Goal: Task Accomplishment & Management: Use online tool/utility

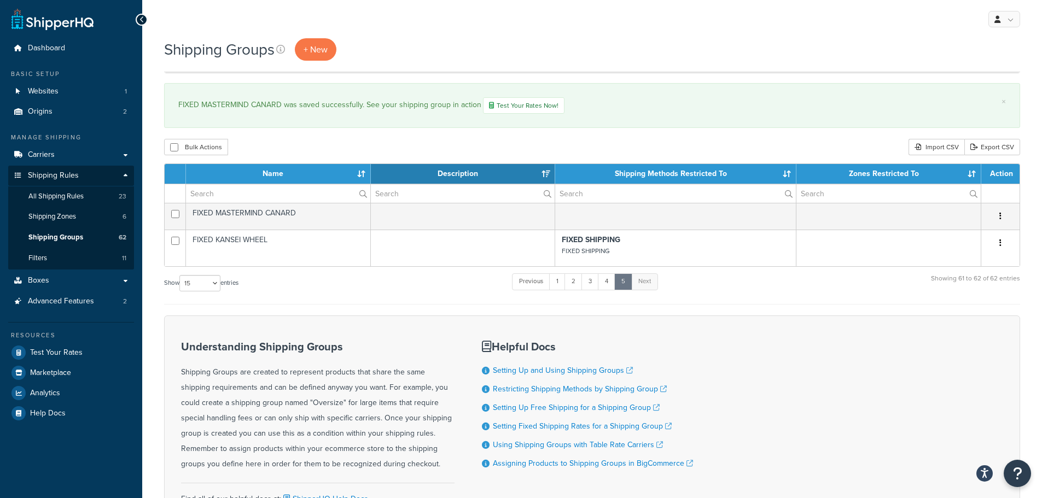
select select "15"
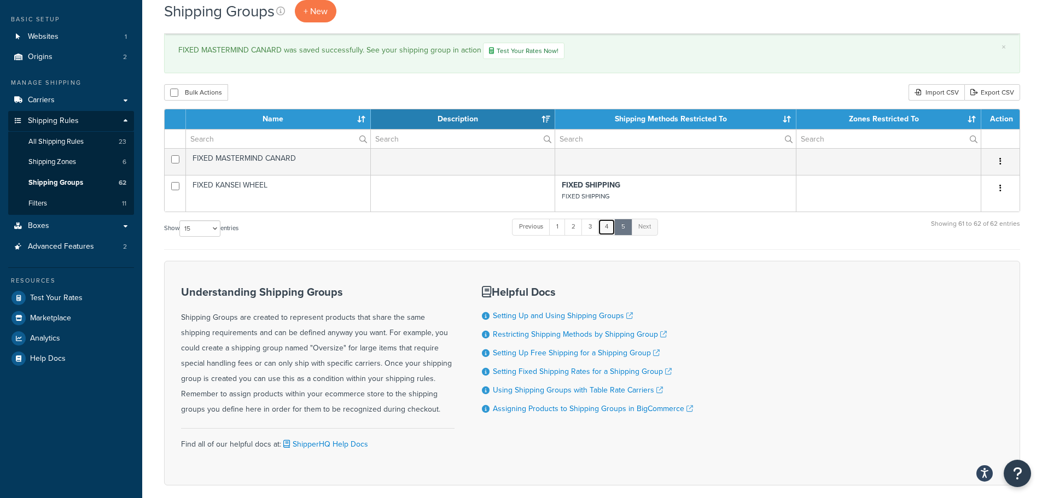
click at [611, 230] on link "4" at bounding box center [607, 227] width 18 height 16
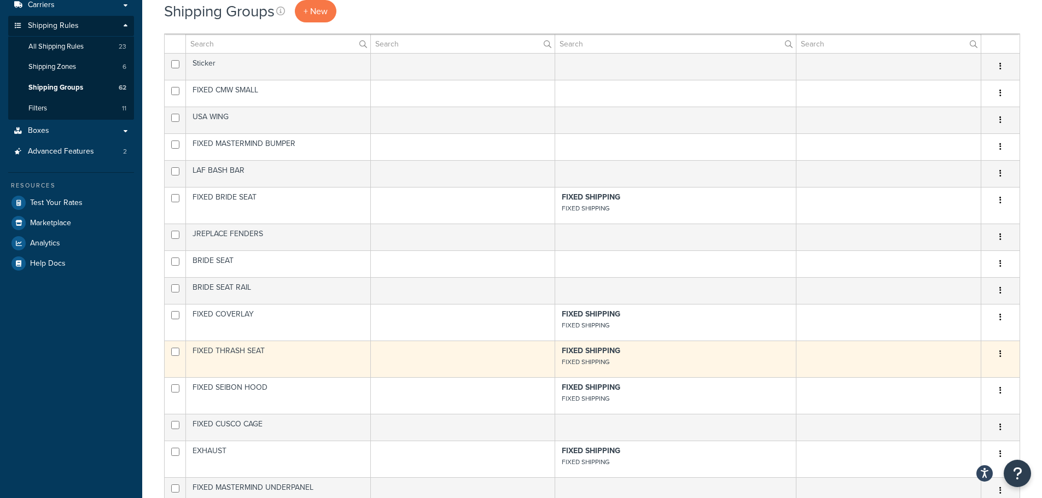
scroll to position [0, 0]
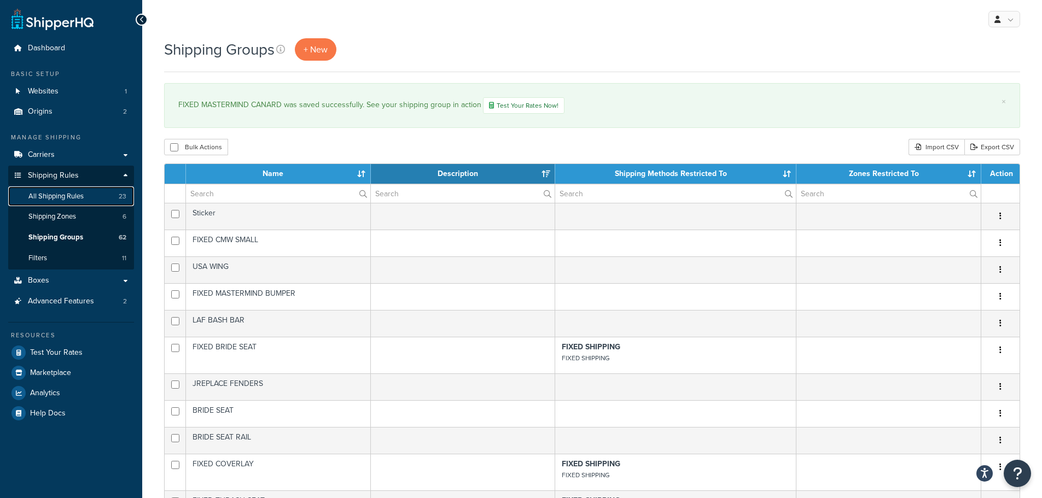
click at [55, 196] on span "All Shipping Rules" at bounding box center [55, 196] width 55 height 9
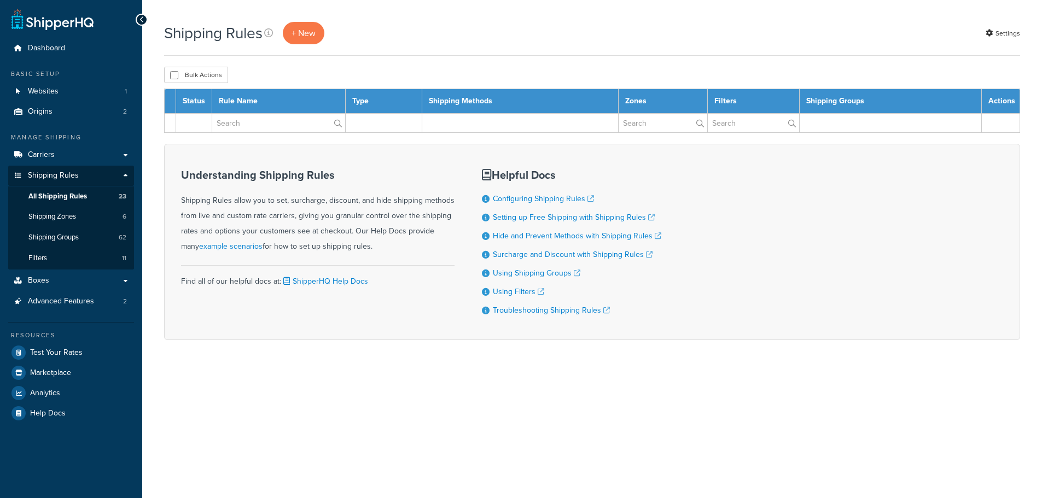
select select "100"
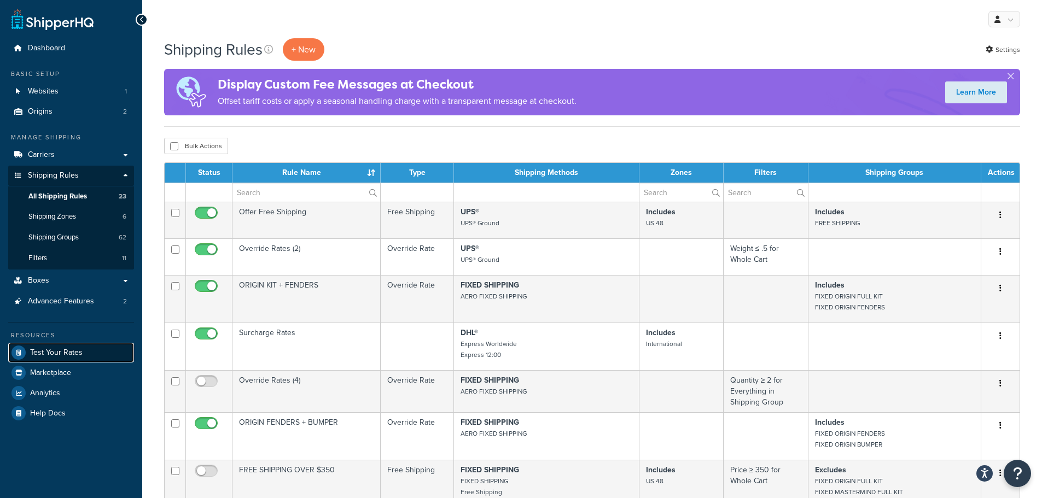
click at [74, 352] on span "Test Your Rates" at bounding box center [56, 353] width 53 height 9
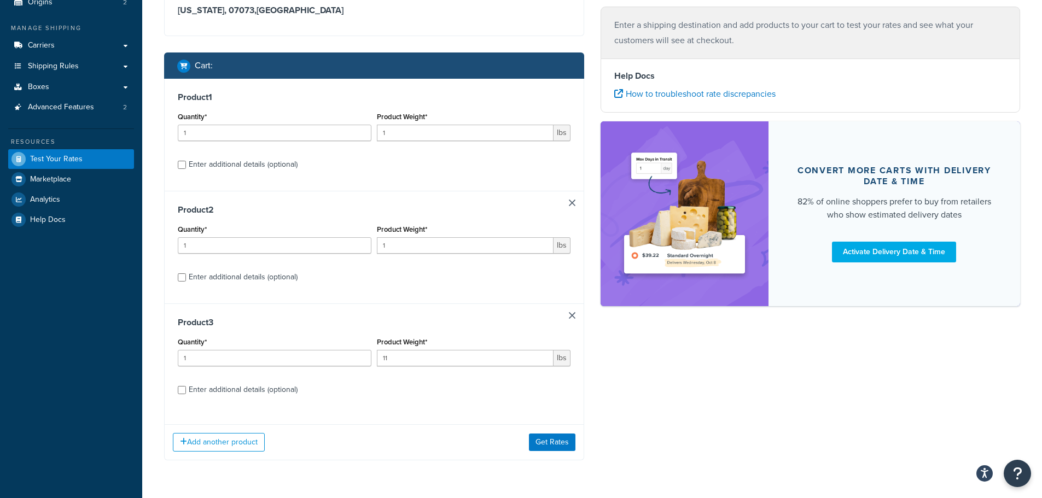
scroll to position [143, 0]
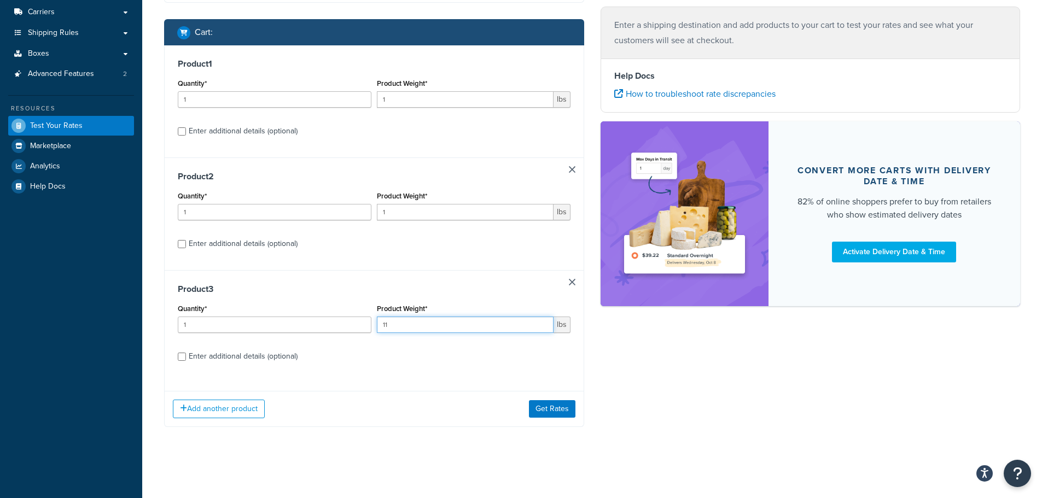
click at [475, 325] on input "11" at bounding box center [465, 325] width 177 height 16
click at [501, 324] on input "11" at bounding box center [465, 325] width 177 height 16
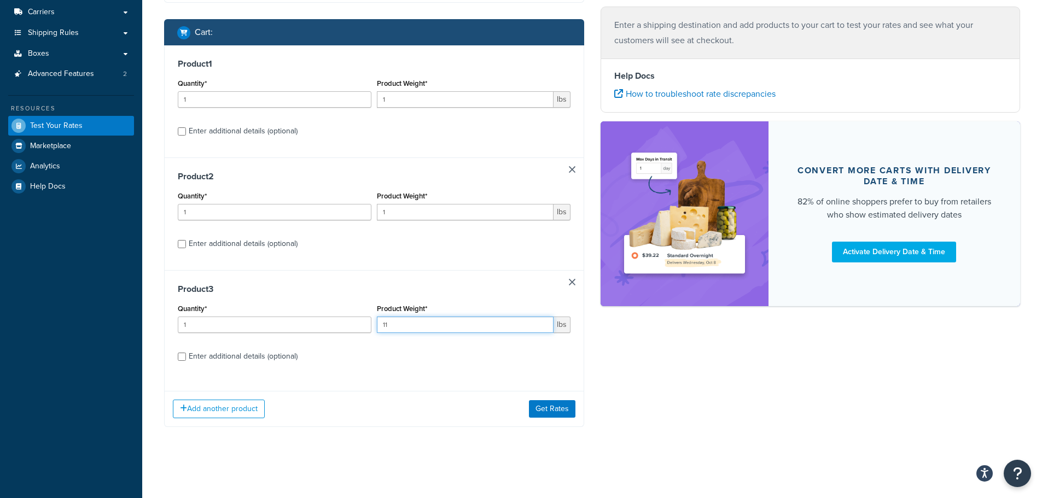
click at [501, 324] on input "11" at bounding box center [465, 325] width 177 height 16
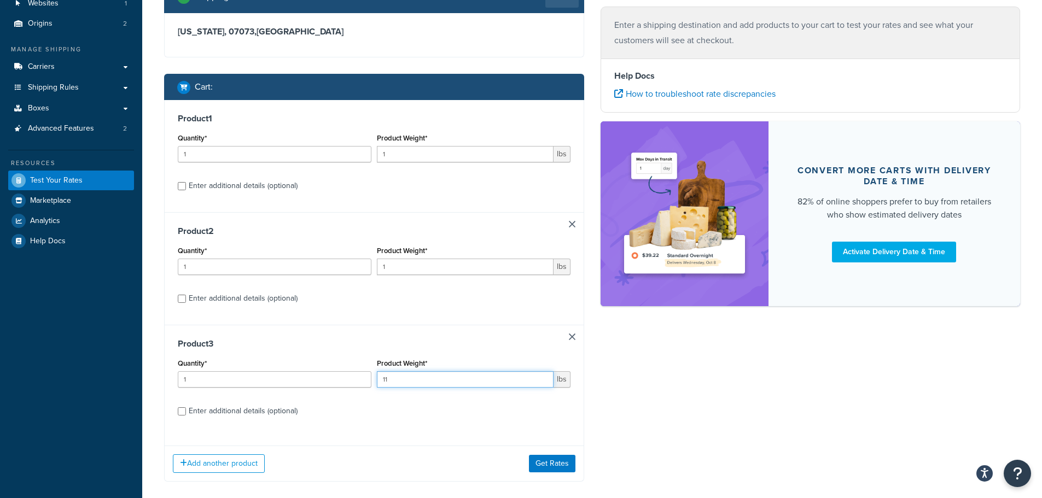
scroll to position [0, 0]
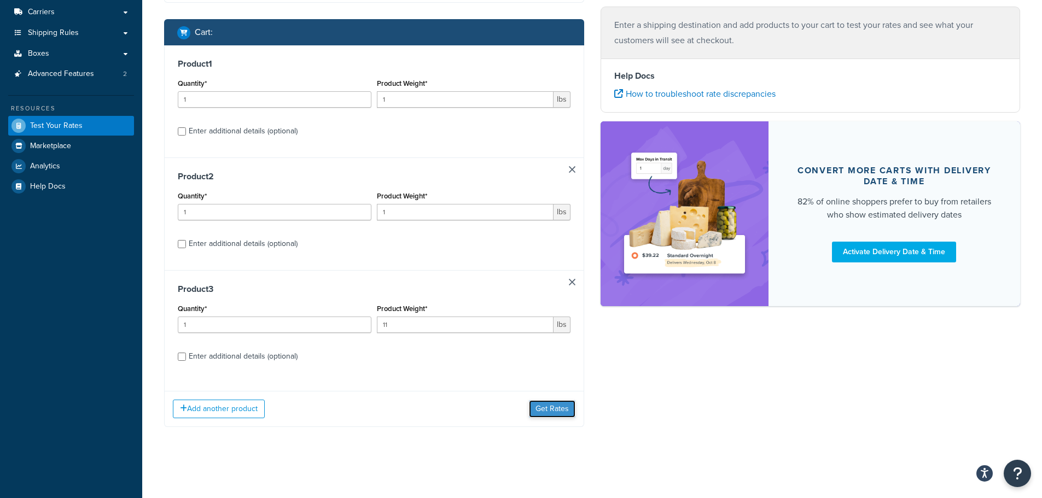
click at [541, 403] on button "Get Rates" at bounding box center [552, 410] width 47 height 18
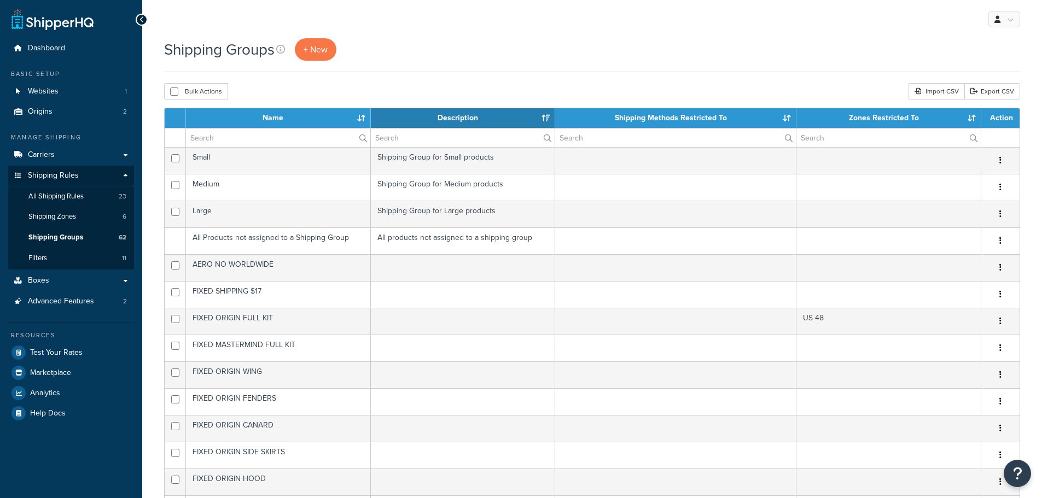
select select "15"
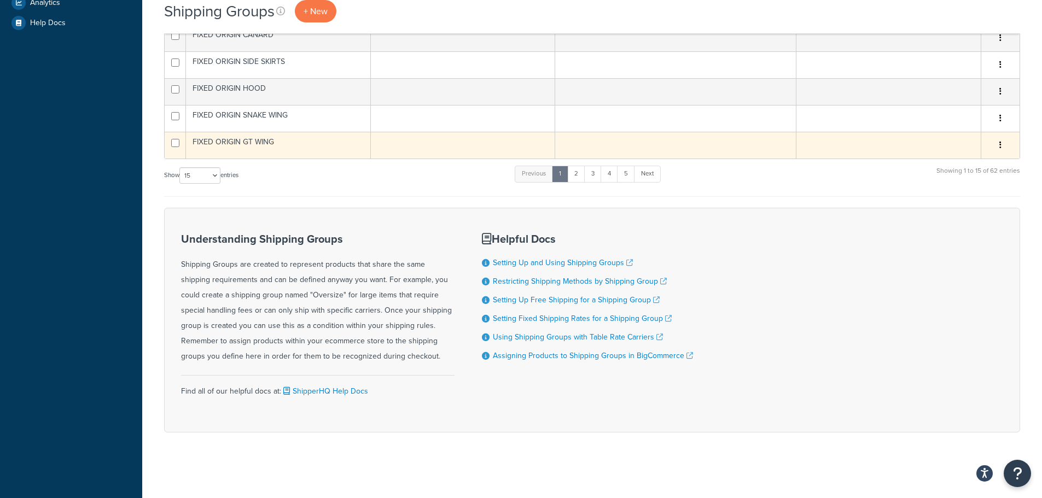
scroll to position [227, 0]
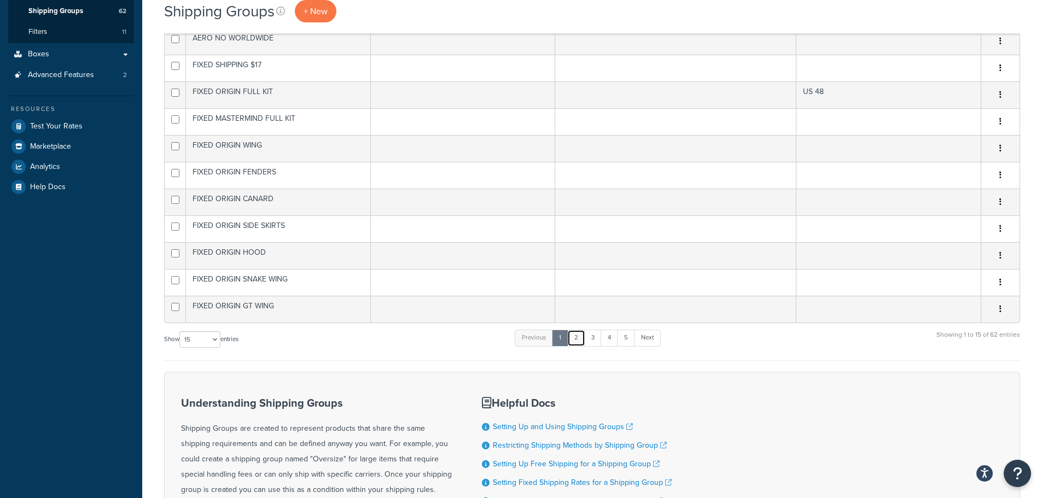
click at [578, 337] on link "2" at bounding box center [576, 338] width 18 height 16
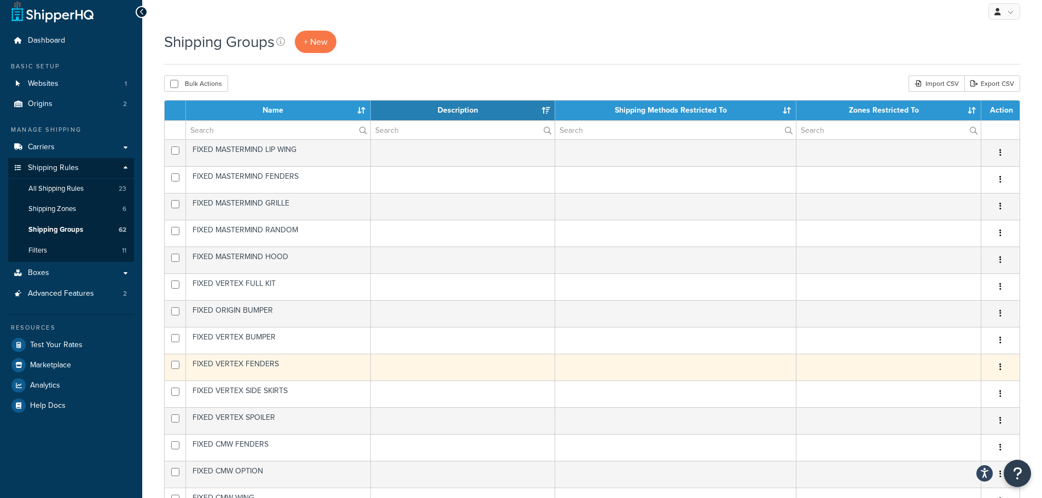
scroll to position [281, 0]
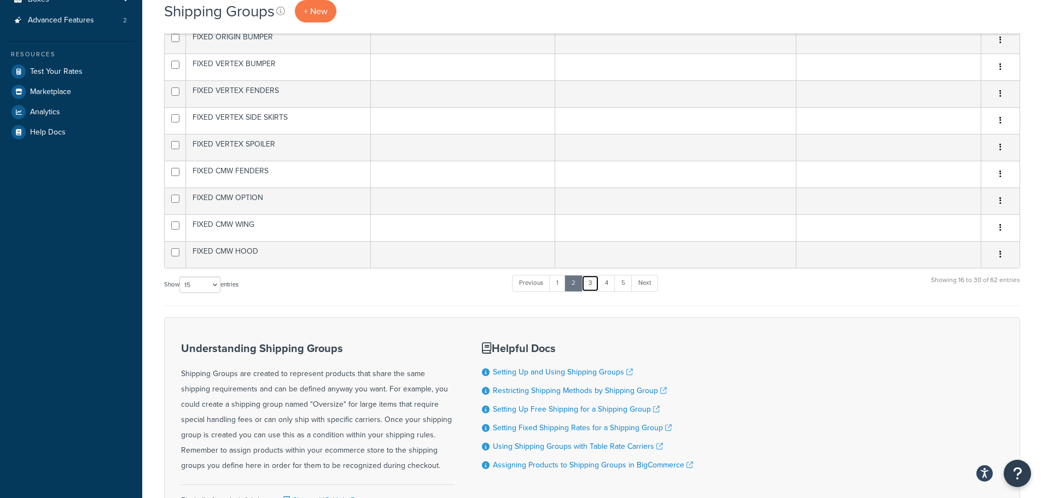
click at [592, 285] on link "3" at bounding box center [591, 283] width 18 height 16
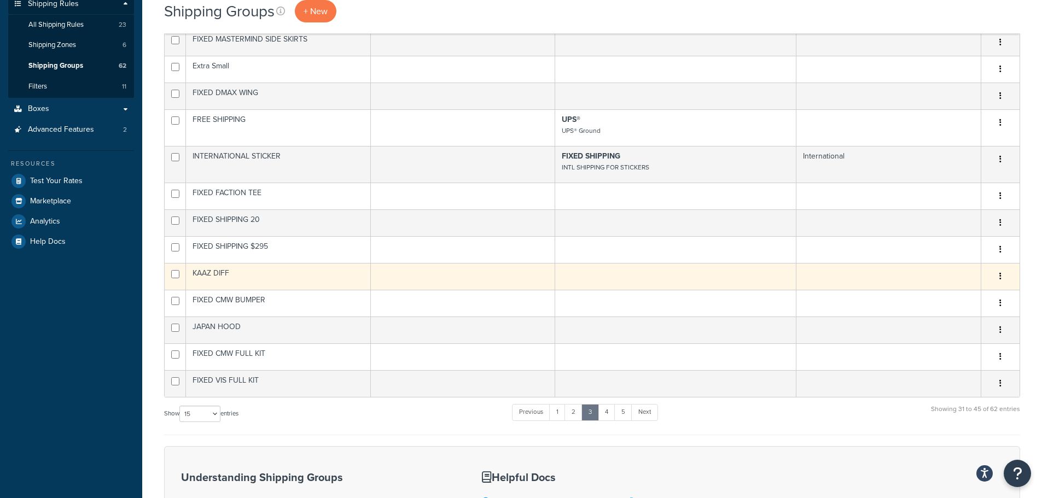
scroll to position [117, 0]
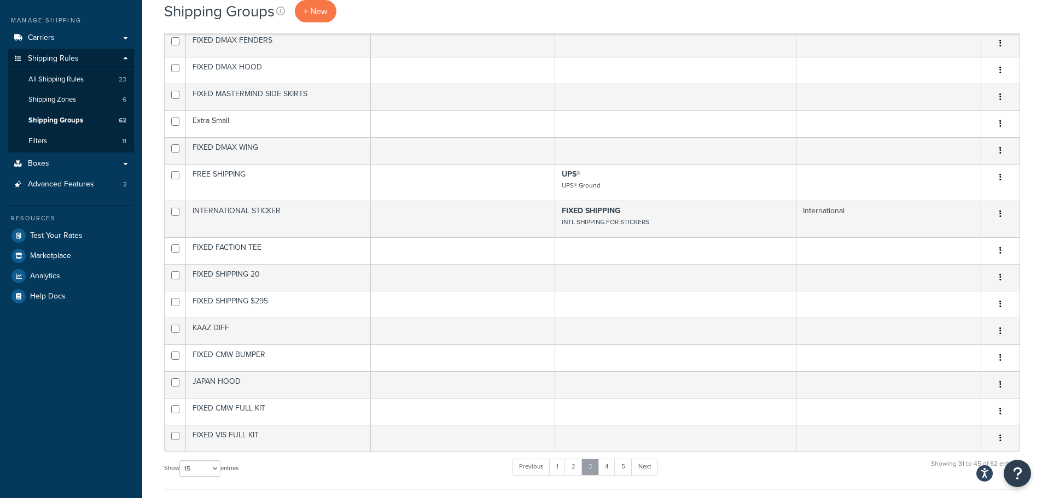
click at [585, 467] on link "3" at bounding box center [591, 467] width 18 height 16
click at [558, 467] on link "1" at bounding box center [557, 467] width 16 height 16
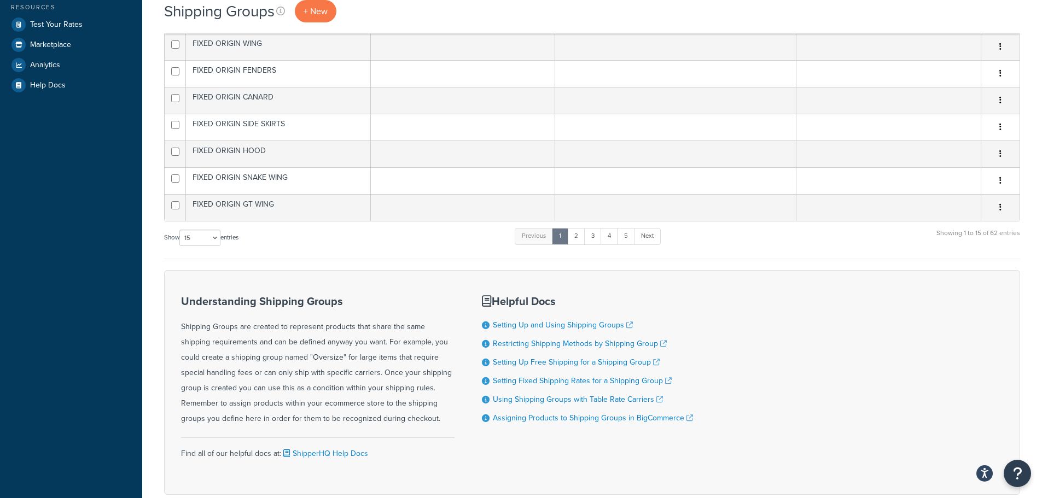
scroll to position [164, 0]
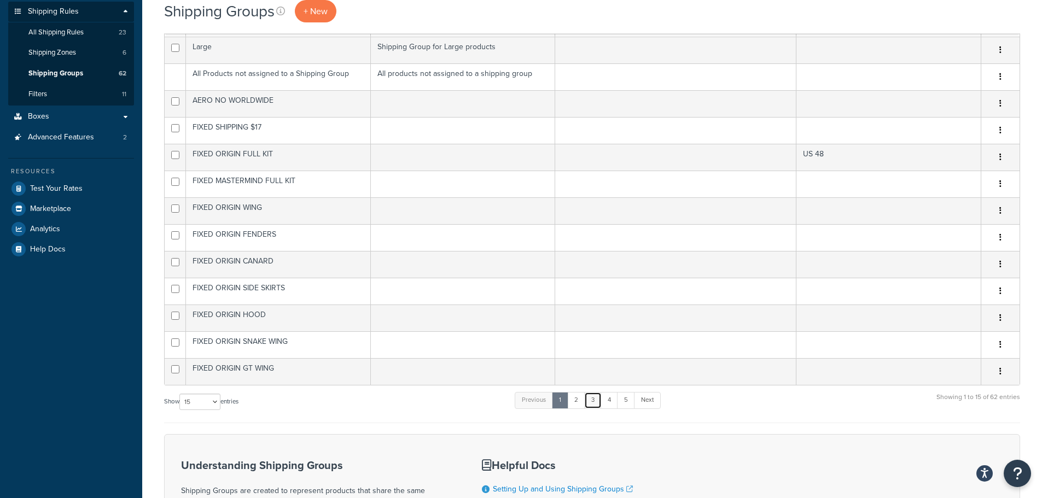
click at [595, 400] on link "3" at bounding box center [593, 400] width 18 height 16
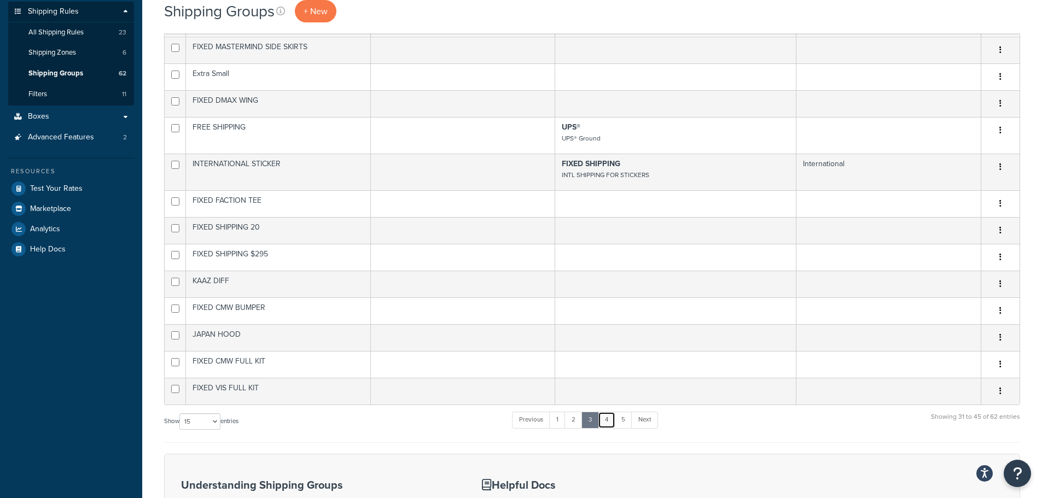
click at [610, 419] on link "4" at bounding box center [607, 420] width 18 height 16
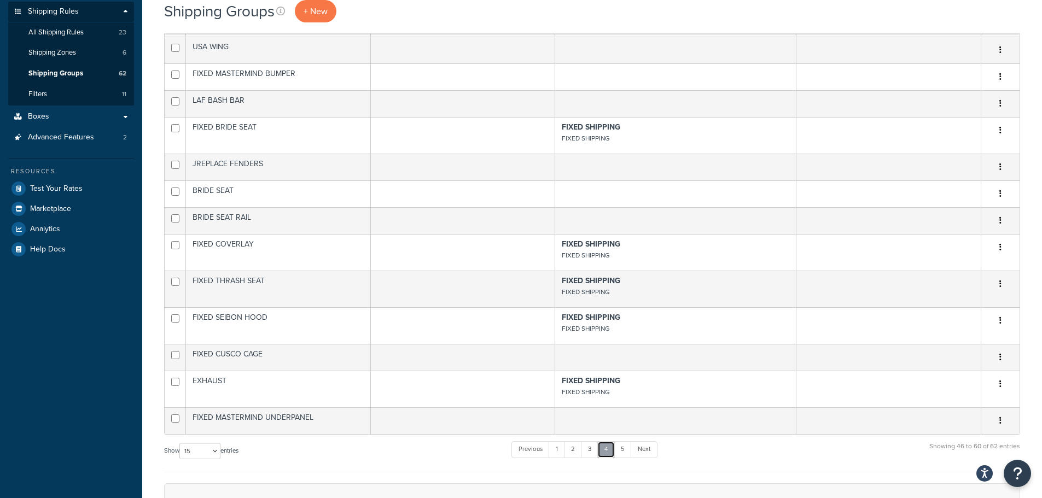
click at [615, 456] on link "4" at bounding box center [607, 450] width 18 height 16
click at [619, 453] on link "5" at bounding box center [623, 450] width 18 height 16
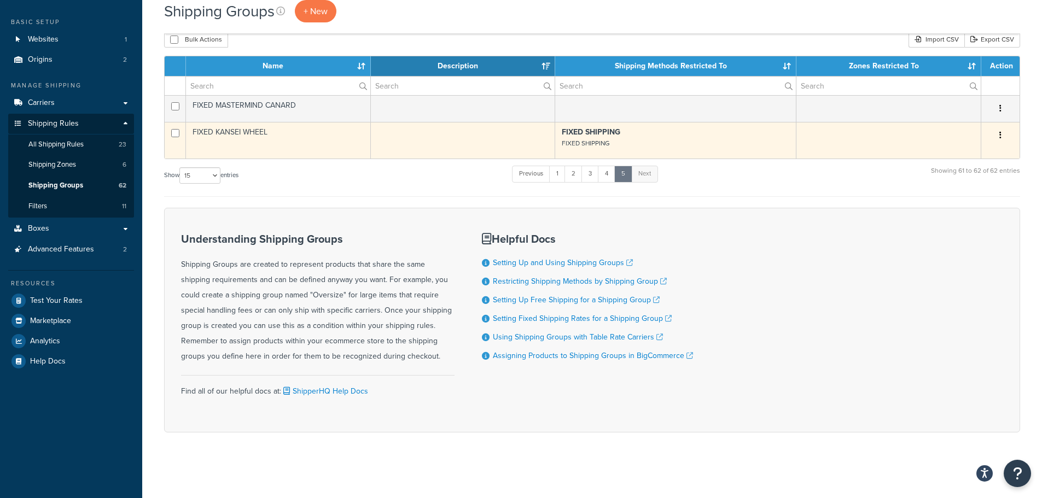
click at [995, 137] on button "button" at bounding box center [1000, 136] width 15 height 18
click at [940, 159] on link "Edit" at bounding box center [956, 157] width 86 height 22
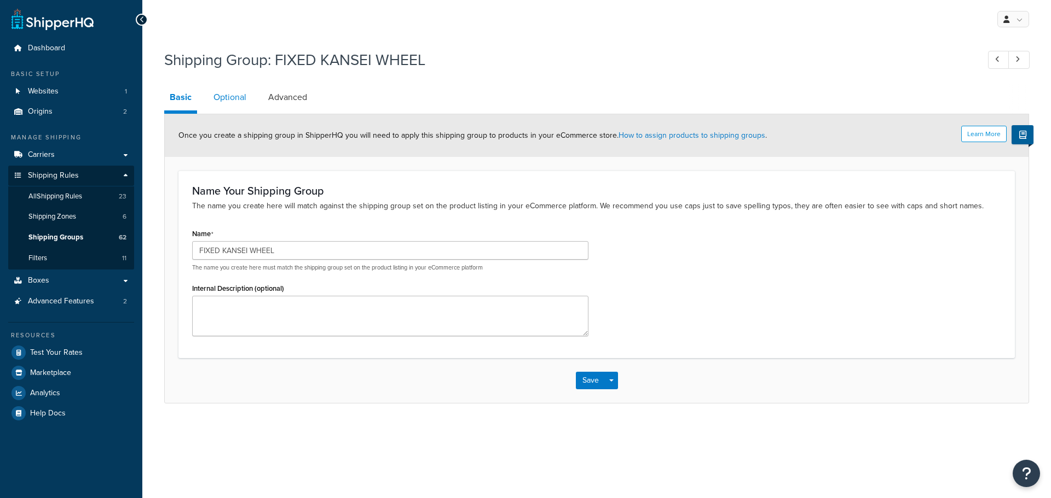
click at [231, 98] on link "Optional" at bounding box center [230, 97] width 44 height 26
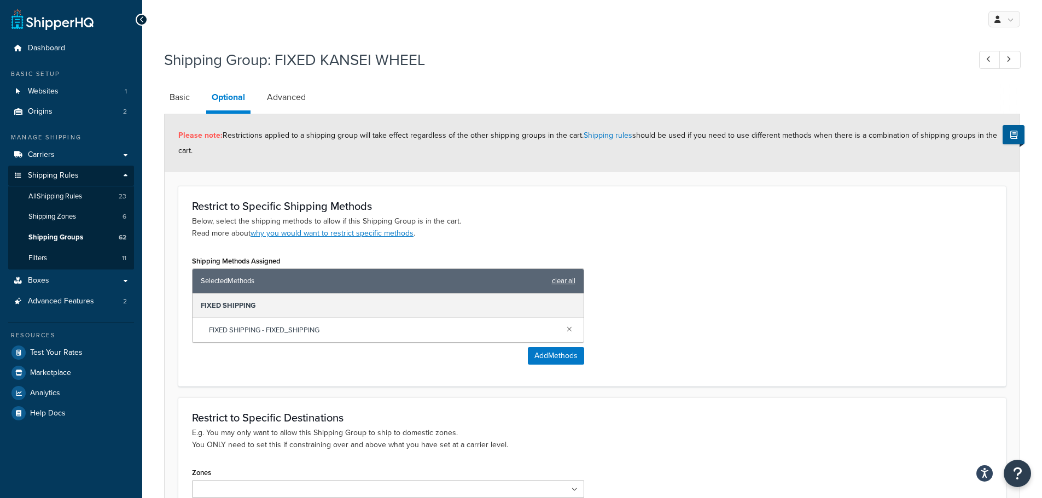
click at [567, 280] on link "clear all" at bounding box center [564, 281] width 24 height 15
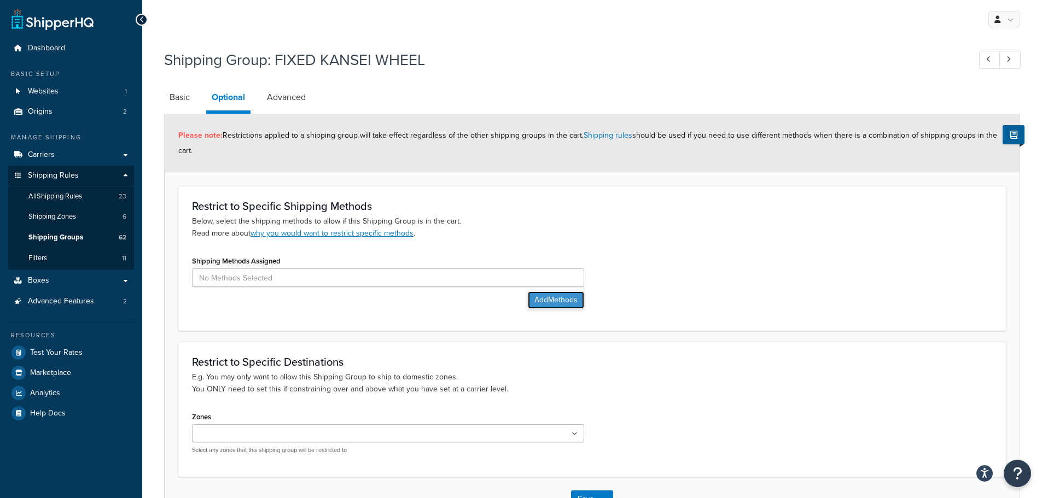
click at [554, 293] on button "Add Methods" at bounding box center [556, 301] width 56 height 18
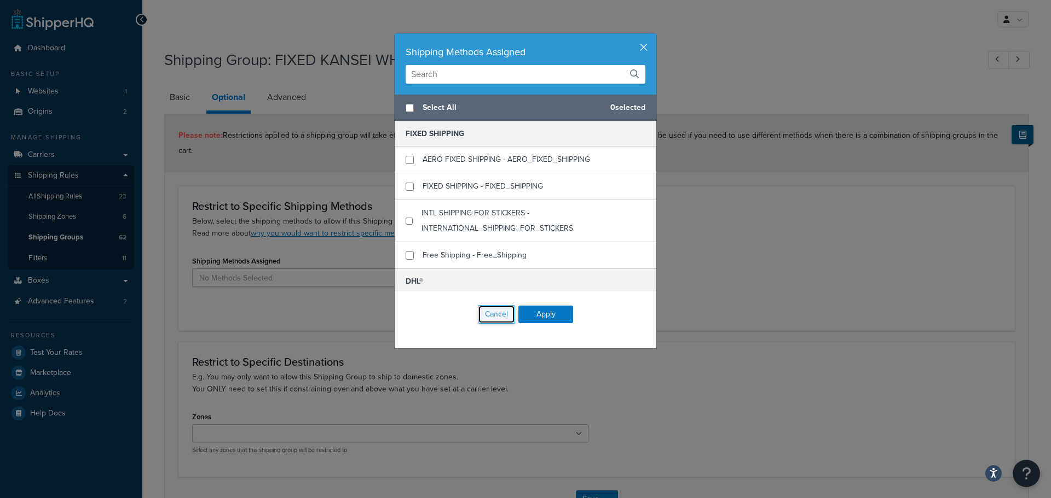
click at [479, 314] on button "Cancel" at bounding box center [496, 314] width 37 height 19
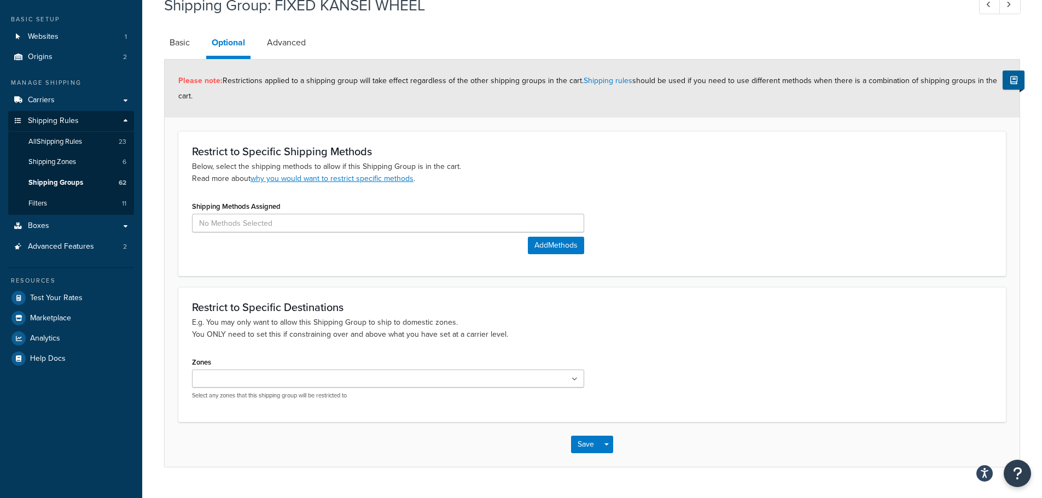
scroll to position [79, 0]
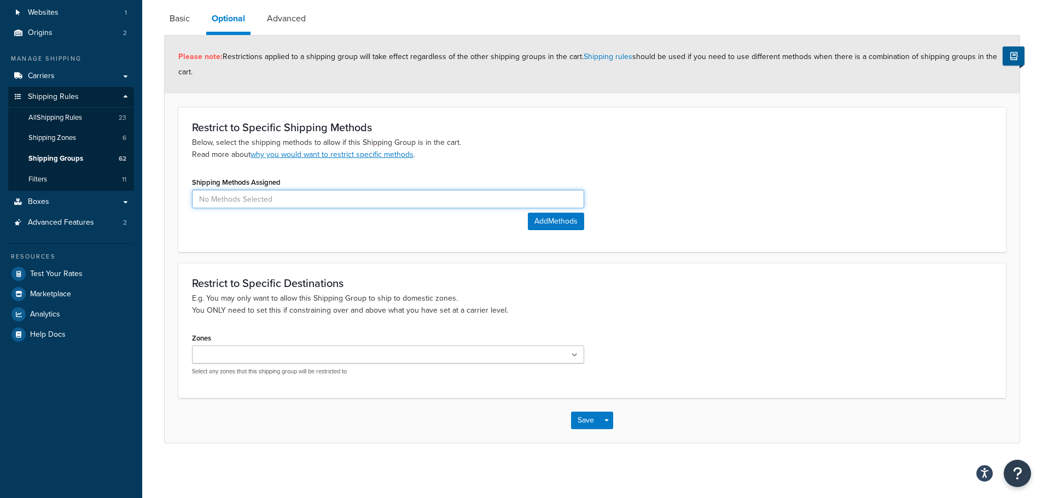
click at [257, 199] on input at bounding box center [388, 199] width 392 height 19
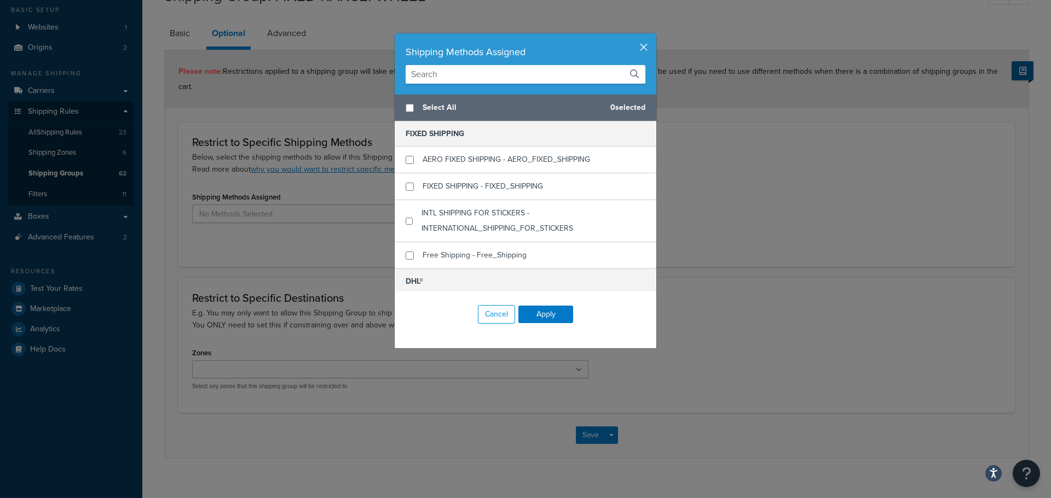
drag, startPoint x: 630, startPoint y: 45, endPoint x: 637, endPoint y: 45, distance: 6.6
click at [631, 45] on div "Shipping Methods Assigned" at bounding box center [525, 51] width 240 height 15
click at [648, 47] on div "Shipping Methods Assigned" at bounding box center [526, 63] width 262 height 61
click at [653, 36] on button "button" at bounding box center [654, 34] width 3 height 3
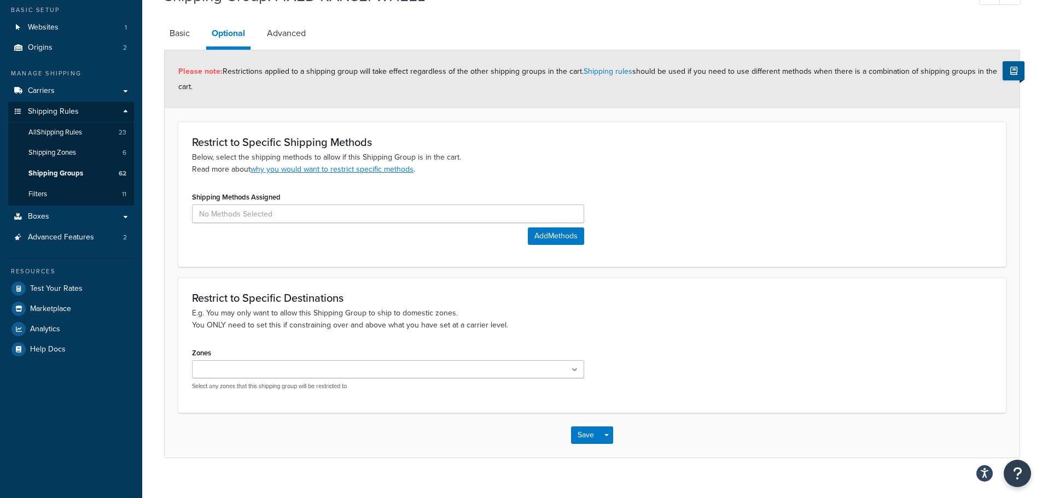
click at [708, 220] on div "Shipping Methods Assigned Add Methods" at bounding box center [592, 221] width 817 height 64
click at [579, 440] on button "Save" at bounding box center [586, 436] width 30 height 18
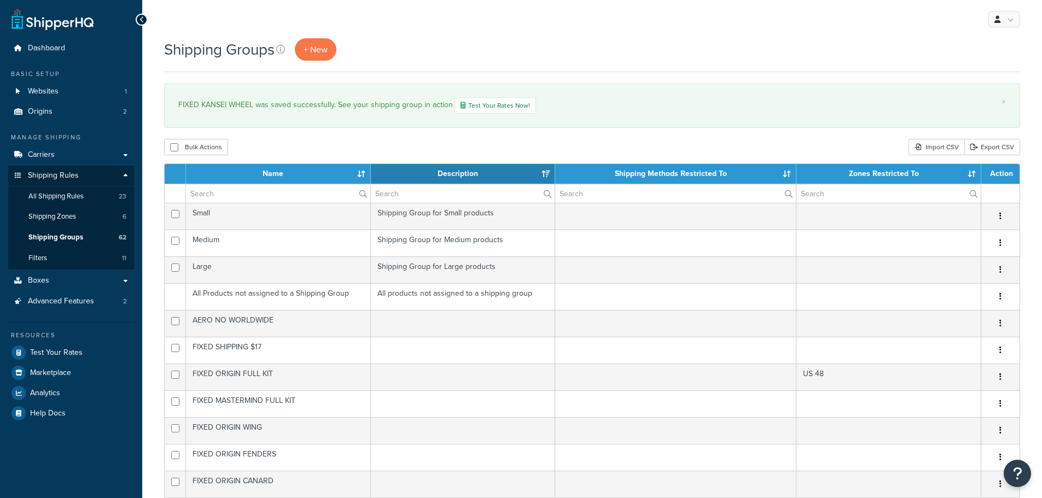
select select "15"
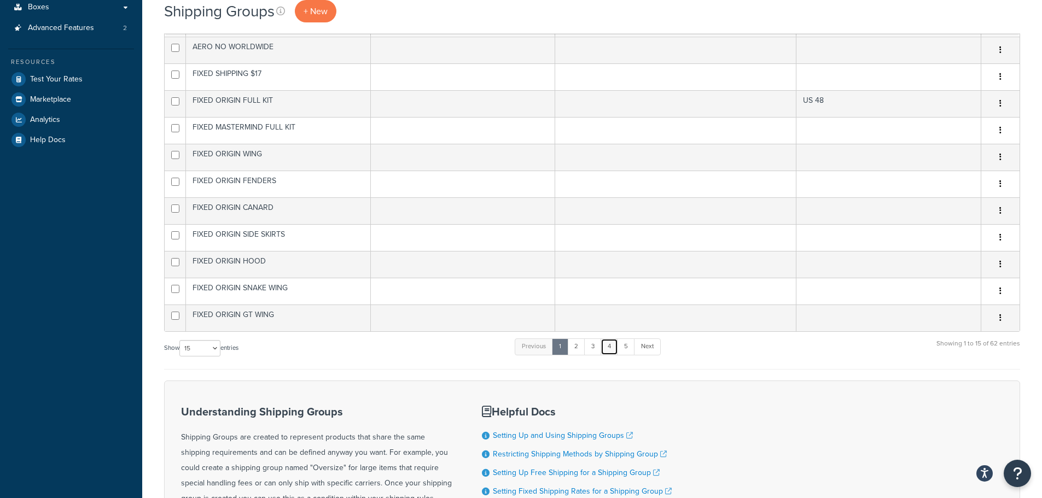
click at [617, 351] on link "4" at bounding box center [610, 347] width 18 height 16
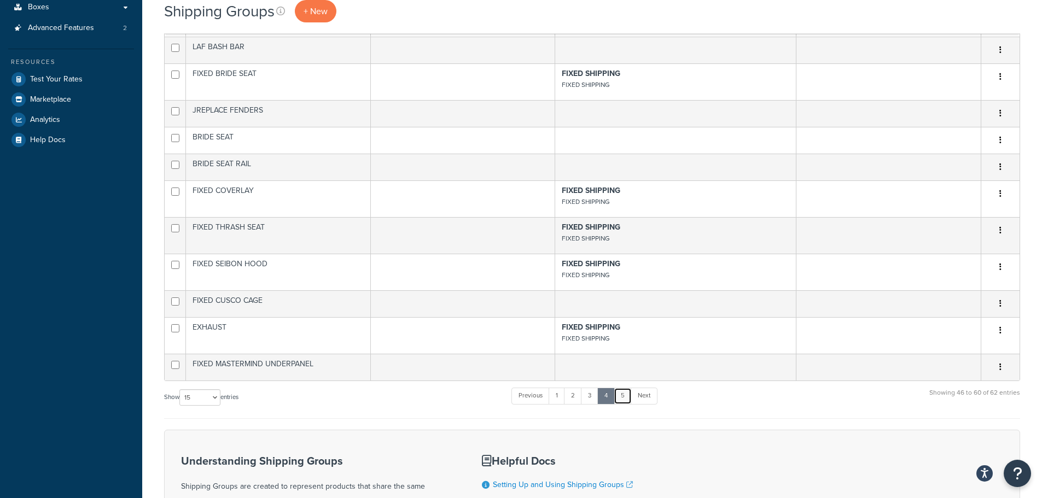
click at [628, 400] on link "5" at bounding box center [623, 396] width 18 height 16
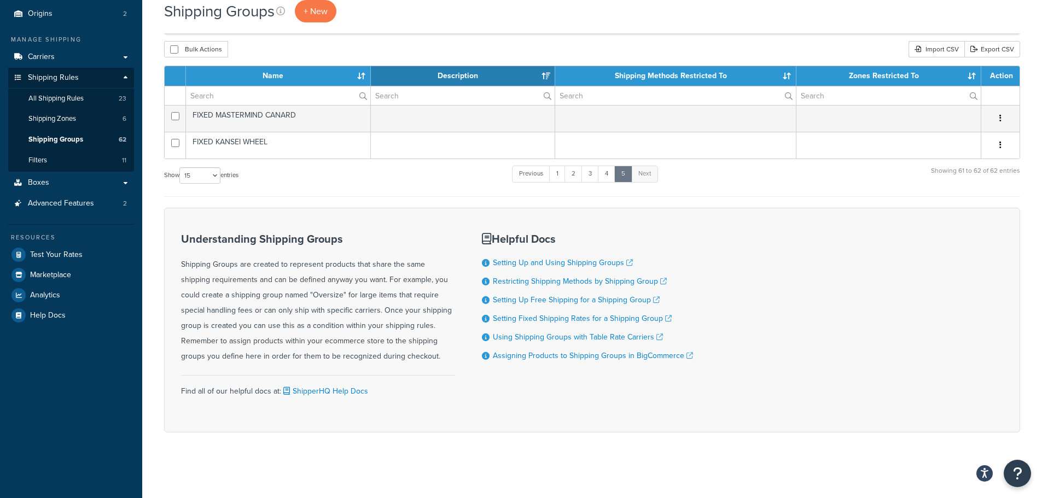
scroll to position [0, 0]
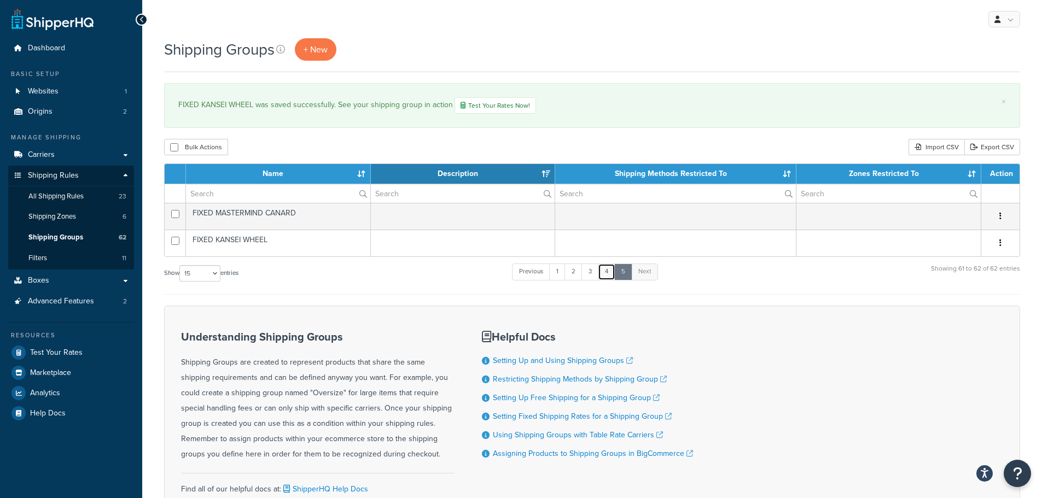
click at [612, 274] on link "4" at bounding box center [607, 272] width 18 height 16
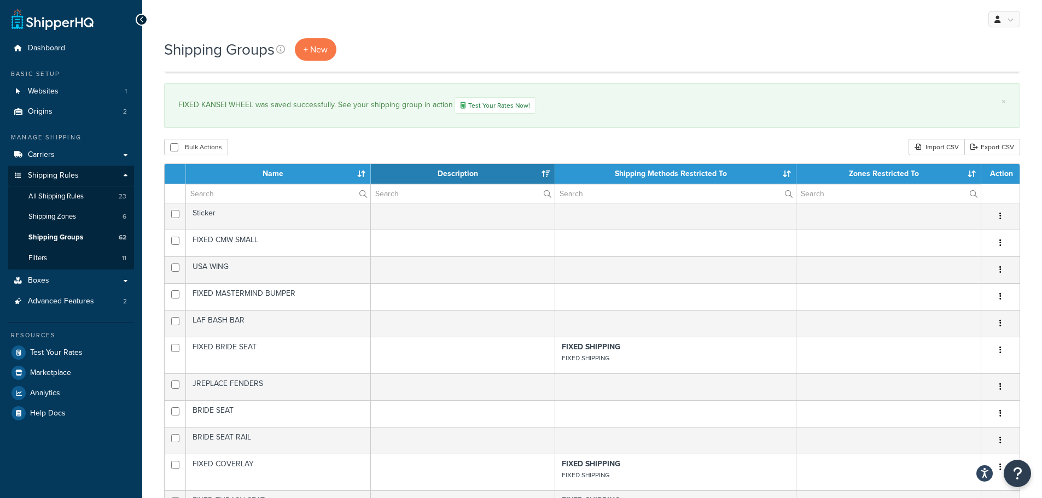
scroll to position [424, 0]
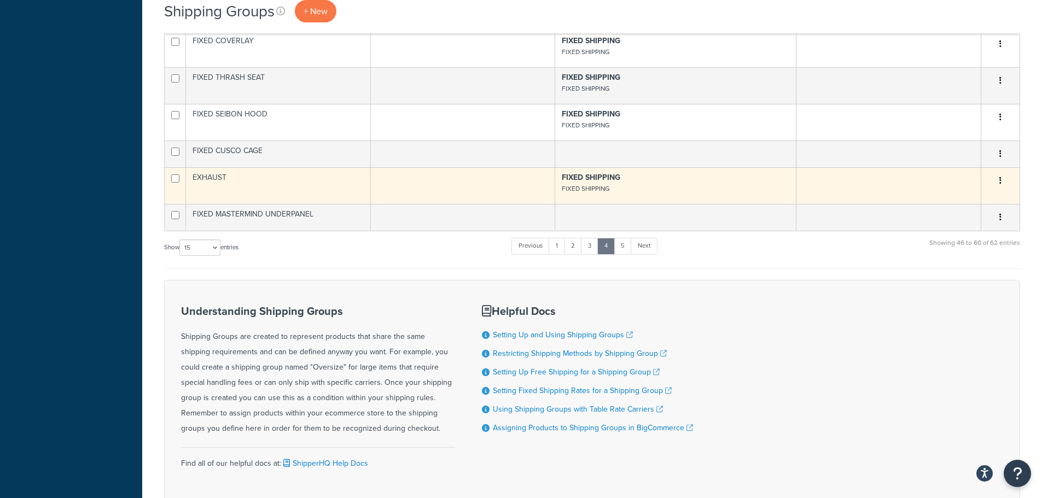
click at [844, 179] on td at bounding box center [889, 185] width 185 height 37
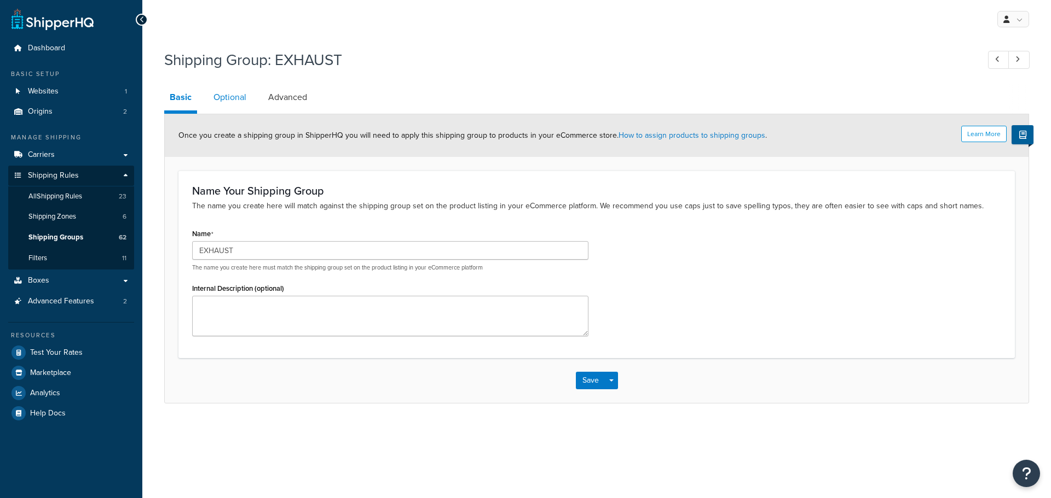
click at [224, 103] on link "Optional" at bounding box center [230, 97] width 44 height 26
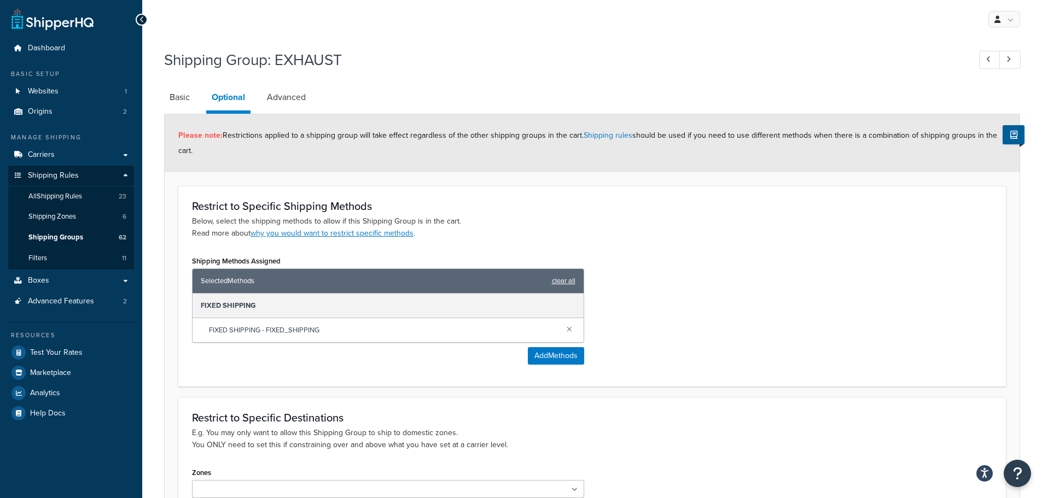
click at [558, 286] on link "clear all" at bounding box center [564, 281] width 24 height 15
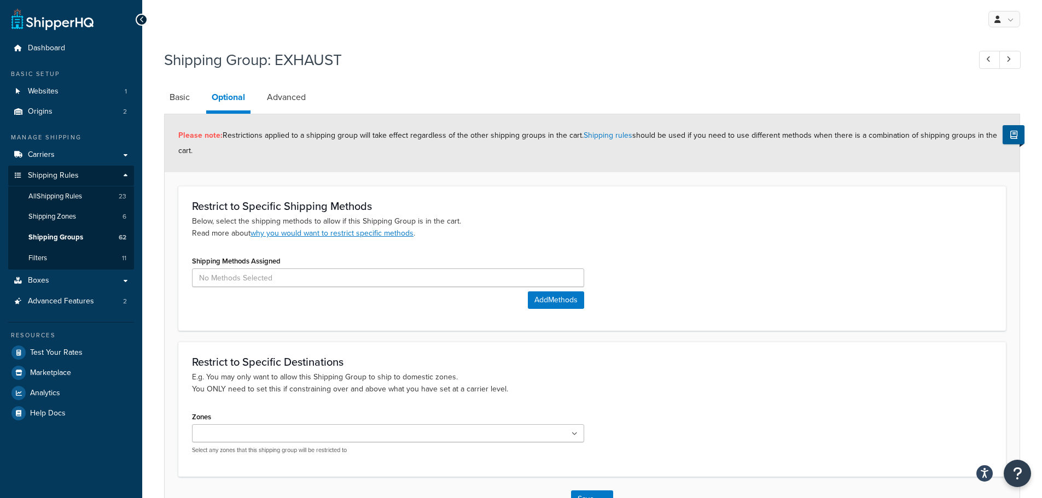
scroll to position [79, 0]
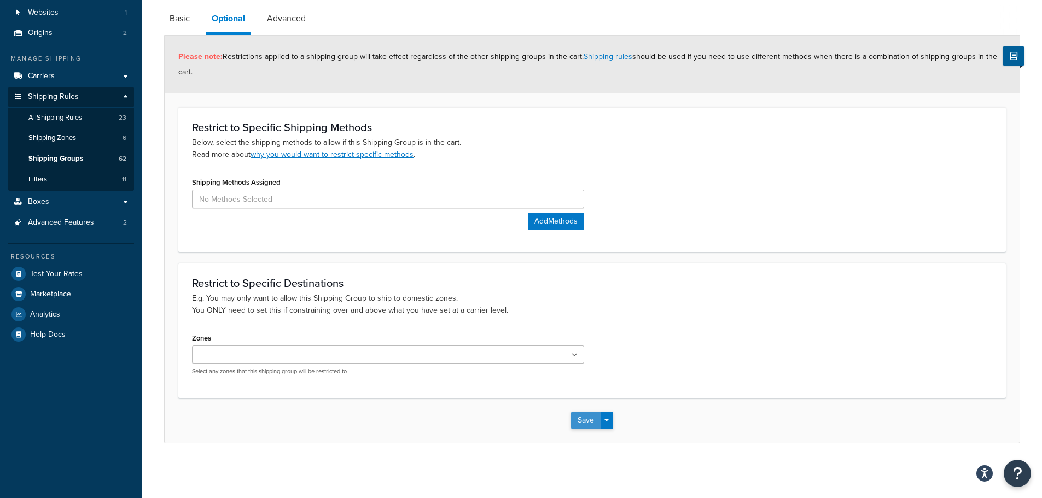
click at [576, 420] on button "Save" at bounding box center [586, 421] width 30 height 18
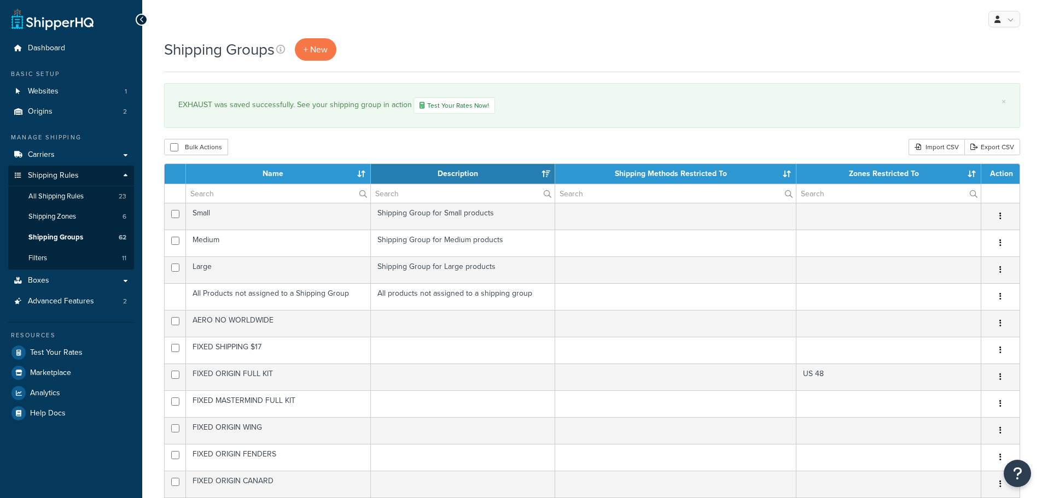
select select "15"
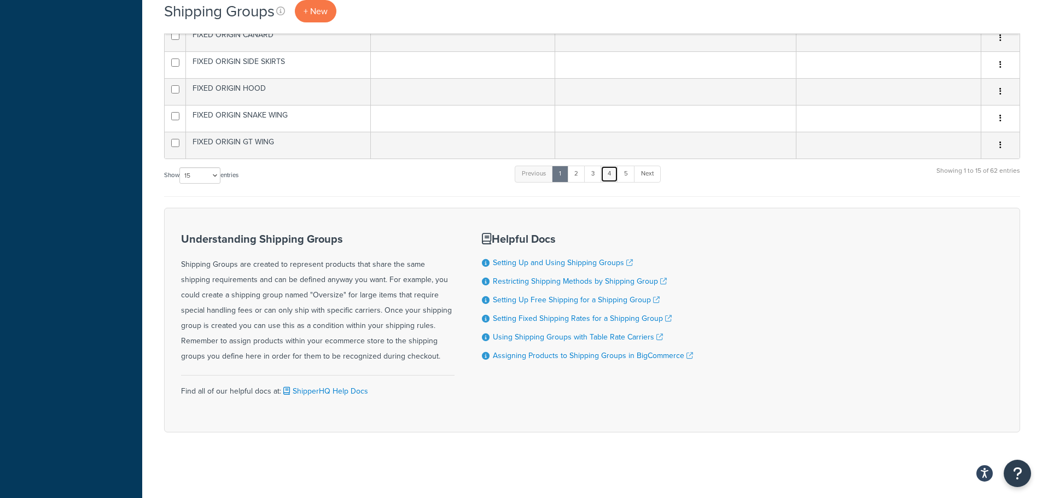
click at [610, 172] on link "4" at bounding box center [610, 174] width 18 height 16
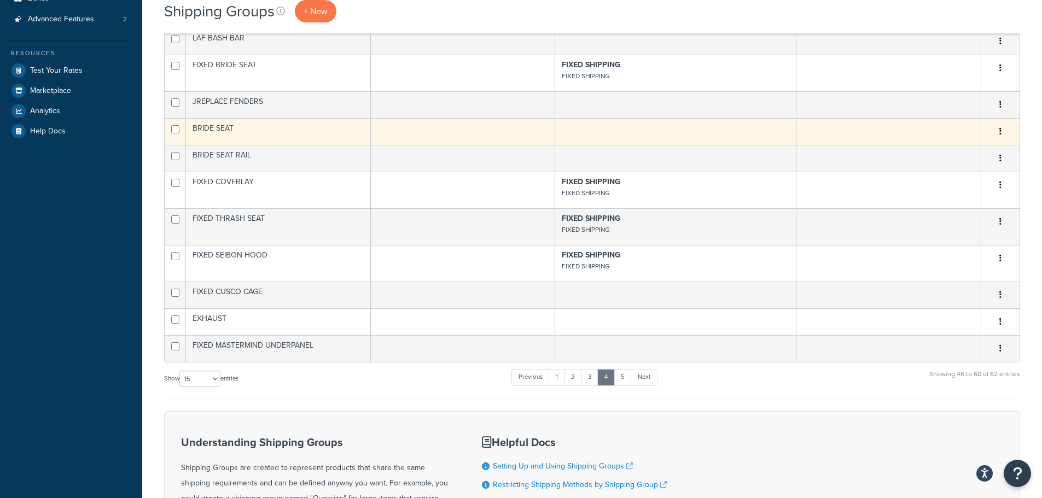
scroll to position [228, 0]
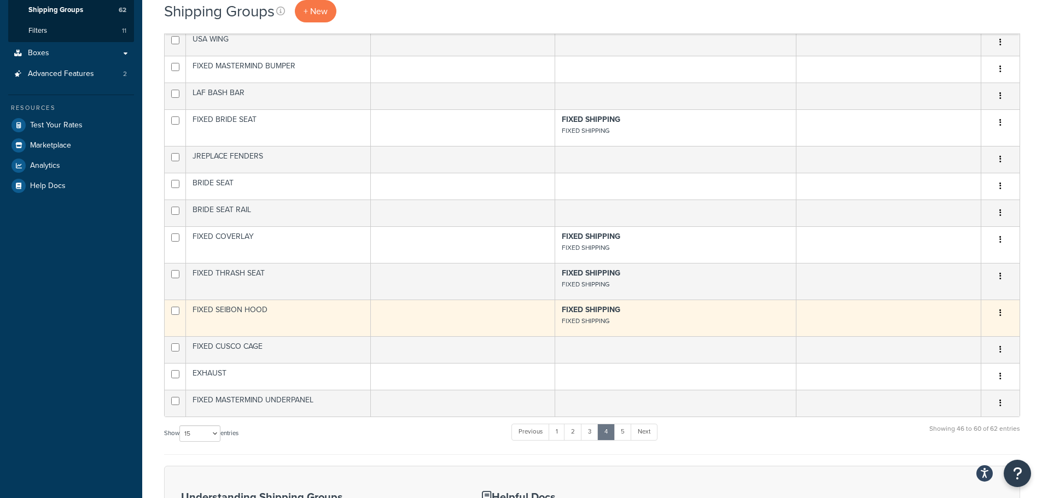
click at [590, 320] on small "FIXED SHIPPING" at bounding box center [586, 321] width 48 height 10
click at [822, 309] on td at bounding box center [889, 318] width 185 height 37
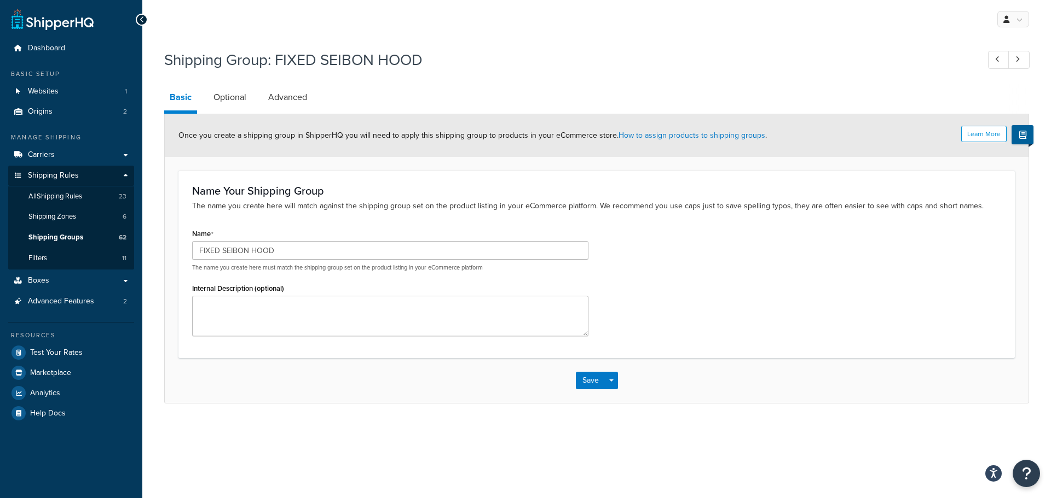
click at [252, 98] on li "Optional" at bounding box center [235, 97] width 55 height 26
click at [246, 98] on link "Optional" at bounding box center [230, 97] width 44 height 26
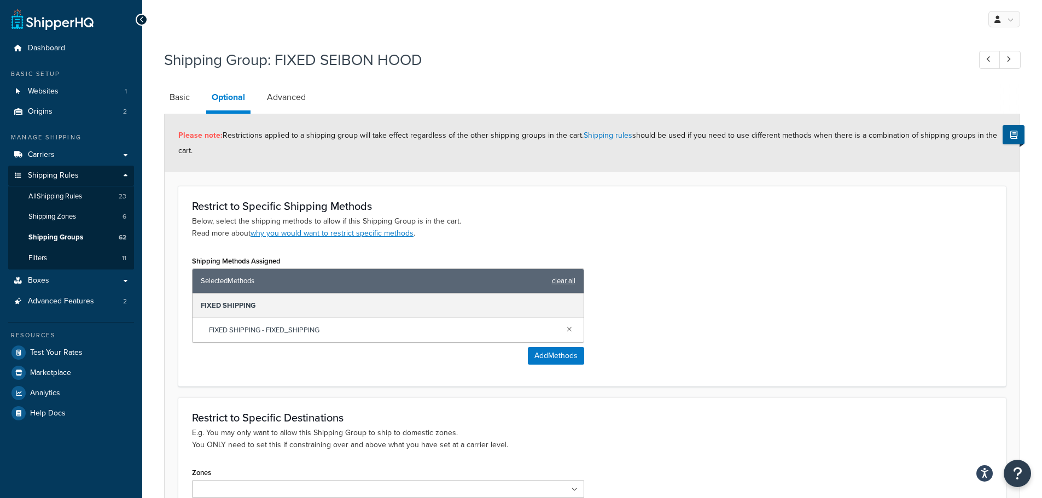
click at [555, 279] on link "clear all" at bounding box center [564, 281] width 24 height 15
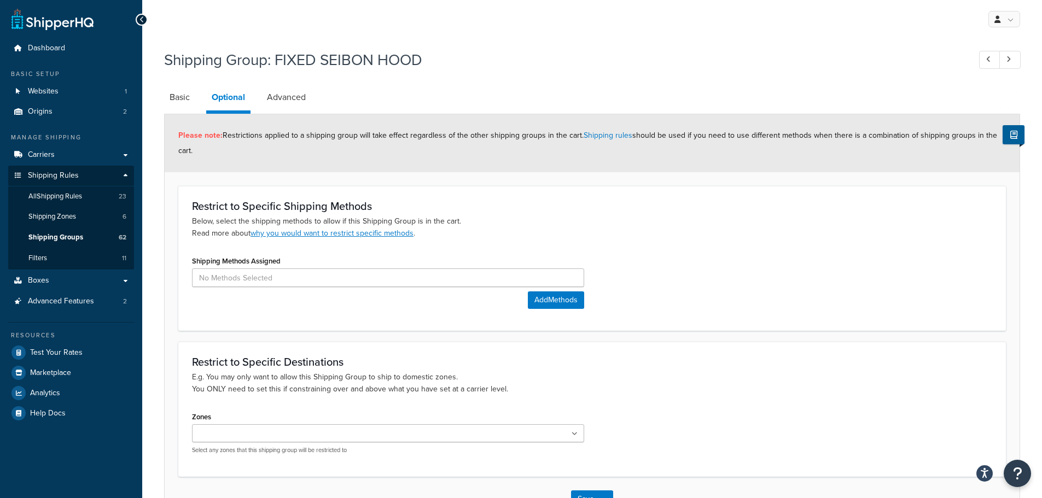
scroll to position [79, 0]
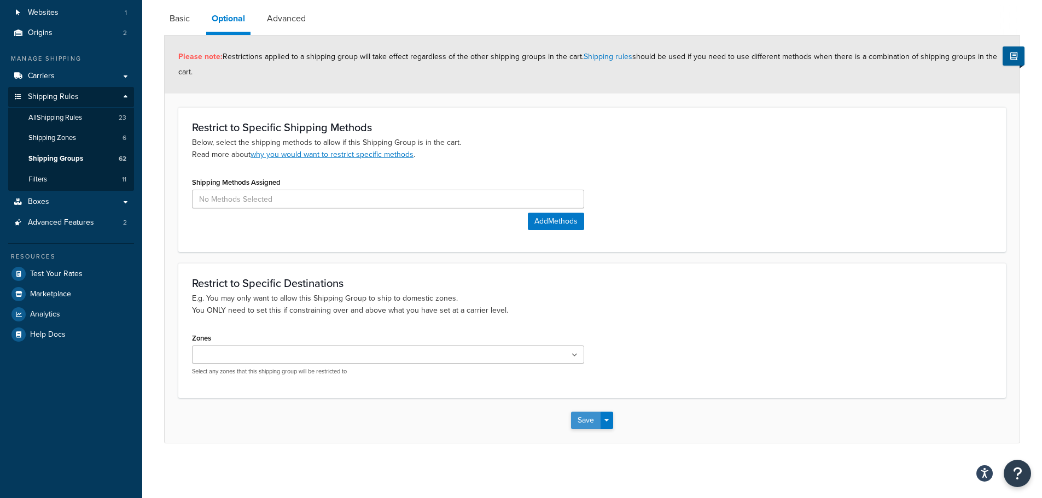
click at [591, 417] on button "Save" at bounding box center [586, 421] width 30 height 18
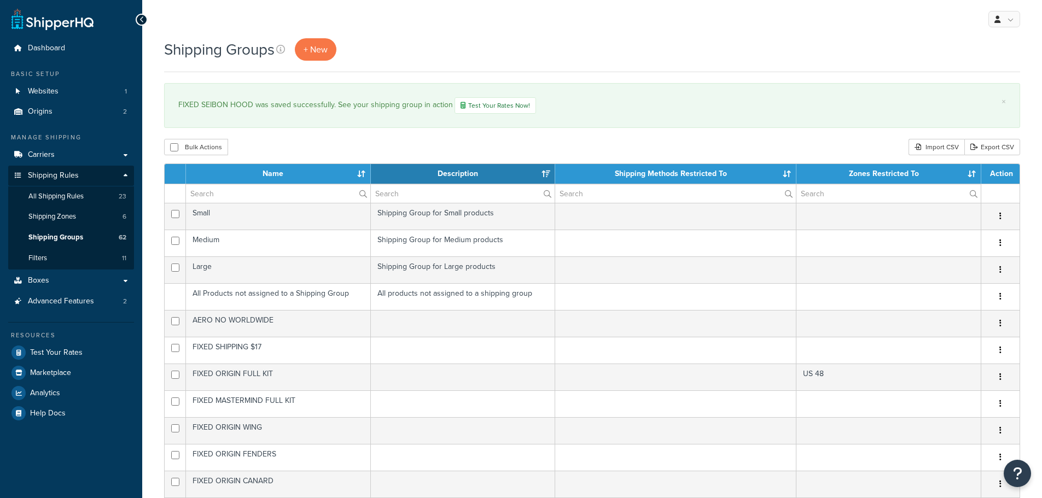
select select "15"
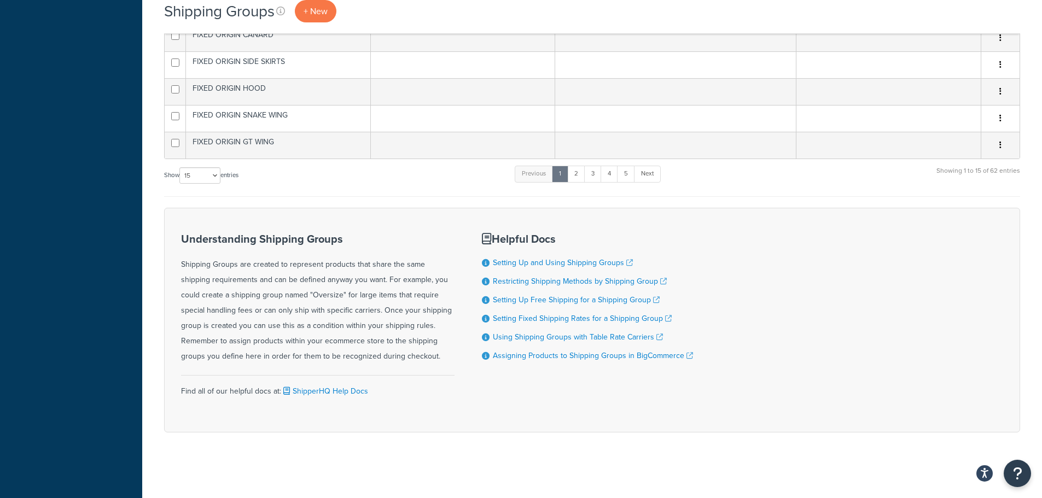
scroll to position [392, 0]
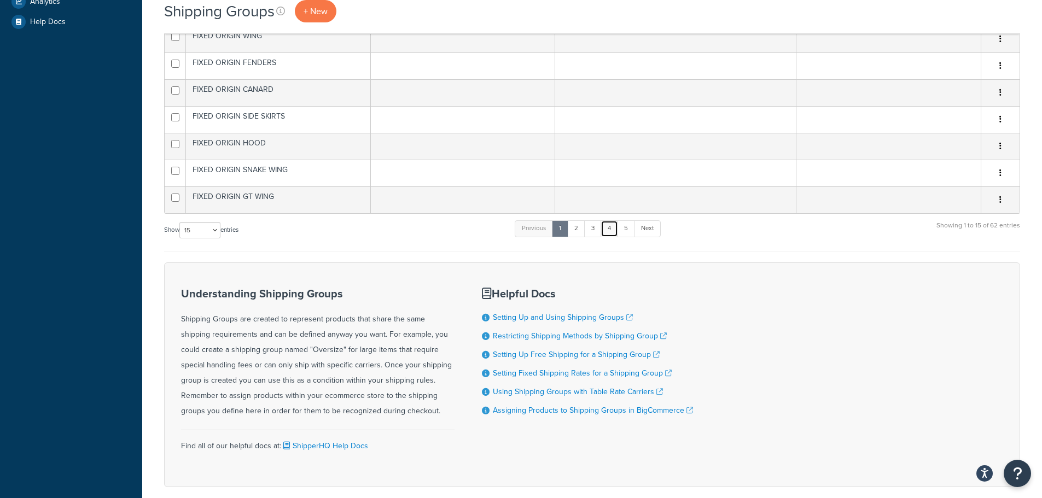
click at [608, 233] on link "4" at bounding box center [610, 229] width 18 height 16
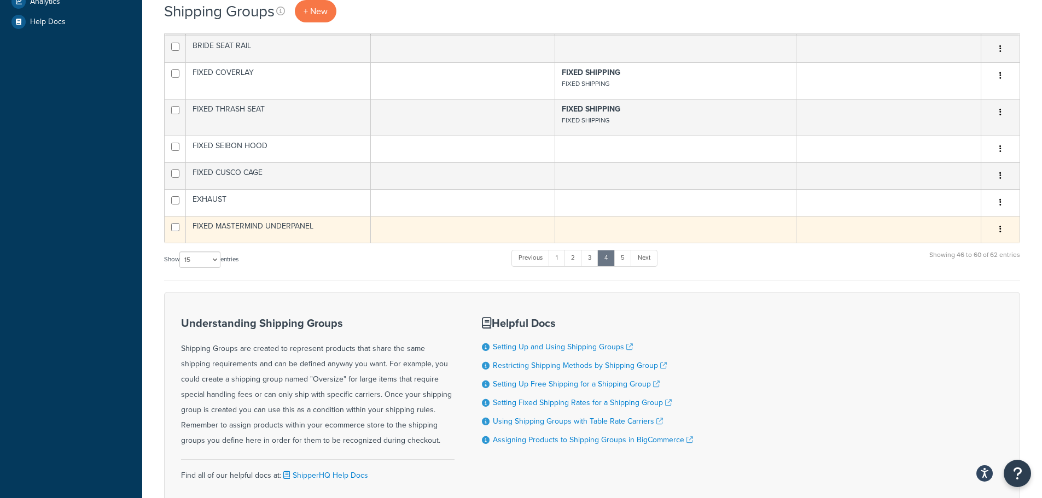
scroll to position [228, 0]
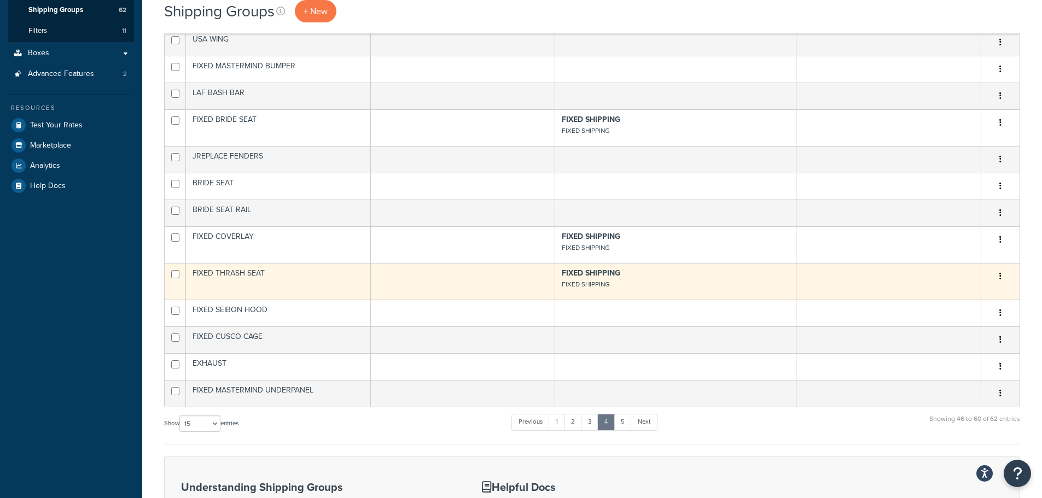
click at [864, 279] on td at bounding box center [889, 281] width 185 height 37
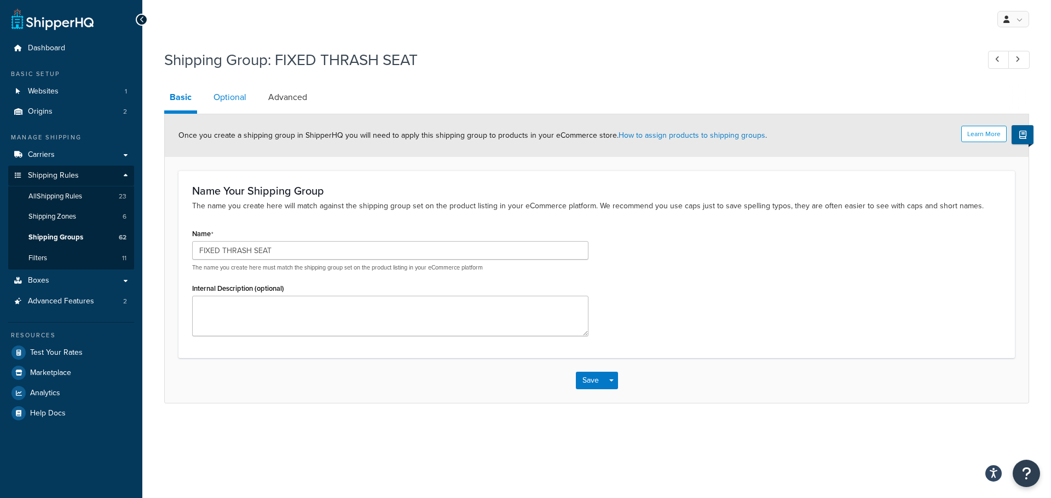
click at [234, 90] on link "Optional" at bounding box center [230, 97] width 44 height 26
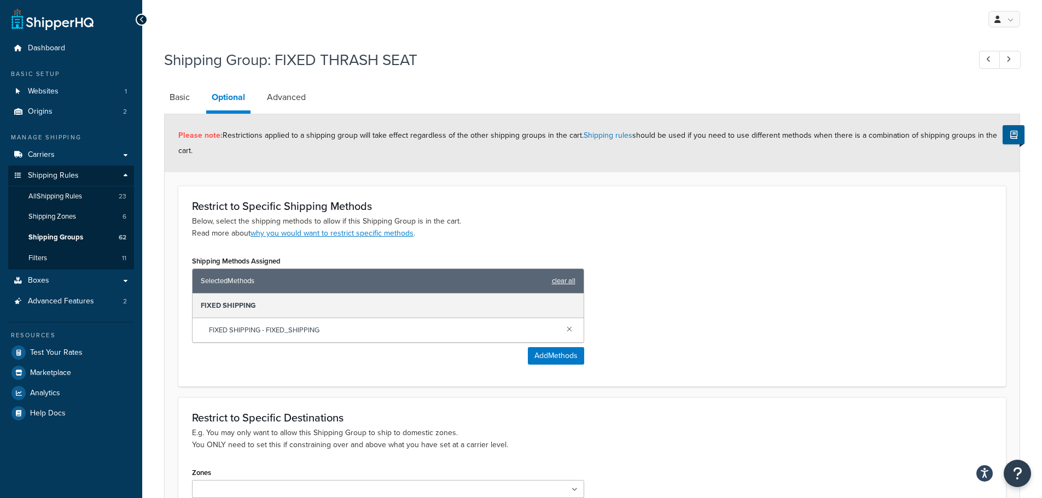
click at [574, 279] on link "clear all" at bounding box center [564, 281] width 24 height 15
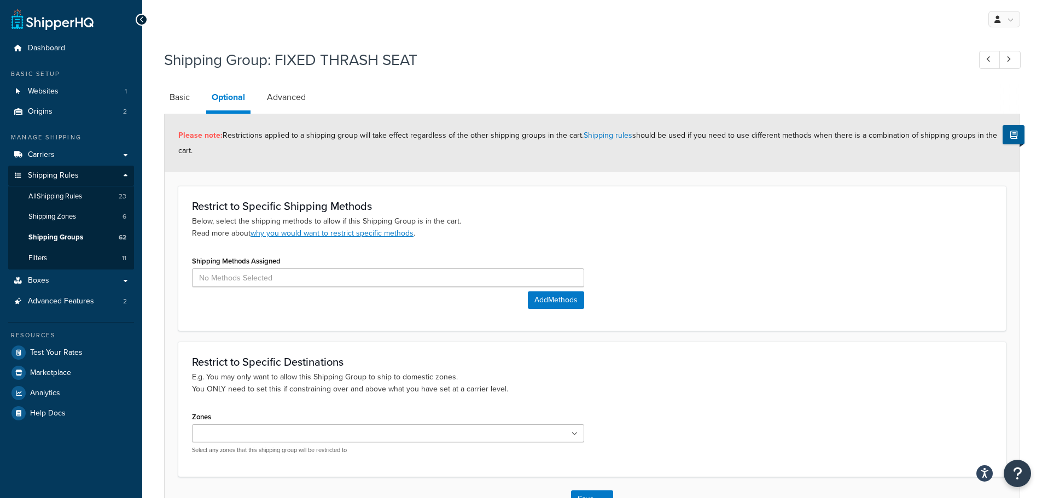
scroll to position [79, 0]
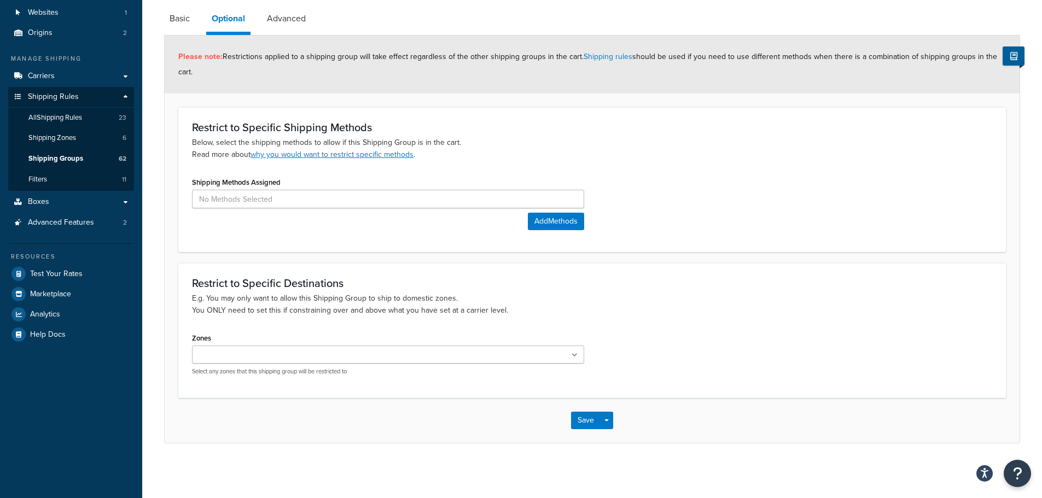
click at [587, 431] on div "Save Save Dropdown Save and Edit Save and Duplicate Save and Create New" at bounding box center [592, 420] width 855 height 45
click at [585, 420] on button "Save" at bounding box center [586, 421] width 30 height 18
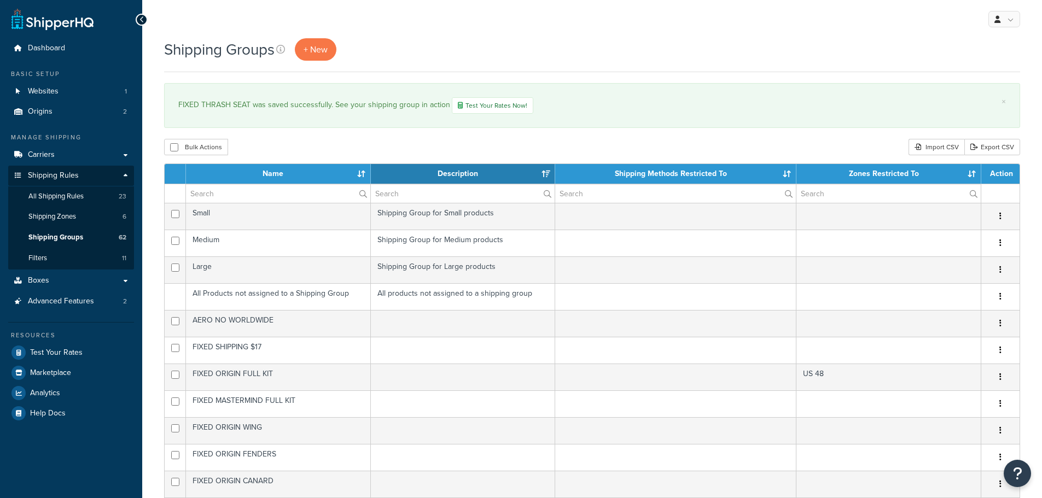
select select "15"
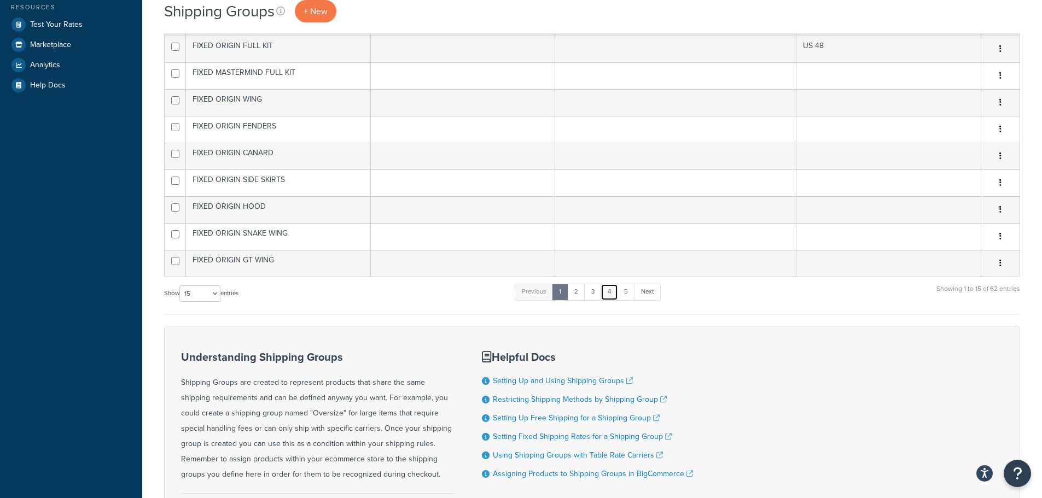
click at [607, 293] on link "4" at bounding box center [610, 292] width 18 height 16
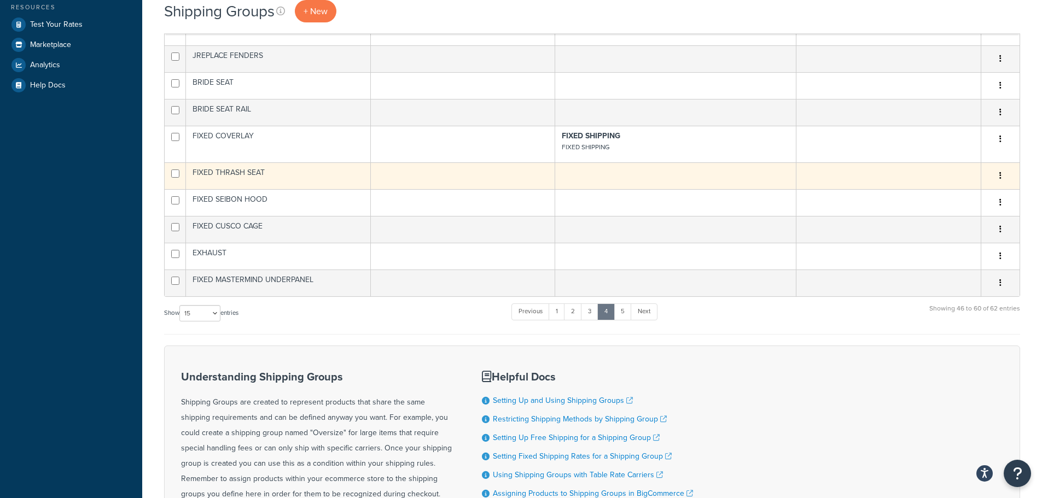
scroll to position [109, 0]
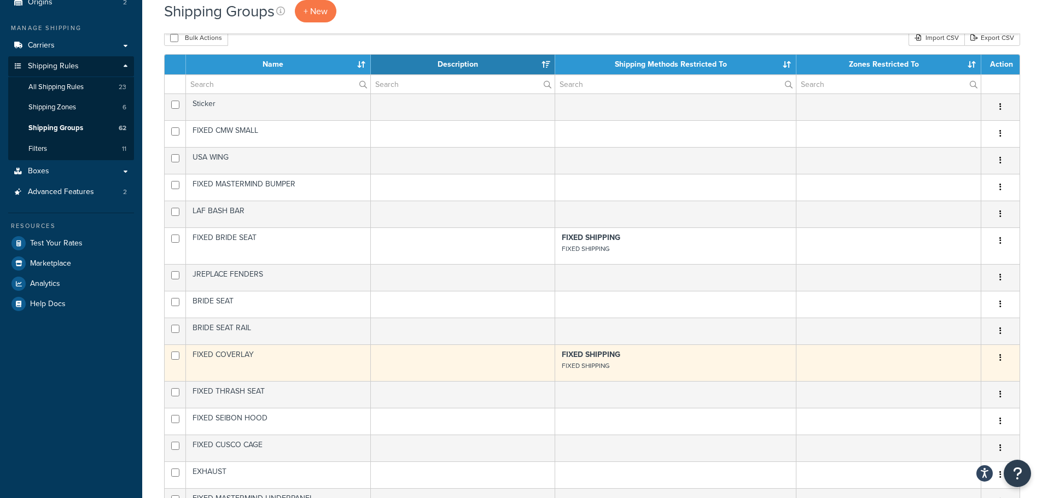
click at [646, 360] on p "FIXED SHIPPING FIXED SHIPPING" at bounding box center [676, 361] width 228 height 22
click at [830, 369] on td at bounding box center [889, 363] width 185 height 37
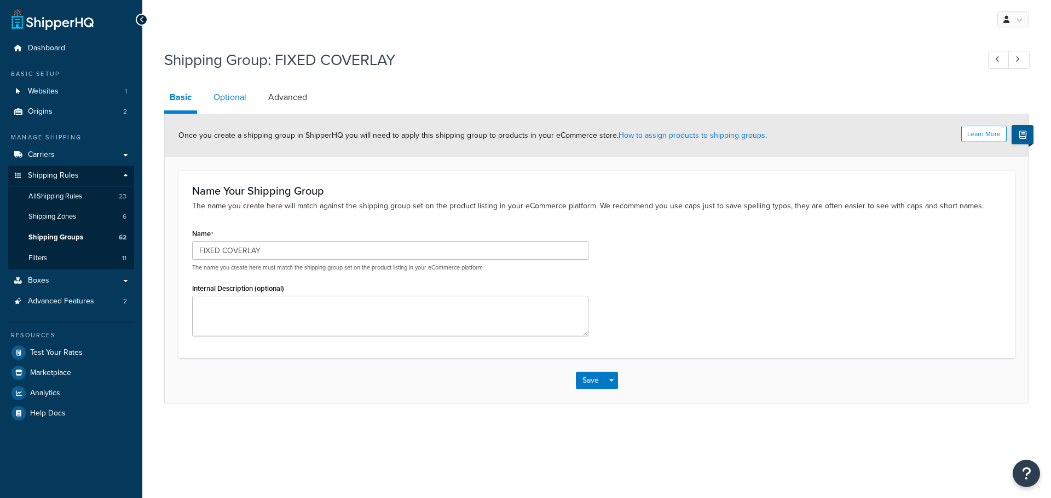
click at [233, 98] on link "Optional" at bounding box center [230, 97] width 44 height 26
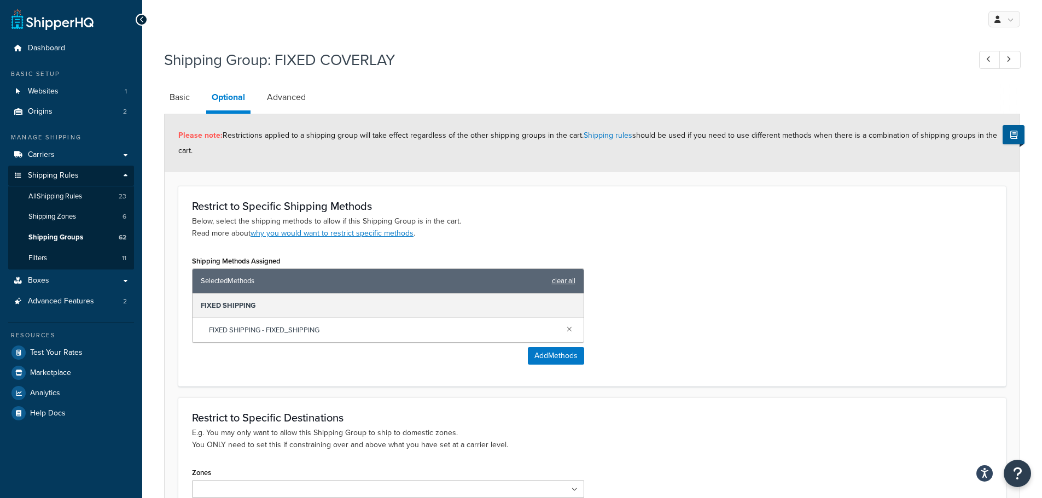
click at [564, 282] on link "clear all" at bounding box center [564, 281] width 24 height 15
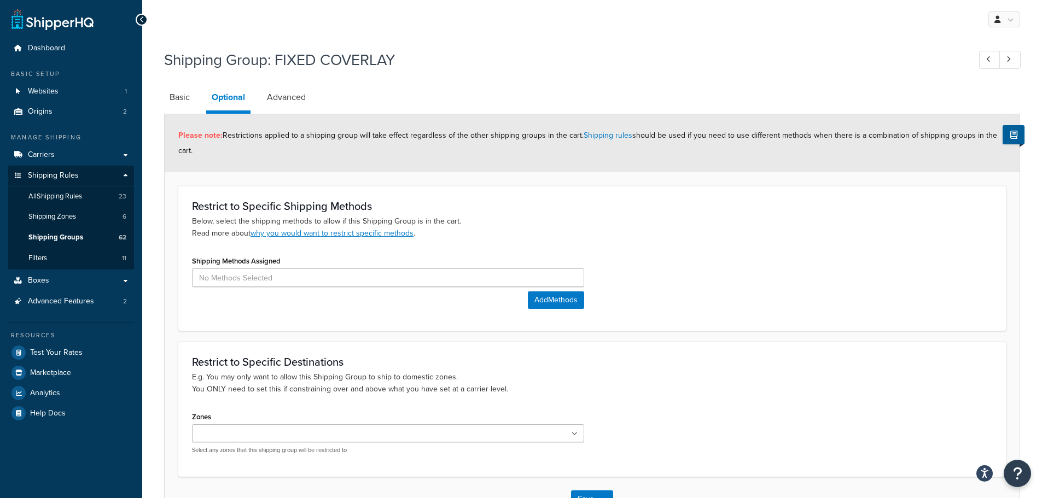
scroll to position [79, 0]
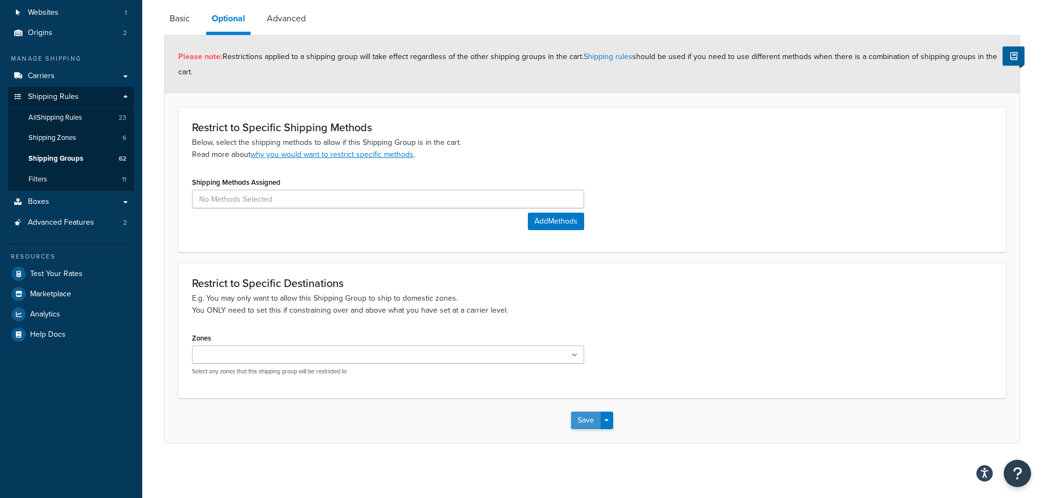
click at [587, 420] on button "Save" at bounding box center [586, 421] width 30 height 18
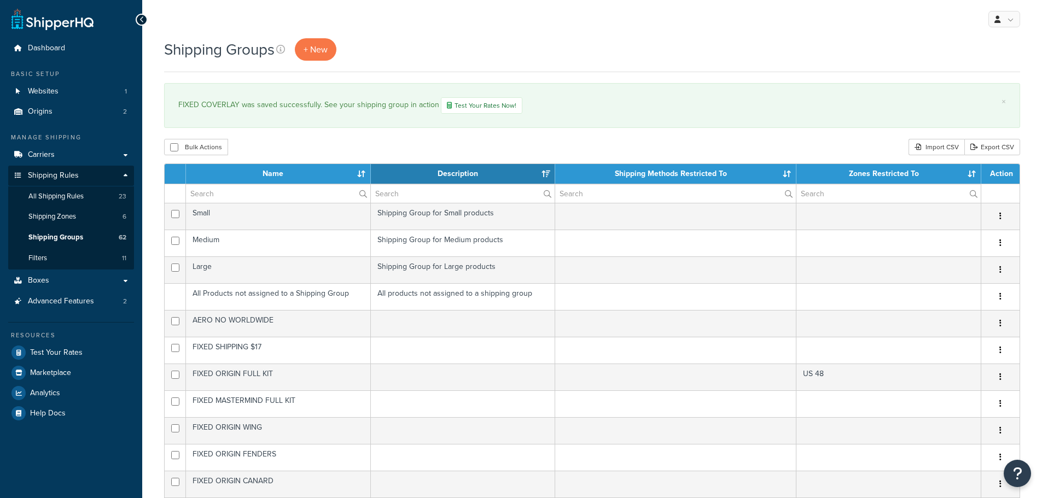
select select "15"
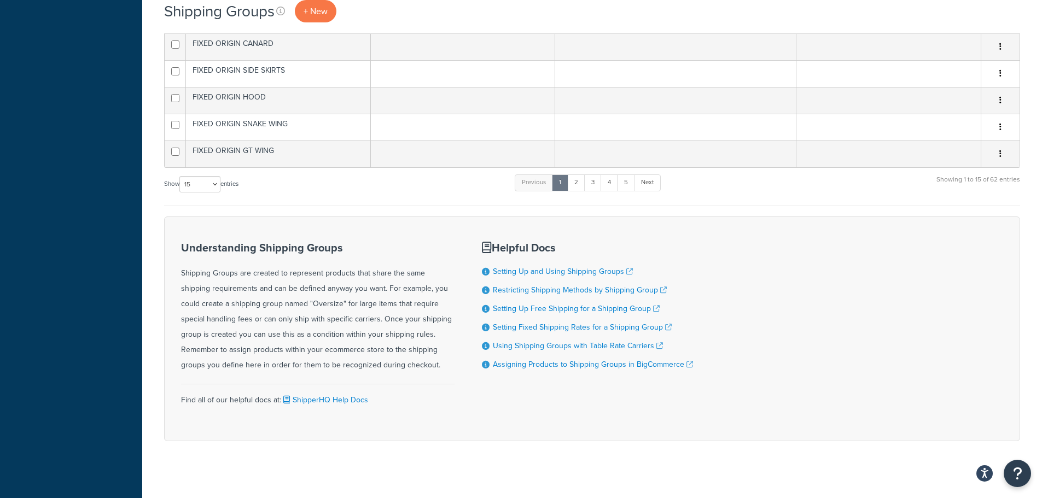
scroll to position [447, 0]
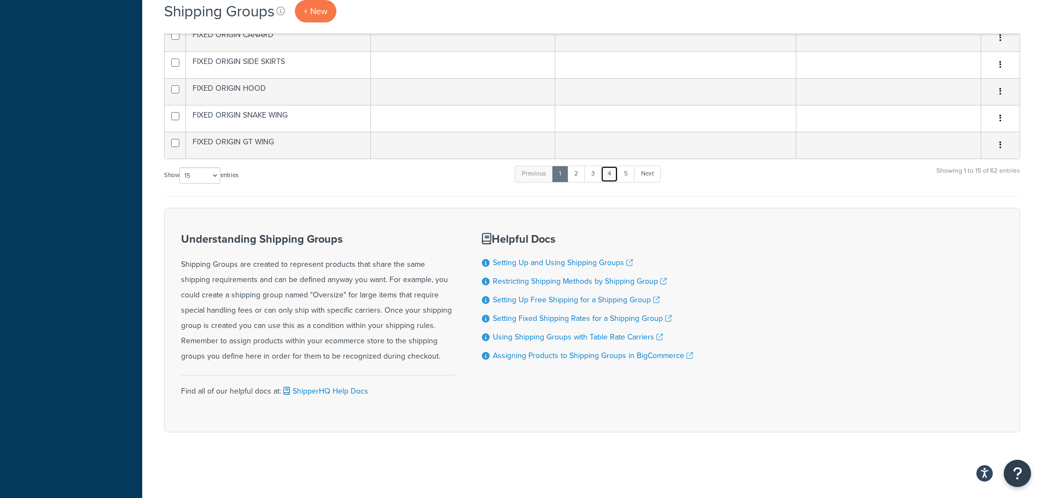
click at [612, 166] on link "4" at bounding box center [610, 174] width 18 height 16
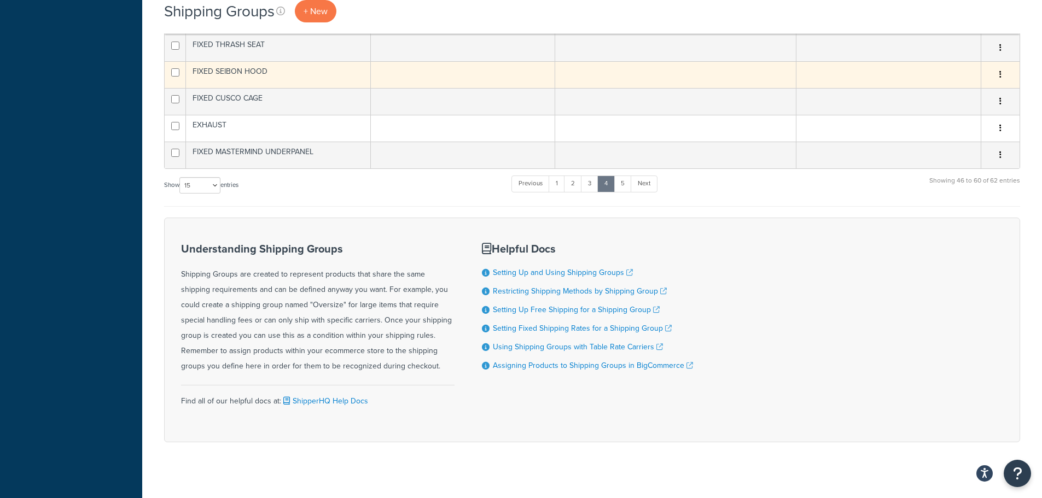
scroll to position [118, 0]
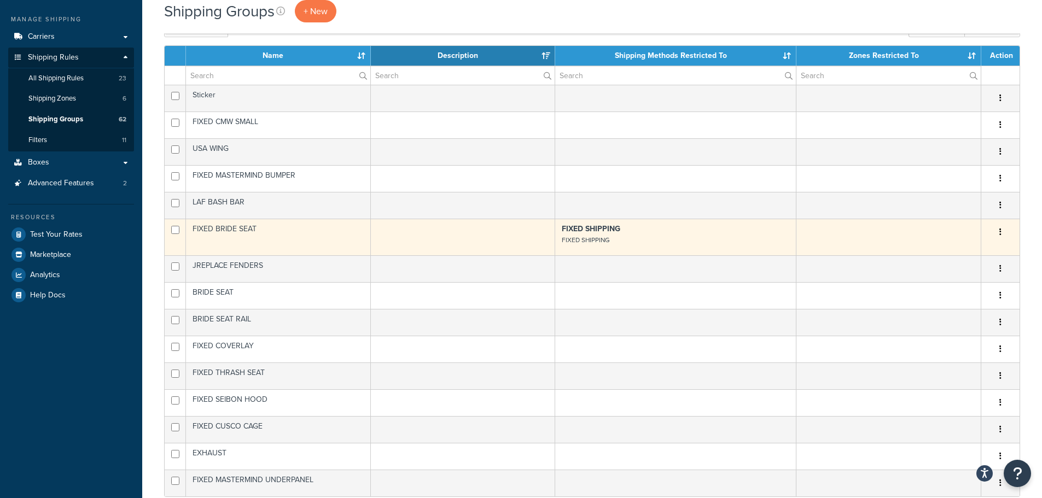
click at [652, 231] on p "FIXED SHIPPING FIXED SHIPPING" at bounding box center [676, 235] width 228 height 22
click at [882, 238] on td at bounding box center [889, 237] width 185 height 37
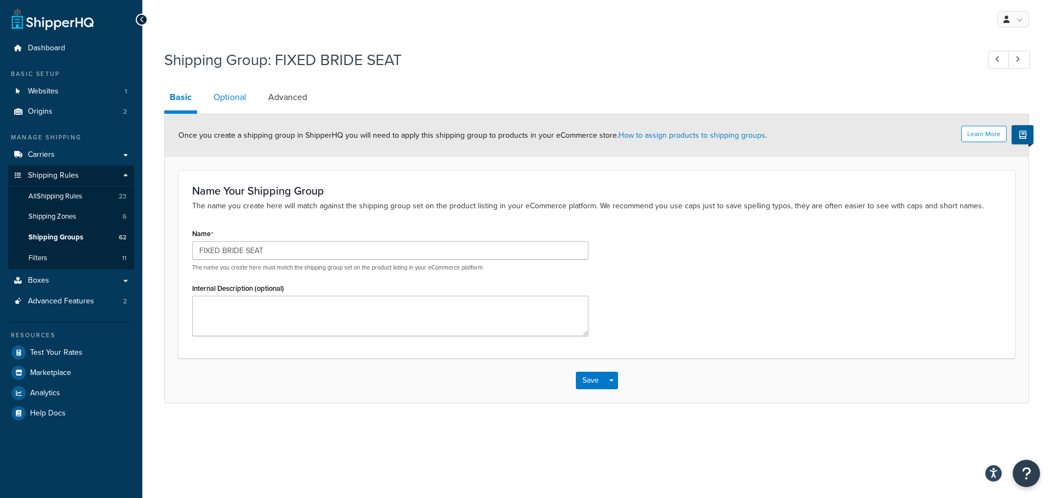
click at [250, 97] on link "Optional" at bounding box center [230, 97] width 44 height 26
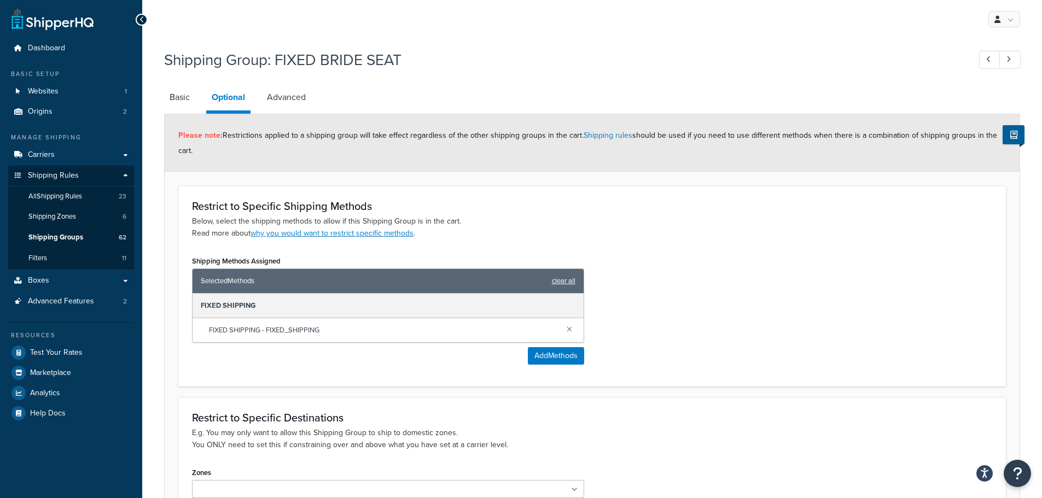
click at [558, 279] on link "clear all" at bounding box center [564, 281] width 24 height 15
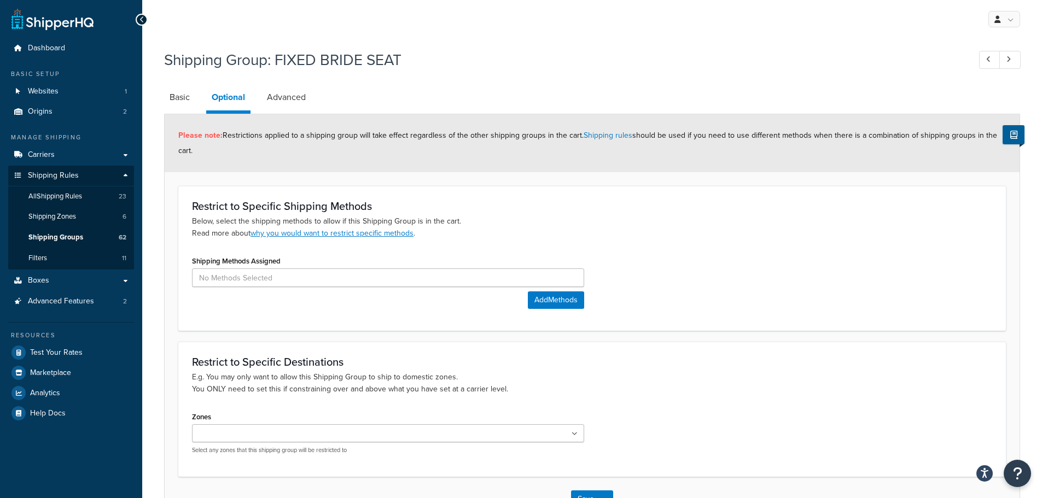
scroll to position [79, 0]
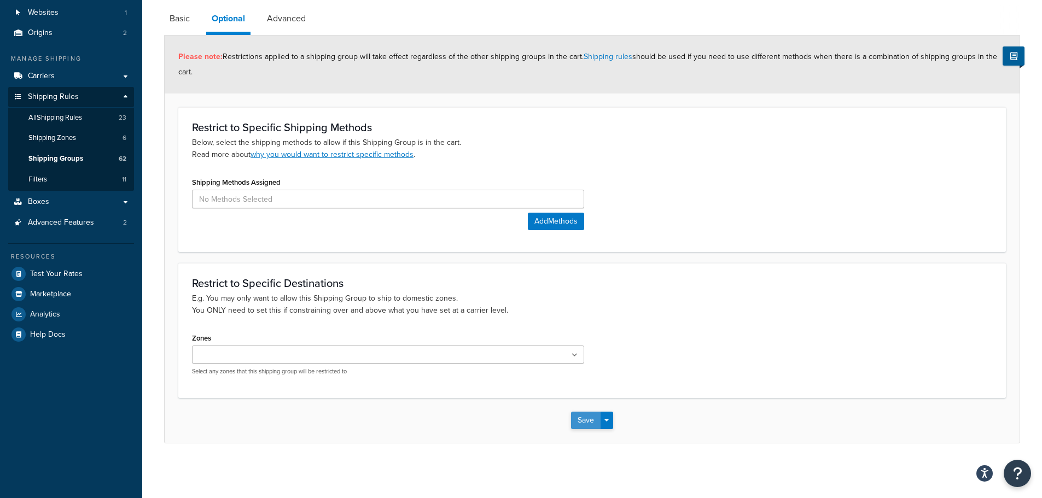
click at [578, 418] on button "Save" at bounding box center [586, 421] width 30 height 18
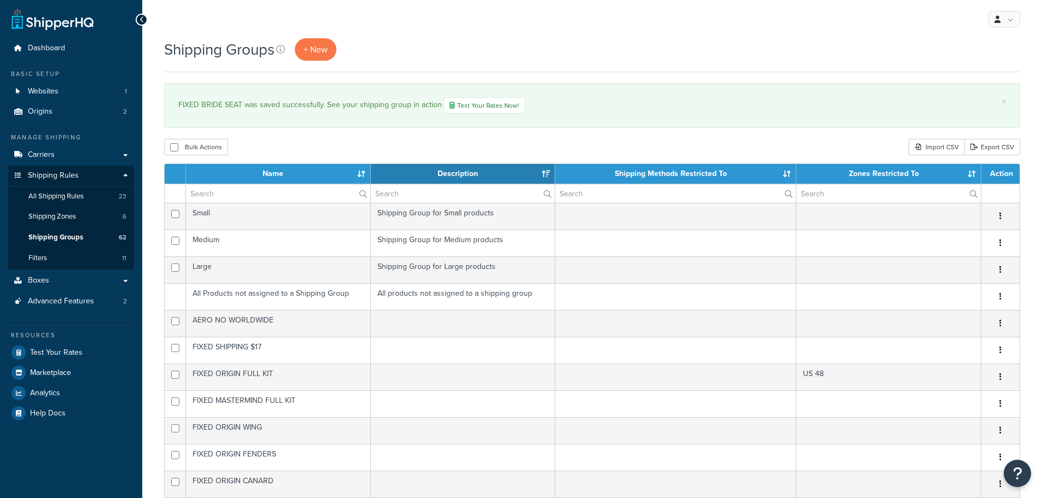
select select "15"
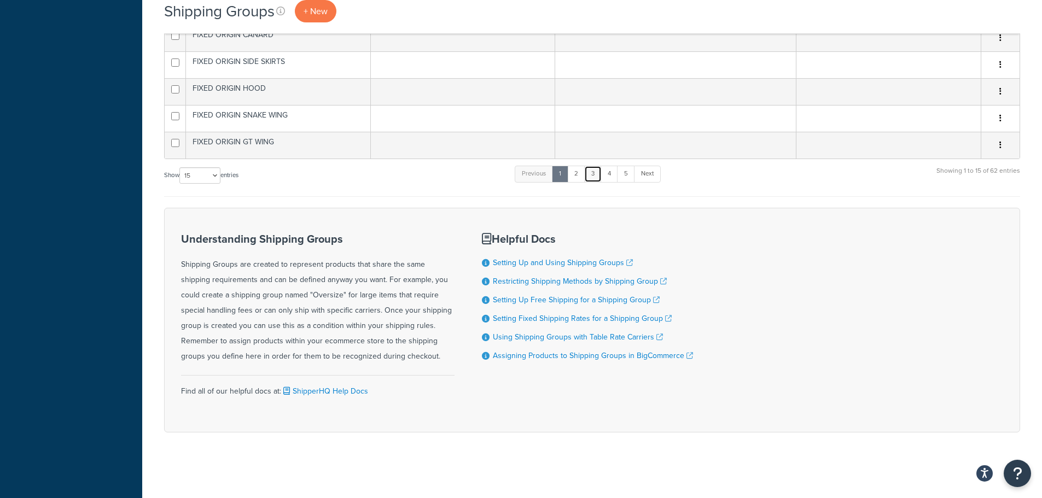
click at [592, 175] on link "3" at bounding box center [593, 174] width 18 height 16
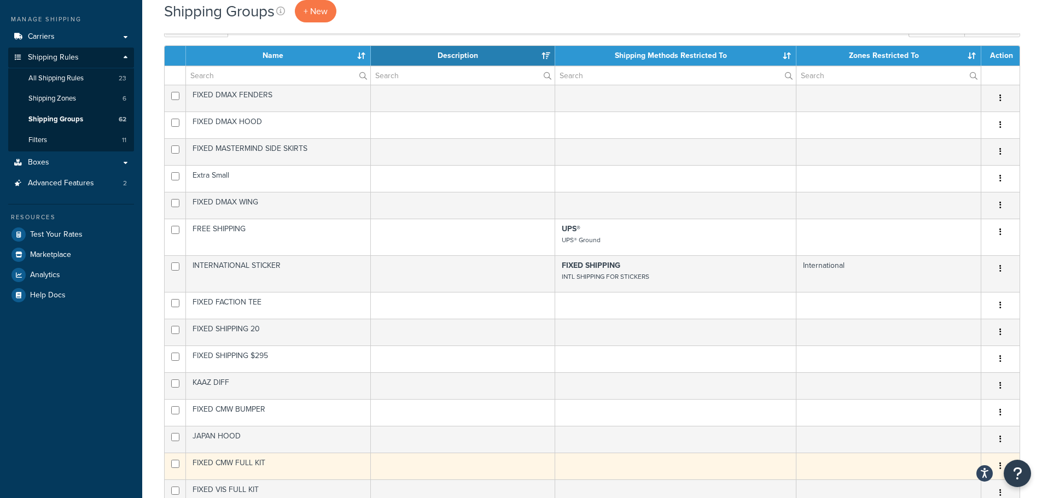
scroll to position [63, 0]
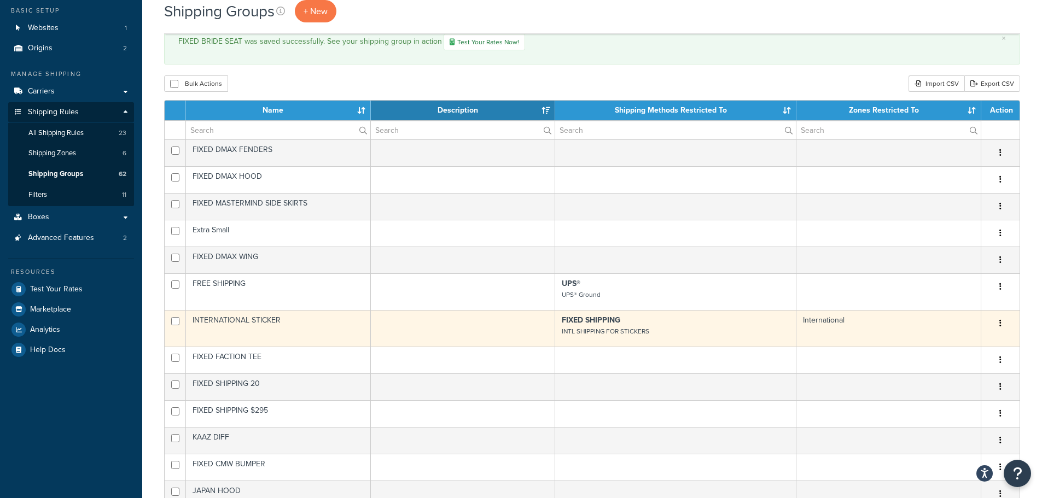
click at [735, 336] on p "FIXED SHIPPING INTL SHIPPING FOR STICKERS" at bounding box center [676, 326] width 228 height 22
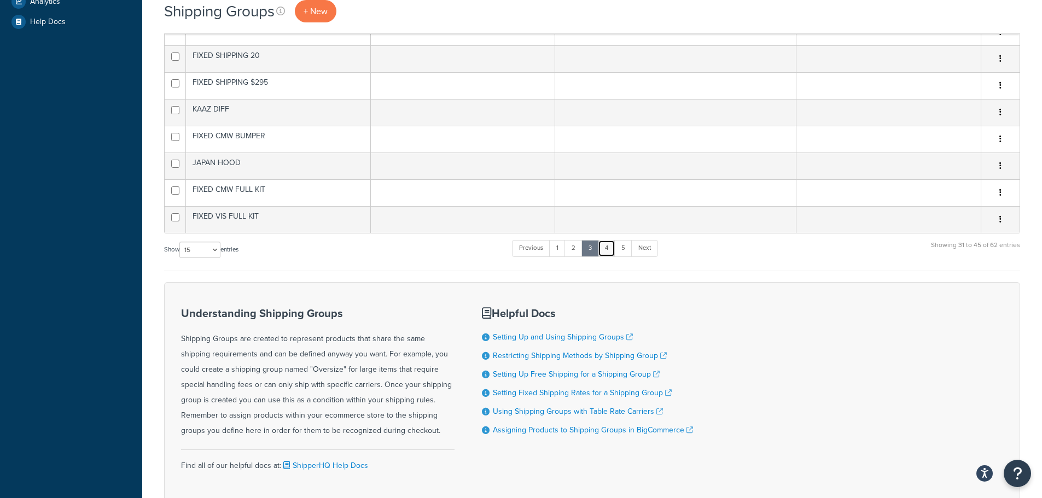
click at [606, 253] on link "4" at bounding box center [607, 248] width 18 height 16
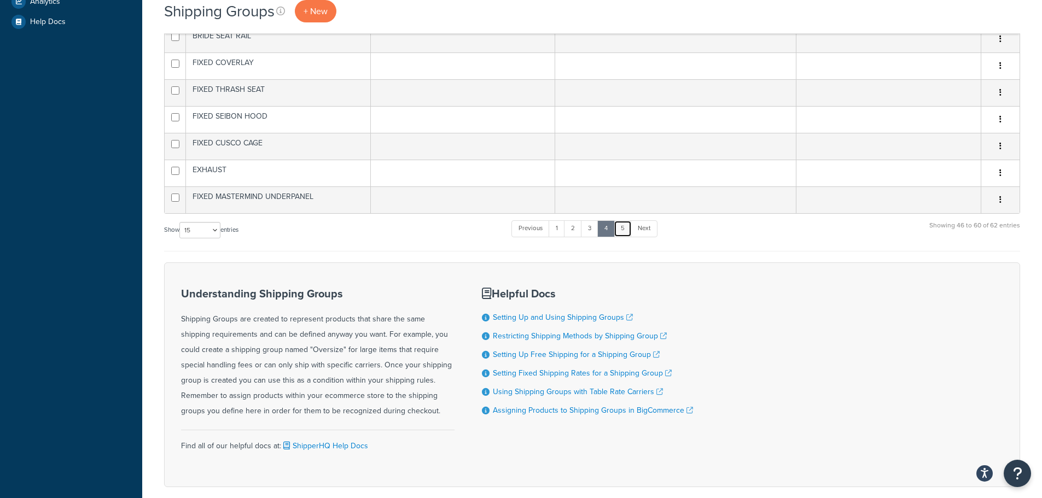
click at [627, 232] on link "5" at bounding box center [623, 229] width 18 height 16
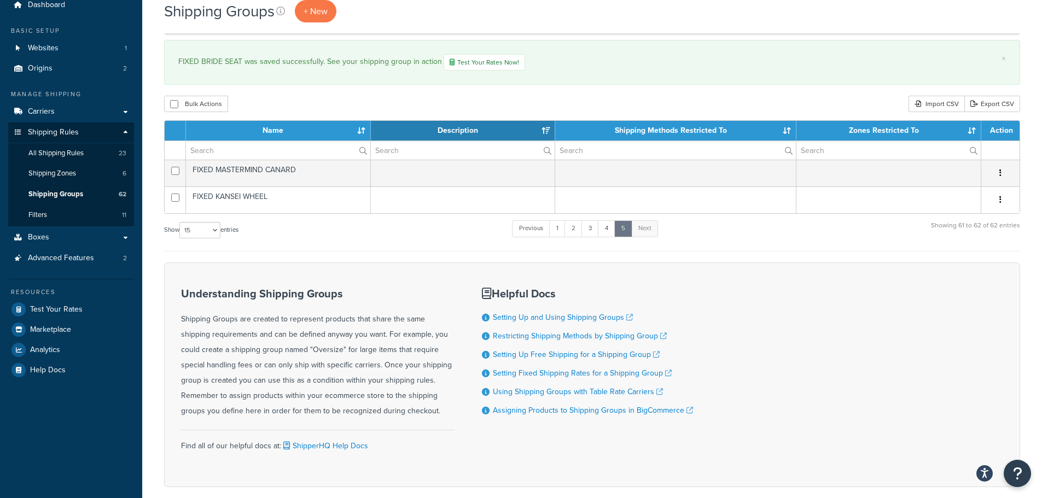
scroll to position [0, 0]
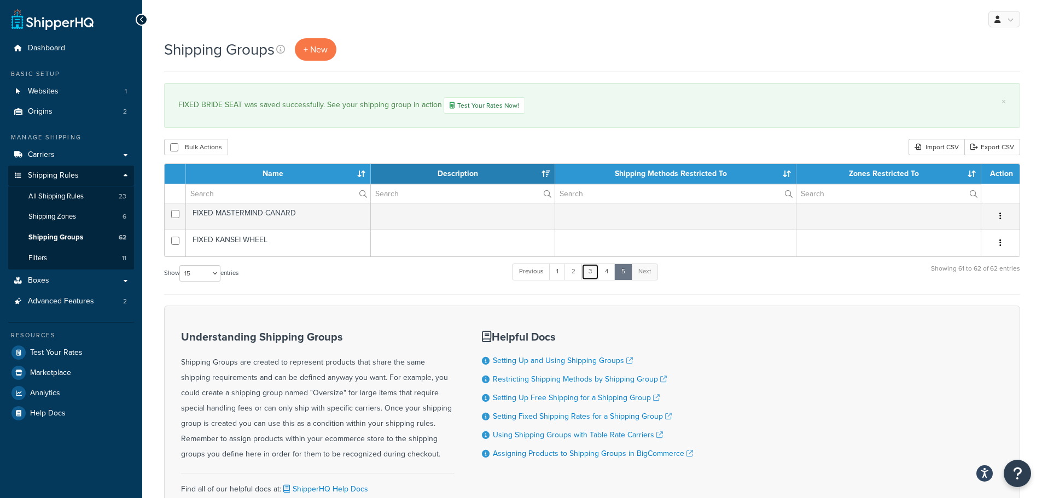
click at [595, 274] on link "3" at bounding box center [591, 272] width 18 height 16
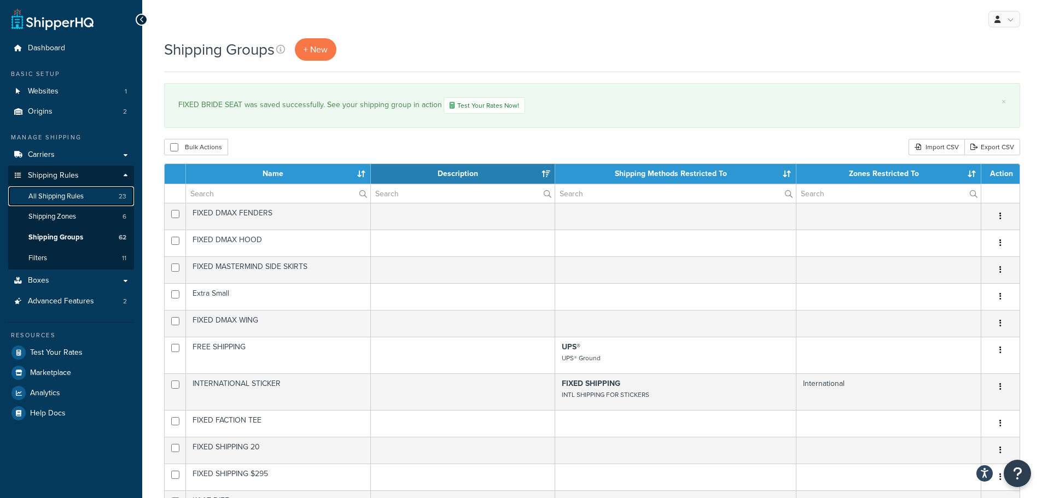
click at [78, 200] on span "All Shipping Rules" at bounding box center [55, 196] width 55 height 9
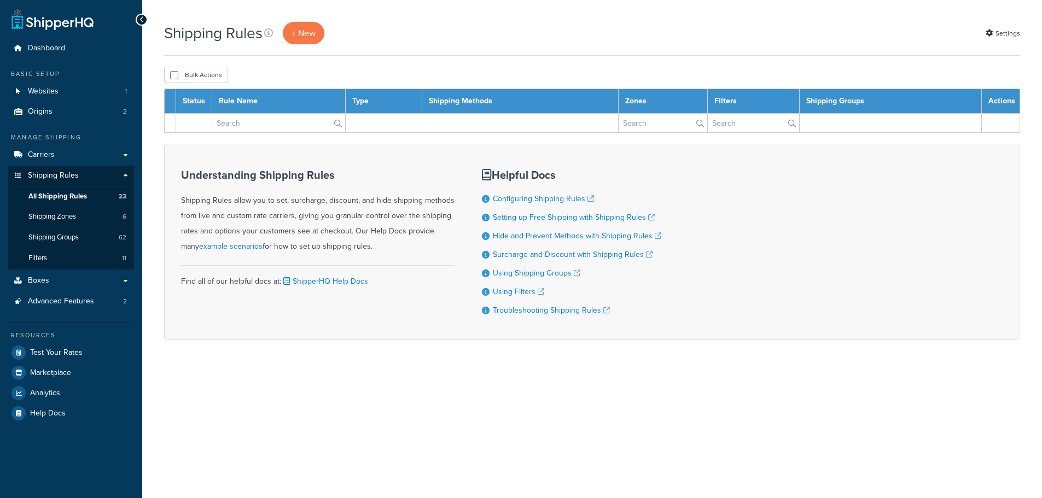
select select "100"
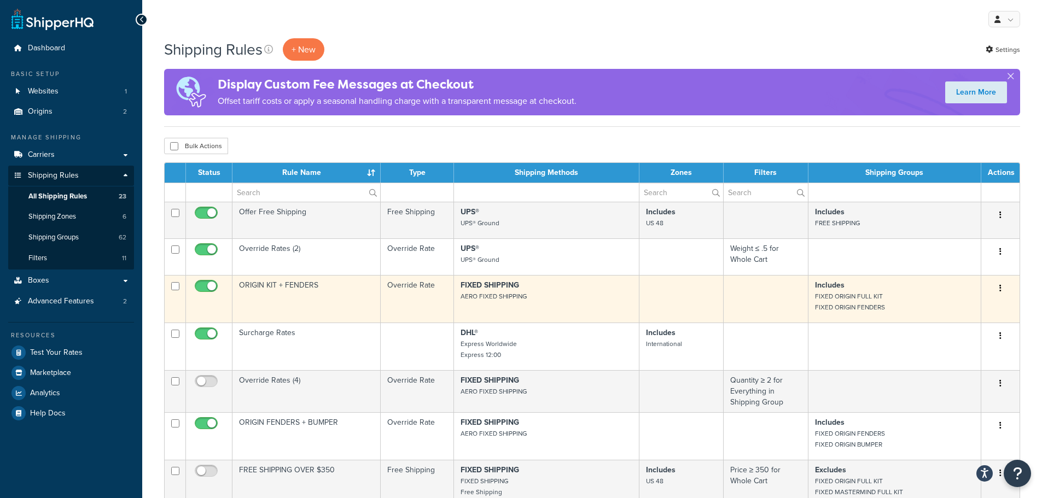
scroll to position [55, 0]
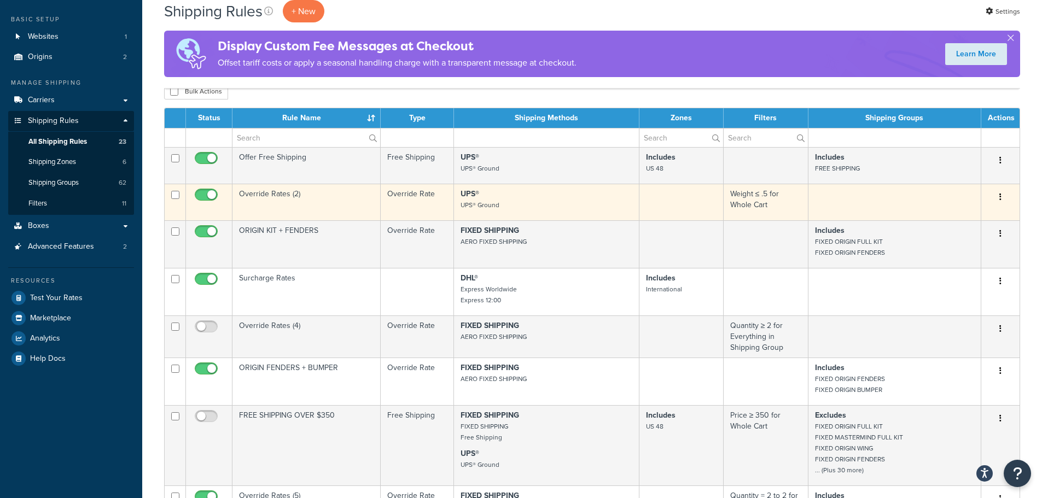
click at [747, 195] on td "Weight ≤ .5 for Whole Cart" at bounding box center [766, 202] width 85 height 37
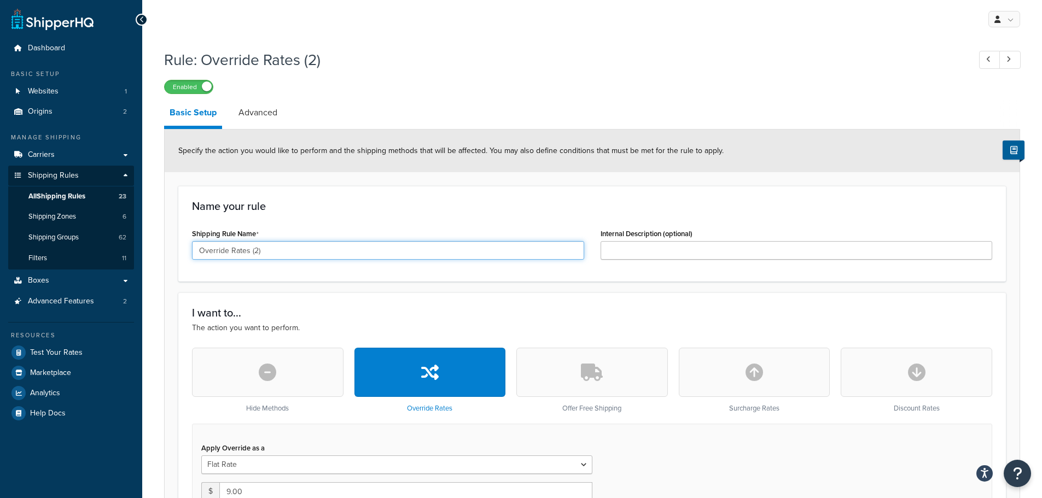
drag, startPoint x: 270, startPoint y: 253, endPoint x: 183, endPoint y: 246, distance: 87.3
click at [183, 246] on div "Name your rule Shipping Rule Name Override Rates (2) Internal Description (opti…" at bounding box center [592, 234] width 828 height 96
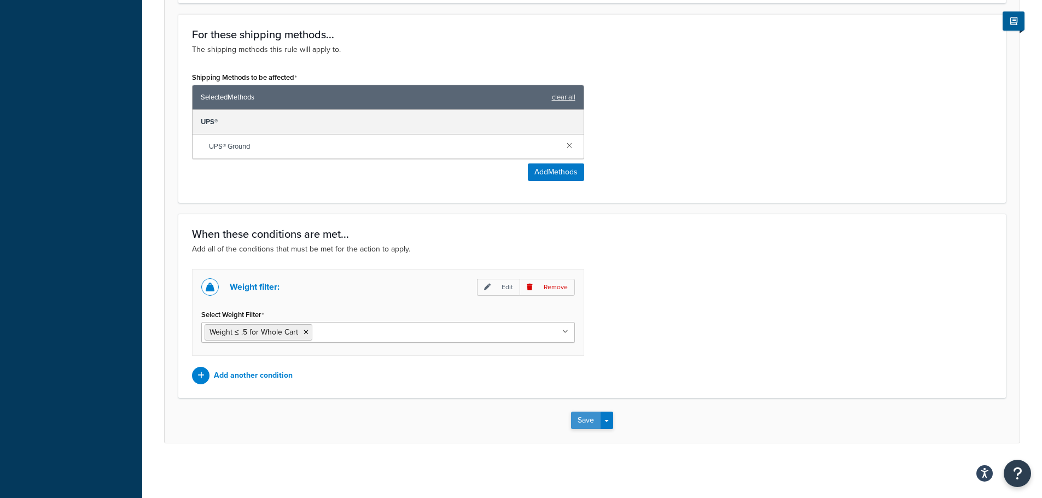
type input "WEIGHT LESS THAN OR EQUAL TO .5LBS"
click at [588, 425] on button "Save" at bounding box center [586, 421] width 30 height 18
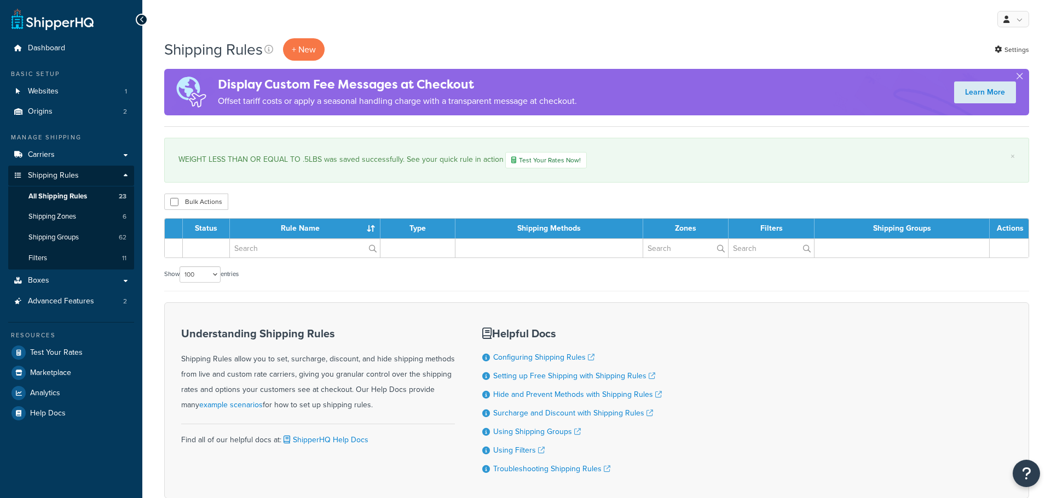
select select "100"
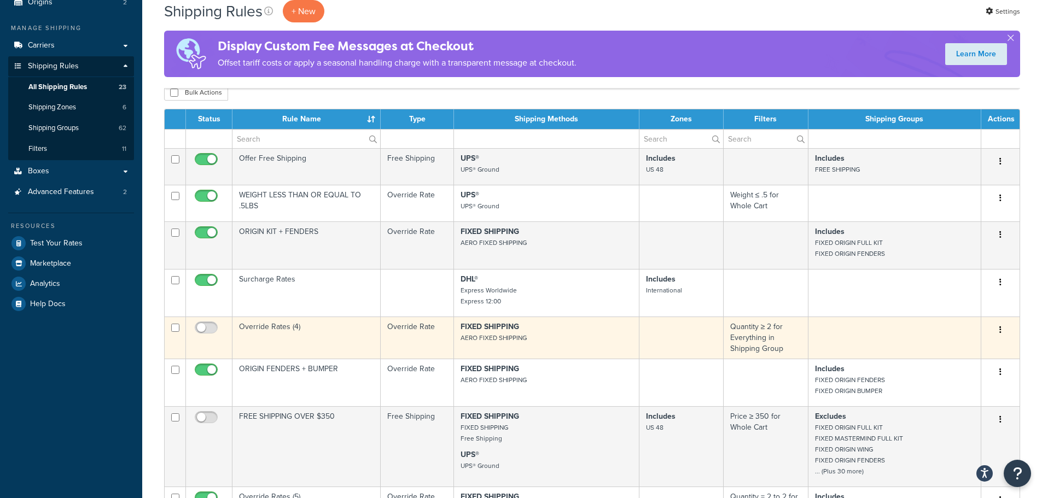
scroll to position [164, 0]
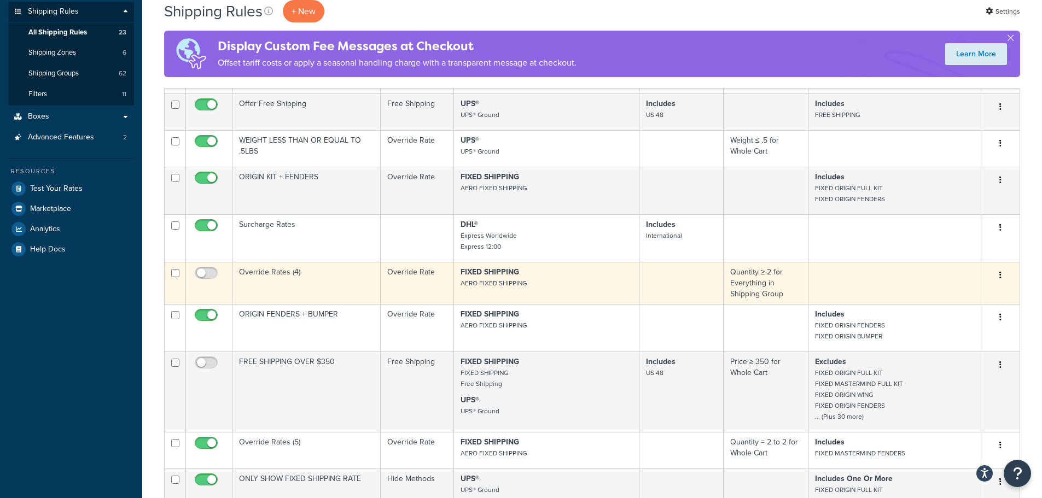
click at [768, 295] on td "Quantity ≥ 2 for Everything in Shipping Group" at bounding box center [766, 283] width 85 height 42
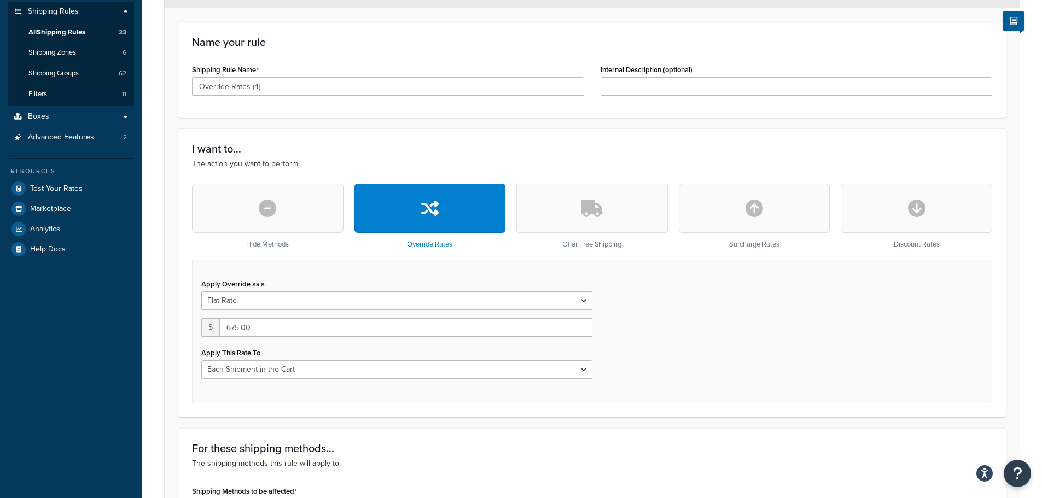
scroll to position [219, 0]
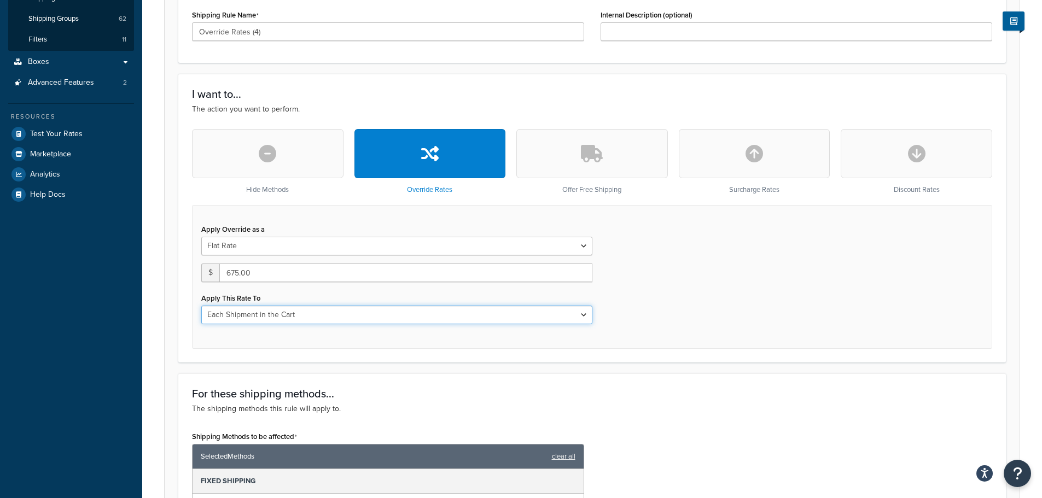
click at [585, 315] on select "Each Shipment in the Cart Each Origin in the Cart Each Shipping Group in the Ca…" at bounding box center [396, 315] width 391 height 19
click at [586, 248] on select "Flat Rate Percentage Flat Rate & Percentage" at bounding box center [396, 246] width 391 height 19
click at [720, 262] on div "Apply Override as a Flat Rate Percentage Flat Rate & Percentage $ 675.00 Apply …" at bounding box center [592, 277] width 801 height 144
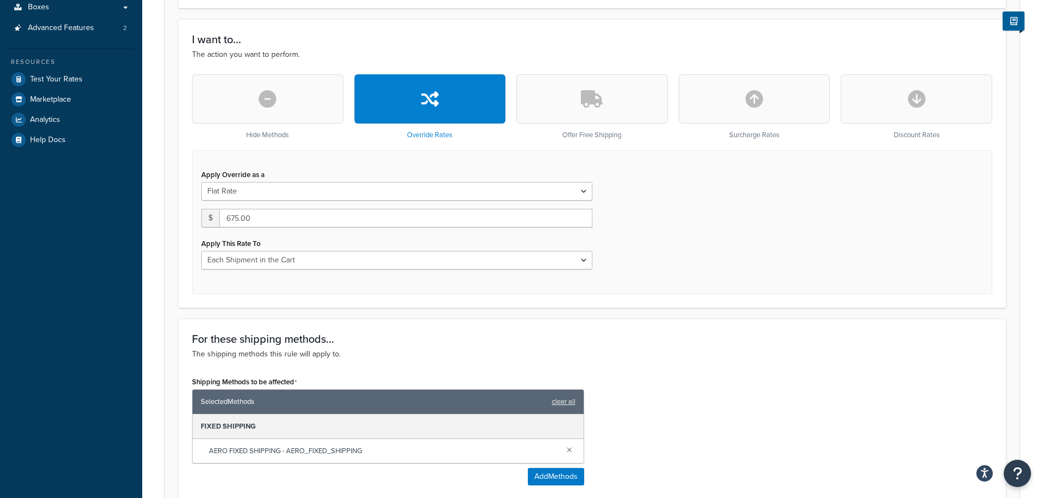
scroll to position [55, 0]
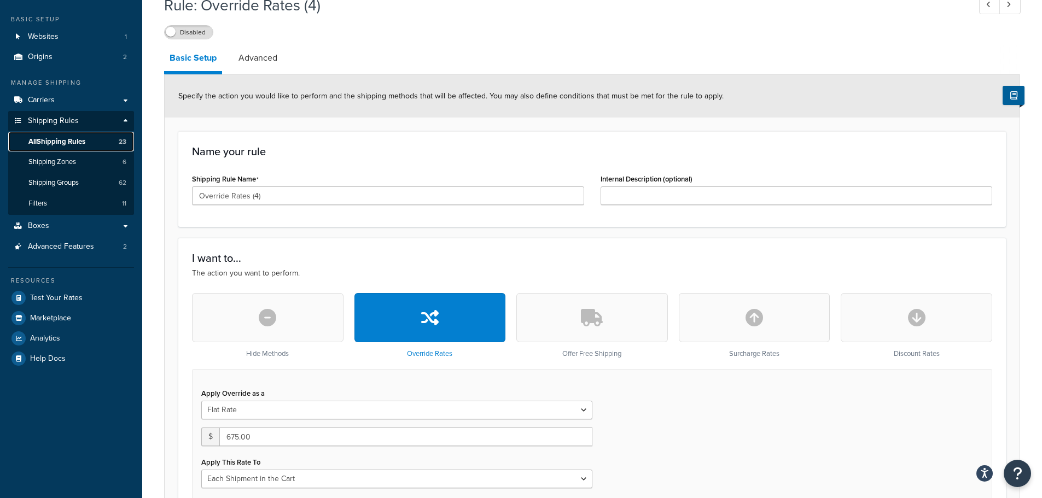
click at [85, 143] on span "All Shipping Rules" at bounding box center [56, 141] width 57 height 9
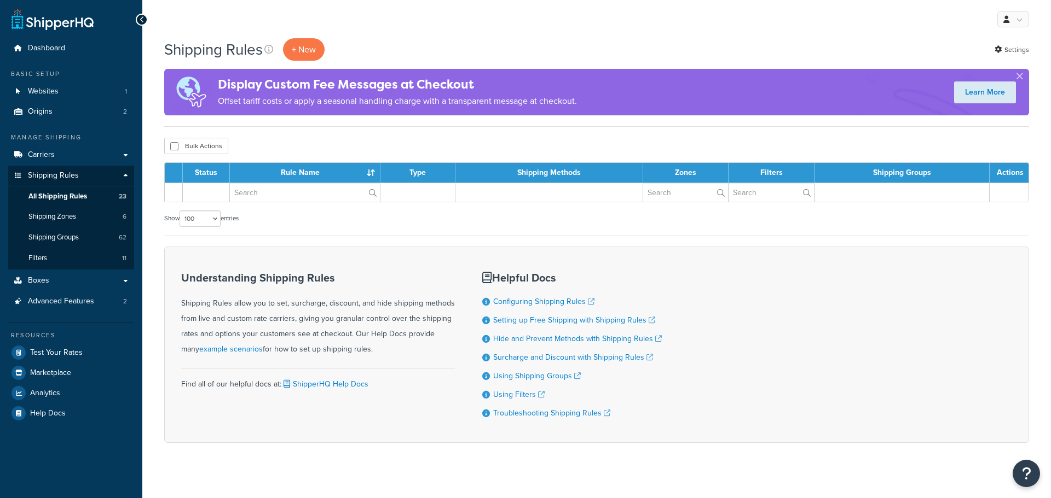
select select "100"
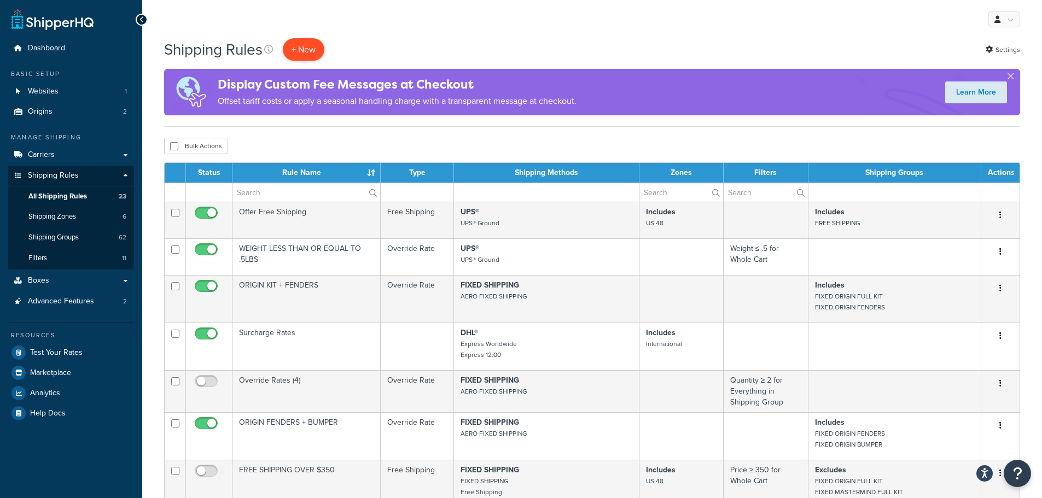
click at [315, 50] on p "+ New" at bounding box center [304, 49] width 42 height 22
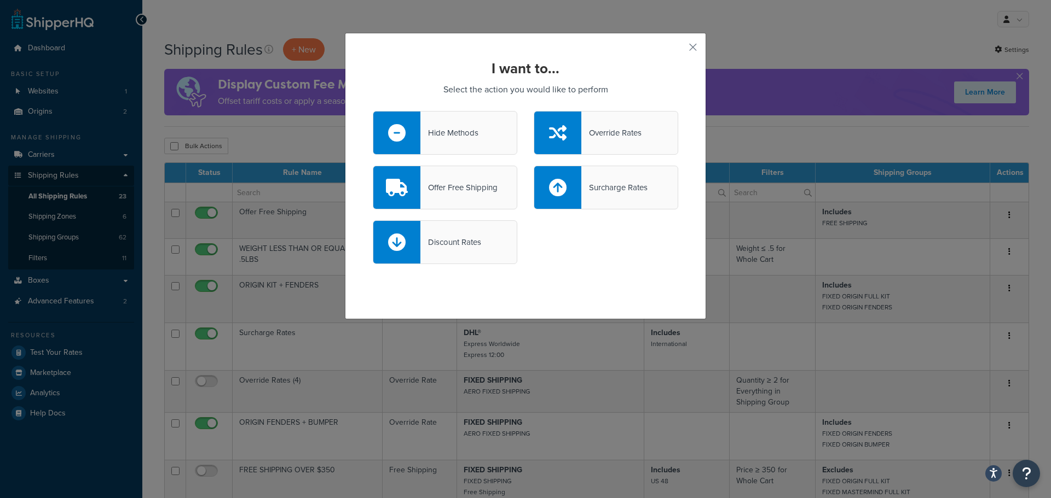
click at [592, 187] on div "Surcharge Rates" at bounding box center [614, 187] width 66 height 15
click at [0, 0] on input "Surcharge Rates" at bounding box center [0, 0] width 0 height 0
select select "CART"
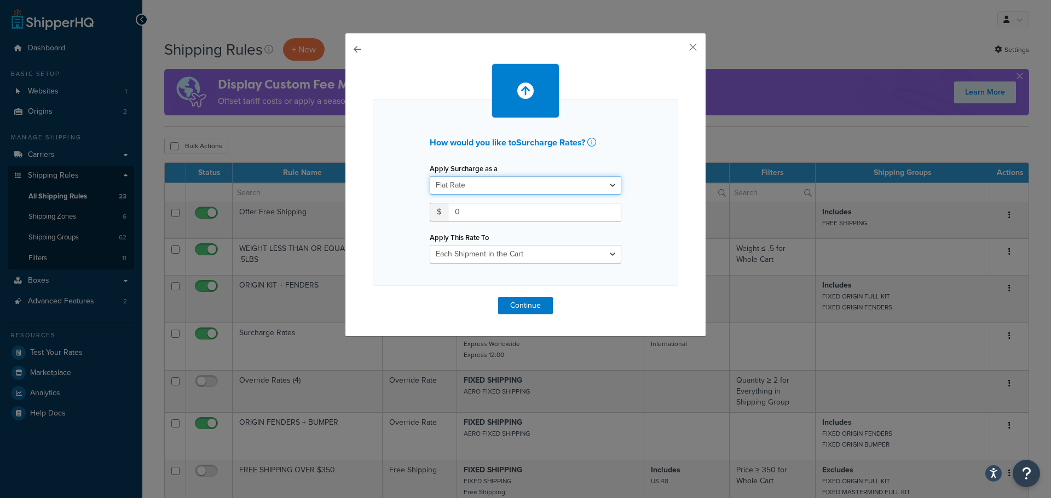
click at [502, 184] on select "Flat Rate Percentage Flat Rate & Percentage" at bounding box center [526, 185] width 192 height 19
click at [472, 257] on select "Entire Cart Each Shipment in the Cart Each Origin in the Cart Each Shipping Gro…" at bounding box center [526, 254] width 192 height 19
click at [430, 245] on select "Entire Cart Each Shipment in the Cart Each Origin in the Cart Each Shipping Gro…" at bounding box center [526, 254] width 192 height 19
click at [468, 211] on input "0" at bounding box center [534, 212] width 173 height 19
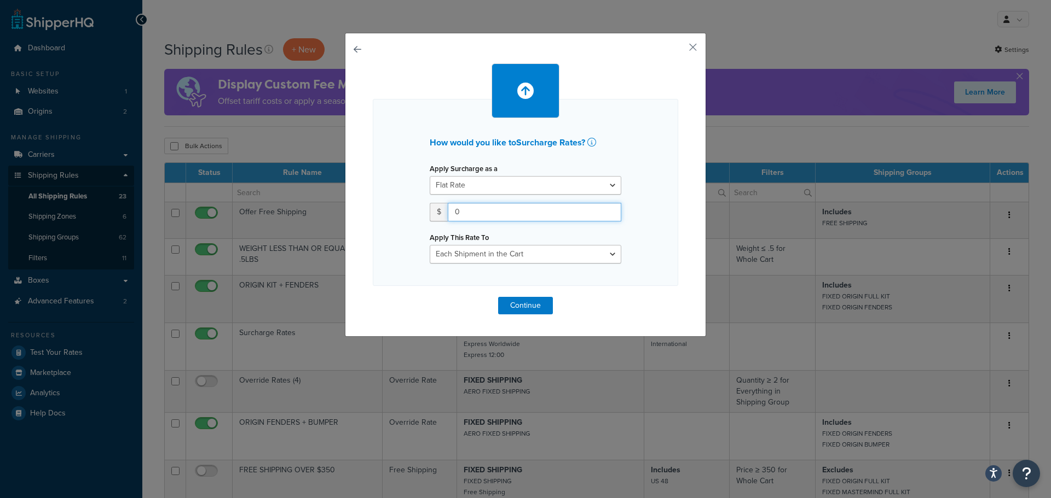
click at [468, 211] on input "0" at bounding box center [534, 212] width 173 height 19
click at [596, 143] on link at bounding box center [592, 143] width 11 height 10
click at [531, 257] on select "Entire Cart Each Shipment in the Cart Each Origin in the Cart Each Shipping Gro…" at bounding box center [526, 254] width 192 height 19
click at [527, 252] on select "Entire Cart Each Shipment in the Cart Each Origin in the Cart Each Shipping Gro…" at bounding box center [526, 254] width 192 height 19
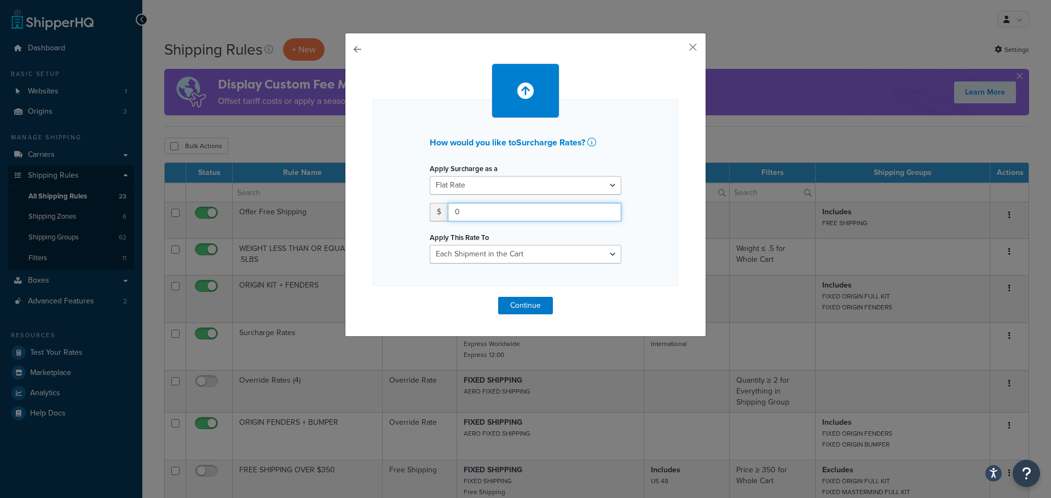
click at [473, 214] on input "0" at bounding box center [534, 212] width 173 height 19
type input "10"
click at [476, 182] on select "Flat Rate Percentage Flat Rate & Percentage" at bounding box center [526, 185] width 192 height 19
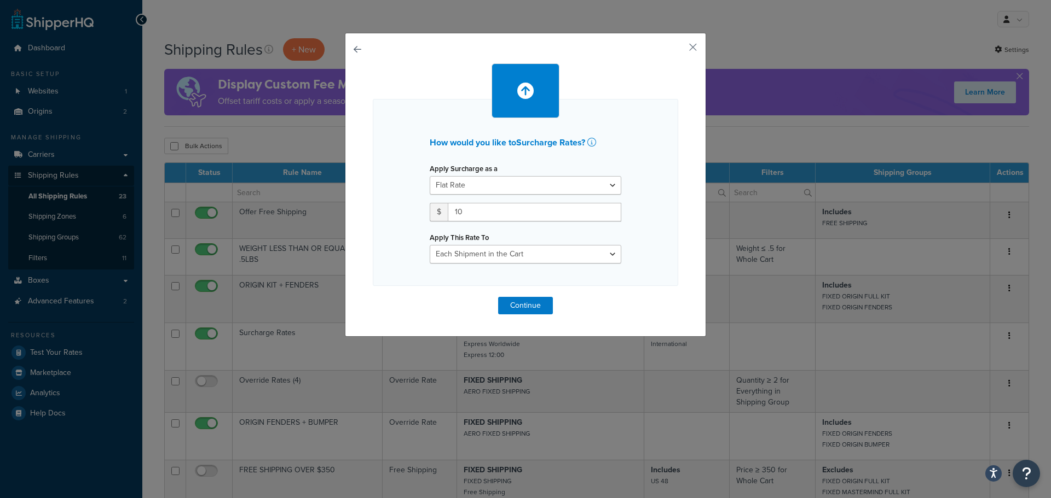
click at [375, 185] on div "How would you like to Surcharge Rates ? Apply Surcharge as a Flat Rate Percenta…" at bounding box center [525, 192] width 305 height 187
click at [492, 252] on select "Entire Cart Each Shipment in the Cart Each Origin in the Cart Each Shipping Gro…" at bounding box center [526, 254] width 192 height 19
drag, startPoint x: 375, startPoint y: 200, endPoint x: 431, endPoint y: 164, distance: 67.2
click at [375, 200] on div "How would you like to Surcharge Rates ? Apply Surcharge as a Flat Rate Percenta…" at bounding box center [525, 192] width 305 height 187
click at [509, 253] on select "Entire Cart Each Shipment in the Cart Each Origin in the Cart Each Shipping Gro…" at bounding box center [526, 254] width 192 height 19
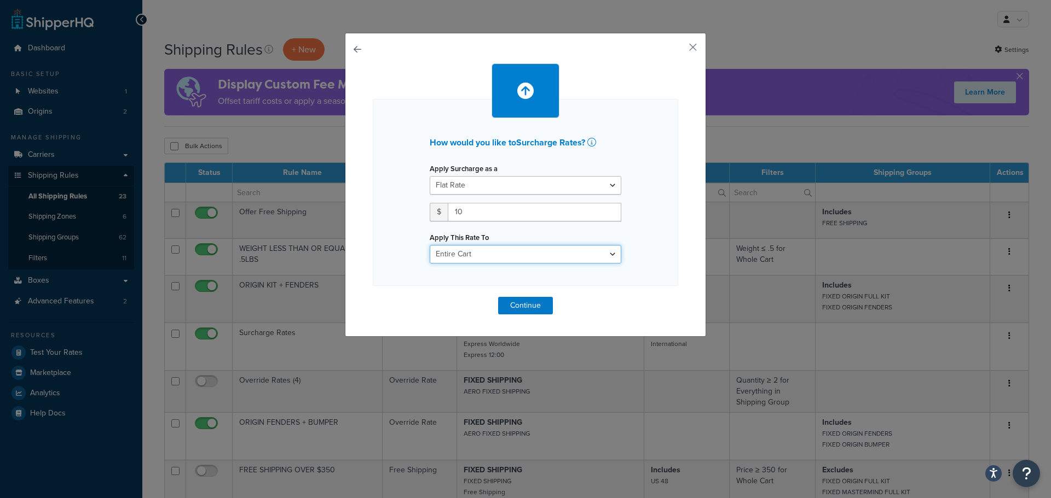
click at [430, 245] on select "Entire Cart Each Shipment in the Cart Each Origin in the Cart Each Shipping Gro…" at bounding box center [526, 254] width 192 height 19
click at [520, 181] on select "Flat Rate Percentage Flat Rate & Percentage" at bounding box center [526, 185] width 192 height 19
click at [467, 255] on select "Entire Cart Each Shipment in the Cart Each Origin in the Cart Each Shipping Gro…" at bounding box center [526, 254] width 192 height 19
select select "LOCATION"
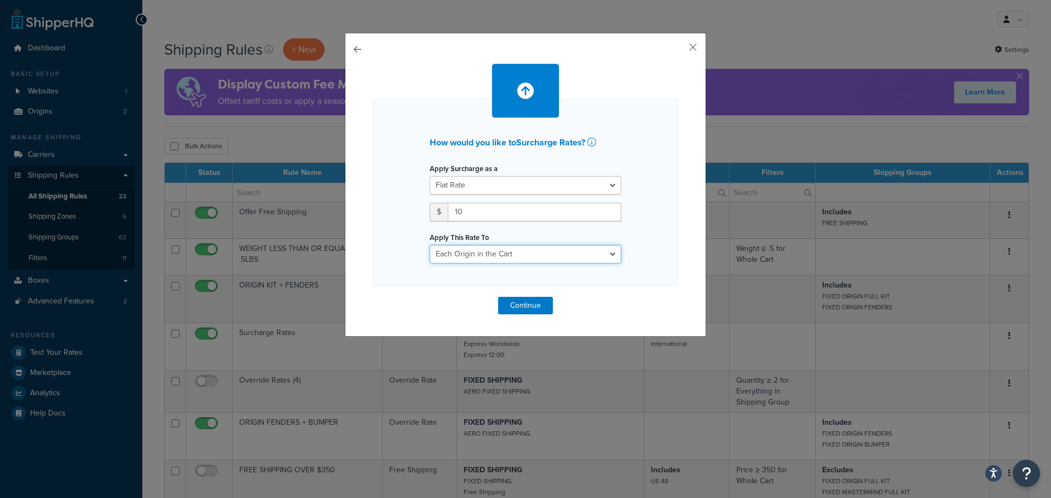
click at [430, 245] on select "Entire Cart Each Shipment in the Cart Each Origin in the Cart Each Shipping Gro…" at bounding box center [526, 254] width 192 height 19
click at [517, 303] on button "Continue" at bounding box center [525, 306] width 55 height 18
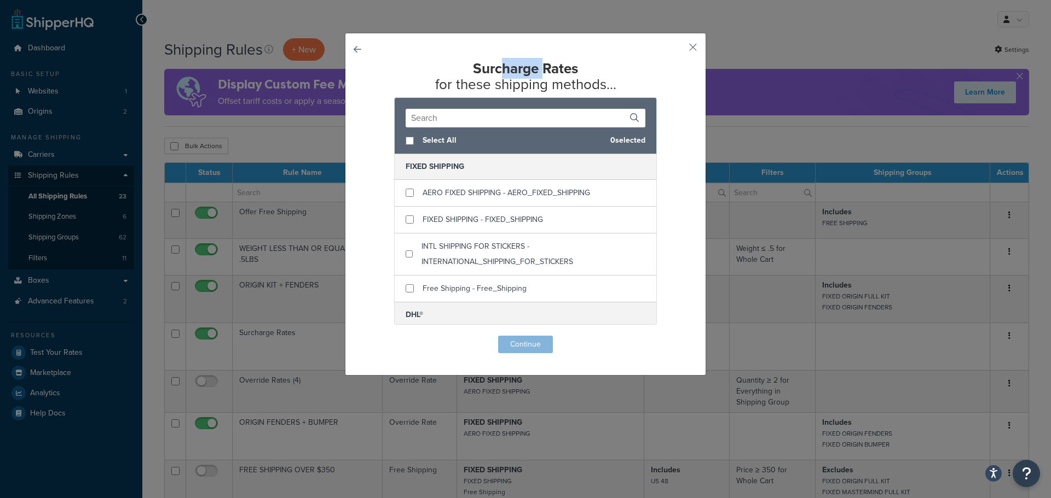
drag, startPoint x: 495, startPoint y: 68, endPoint x: 541, endPoint y: 67, distance: 46.0
click at [541, 67] on strong "Surcharge Rates" at bounding box center [525, 68] width 105 height 21
drag, startPoint x: 458, startPoint y: 84, endPoint x: 538, endPoint y: 84, distance: 79.9
click at [537, 84] on h2 "Surcharge Rates for these shipping methods..." at bounding box center [525, 76] width 305 height 31
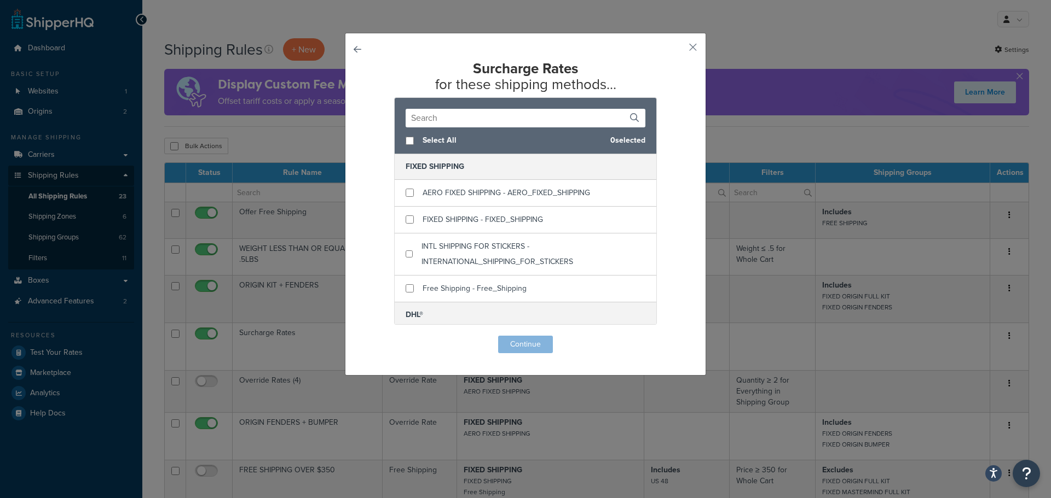
click at [540, 84] on h2 "Surcharge Rates for these shipping methods..." at bounding box center [525, 76] width 305 height 31
click at [405, 219] on input "checkbox" at bounding box center [409, 220] width 8 height 8
checkbox input "true"
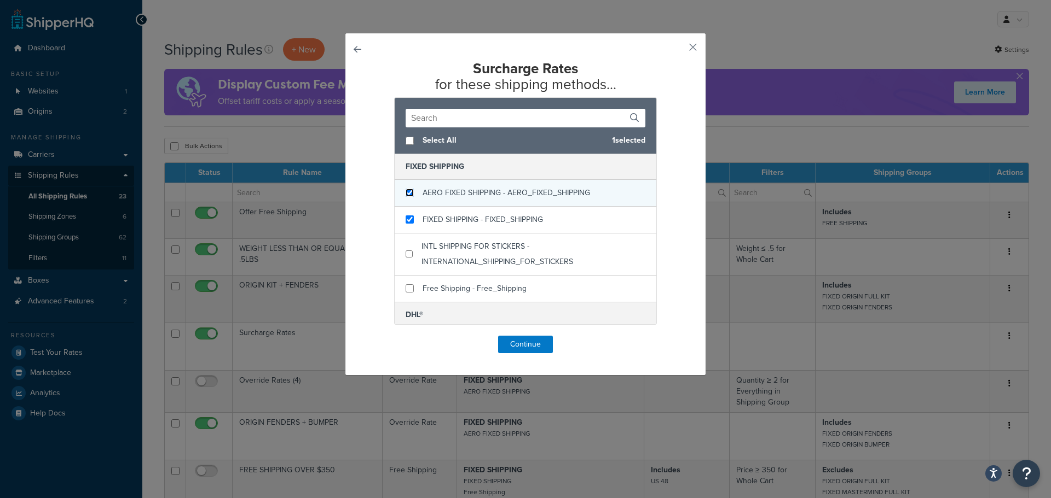
click at [407, 193] on input "checkbox" at bounding box center [409, 193] width 8 height 8
checkbox input "true"
click at [525, 346] on button "Continue" at bounding box center [525, 345] width 55 height 18
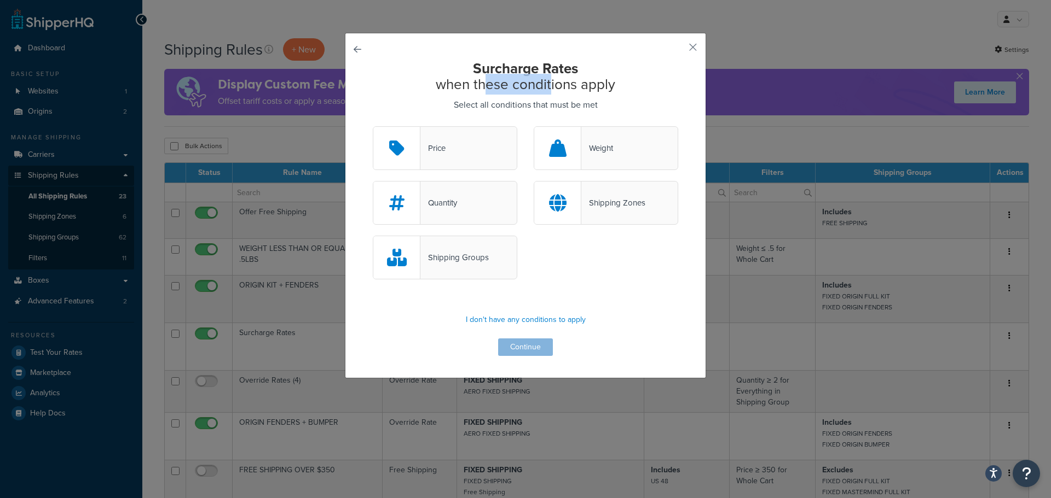
drag, startPoint x: 479, startPoint y: 88, endPoint x: 553, endPoint y: 88, distance: 74.4
click at [549, 88] on h2 "Surcharge Rates when these conditions apply" at bounding box center [525, 76] width 305 height 31
click at [553, 88] on h2 "Surcharge Rates when these conditions apply" at bounding box center [525, 76] width 305 height 31
click at [594, 160] on div "Weight" at bounding box center [606, 148] width 144 height 44
click at [0, 0] on input "Weight" at bounding box center [0, 0] width 0 height 0
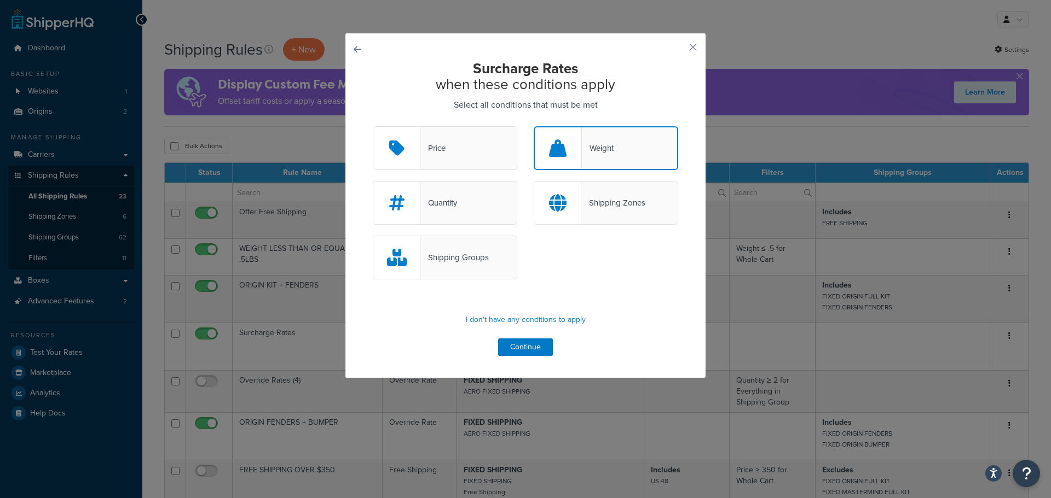
click at [483, 265] on div "Shipping Groups" at bounding box center [454, 257] width 68 height 15
click at [0, 0] on input "Shipping Groups" at bounding box center [0, 0] width 0 height 0
click at [518, 346] on button "Continue" at bounding box center [525, 348] width 55 height 18
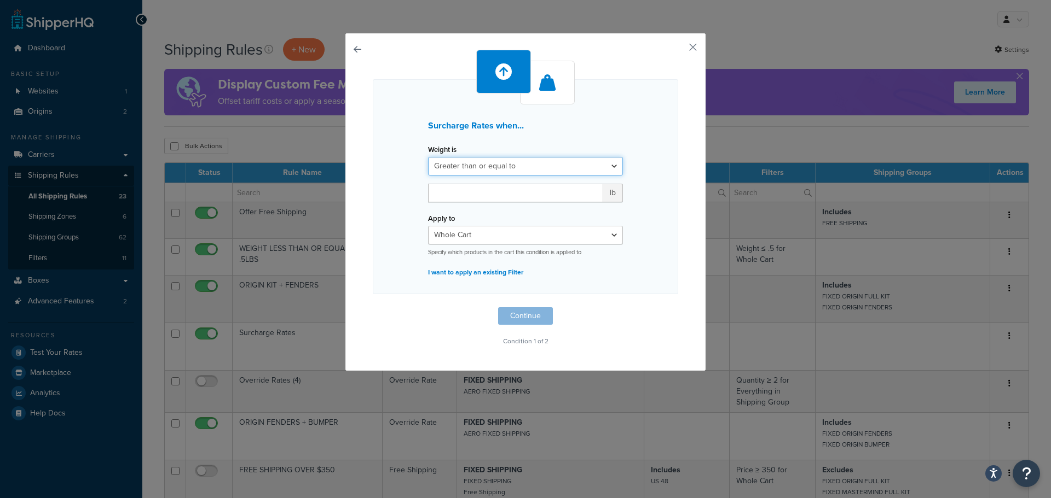
click at [519, 160] on select "Greater than or equal to Between or equal to Less than or equal to" at bounding box center [525, 166] width 195 height 19
click at [497, 194] on input "number" at bounding box center [515, 193] width 175 height 19
type input "10"
click at [645, 155] on div "Surcharge Rates when... Weight is Greater than or equal to Between or equal to …" at bounding box center [525, 186] width 305 height 215
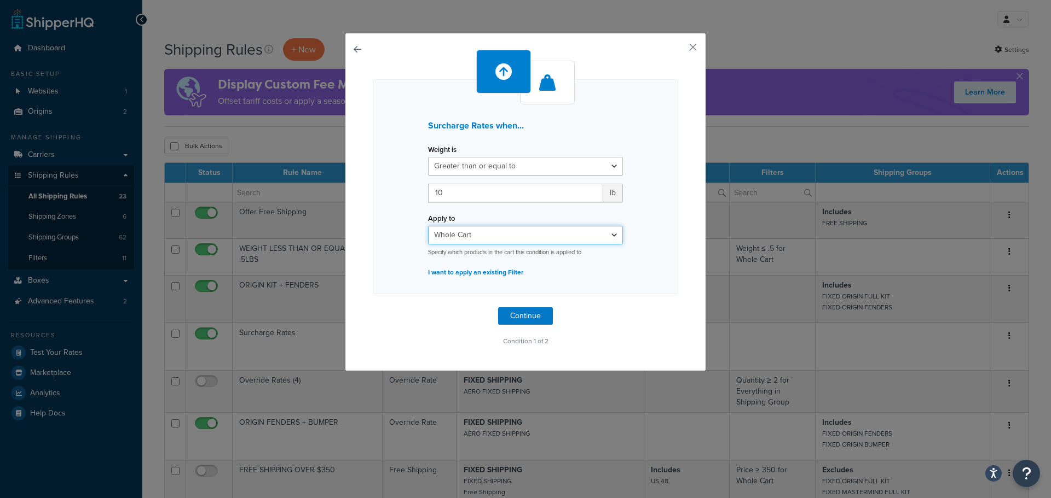
click at [513, 235] on select "Whole Cart Everything in Shipping Group Everything at Origin Each Item within S…" at bounding box center [525, 235] width 195 height 19
select select "SHIPPING_GROUP"
click at [428, 226] on select "Whole Cart Everything in Shipping Group Everything at Origin Each Item within S…" at bounding box center [525, 235] width 195 height 19
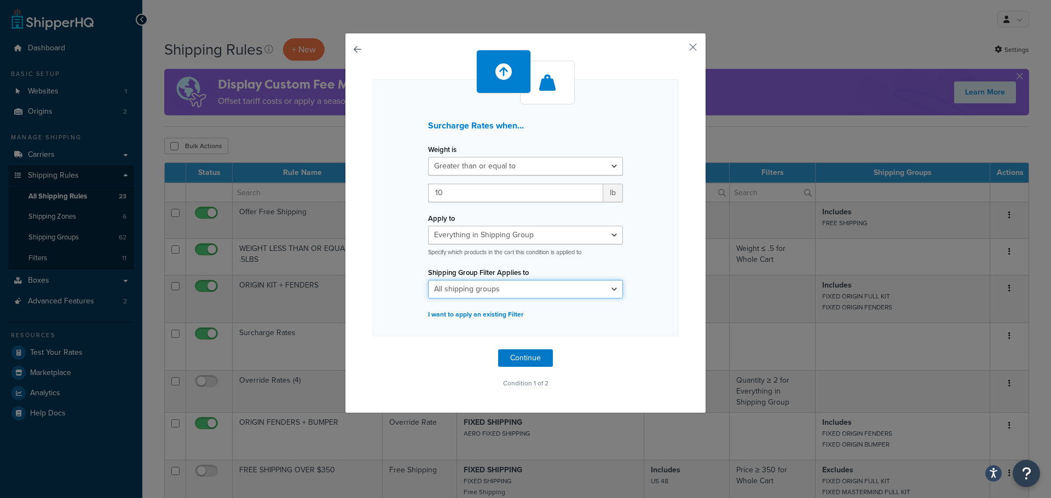
click at [515, 293] on select "All shipping groups AERO NO WORLDWIDE BRIDE SEAT BRIDE SEAT RAIL EXHAUST Extra …" at bounding box center [525, 289] width 195 height 19
select select "65824"
click at [428, 280] on select "All shipping groups AERO NO WORLDWIDE BRIDE SEAT BRIDE SEAT RAIL EXHAUST Extra …" at bounding box center [525, 289] width 195 height 19
click at [648, 273] on div "Surcharge Rates when... Weight is Greater than or equal to Between or equal to …" at bounding box center [525, 207] width 305 height 257
click at [613, 168] on select "Greater than or equal to Between or equal to Less than or equal to" at bounding box center [525, 166] width 195 height 19
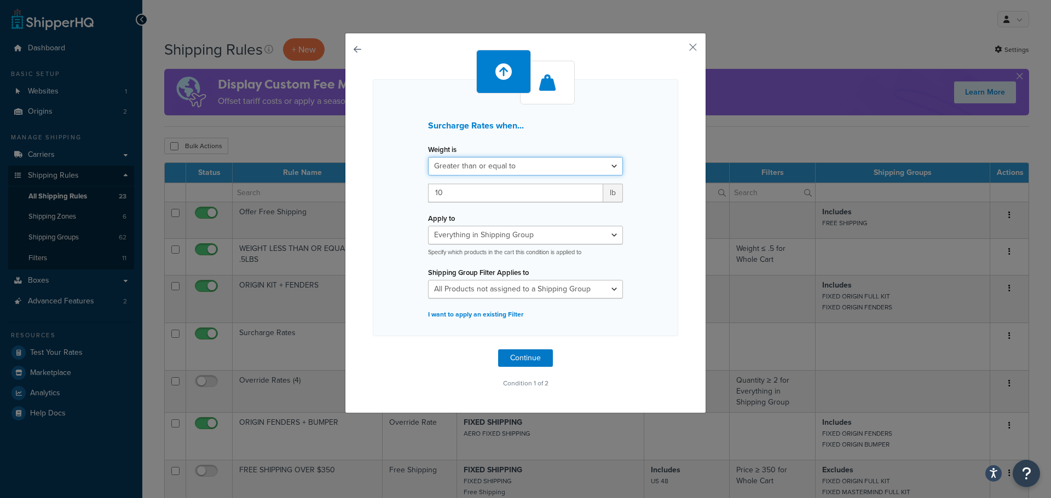
select select "BETWEEN"
click at [428, 157] on select "Greater than or equal to Between or equal to Less than or equal to" at bounding box center [525, 166] width 195 height 19
click at [444, 192] on input "10" at bounding box center [462, 193] width 69 height 19
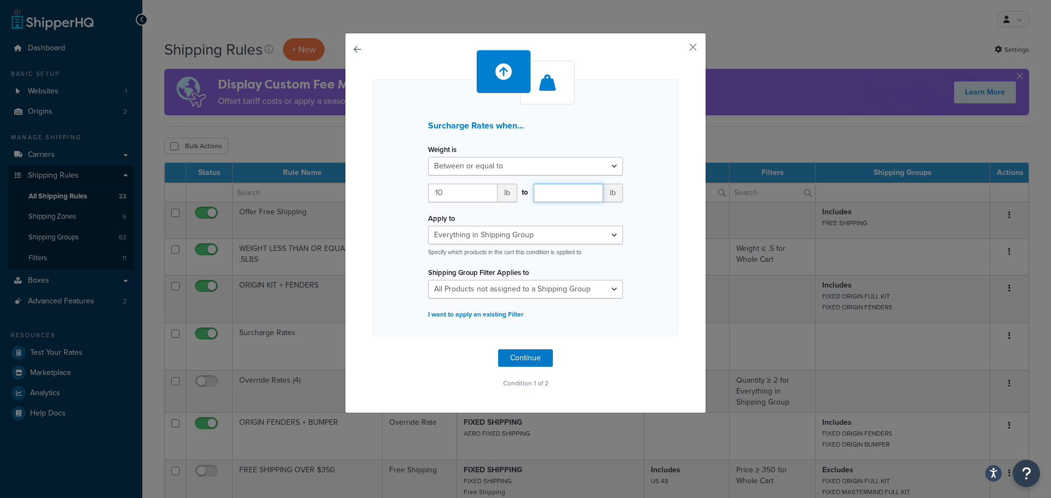
click at [549, 193] on input "number" at bounding box center [568, 193] width 69 height 19
click at [461, 195] on input "10" at bounding box center [462, 193] width 69 height 19
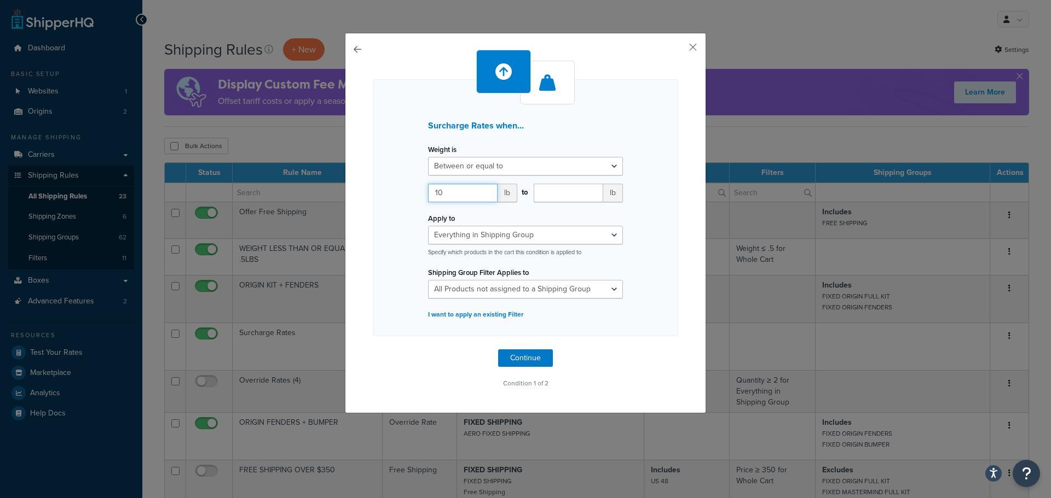
click at [461, 195] on input "10" at bounding box center [462, 193] width 69 height 19
click at [560, 195] on input "number" at bounding box center [568, 193] width 69 height 19
click at [605, 165] on select "Greater than or equal to Between or equal to Less than or equal to" at bounding box center [525, 166] width 195 height 19
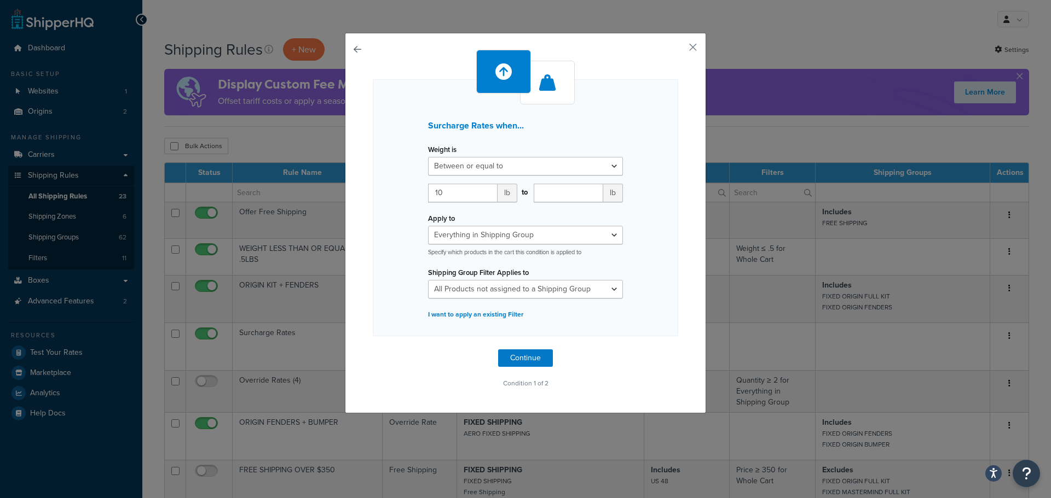
click at [656, 190] on div "Surcharge Rates when... Weight is Greater than or equal to Between or equal to …" at bounding box center [525, 207] width 305 height 257
click at [552, 198] on input "number" at bounding box center [568, 193] width 69 height 19
click at [630, 176] on div "Surcharge Rates when... Weight is Greater than or equal to Between or equal to …" at bounding box center [525, 207] width 305 height 257
drag, startPoint x: 568, startPoint y: 196, endPoint x: 531, endPoint y: 195, distance: 36.7
click at [534, 195] on input "20" at bounding box center [568, 193] width 69 height 19
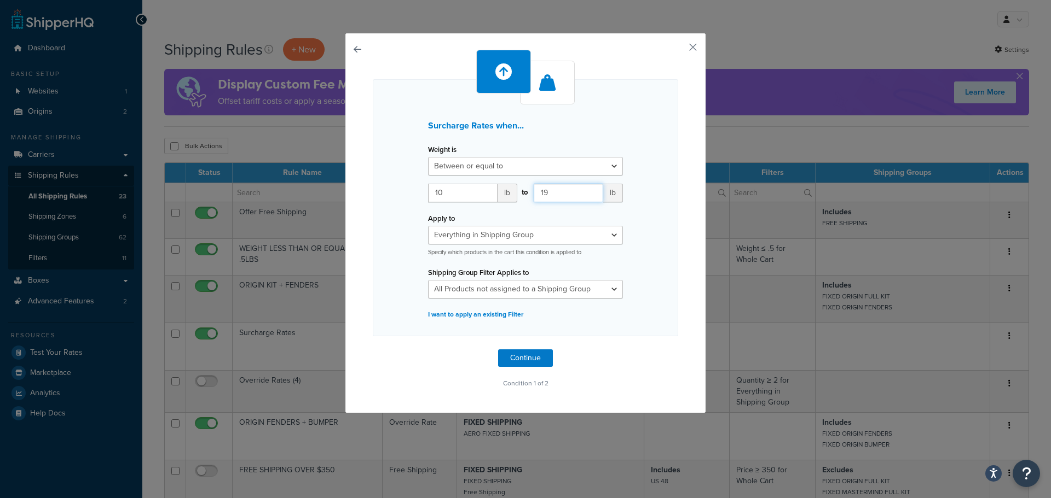
type input "19"
click at [650, 178] on div "Surcharge Rates when... Weight is Greater than or equal to Between or equal to …" at bounding box center [525, 207] width 305 height 257
click at [517, 358] on button "Continue" at bounding box center [525, 359] width 55 height 18
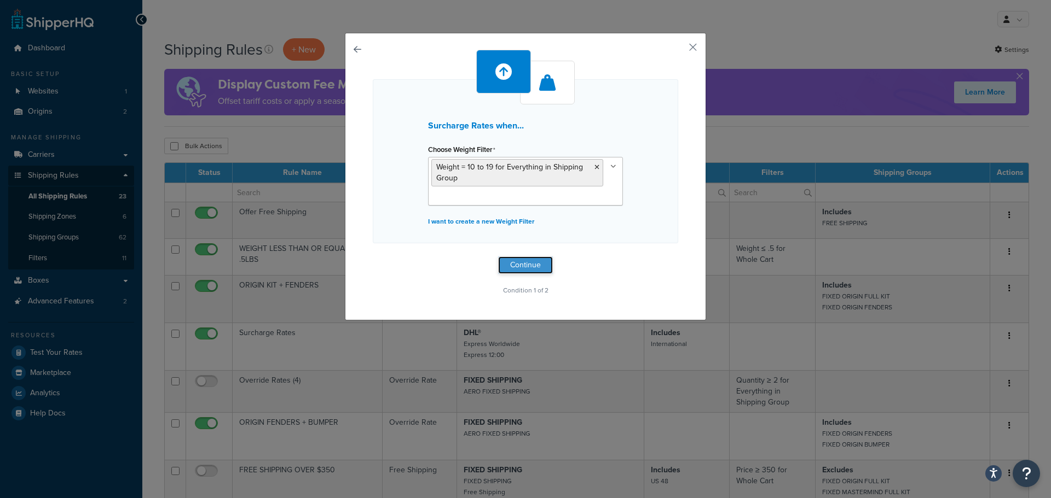
click at [534, 265] on button "Continue" at bounding box center [525, 266] width 55 height 18
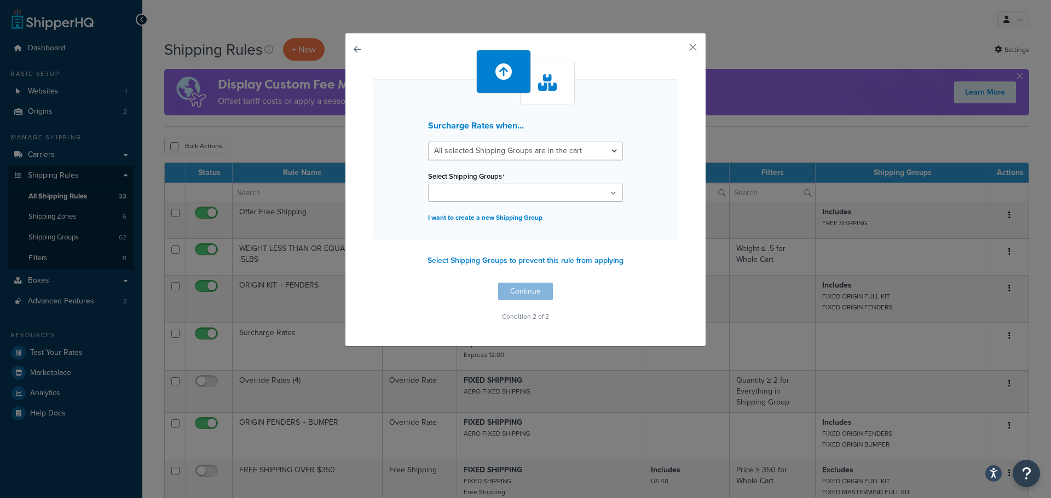
click at [531, 193] on ul at bounding box center [525, 193] width 195 height 18
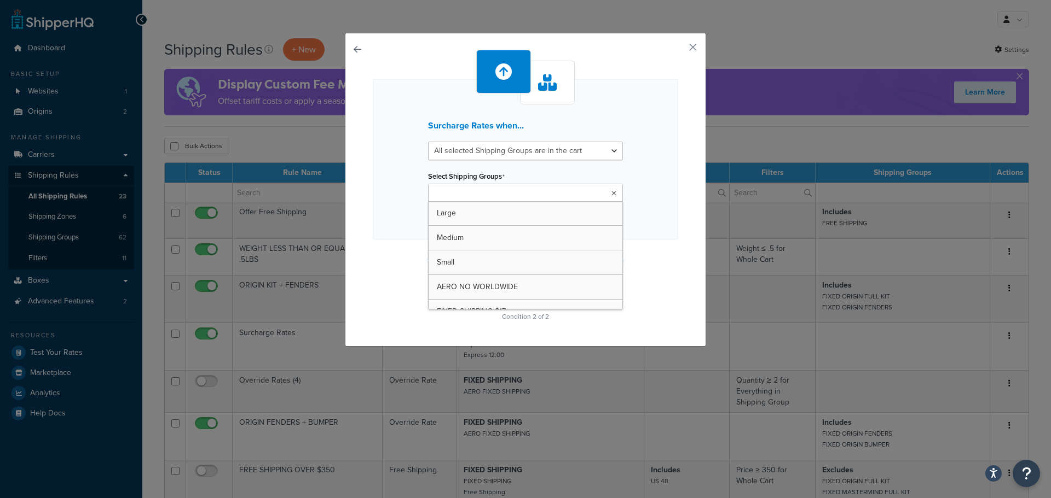
click at [531, 193] on ul at bounding box center [525, 193] width 195 height 18
click at [454, 127] on h3 "Surcharge Rates when..." at bounding box center [525, 126] width 195 height 10
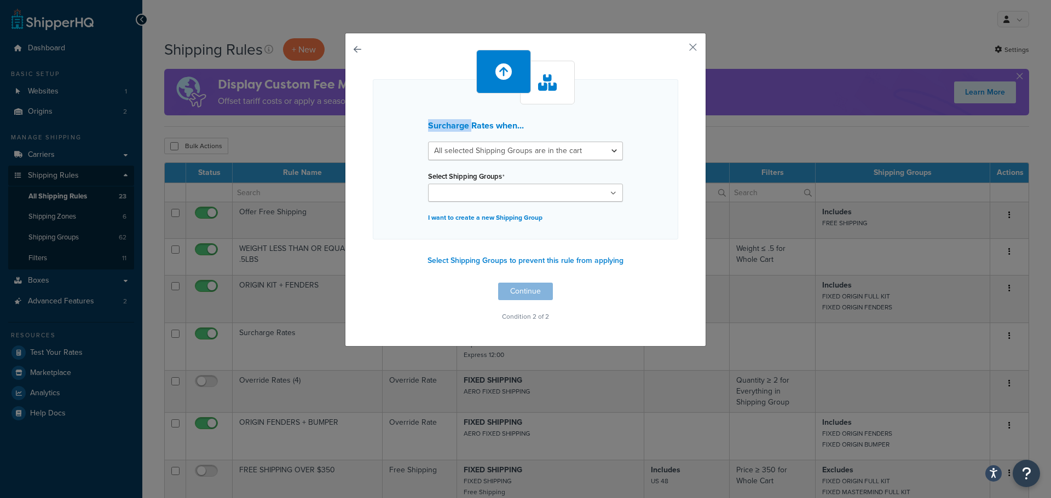
click at [454, 127] on h3 "Surcharge Rates when..." at bounding box center [525, 126] width 195 height 10
click at [479, 126] on h3 "Surcharge Rates when..." at bounding box center [525, 126] width 195 height 10
click at [552, 155] on select "All selected Shipping Groups are in the cart Any selected Shipping Groups are i…" at bounding box center [525, 151] width 195 height 19
click at [462, 148] on select "All selected Shipping Groups are in the cart Any selected Shipping Groups are i…" at bounding box center [525, 151] width 195 height 19
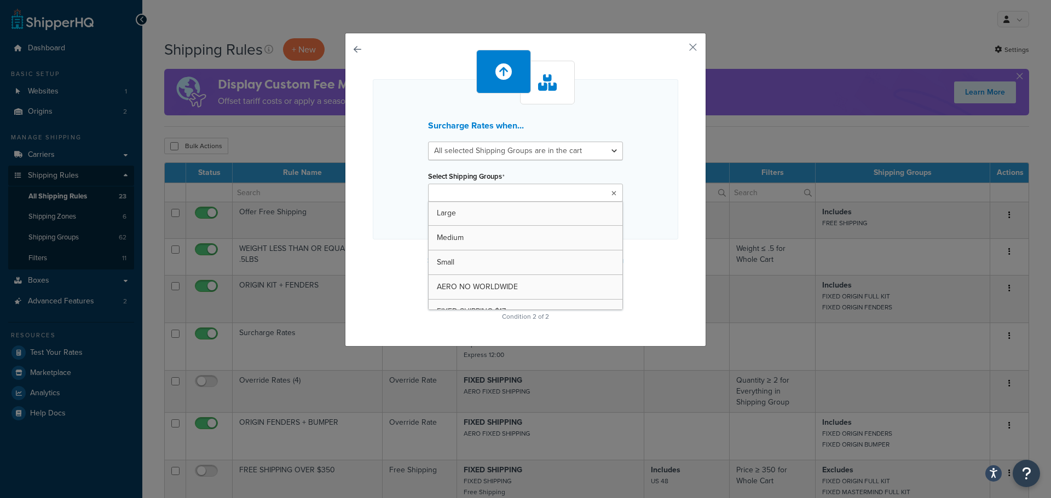
click at [507, 196] on input "Select Shipping Groups" at bounding box center [479, 194] width 97 height 12
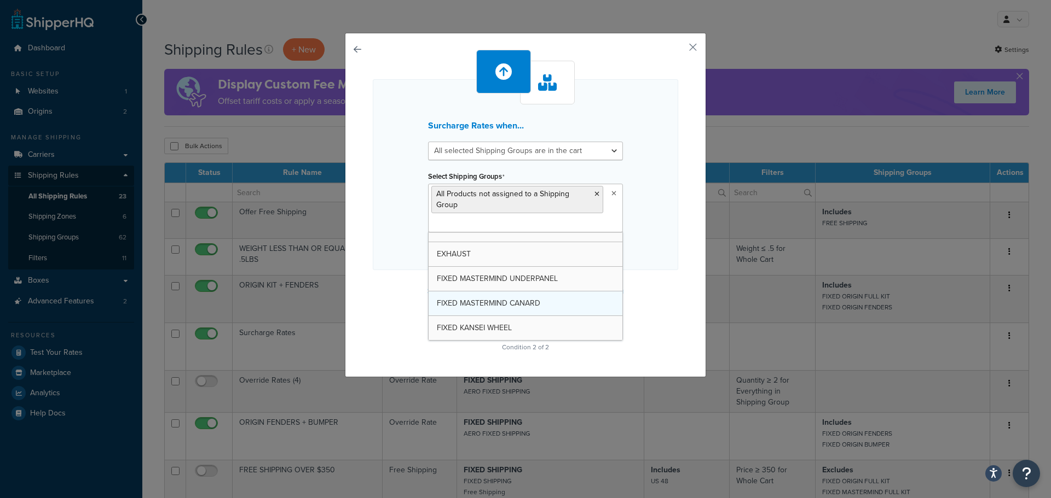
scroll to position [1393, 0]
click at [492, 156] on select "All selected Shipping Groups are in the cart Any selected Shipping Groups are i…" at bounding box center [525, 151] width 195 height 19
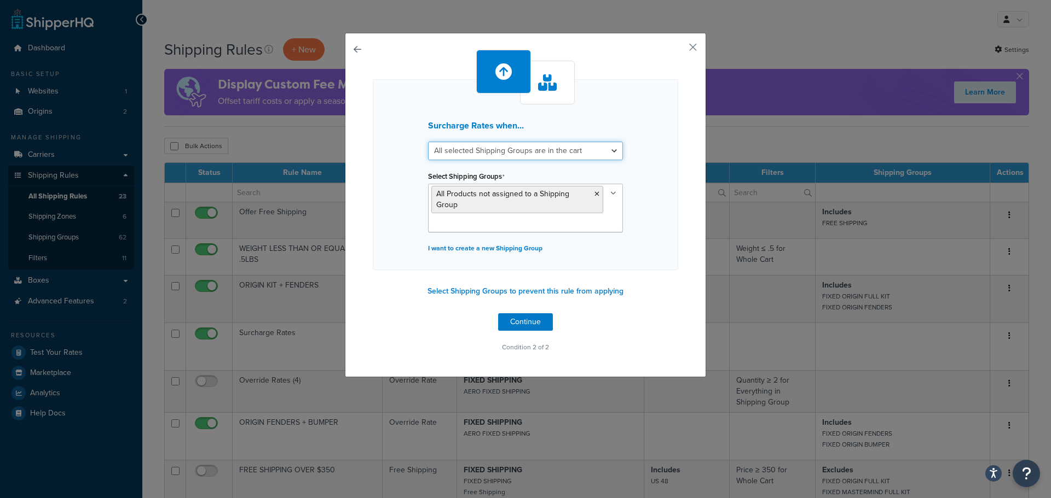
select select "any"
click at [428, 142] on select "All selected Shipping Groups are in the cart Any selected Shipping Groups are i…" at bounding box center [525, 151] width 195 height 19
click at [385, 209] on div "Surcharge Rates when... All selected Shipping Groups are in the cart Any select…" at bounding box center [525, 174] width 305 height 191
click at [537, 326] on button "Continue" at bounding box center [525, 323] width 55 height 18
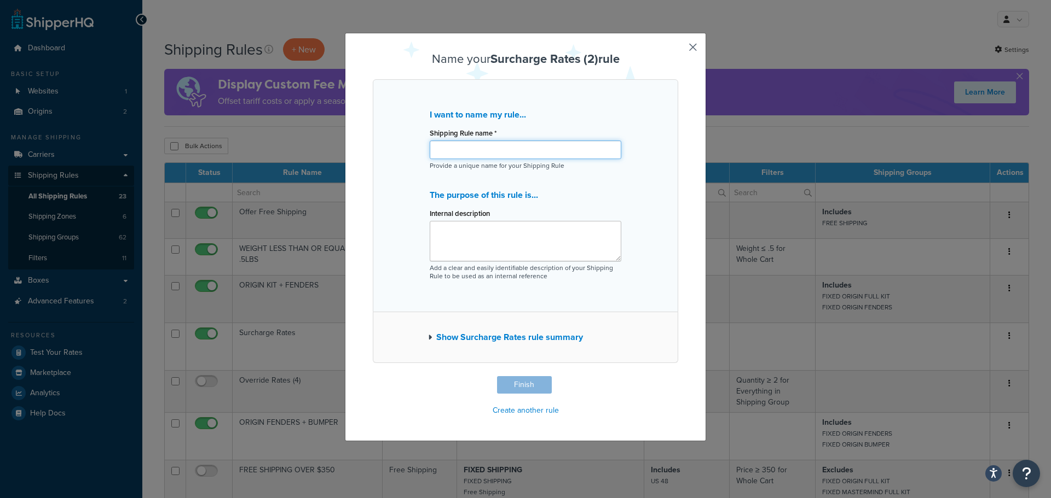
click at [476, 151] on input "Shipping Rule name *" at bounding box center [526, 150] width 192 height 19
type input "+10 FOR 10LBS OVER"
click at [578, 252] on textarea "Internal description" at bounding box center [526, 241] width 192 height 40
click at [470, 337] on button "Show Surcharge Rates rule summary" at bounding box center [505, 337] width 155 height 15
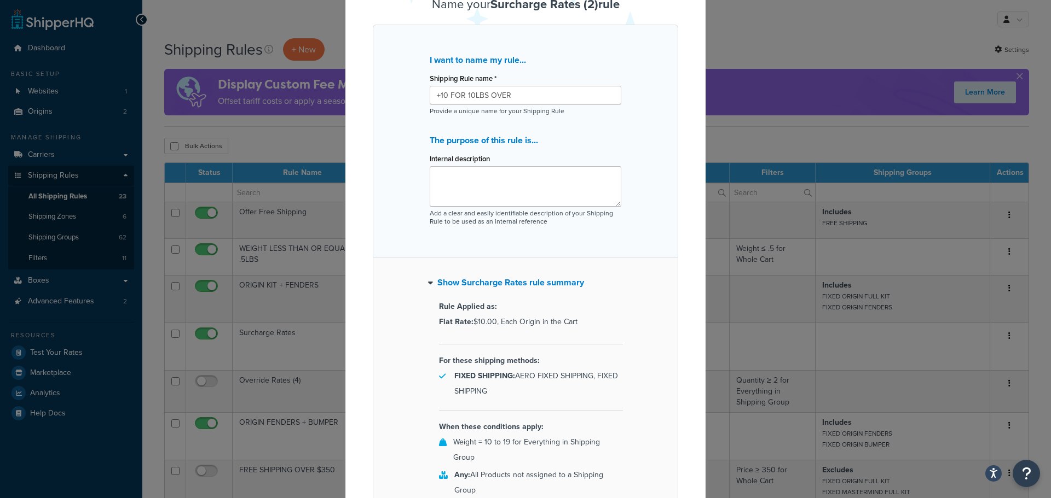
scroll to position [109, 0]
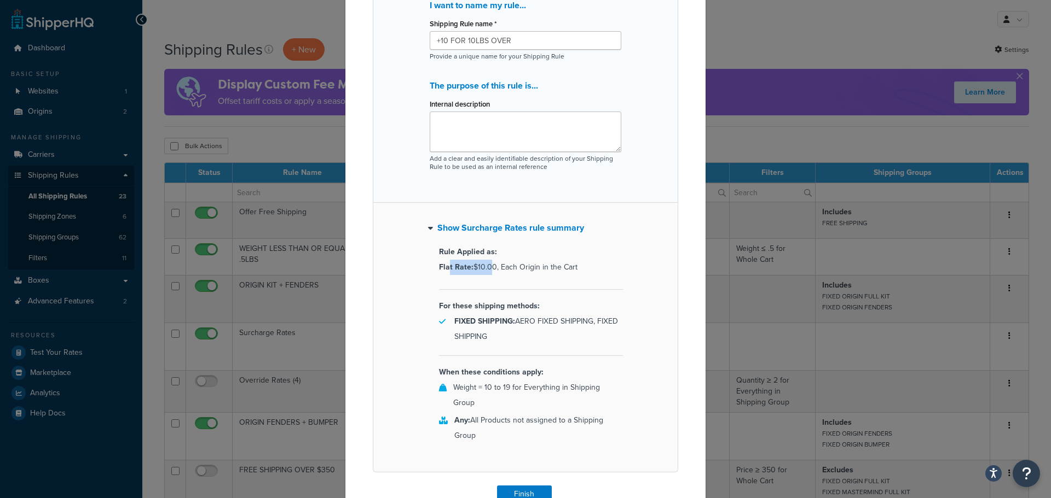
drag, startPoint x: 444, startPoint y: 271, endPoint x: 488, endPoint y: 272, distance: 44.3
click at [488, 272] on p "Flat Rate: $10.00, Each Origin in the Cart" at bounding box center [531, 267] width 184 height 15
click at [483, 272] on p "Flat Rate: $10.00, Each Origin in the Cart" at bounding box center [531, 267] width 184 height 15
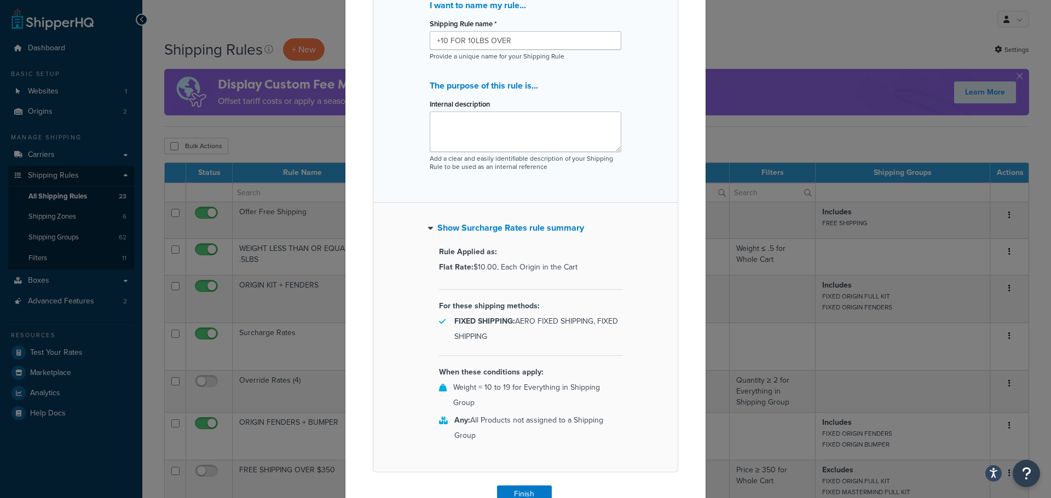
click at [506, 271] on p "Flat Rate: $10.00, Each Origin in the Cart" at bounding box center [531, 267] width 184 height 15
click at [536, 270] on p "Flat Rate: $10.00, Each Origin in the Cart" at bounding box center [531, 267] width 184 height 15
click at [553, 270] on p "Flat Rate: $10.00, Each Origin in the Cart" at bounding box center [531, 267] width 184 height 15
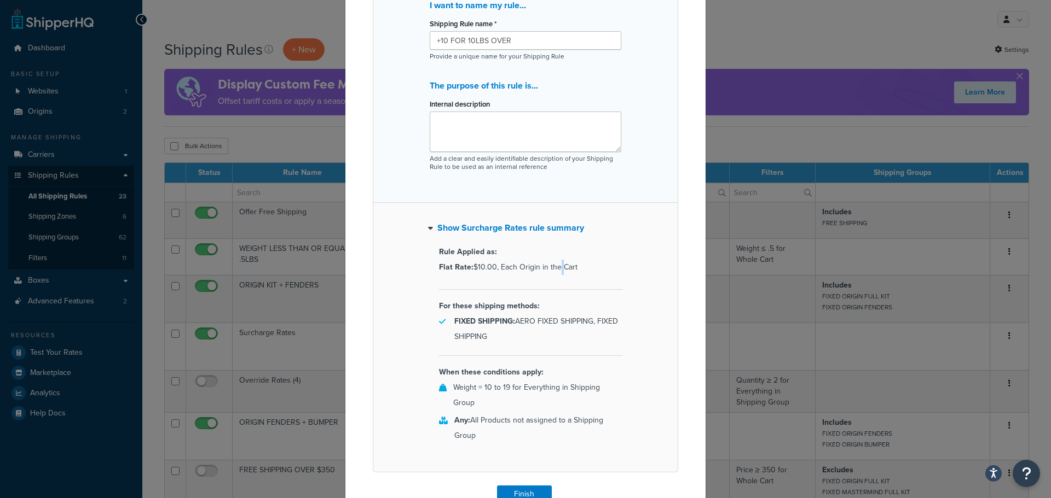
click at [553, 270] on p "Flat Rate: $10.00, Each Origin in the Cart" at bounding box center [531, 267] width 184 height 15
click at [568, 270] on p "Flat Rate: $10.00, Each Origin in the Cart" at bounding box center [531, 267] width 184 height 15
click at [619, 254] on div "Show Surcharge Rates rule summary Rule Applied as: Flat Rate: $10.00, Each Orig…" at bounding box center [525, 338] width 305 height 270
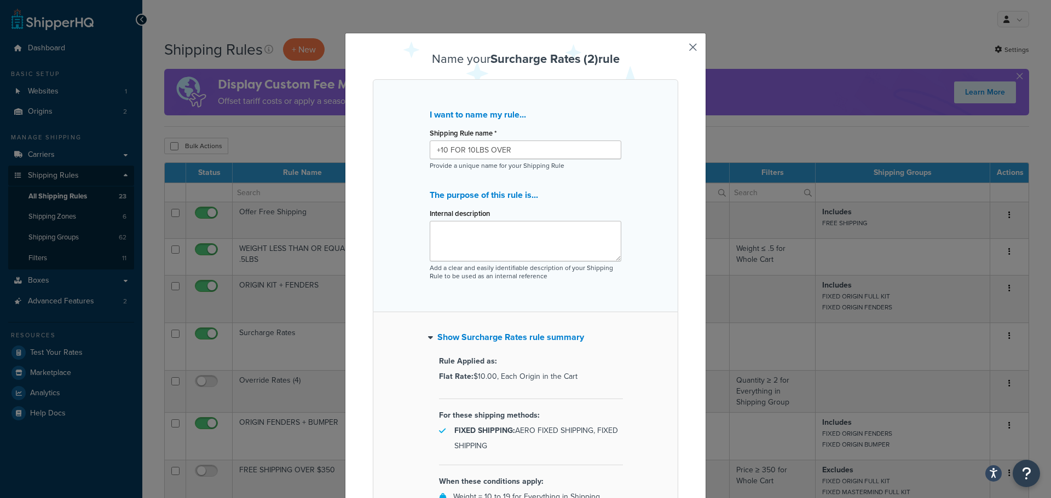
scroll to position [149, 0]
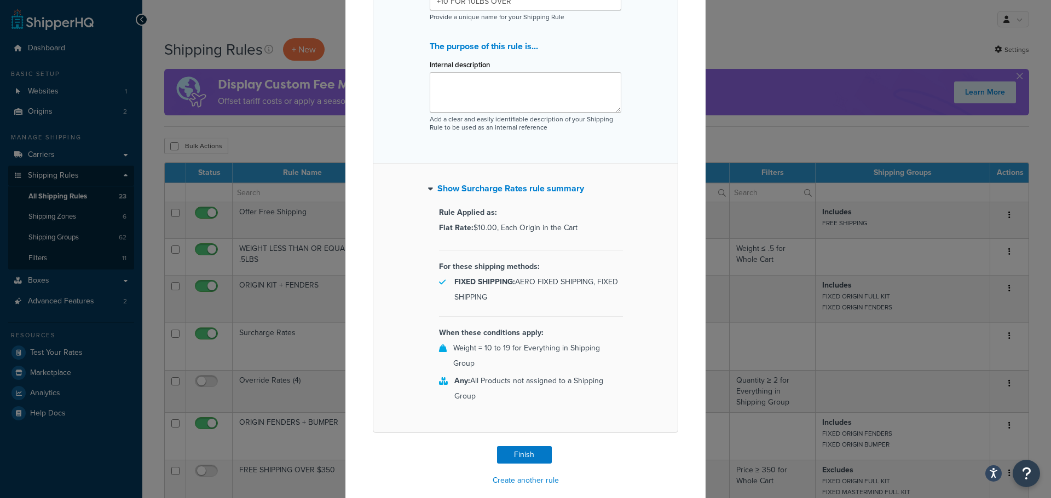
click at [451, 340] on p "When these conditions apply:" at bounding box center [531, 333] width 184 height 15
click at [484, 192] on button "Show Surcharge Rates rule summary" at bounding box center [506, 188] width 156 height 15
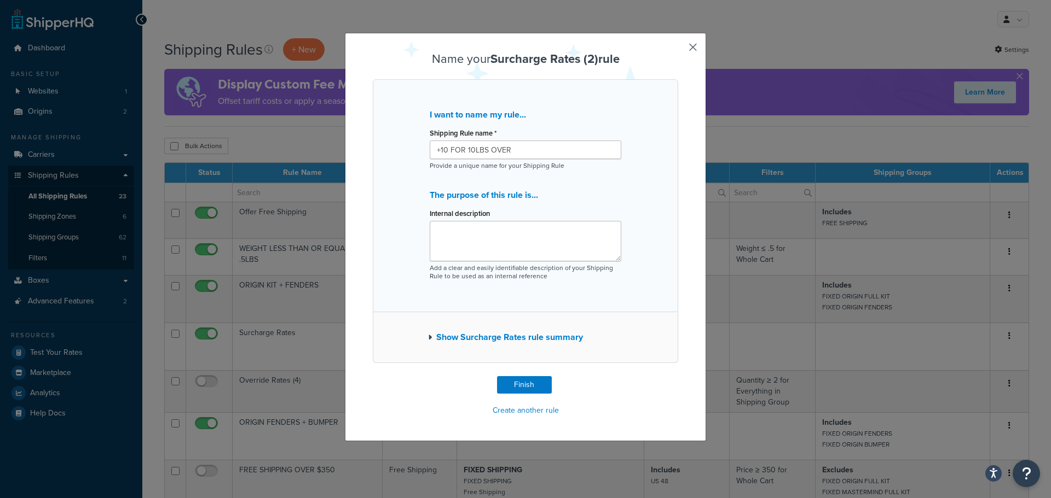
click at [482, 340] on button "Show Surcharge Rates rule summary" at bounding box center [505, 337] width 155 height 15
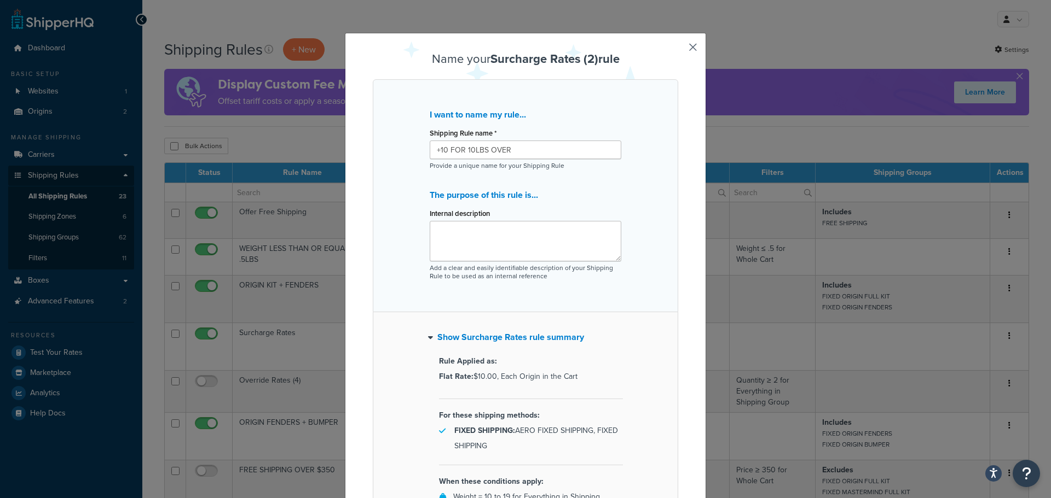
scroll to position [149, 0]
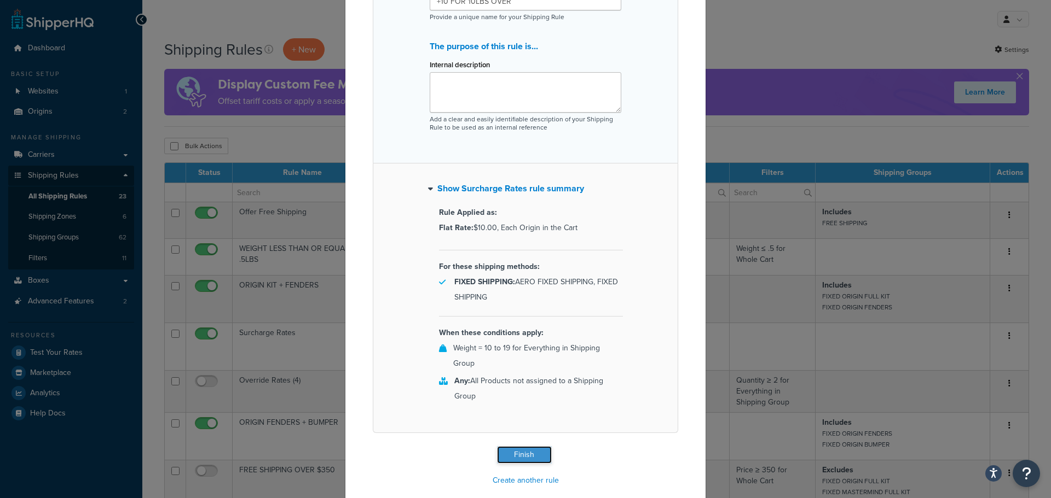
click at [521, 447] on button "Finish" at bounding box center [524, 456] width 55 height 18
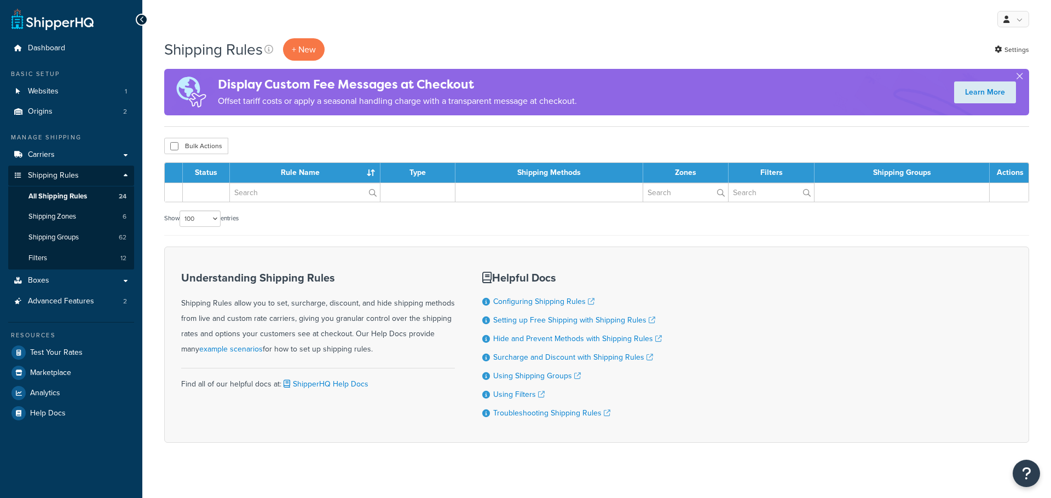
select select "100"
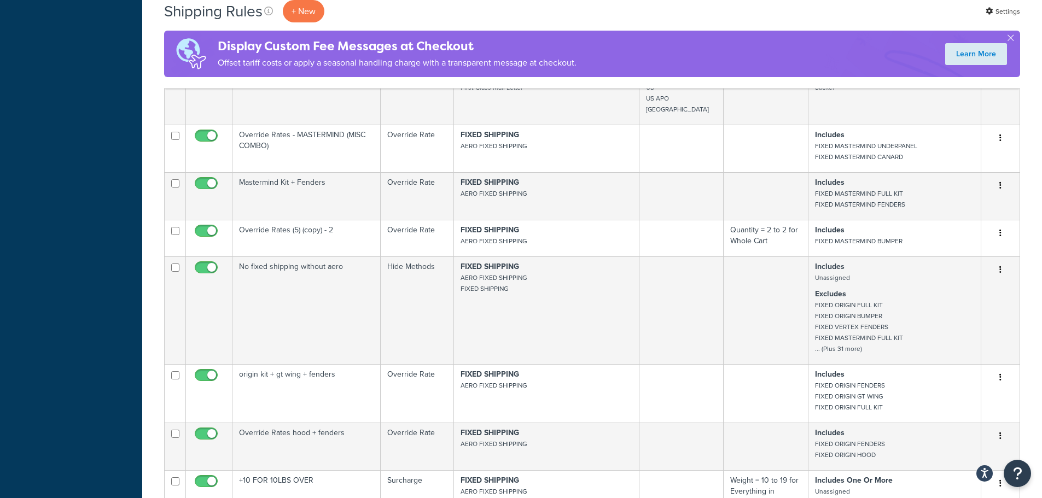
scroll to position [1219, 0]
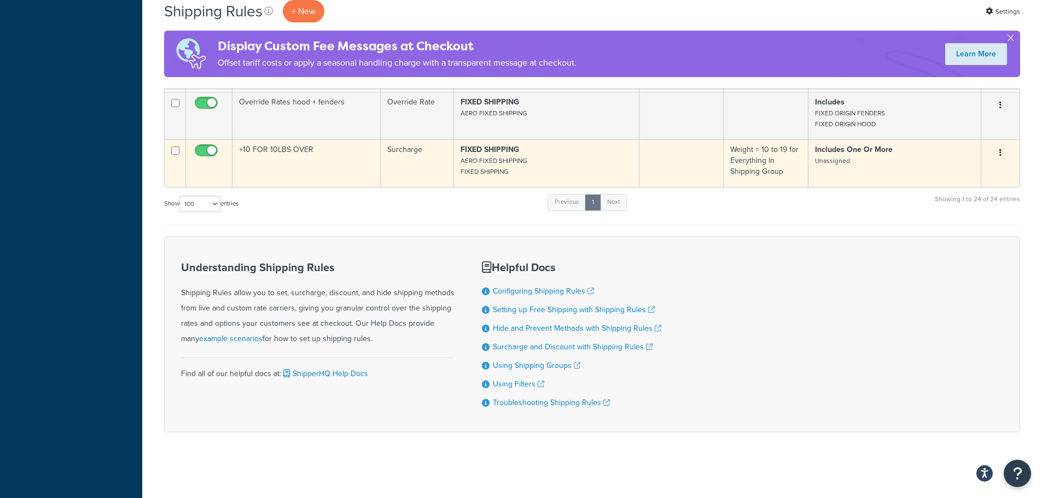
click at [648, 166] on td at bounding box center [682, 164] width 84 height 48
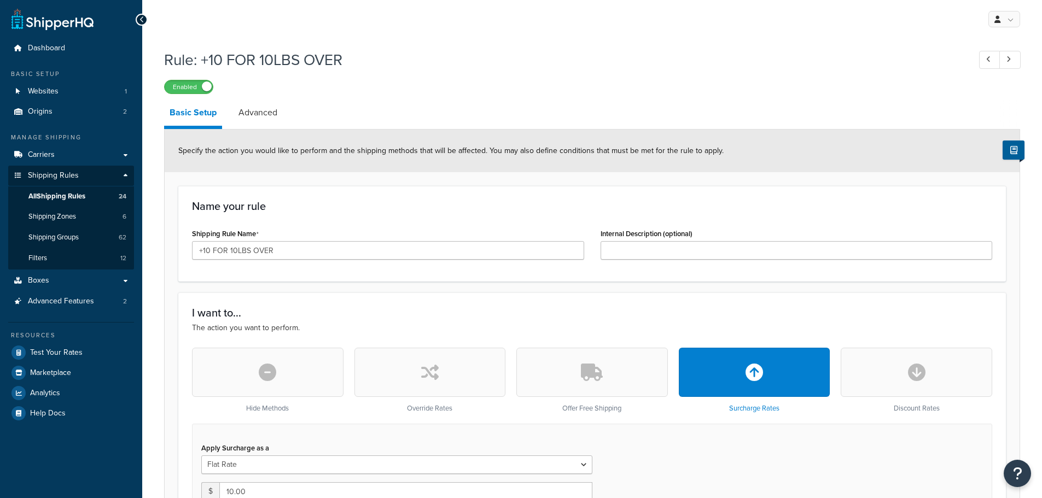
select select "LOCATION"
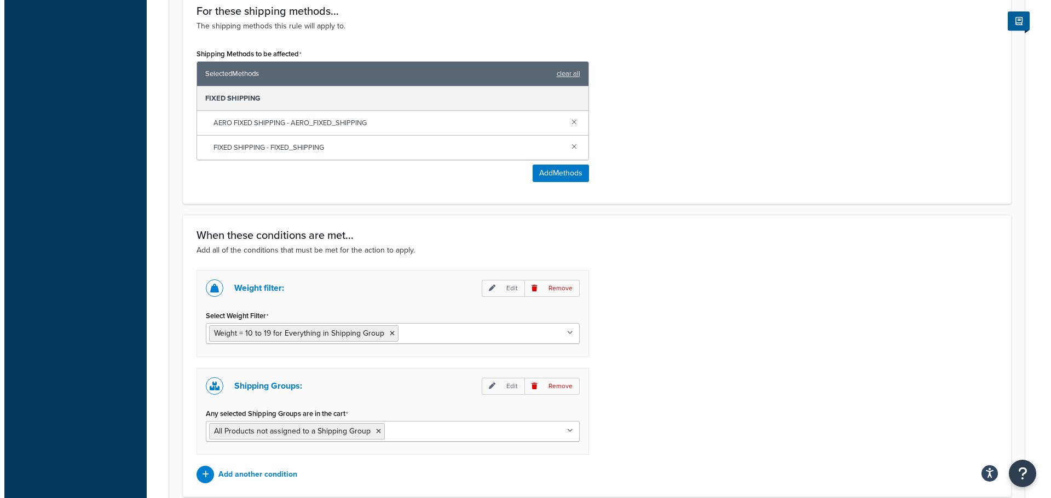
scroll to position [657, 0]
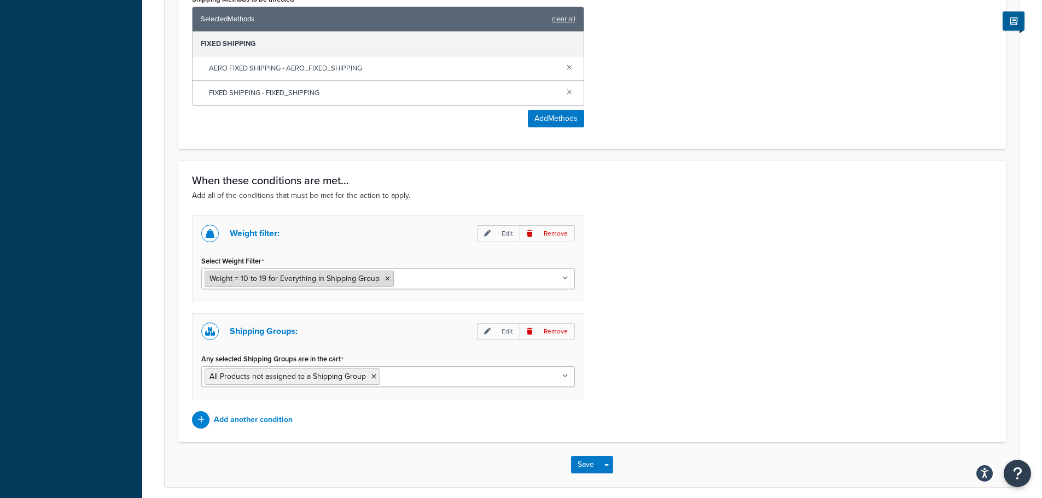
click at [334, 277] on span "Weight = 10 to 19 for Everything in Shipping Group" at bounding box center [295, 278] width 170 height 11
drag, startPoint x: 214, startPoint y: 359, endPoint x: 303, endPoint y: 361, distance: 88.7
click at [303, 361] on label "Any selected Shipping Groups are in the cart" at bounding box center [272, 359] width 142 height 9
click at [383, 370] on input "Any selected Shipping Groups are in the cart" at bounding box center [431, 376] width 97 height 12
click at [303, 361] on label "Any selected Shipping Groups are in the cart" at bounding box center [272, 359] width 142 height 9
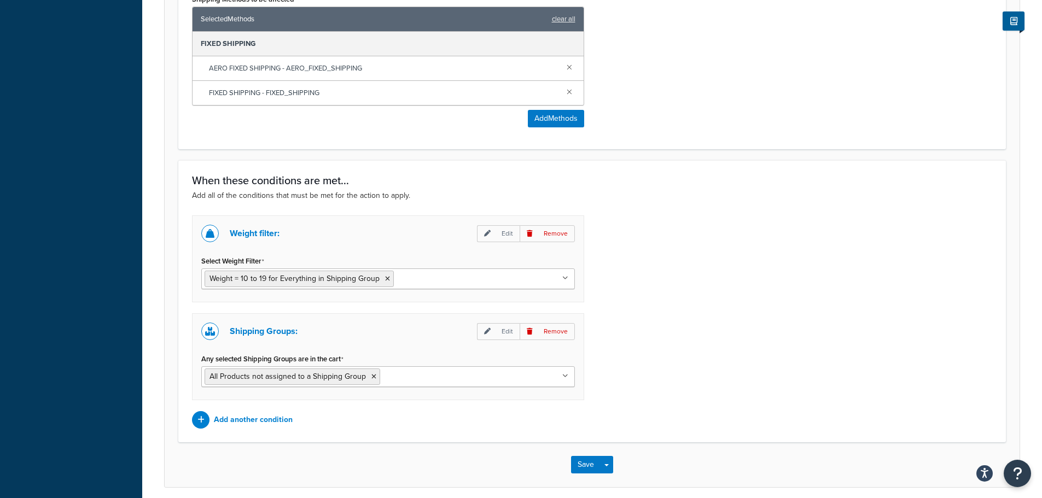
click at [383, 370] on input "Any selected Shipping Groups are in the cart" at bounding box center [431, 376] width 97 height 12
click at [364, 302] on div "Weight filter: Edit Remove Select Weight Filter Weight = 10 to 19 for Everythin…" at bounding box center [388, 259] width 392 height 87
click at [299, 277] on span "Weight = 10 to 19 for Everything in Shipping Group" at bounding box center [295, 278] width 170 height 11
click at [488, 234] on icon at bounding box center [487, 233] width 7 height 7
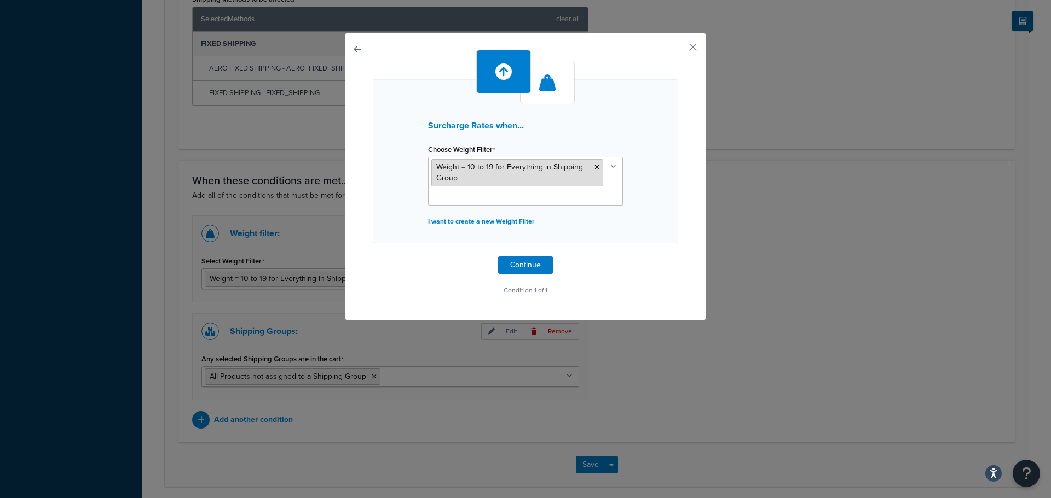
click at [548, 177] on li "Weight = 10 to 19 for Everything in Shipping Group" at bounding box center [517, 172] width 172 height 27
click at [506, 265] on button "Continue" at bounding box center [525, 266] width 55 height 18
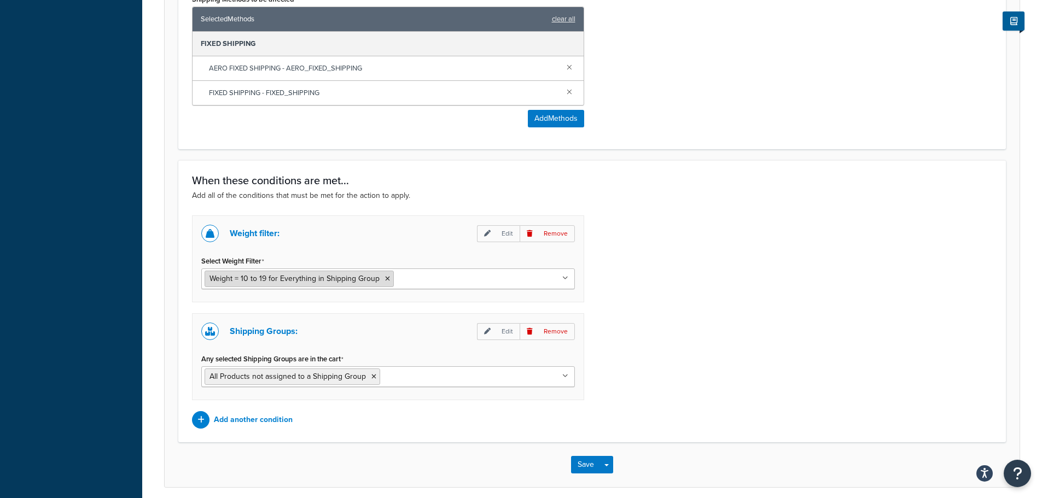
click at [351, 282] on span "Weight = 10 to 19 for Everything in Shipping Group" at bounding box center [295, 278] width 170 height 11
click at [503, 234] on p "Edit" at bounding box center [498, 233] width 43 height 17
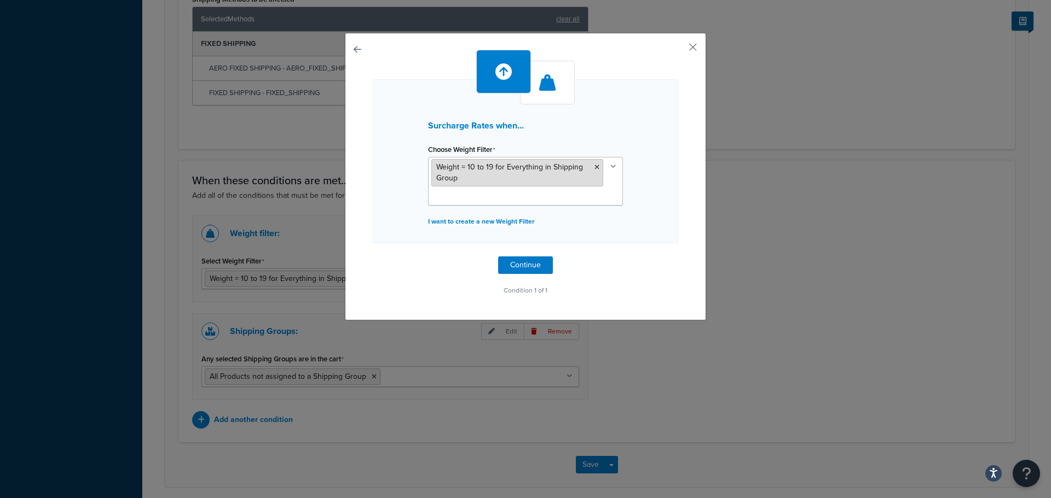
click at [544, 174] on li "Weight = 10 to 19 for Everything in Shipping Group" at bounding box center [517, 172] width 172 height 27
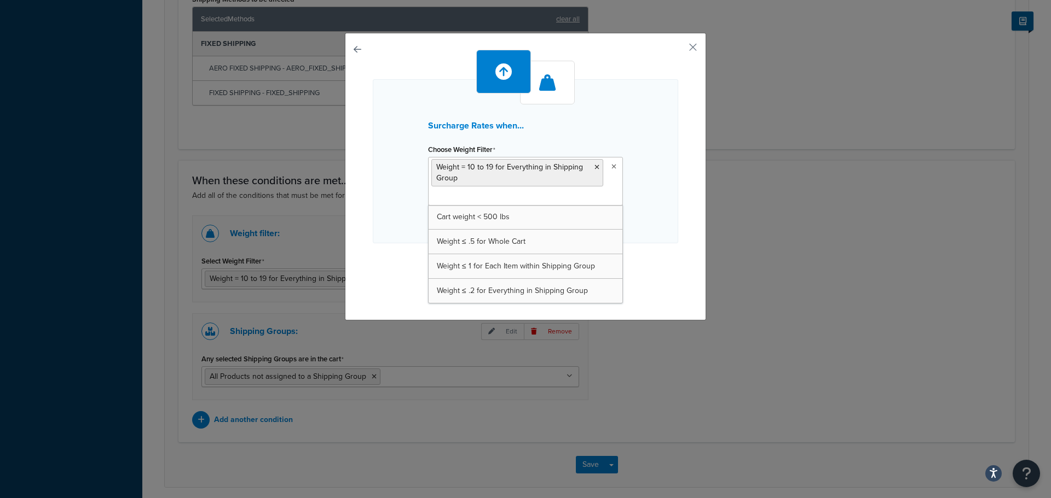
click at [611, 166] on icon at bounding box center [613, 167] width 5 height 7
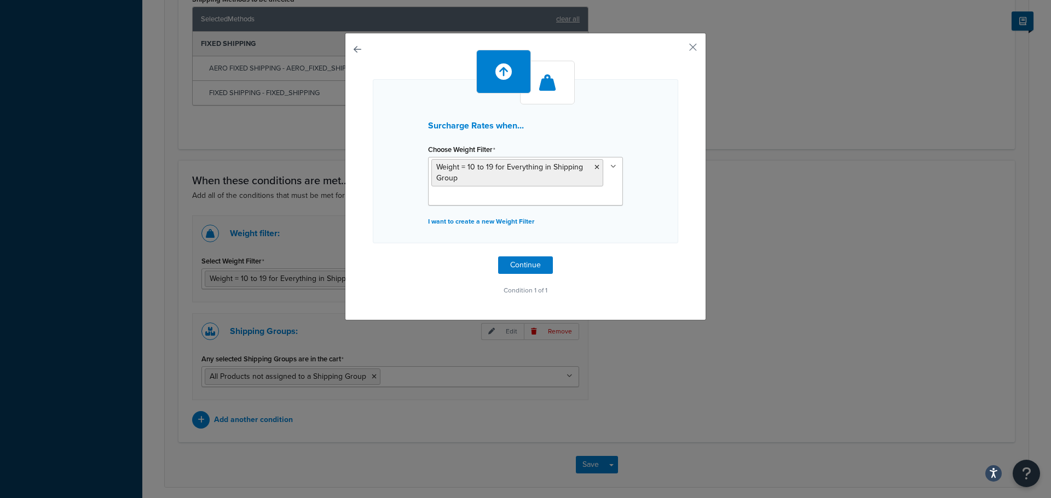
click at [671, 245] on div "Surcharge Rates when... Choose Weight Filter Weight = 10 to 19 for Everything i…" at bounding box center [525, 174] width 305 height 248
click at [456, 179] on li "Weight = 10 to 19 for Everything in Shipping Group" at bounding box center [517, 172] width 172 height 27
click at [594, 166] on icon at bounding box center [596, 167] width 5 height 7
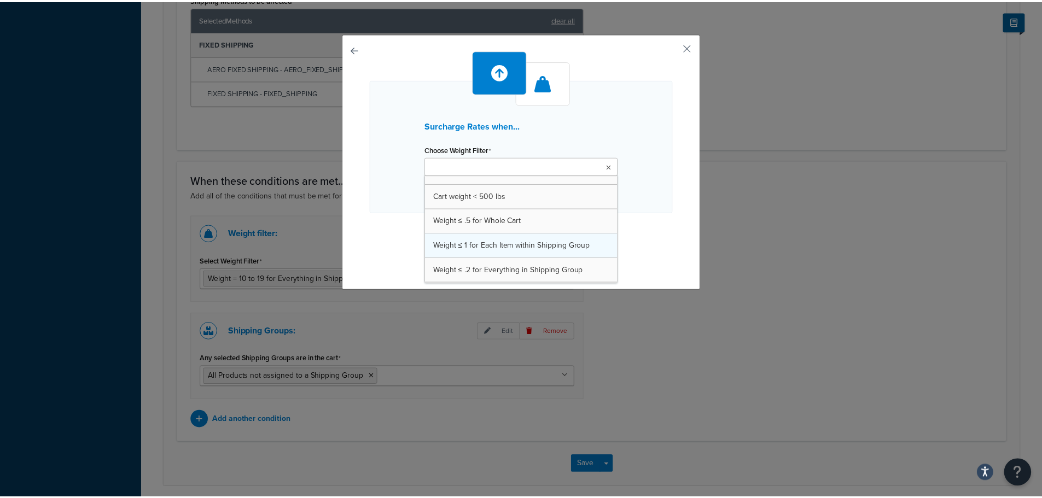
scroll to position [24, 0]
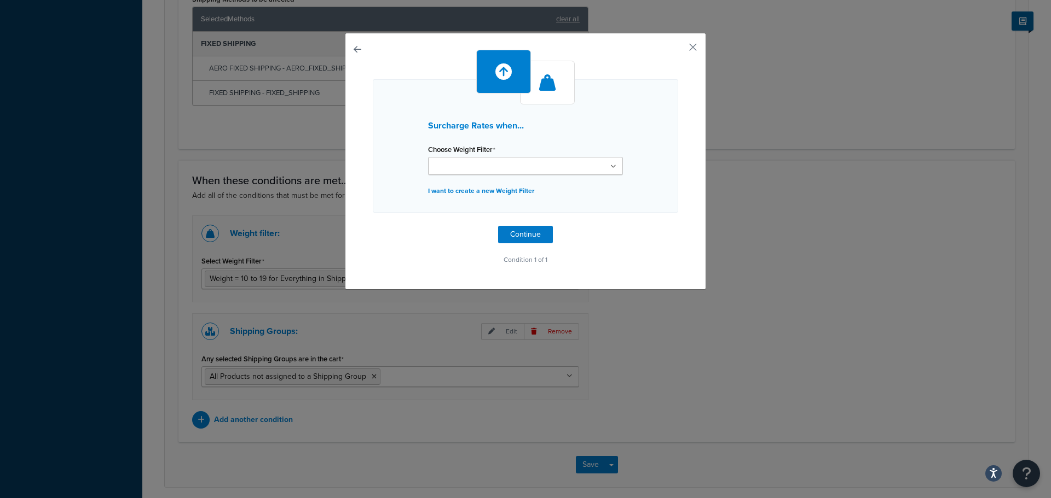
click at [648, 196] on div "Surcharge Rates when... Choose Weight Filter Cart weight < 500 lbs Weight ≤ .5 …" at bounding box center [525, 146] width 305 height 134
click at [489, 190] on p "I want to create a new Weight Filter" at bounding box center [525, 190] width 195 height 15
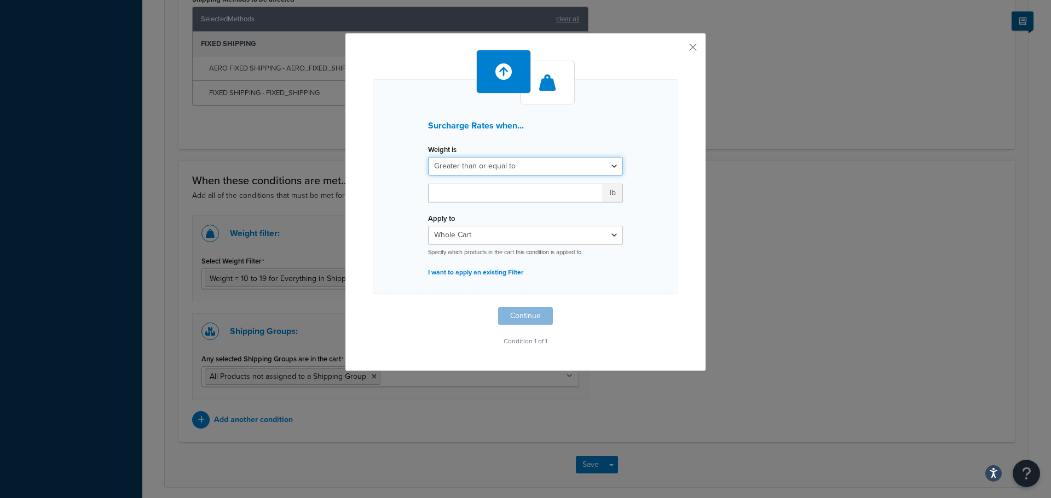
click at [520, 164] on select "Greater than or equal to Between or equal to Less than or equal to" at bounding box center [525, 166] width 195 height 19
click at [469, 192] on input "number" at bounding box center [515, 193] width 175 height 19
type input "10"
click at [634, 188] on div "Surcharge Rates when... Weight is Greater than or equal to Between or equal to …" at bounding box center [525, 186] width 305 height 215
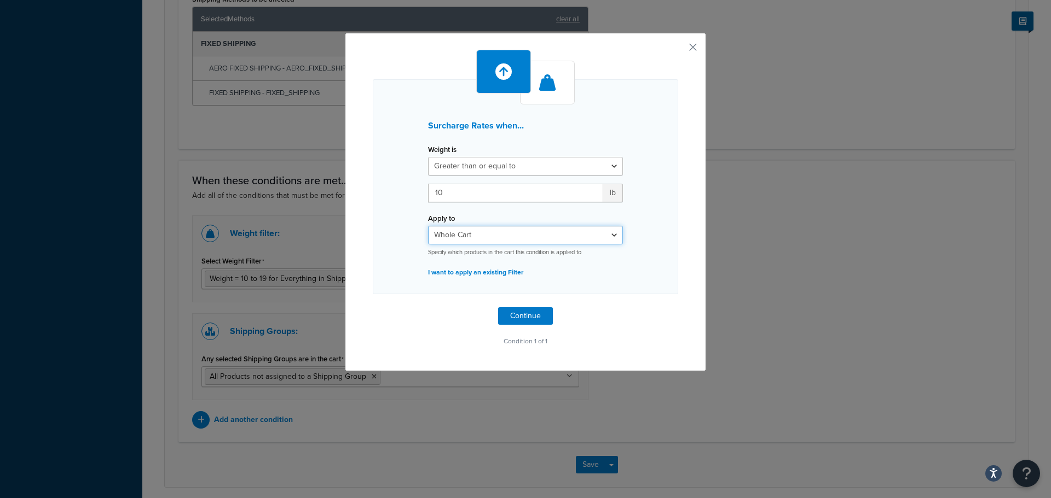
click at [598, 229] on select "Whole Cart Everything in Shipping Group Everything at Origin Each Item within S…" at bounding box center [525, 235] width 195 height 19
select select "ITEM"
click at [428, 226] on select "Whole Cart Everything in Shipping Group Everything at Origin Each Item within S…" at bounding box center [525, 235] width 195 height 19
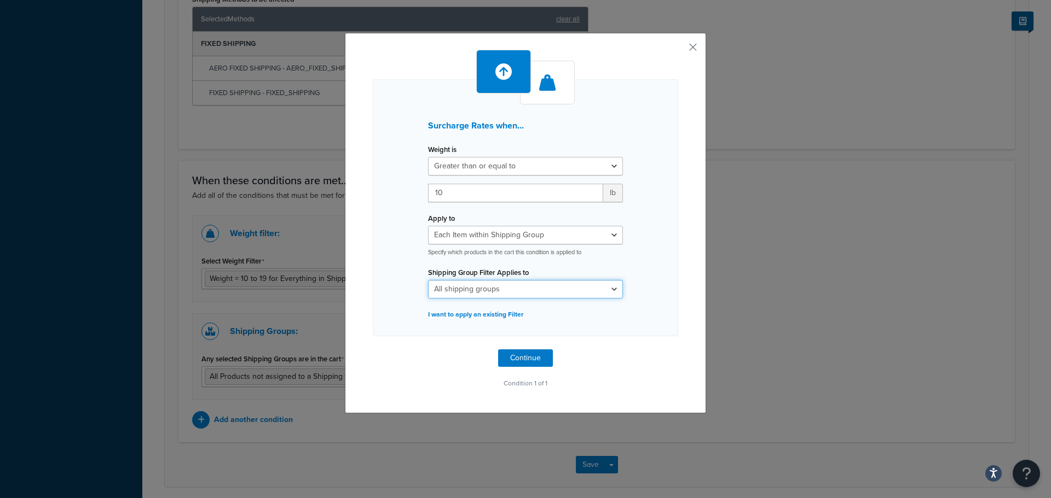
click at [567, 295] on select "All shipping groups AERO NO WORLDWIDE BRIDE SEAT BRIDE SEAT RAIL EXHAUST Extra …" at bounding box center [525, 289] width 195 height 19
select select "65824"
click at [428, 280] on select "All shipping groups AERO NO WORLDWIDE BRIDE SEAT BRIDE SEAT RAIL EXHAUST Extra …" at bounding box center [525, 289] width 195 height 19
click at [538, 355] on button "Continue" at bounding box center [525, 359] width 55 height 18
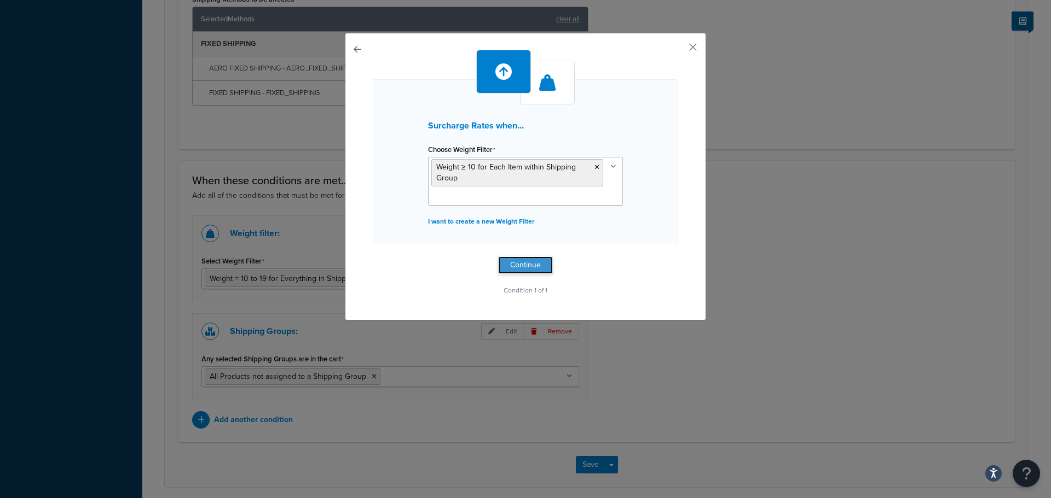
click at [517, 269] on button "Continue" at bounding box center [525, 266] width 55 height 18
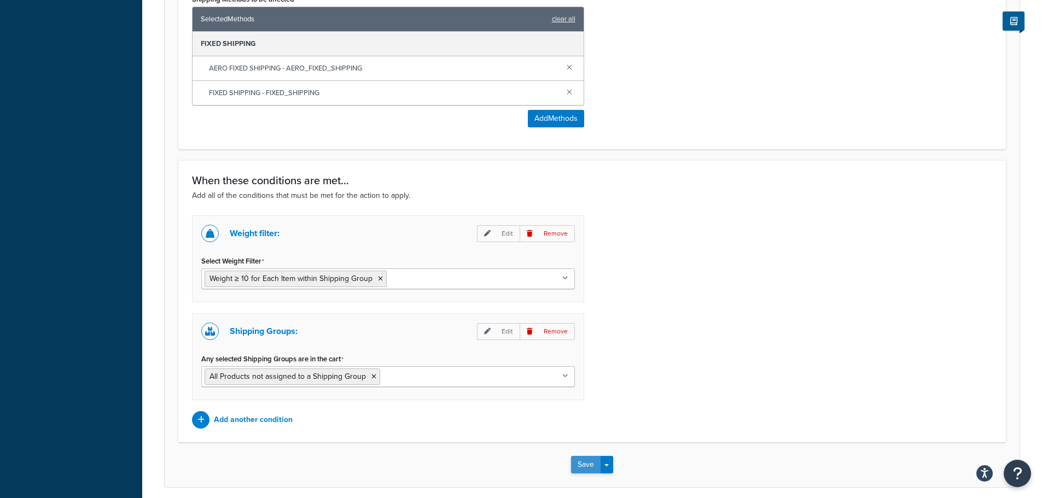
click at [588, 462] on button "Save" at bounding box center [586, 465] width 30 height 18
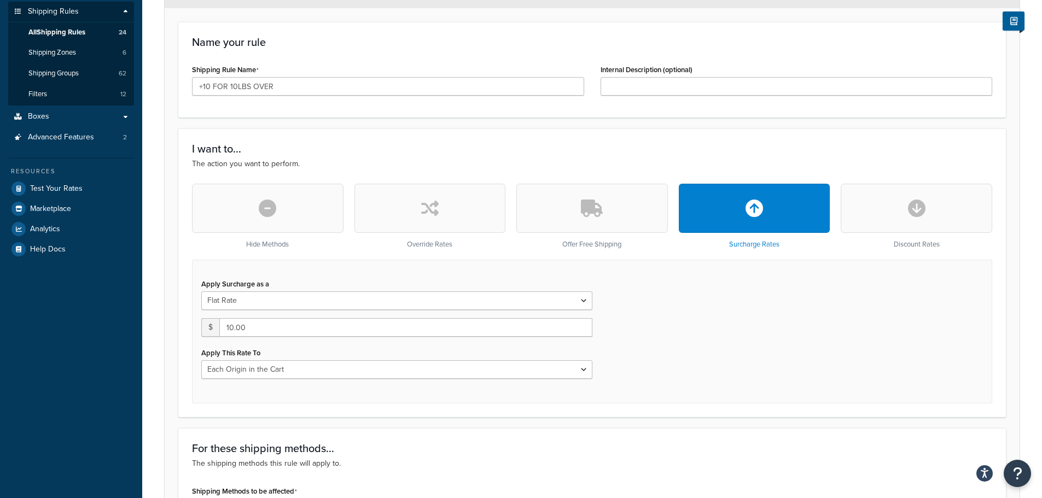
scroll to position [219, 0]
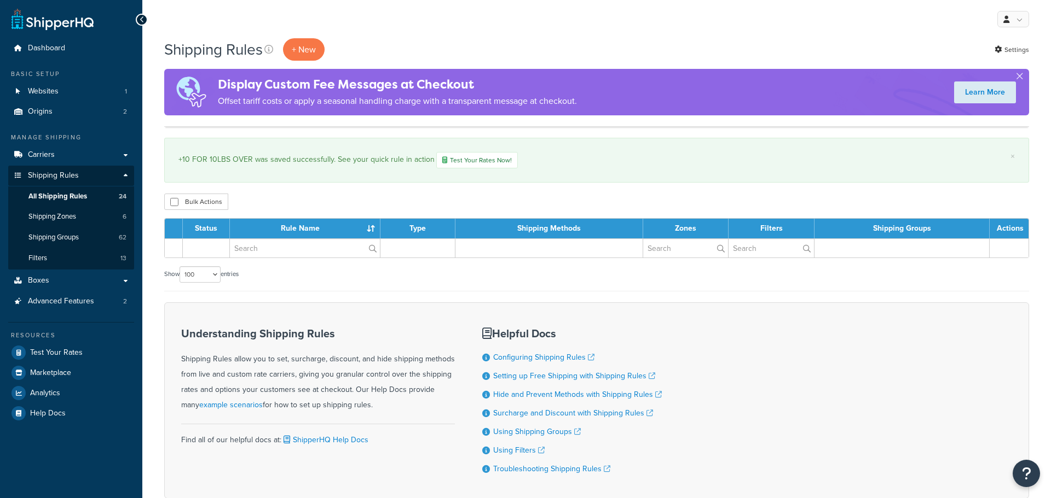
select select "100"
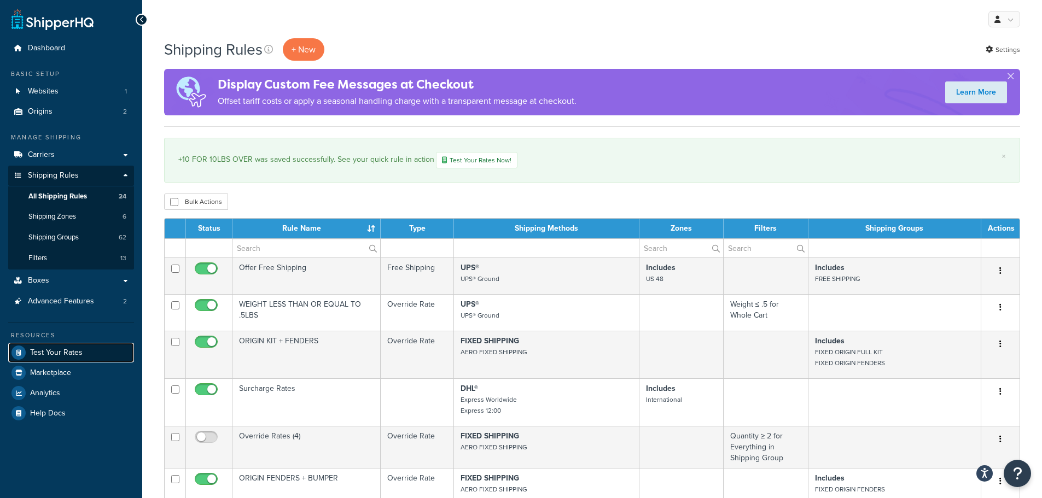
click at [57, 357] on span "Test Your Rates" at bounding box center [56, 353] width 53 height 9
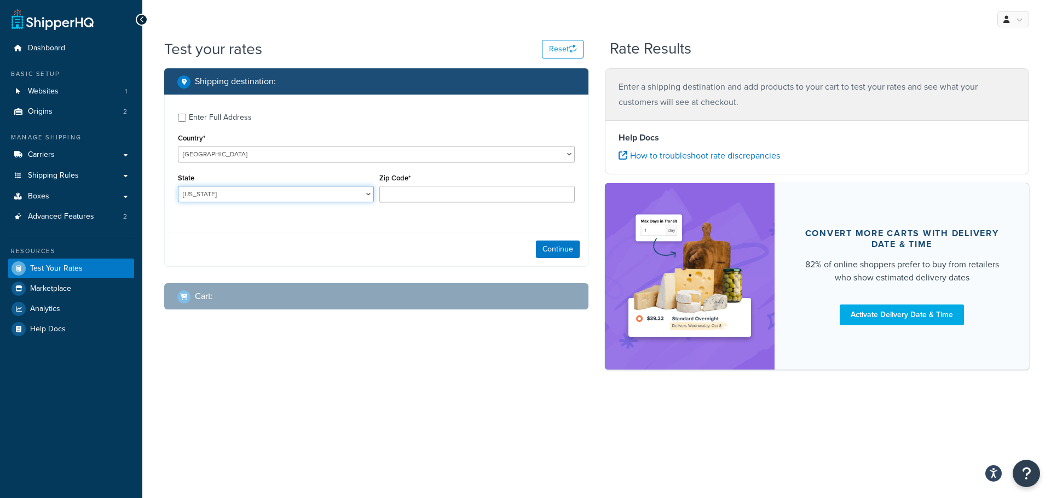
click at [231, 190] on select "Alabama Alaska American Samoa Arizona Arkansas Armed Forces Americas Armed Forc…" at bounding box center [276, 194] width 196 height 16
select select "NJ"
click at [178, 186] on select "Alabama Alaska American Samoa Arizona Arkansas Armed Forces Americas Armed Forc…" at bounding box center [276, 194] width 196 height 16
click at [437, 202] on input "Zip Code*" at bounding box center [477, 194] width 196 height 16
type input "07073"
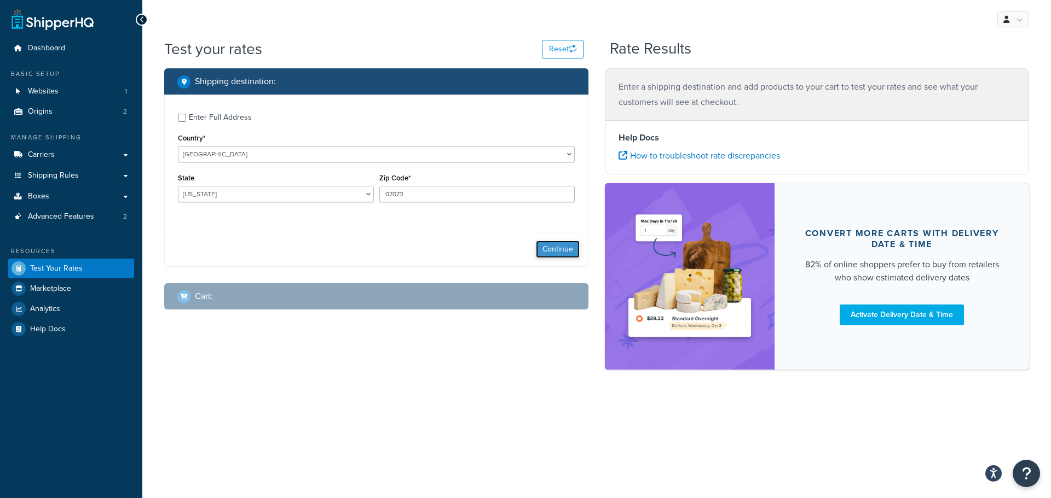
click at [561, 254] on button "Continue" at bounding box center [558, 250] width 44 height 18
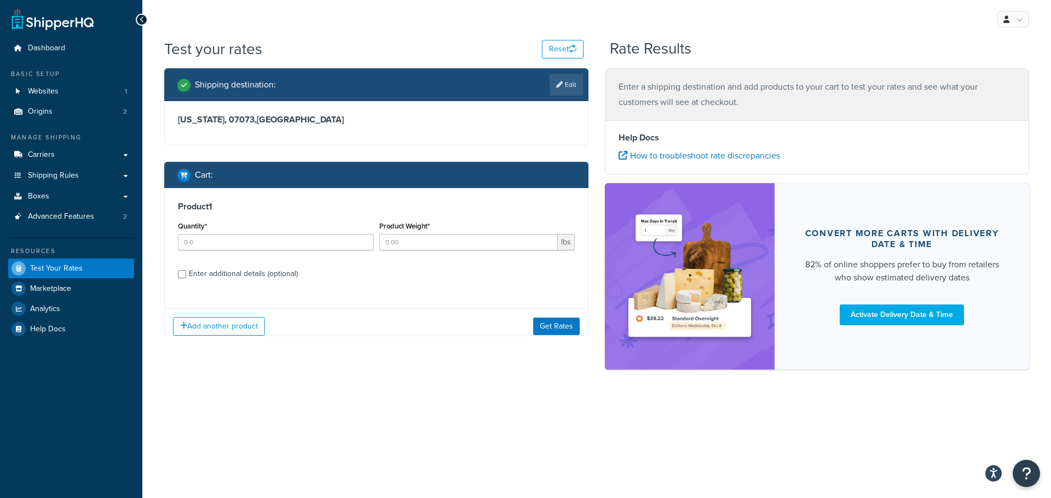
click at [252, 253] on div "Quantity*" at bounding box center [275, 239] width 201 height 40
click at [254, 248] on input "Quantity*" at bounding box center [276, 242] width 196 height 16
type input "1"
click at [428, 241] on input "Product Weight*" at bounding box center [468, 242] width 179 height 16
type input "1"
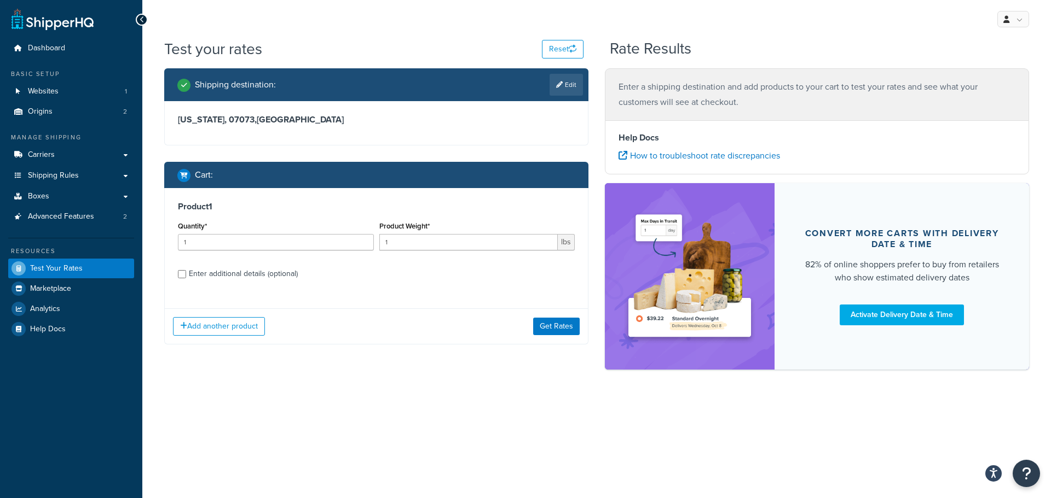
click at [266, 277] on div "Enter additional details (optional)" at bounding box center [243, 273] width 109 height 15
click at [186, 277] on input "Enter additional details (optional)" at bounding box center [182, 274] width 8 height 8
checkbox input "true"
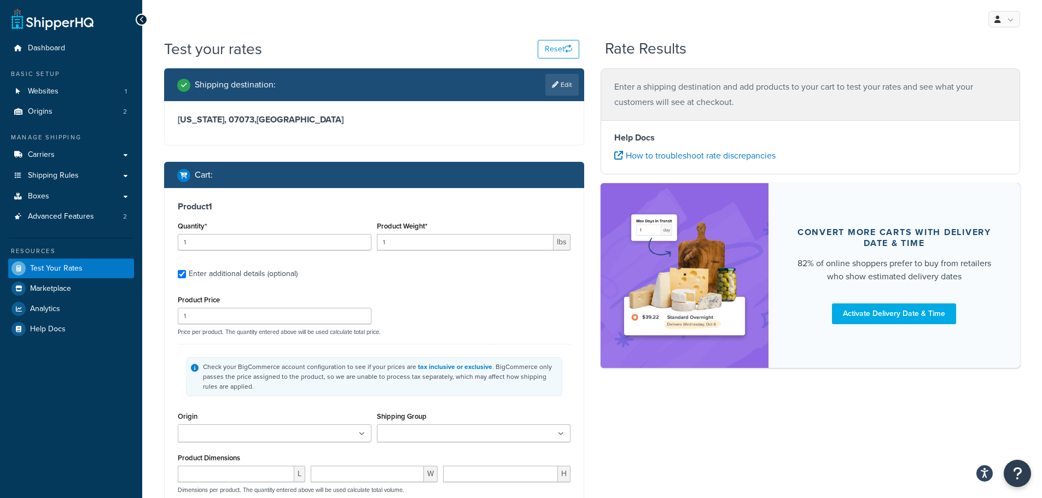
click at [428, 433] on input "Shipping Group" at bounding box center [428, 434] width 97 height 12
type input "FULL"
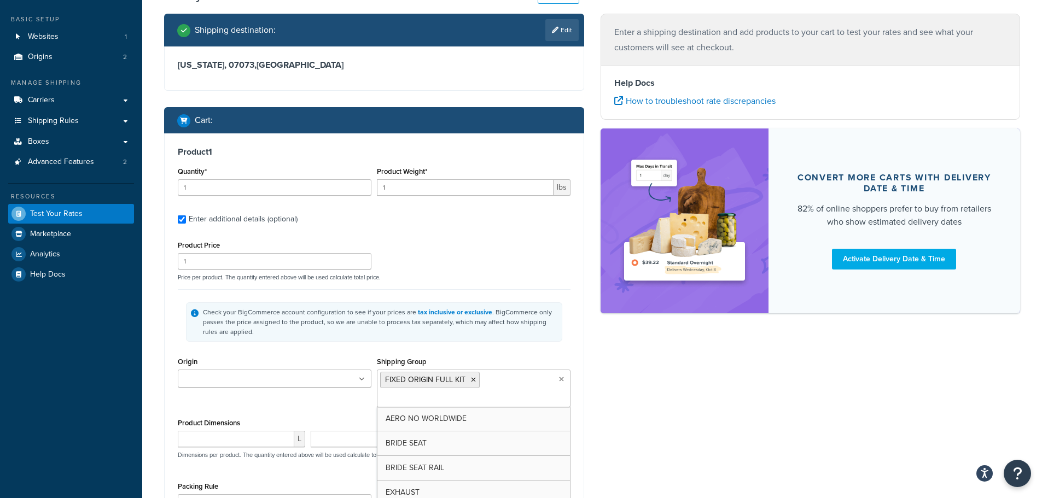
click at [635, 390] on div "Shipping destination : Edit New Jersey, 07073 , United States Cart : Product 1 …" at bounding box center [592, 303] width 873 height 579
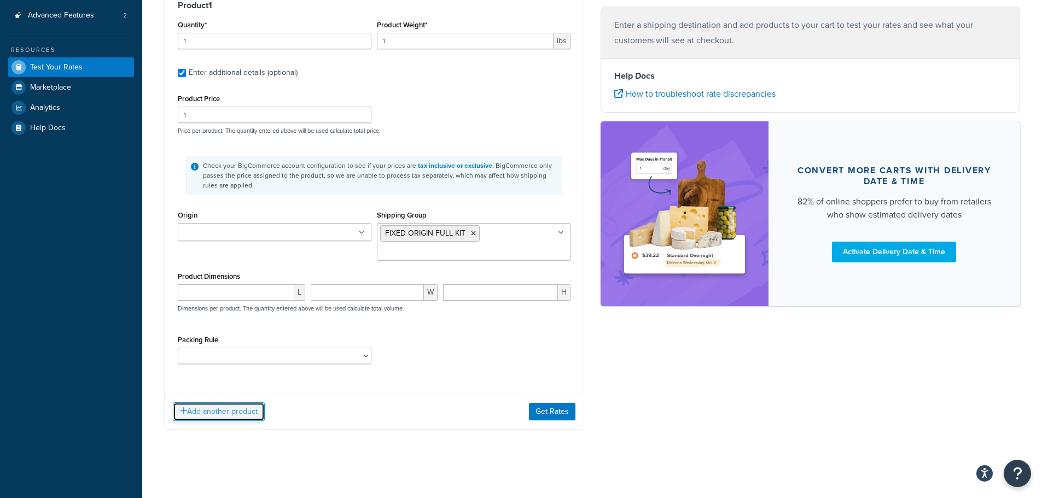
click at [215, 412] on button "Add another product" at bounding box center [219, 412] width 92 height 19
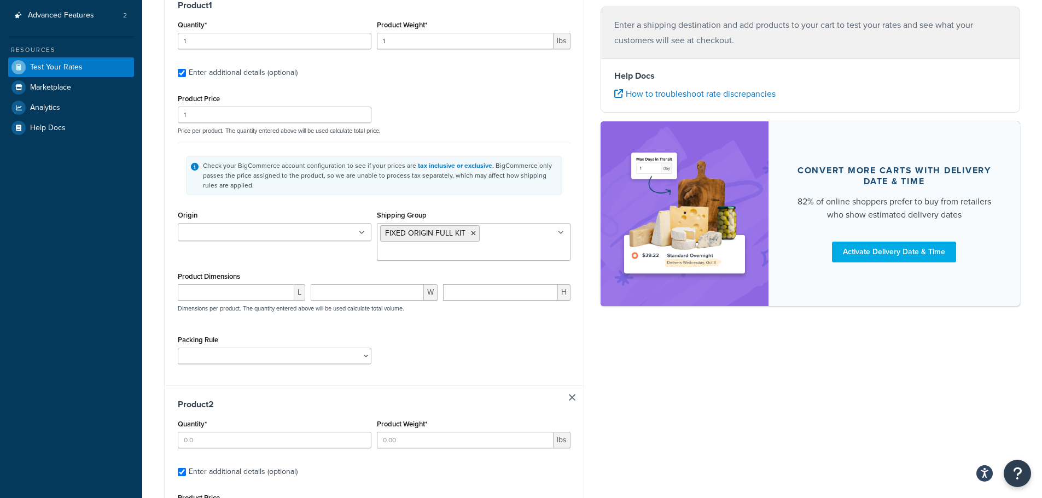
scroll to position [292, 0]
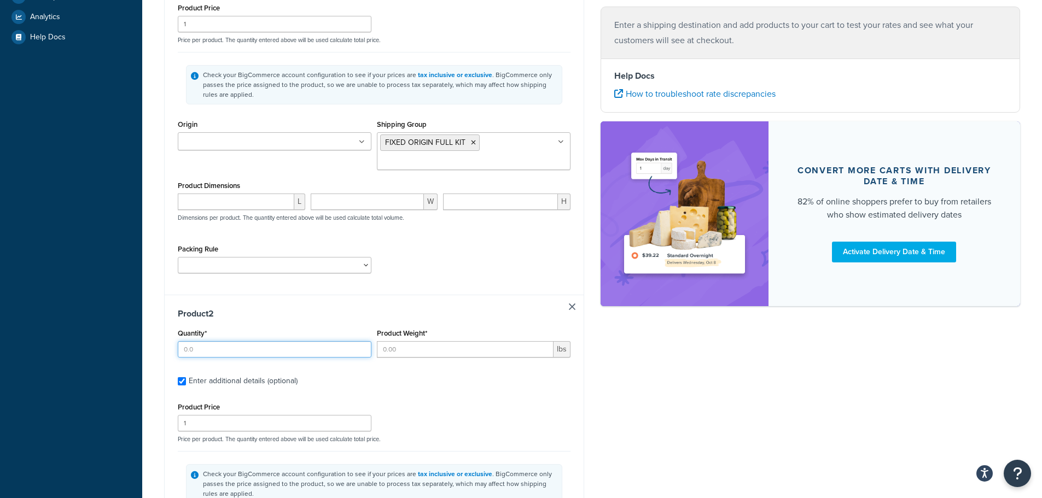
click at [252, 352] on input "Quantity*" at bounding box center [275, 349] width 194 height 16
type input "1"
click at [431, 349] on input "Product Weight*" at bounding box center [465, 349] width 177 height 16
type input "1"
click at [683, 380] on div "Shipping destination : Edit New Jersey, 07073 , United States Cart : Product 1 …" at bounding box center [592, 255] width 873 height 959
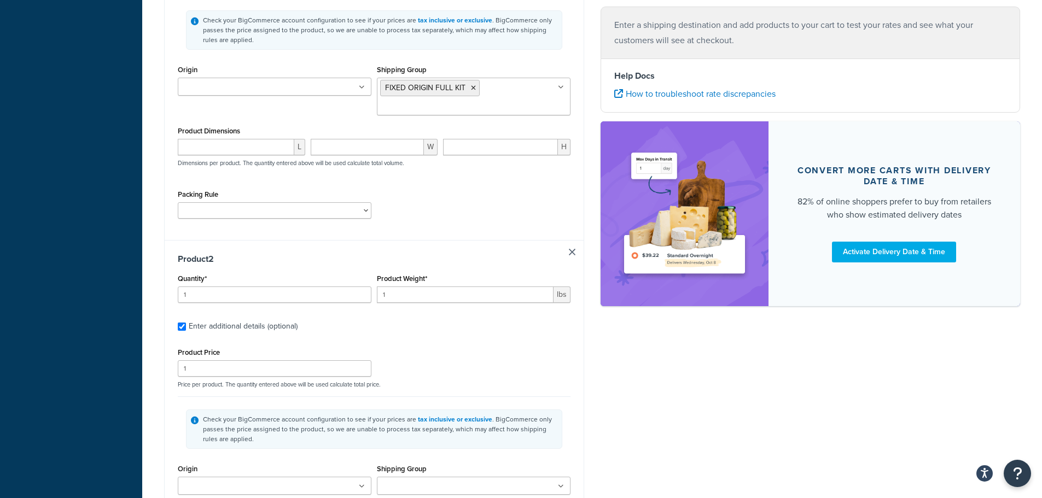
scroll to position [456, 0]
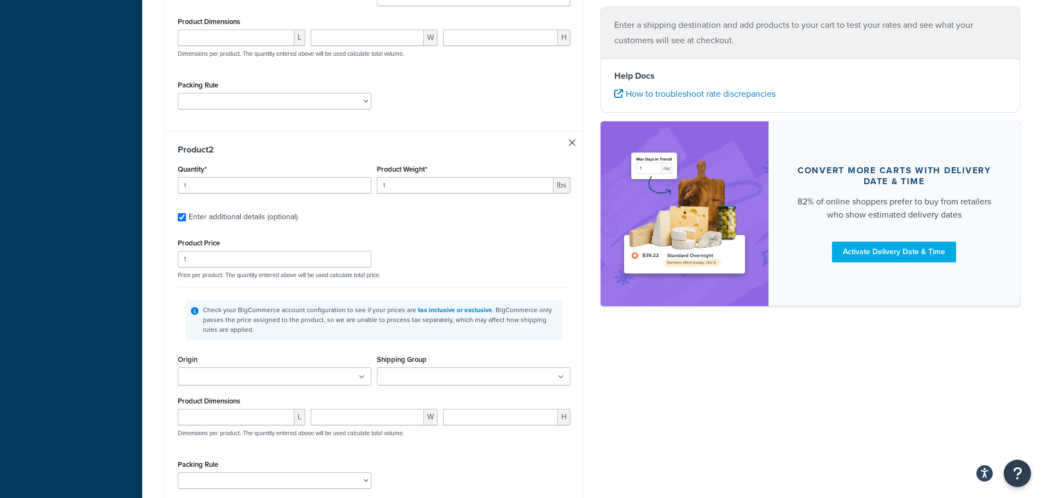
click at [405, 373] on input "Shipping Group" at bounding box center [428, 378] width 97 height 12
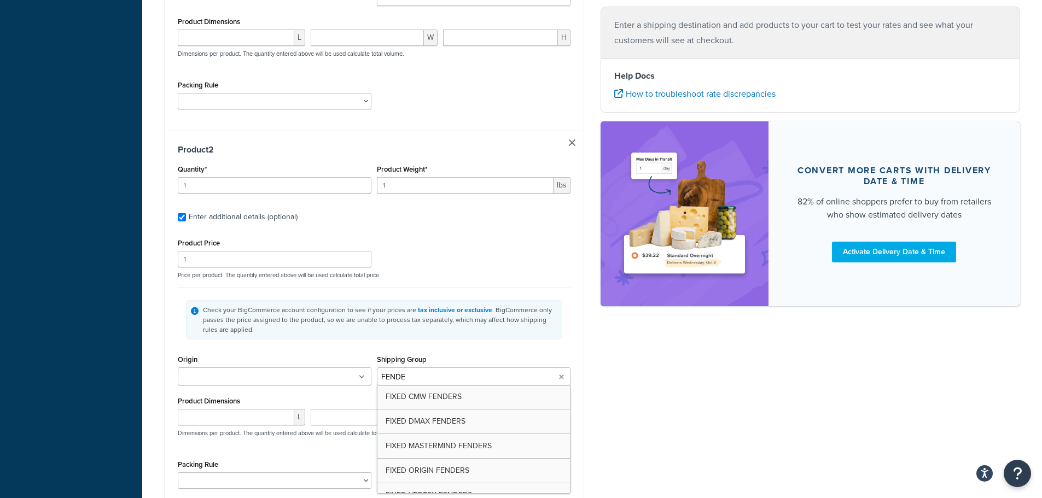
type input "FENDER"
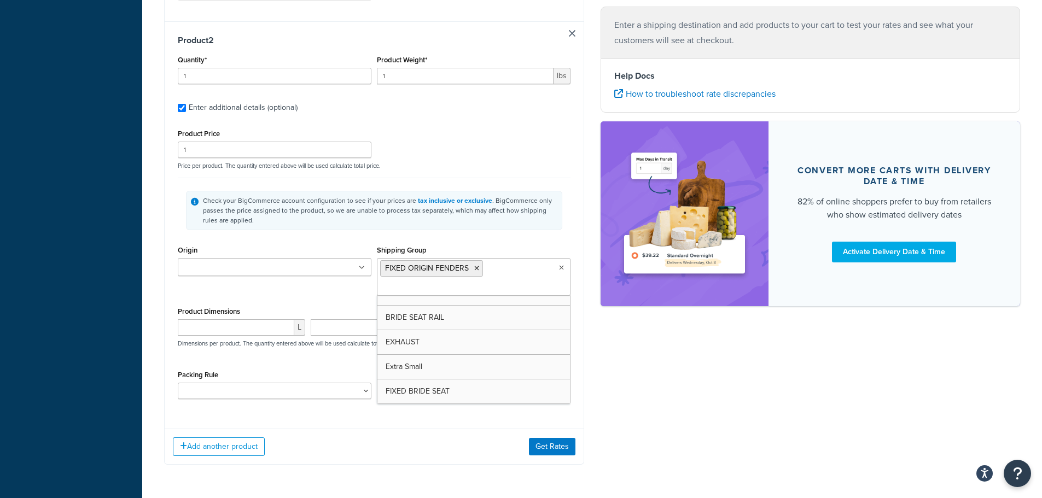
scroll to position [384, 0]
click at [228, 443] on button "Add another product" at bounding box center [219, 447] width 92 height 19
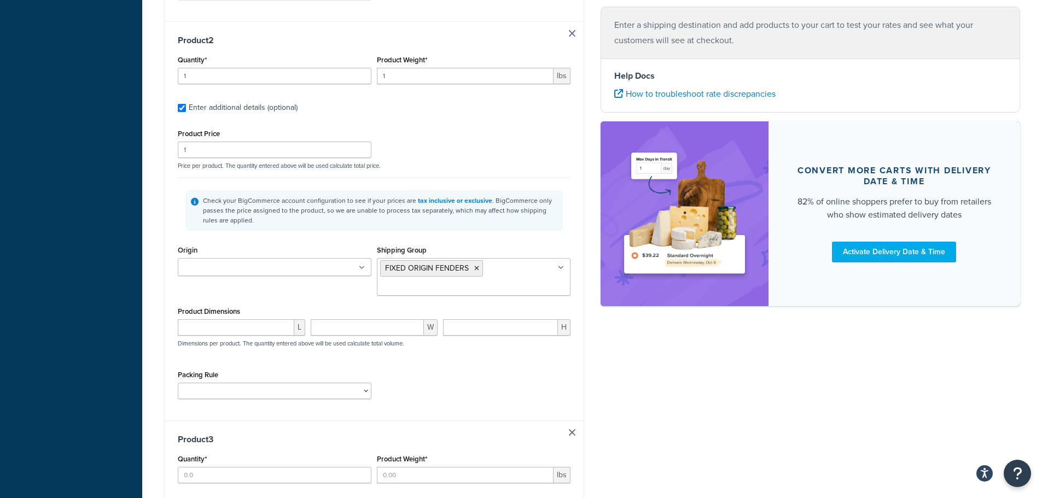
scroll to position [692, 0]
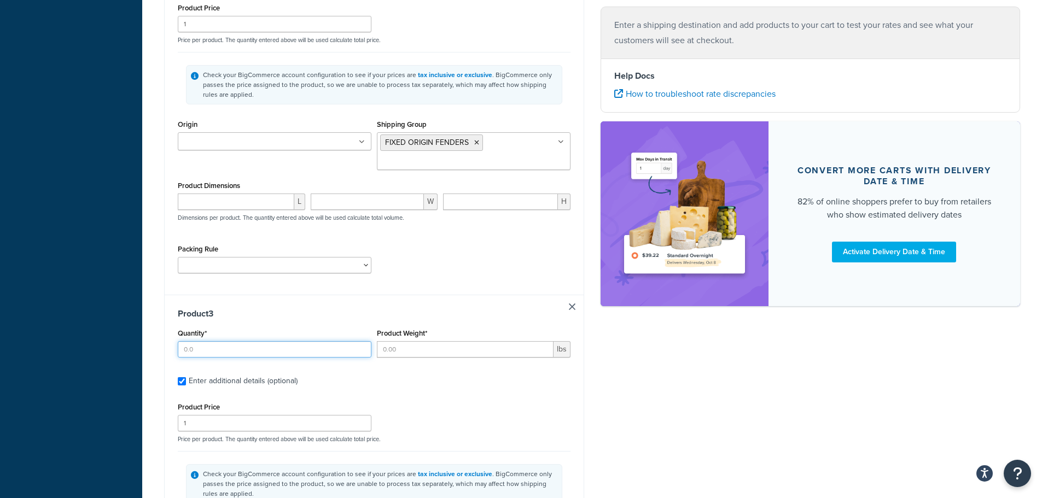
click at [216, 350] on input "Quantity*" at bounding box center [275, 349] width 194 height 16
type input "1"
click at [436, 356] on input "Product Weight*" at bounding box center [465, 349] width 177 height 16
type input "10"
click at [640, 399] on div "Shipping destination : Edit New Jersey, 07073 , United States Cart : Product 1 …" at bounding box center [592, 56] width 873 height 1359
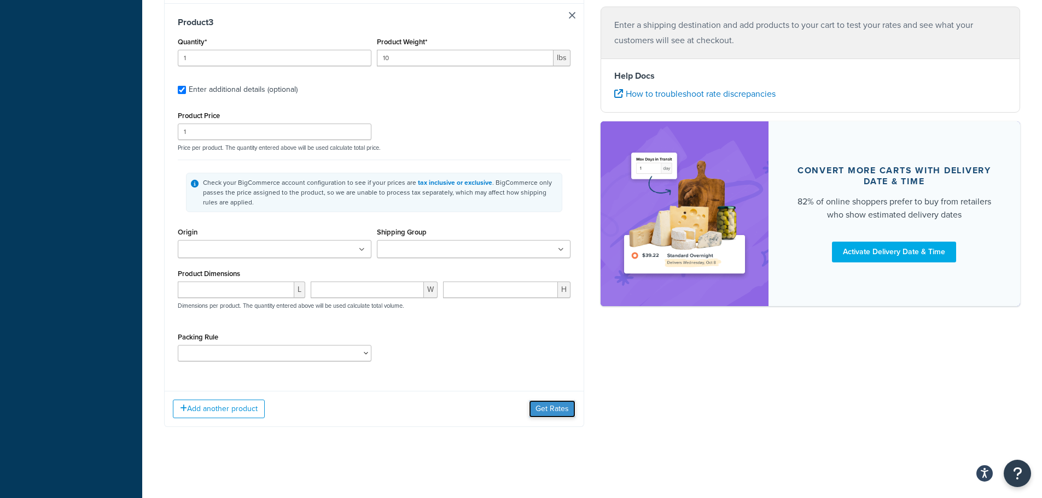
click at [543, 407] on button "Get Rates" at bounding box center [552, 410] width 47 height 18
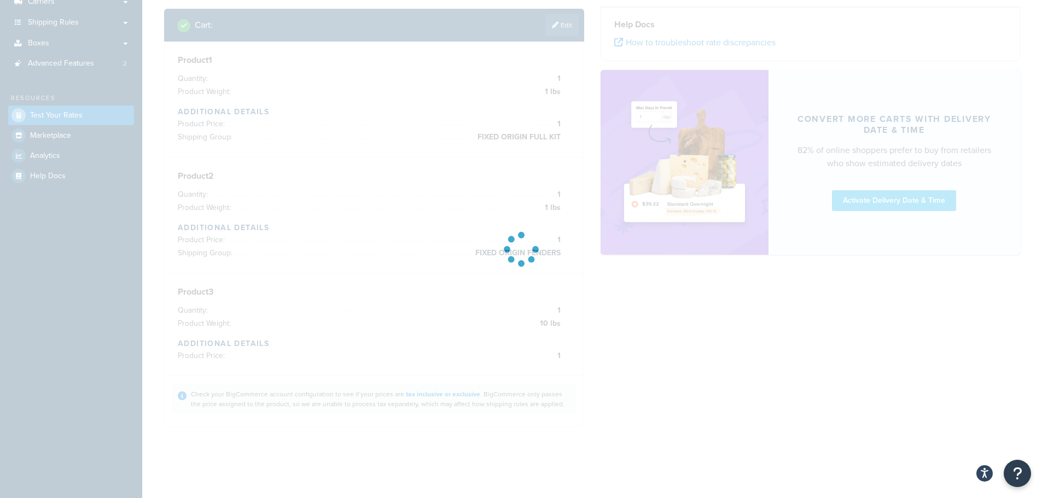
scroll to position [0, 0]
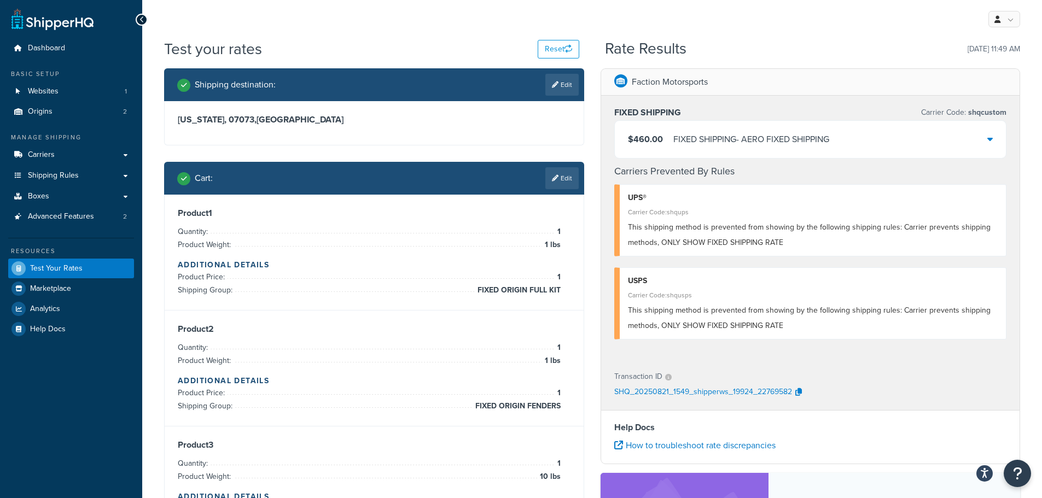
click at [738, 142] on div "FIXED SHIPPING - AERO FIXED SHIPPING" at bounding box center [752, 139] width 156 height 15
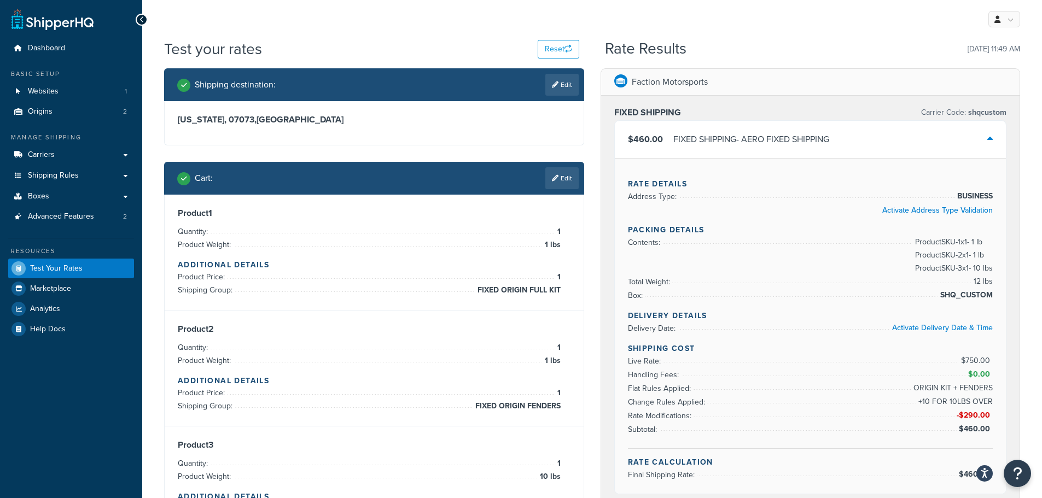
click at [800, 132] on div "FIXED SHIPPING - AERO FIXED SHIPPING" at bounding box center [752, 139] width 156 height 15
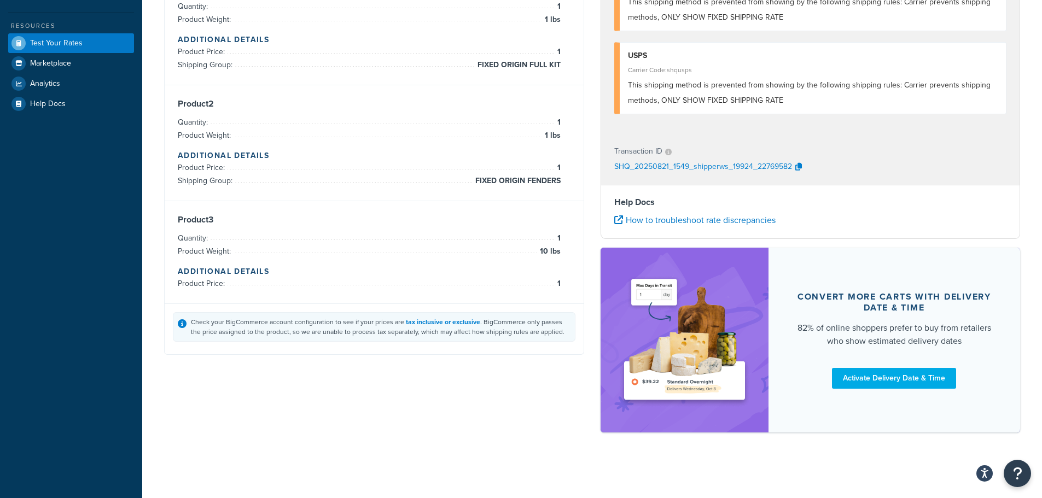
scroll to position [7, 0]
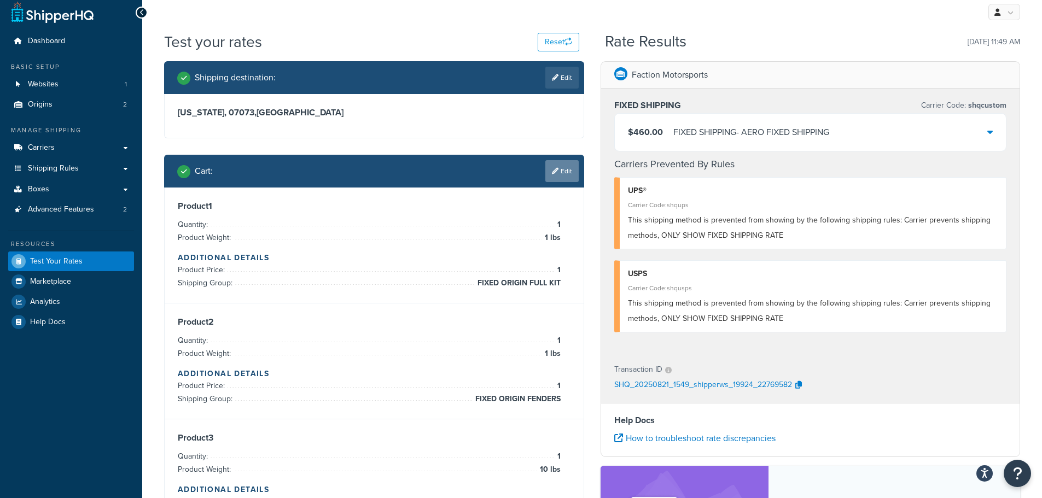
click at [554, 180] on link "Edit" at bounding box center [562, 171] width 33 height 22
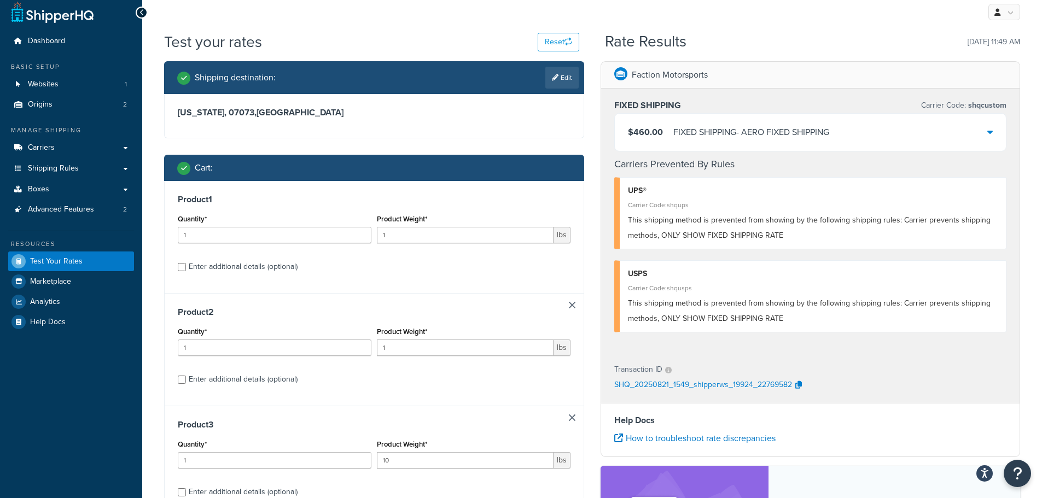
scroll to position [226, 0]
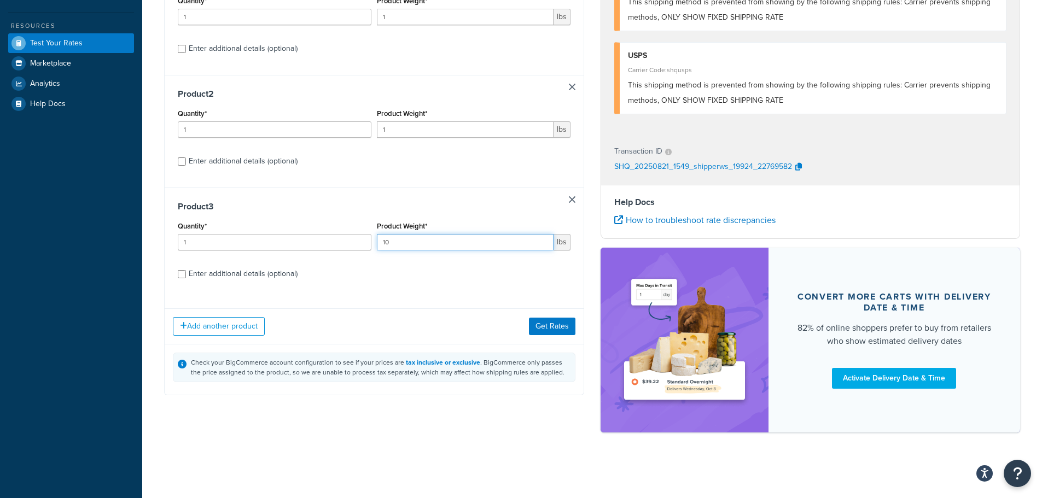
click at [445, 244] on input "10" at bounding box center [465, 242] width 177 height 16
type input "20"
click at [541, 323] on button "Get Rates" at bounding box center [552, 327] width 47 height 18
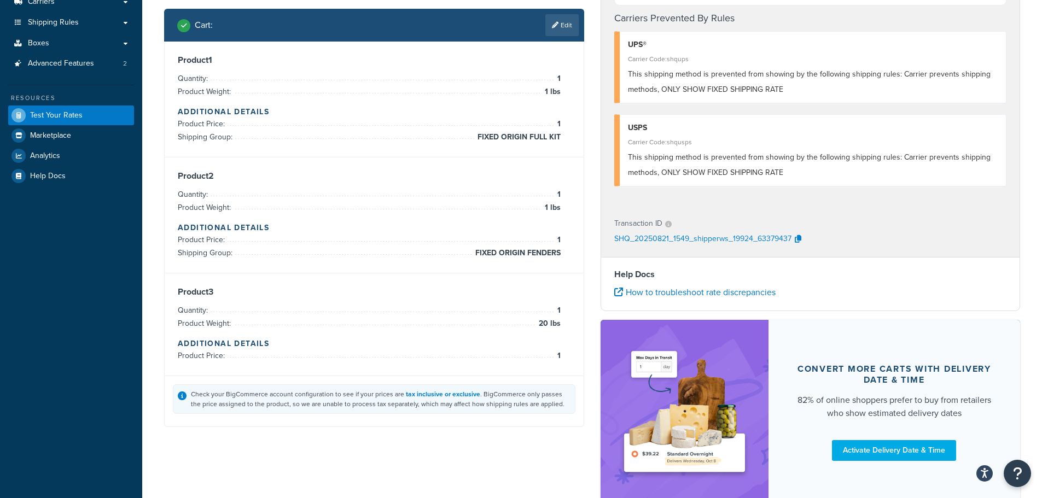
scroll to position [0, 0]
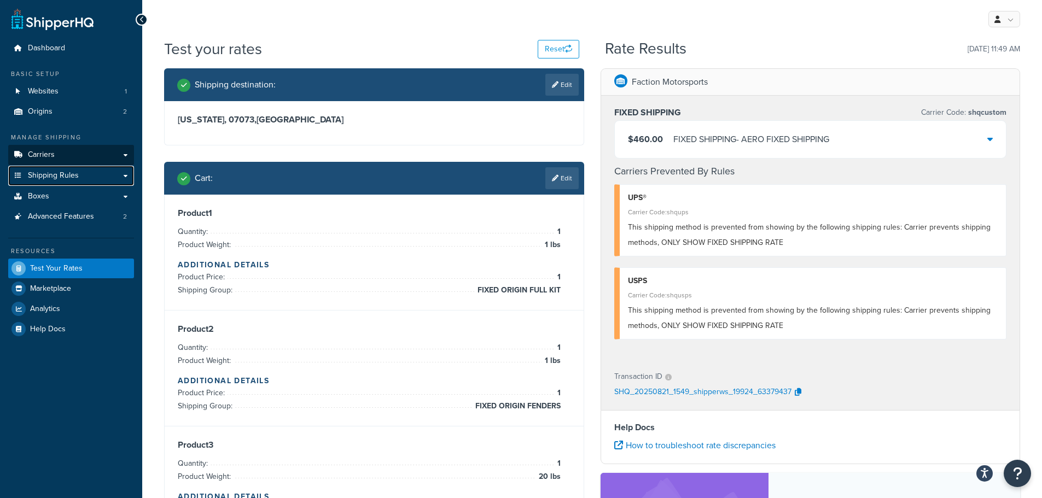
drag, startPoint x: 67, startPoint y: 175, endPoint x: 97, endPoint y: 159, distance: 34.3
click at [67, 175] on span "Shipping Rules" at bounding box center [53, 175] width 51 height 9
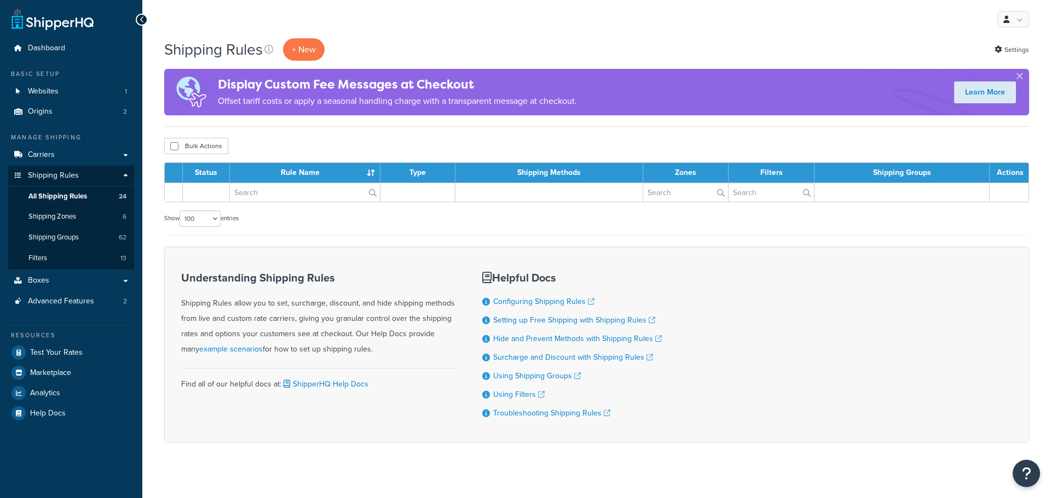
select select "100"
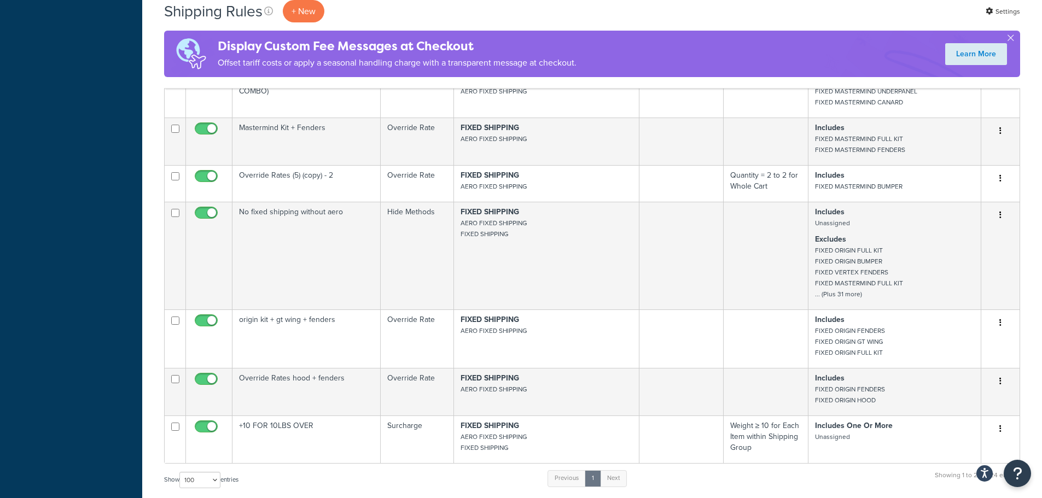
scroll to position [1094, 0]
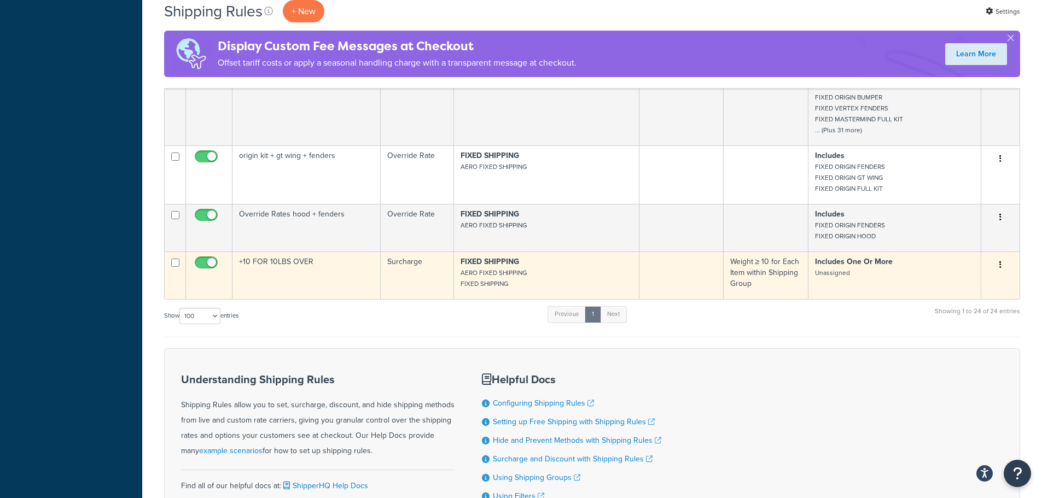
click at [325, 293] on td "+10 FOR 10LBS OVER" at bounding box center [307, 276] width 148 height 48
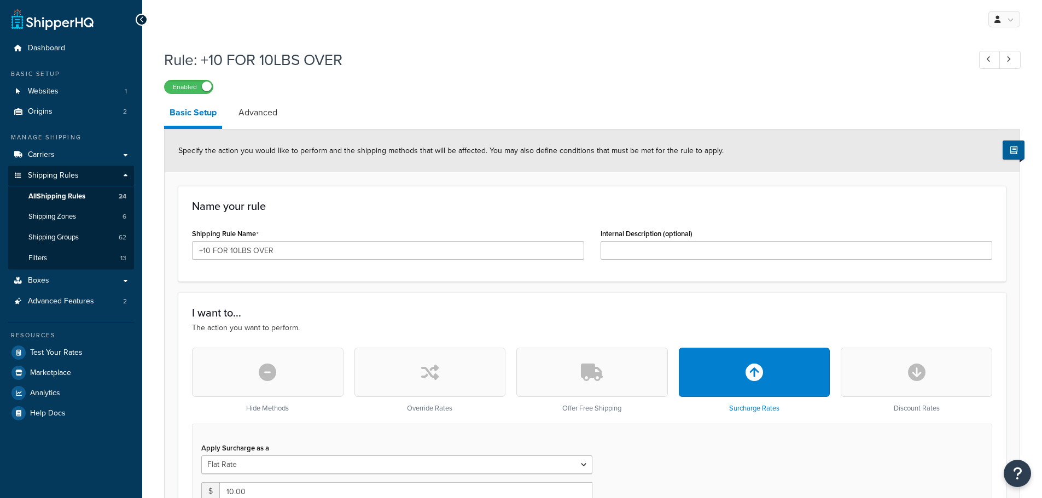
select select "LOCATION"
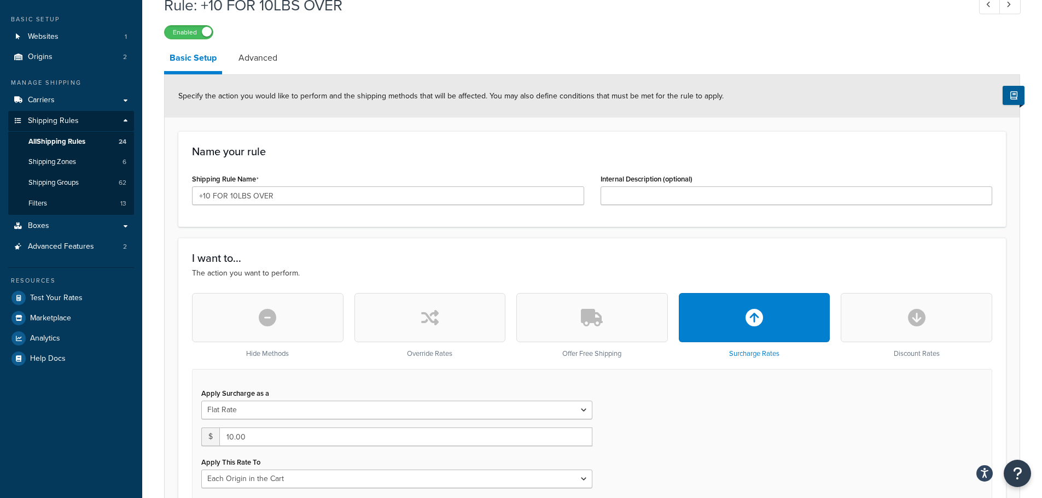
scroll to position [109, 0]
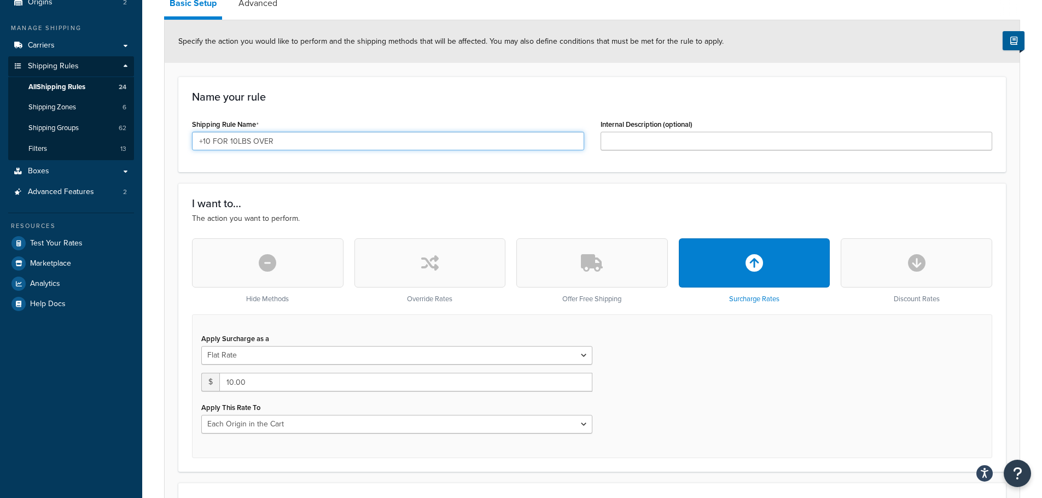
drag, startPoint x: 210, startPoint y: 140, endPoint x: 199, endPoint y: 142, distance: 10.5
click at [199, 142] on input "+10 FOR 10LBS OVER" at bounding box center [388, 141] width 392 height 19
drag, startPoint x: 214, startPoint y: 141, endPoint x: 196, endPoint y: 141, distance: 17.5
click at [196, 141] on input "10-19 FOR 10LBS OVER" at bounding box center [388, 141] width 392 height 19
drag, startPoint x: 213, startPoint y: 143, endPoint x: 196, endPoint y: 143, distance: 16.4
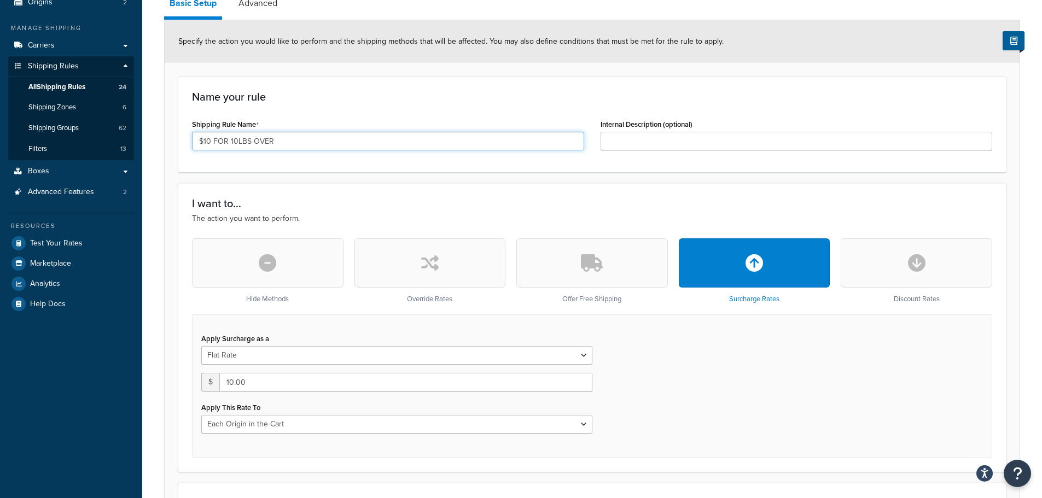
click at [196, 143] on input "$10 FOR 10LBS OVER" at bounding box center [388, 141] width 392 height 19
click at [269, 140] on input "SURCHARGE FOR 10LBS OVER" at bounding box center [388, 141] width 392 height 19
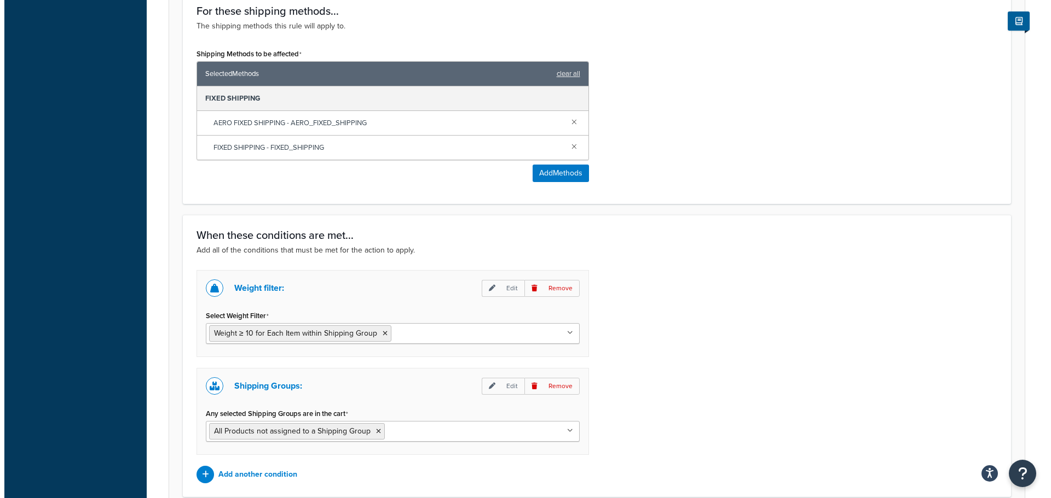
scroll to position [657, 0]
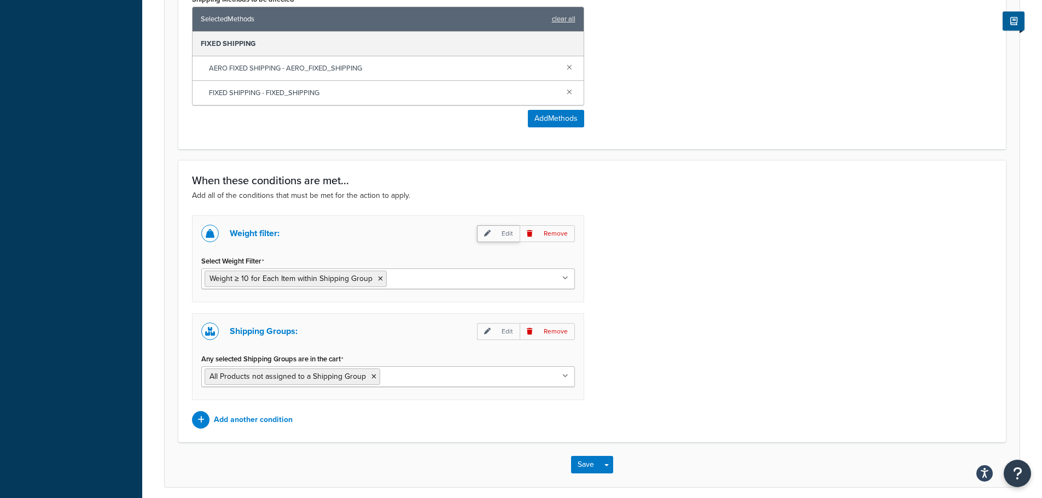
type input "SURCHARGE FOR 10-19LBS OVER"
click at [503, 236] on p "Edit" at bounding box center [498, 233] width 43 height 17
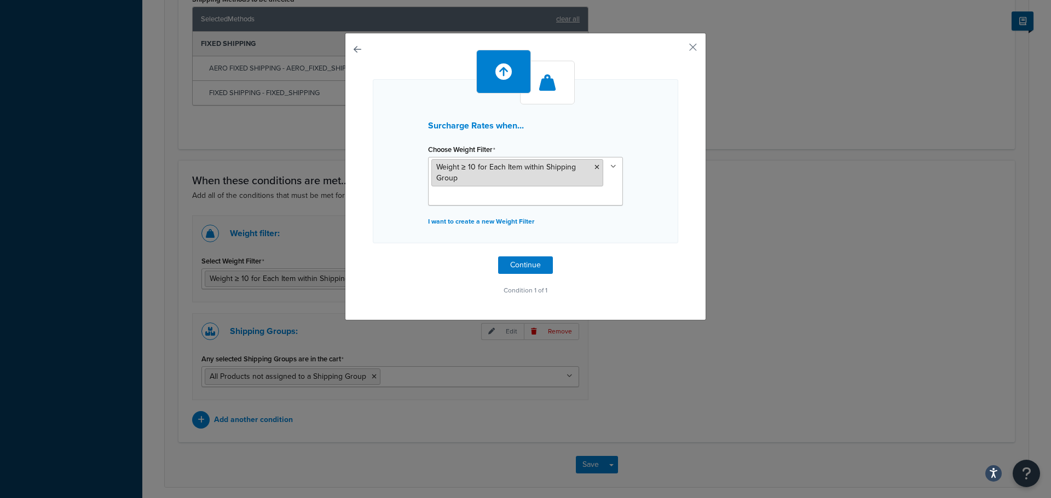
click at [594, 164] on icon at bounding box center [596, 167] width 5 height 7
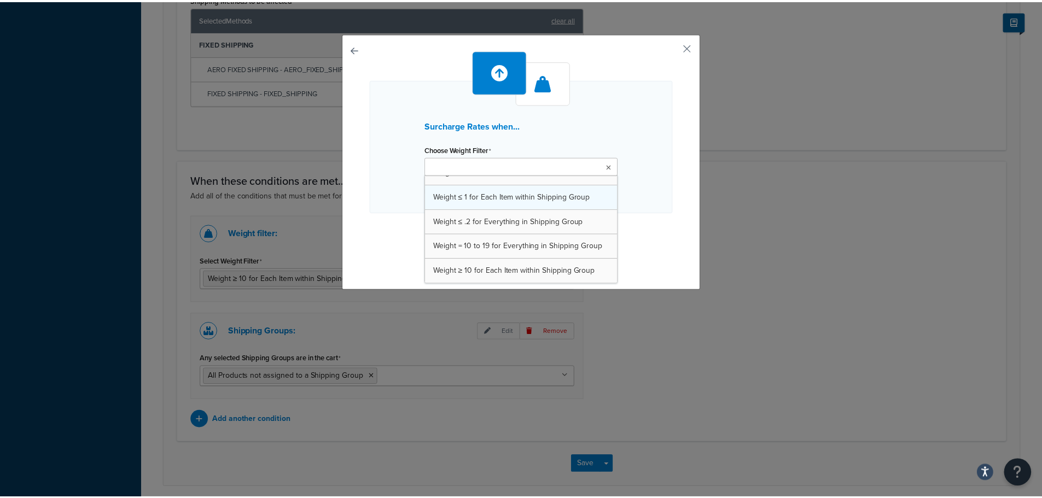
scroll to position [14, 0]
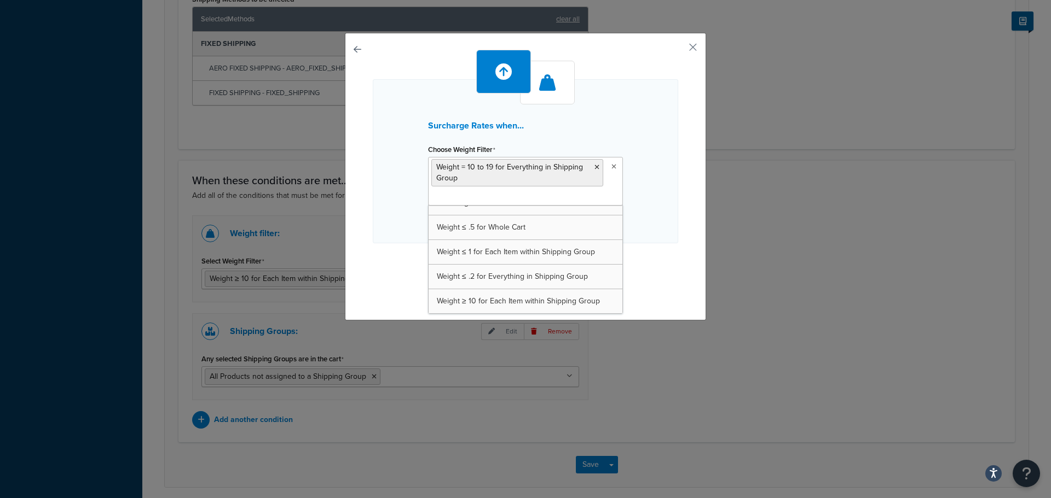
click at [659, 209] on div "Surcharge Rates when... Choose Weight Filter Weight = 10 to 19 for Everything i…" at bounding box center [525, 161] width 305 height 164
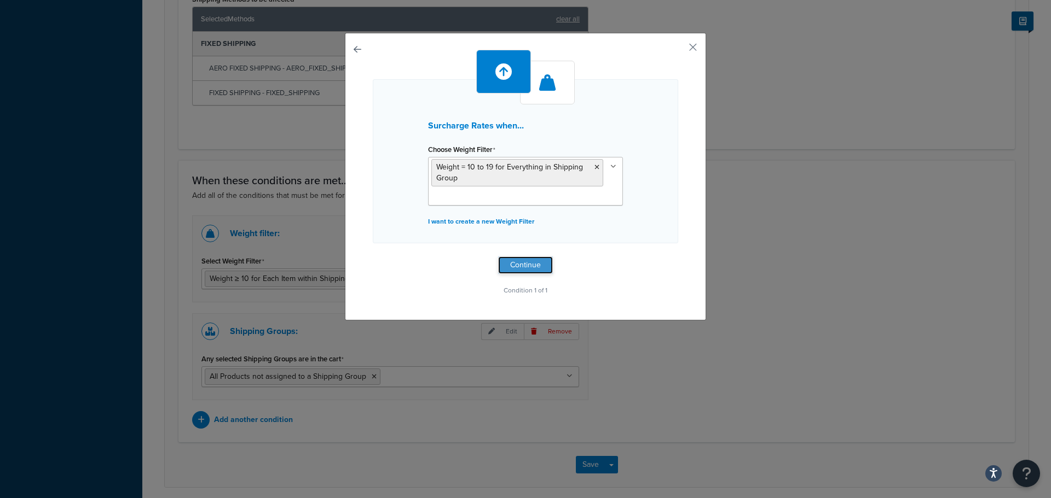
click at [519, 264] on button "Continue" at bounding box center [525, 266] width 55 height 18
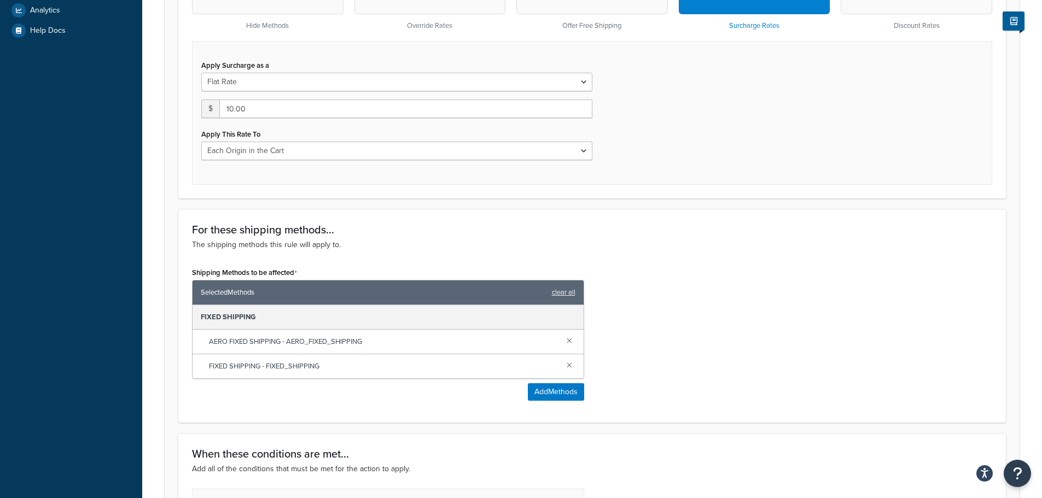
scroll to position [701, 0]
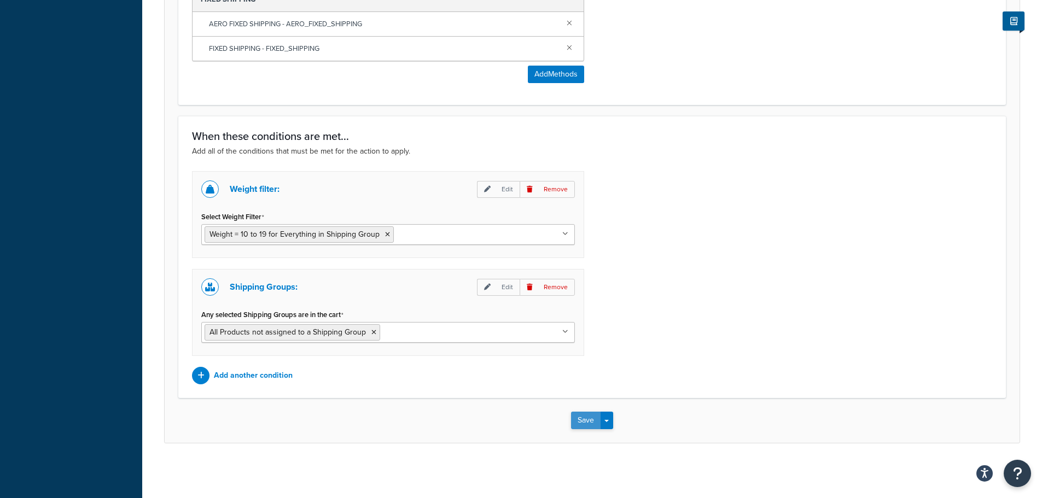
click at [584, 418] on button "Save" at bounding box center [586, 421] width 30 height 18
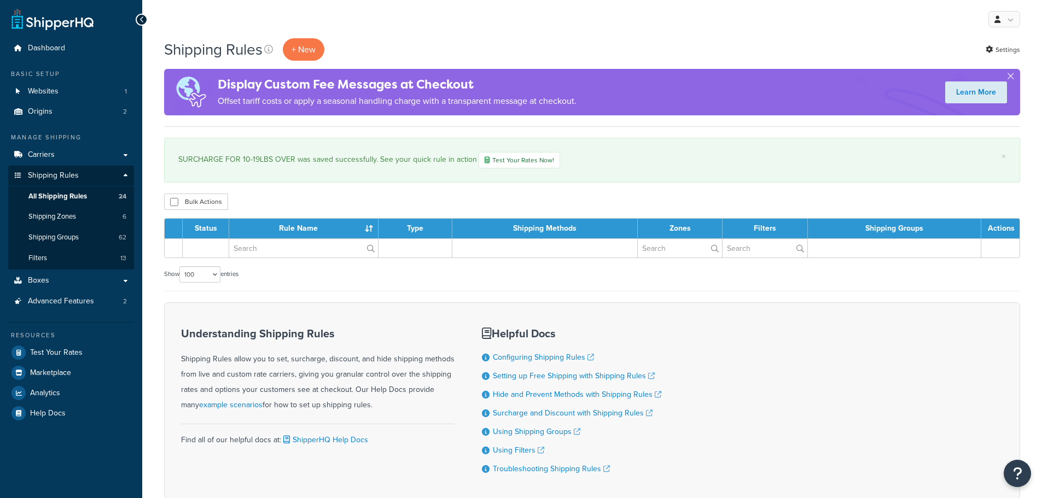
select select "100"
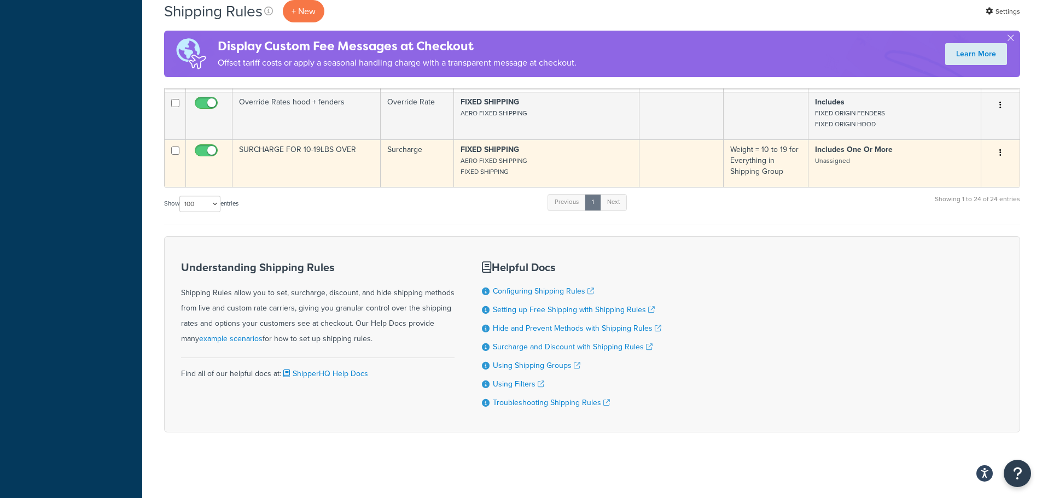
scroll to position [1111, 0]
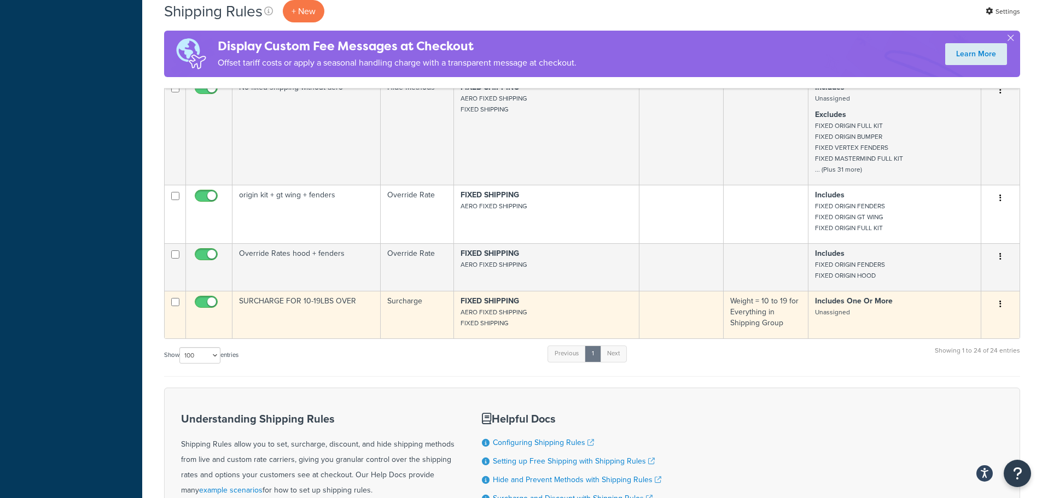
click at [1001, 308] on icon "button" at bounding box center [1001, 304] width 2 height 8
click at [946, 358] on link "Duplicate" at bounding box center [964, 348] width 86 height 22
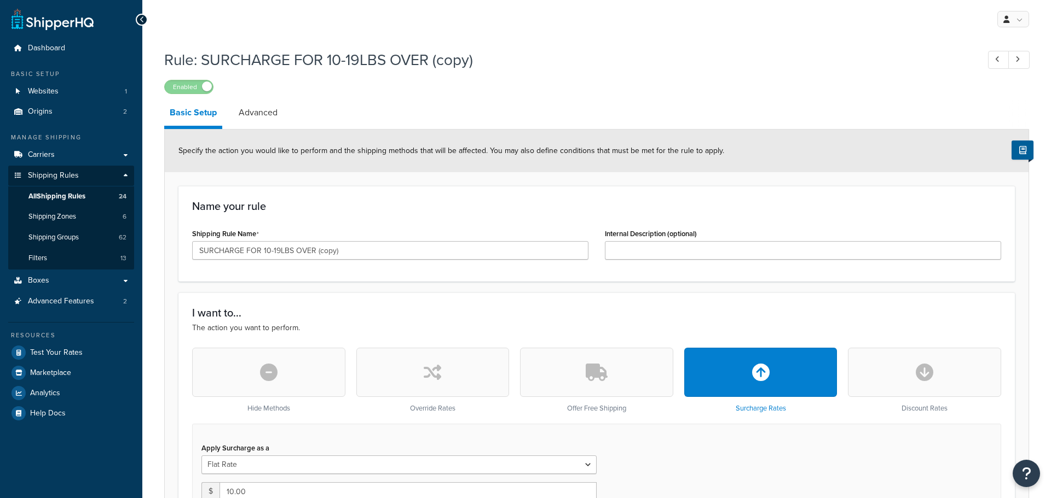
select select "LOCATION"
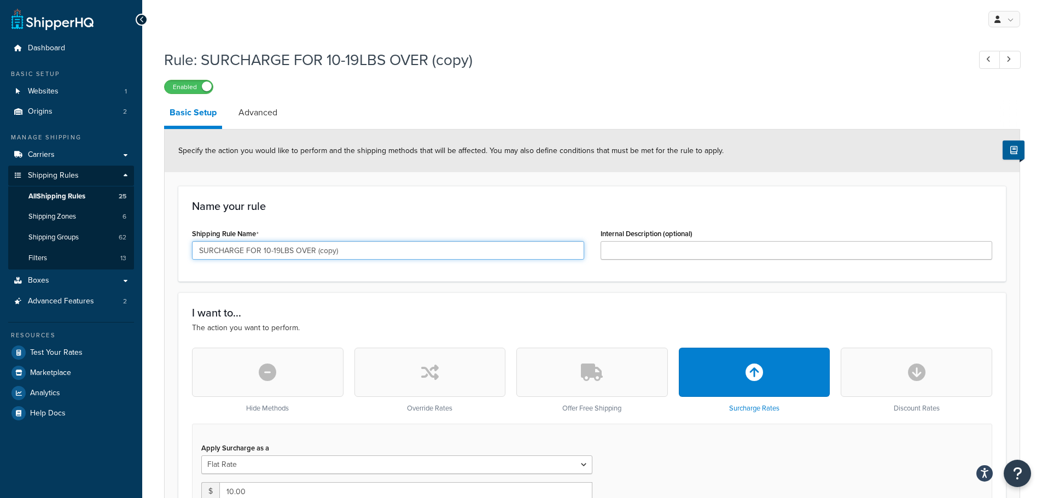
drag, startPoint x: 278, startPoint y: 253, endPoint x: 263, endPoint y: 253, distance: 14.8
click at [263, 253] on input "SURCHARGE FOR 10-19LBS OVER (copy)" at bounding box center [388, 250] width 392 height 19
click at [316, 251] on input "SURCHARGE FOR 20-29LBS OVER (copy)" at bounding box center [388, 250] width 392 height 19
drag, startPoint x: 347, startPoint y: 247, endPoint x: 318, endPoint y: 257, distance: 30.6
click at [318, 257] on input "SURCHARGE FOR 20-29LBS OVER (copy)" at bounding box center [388, 250] width 392 height 19
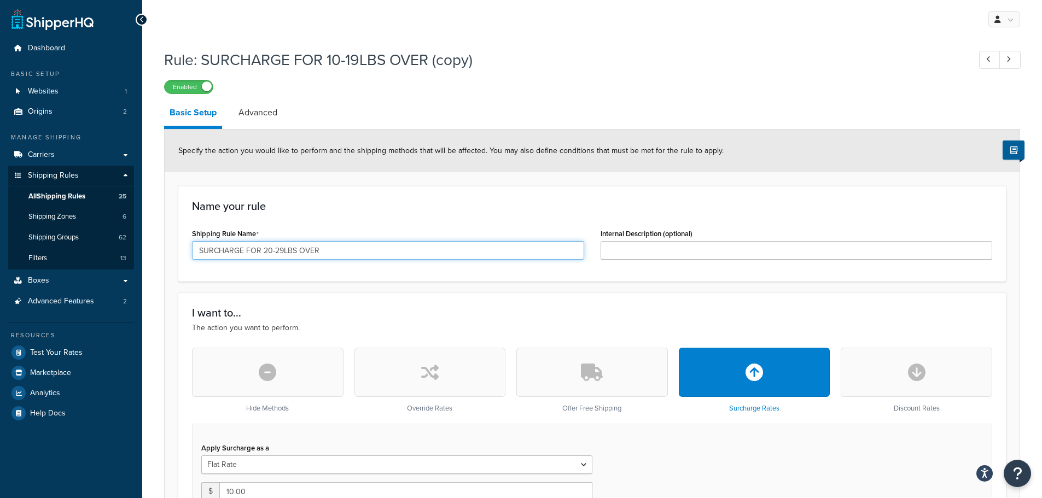
type input "SURCHARGE FOR 20-29LBS OVER"
click at [279, 274] on div "Name your rule Shipping Rule Name SURCHARGE FOR 20-29LBS OVER Internal Descript…" at bounding box center [592, 234] width 828 height 96
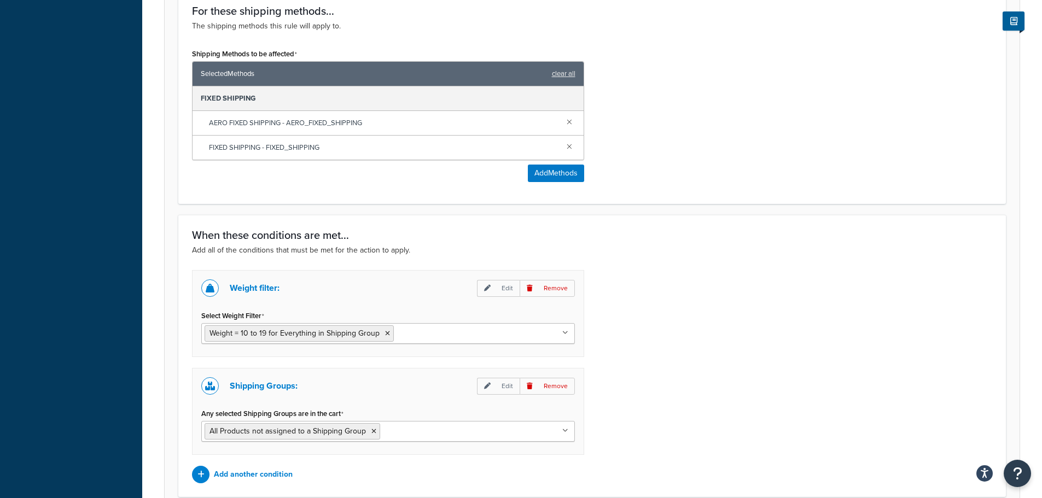
scroll to position [657, 0]
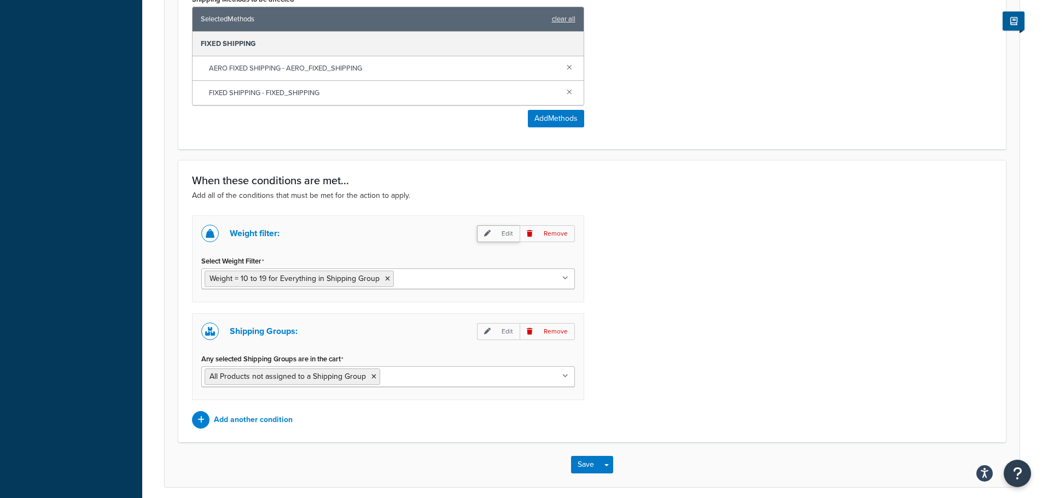
click at [509, 239] on p "Edit" at bounding box center [498, 233] width 43 height 17
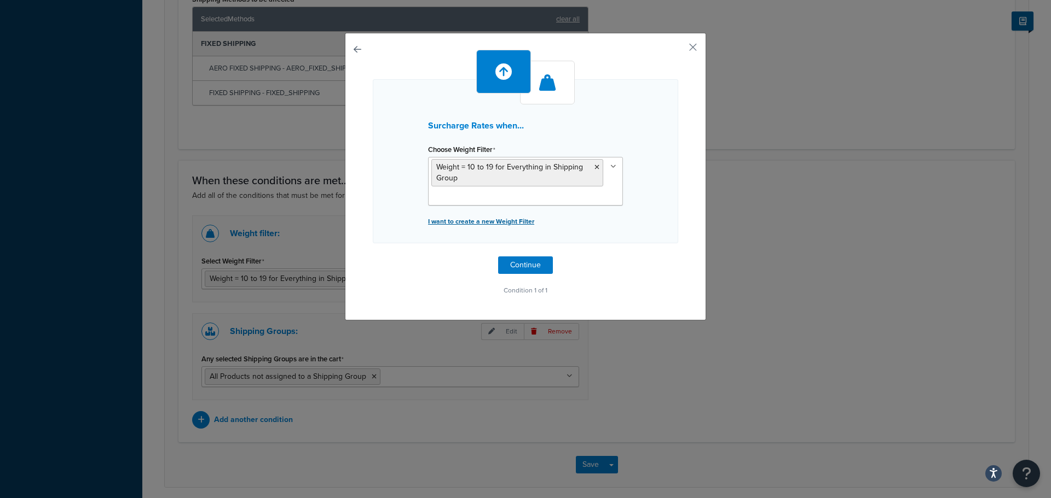
click at [495, 219] on p "I want to create a new Weight Filter" at bounding box center [525, 221] width 195 height 15
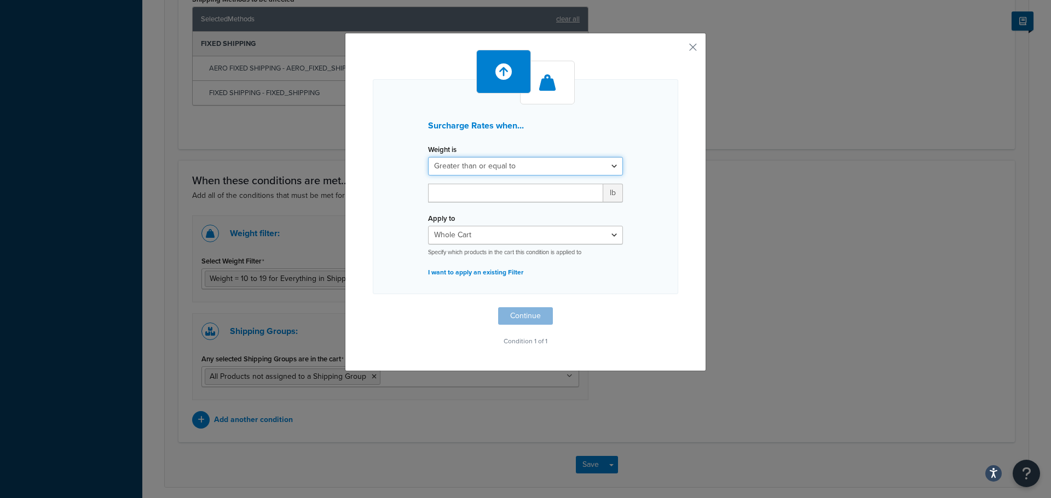
click at [488, 166] on select "Greater than or equal to Between or equal to Less than or equal to" at bounding box center [525, 166] width 195 height 19
select select "BETWEEN"
click at [428, 157] on select "Greater than or equal to Between or equal to Less than or equal to" at bounding box center [525, 166] width 195 height 19
click at [459, 196] on input "number" at bounding box center [462, 193] width 69 height 19
type input "20"
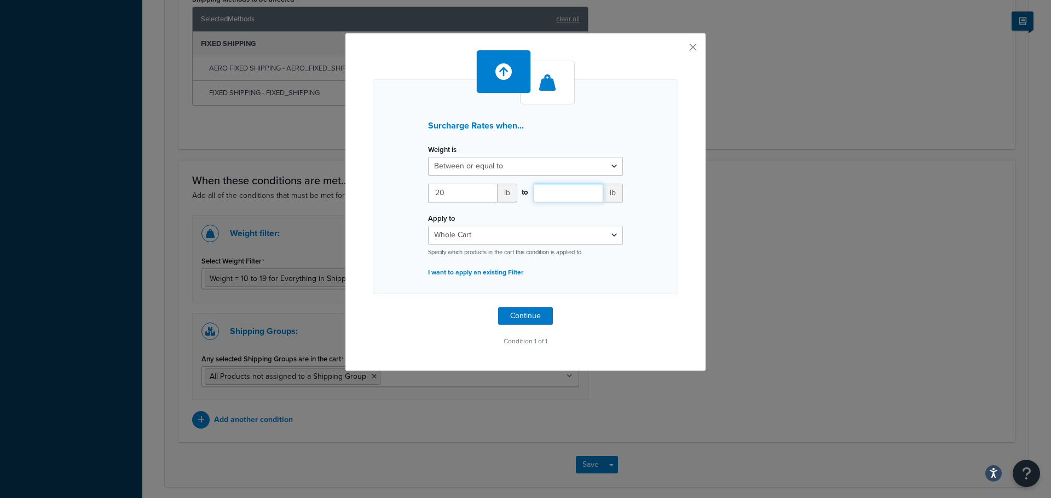
click at [577, 190] on input "number" at bounding box center [568, 193] width 69 height 19
type input "29"
click at [517, 236] on select "Whole Cart Everything in Shipping Group Everything at Origin Each Item within S…" at bounding box center [525, 235] width 195 height 19
select select "SHIPPING_GROUP"
click at [428, 226] on select "Whole Cart Everything in Shipping Group Everything at Origin Each Item within S…" at bounding box center [525, 235] width 195 height 19
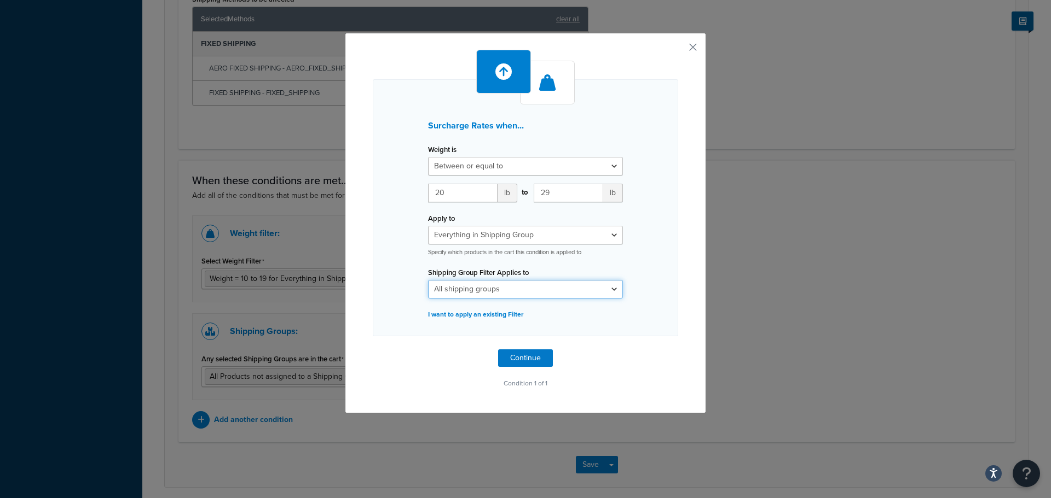
click at [511, 298] on select "All shipping groups AERO NO WORLDWIDE BRIDE SEAT BRIDE SEAT RAIL EXHAUST Extra …" at bounding box center [525, 289] width 195 height 19
select select "65824"
click at [428, 280] on select "All shipping groups AERO NO WORLDWIDE BRIDE SEAT BRIDE SEAT RAIL EXHAUST Extra …" at bounding box center [525, 289] width 195 height 19
click at [520, 360] on button "Continue" at bounding box center [525, 359] width 55 height 18
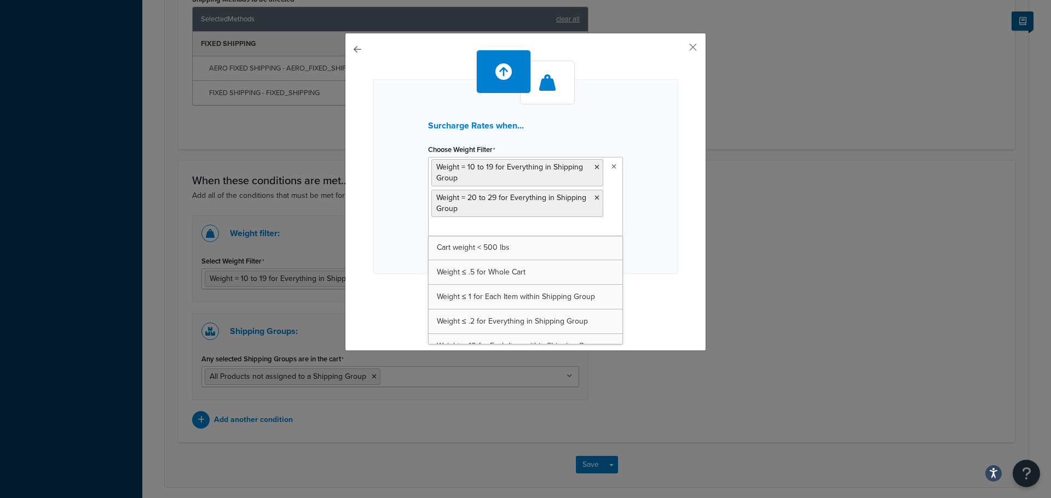
click at [526, 227] on ul "Weight = 10 to 19 for Everything in Shipping Group Weight = 20 to 29 for Everyt…" at bounding box center [525, 196] width 195 height 79
click at [377, 235] on div "Surcharge Rates when... Choose Weight Filter Weight = 10 to 19 for Everything i…" at bounding box center [525, 176] width 305 height 195
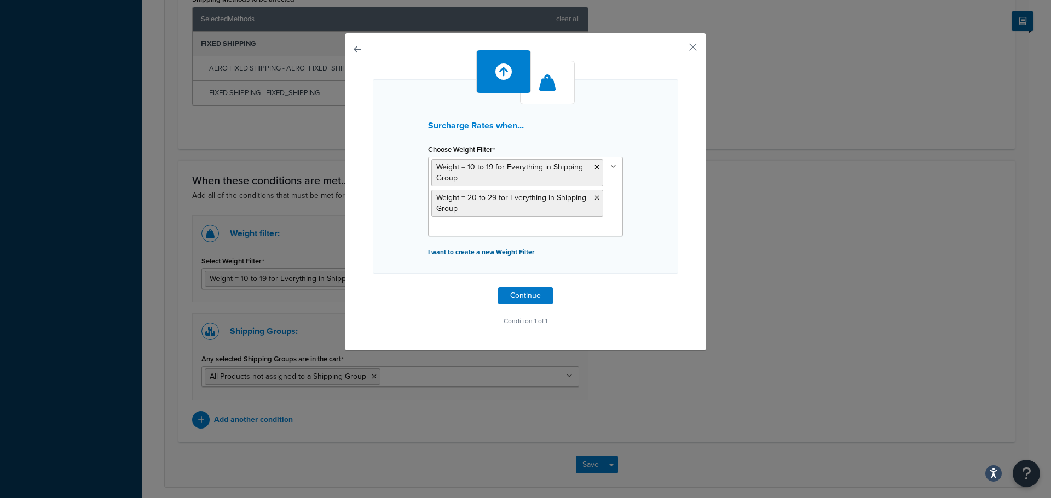
click at [480, 250] on p "I want to create a new Weight Filter" at bounding box center [525, 252] width 195 height 15
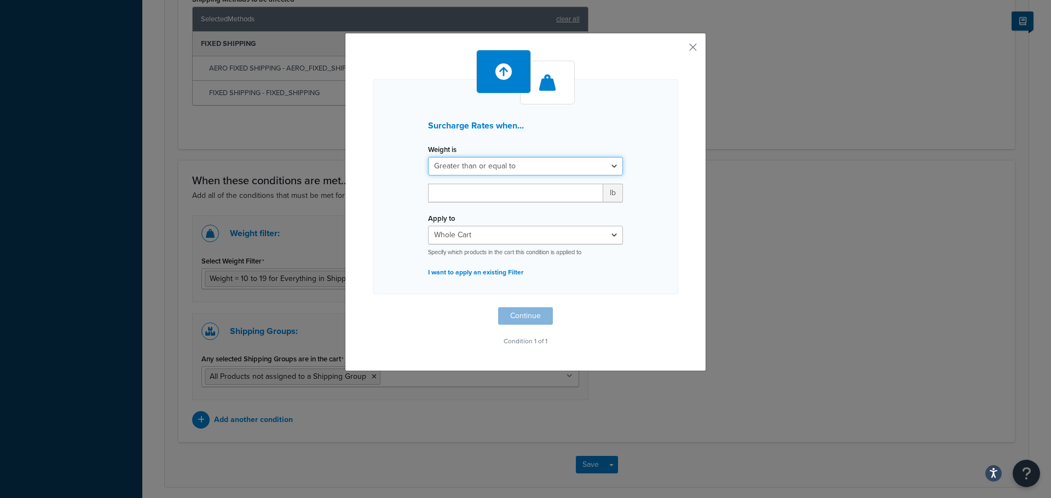
click at [520, 167] on select "Greater than or equal to Between or equal to Less than or equal to" at bounding box center [525, 166] width 195 height 19
select select "BETWEEN"
click at [428, 157] on select "Greater than or equal to Between or equal to Less than or equal to" at bounding box center [525, 166] width 195 height 19
click at [455, 190] on input "number" at bounding box center [462, 193] width 69 height 19
type input "30"
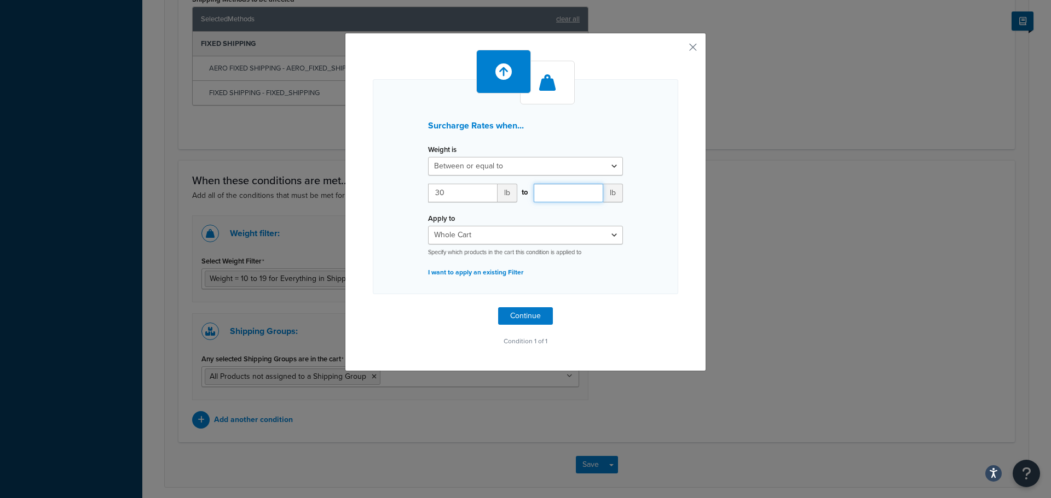
click at [551, 190] on input "number" at bounding box center [568, 193] width 69 height 19
type input "39"
click at [529, 235] on select "Whole Cart Everything in Shipping Group Everything at Origin Each Item within S…" at bounding box center [525, 235] width 195 height 19
select select "SHIPPING_GROUP"
click at [428, 226] on select "Whole Cart Everything in Shipping Group Everything at Origin Each Item within S…" at bounding box center [525, 235] width 195 height 19
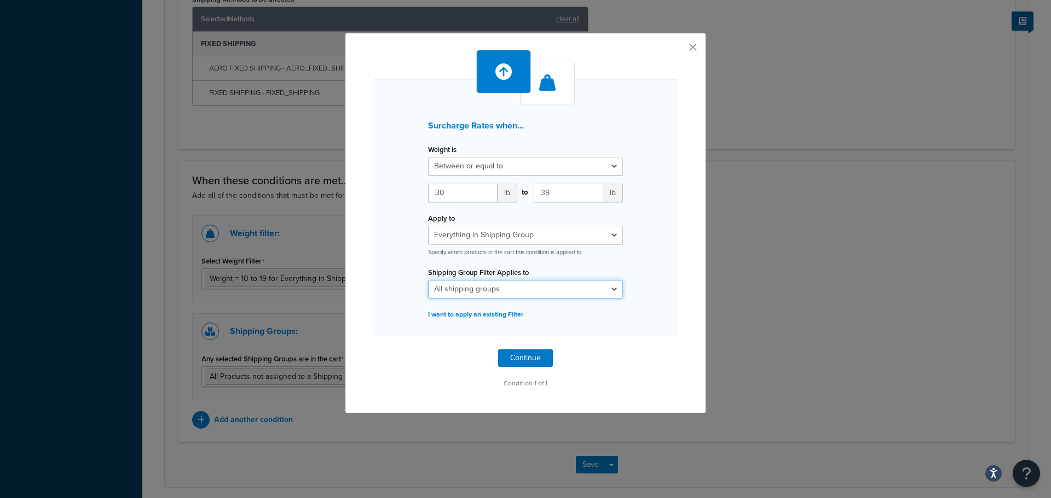
click at [513, 291] on select "All shipping groups AERO NO WORLDWIDE BRIDE SEAT BRIDE SEAT RAIL EXHAUST Extra …" at bounding box center [525, 289] width 195 height 19
select select "65824"
click at [428, 280] on select "All shipping groups AERO NO WORLDWIDE BRIDE SEAT BRIDE SEAT RAIL EXHAUST Extra …" at bounding box center [525, 289] width 195 height 19
click at [524, 357] on button "Continue" at bounding box center [525, 359] width 55 height 18
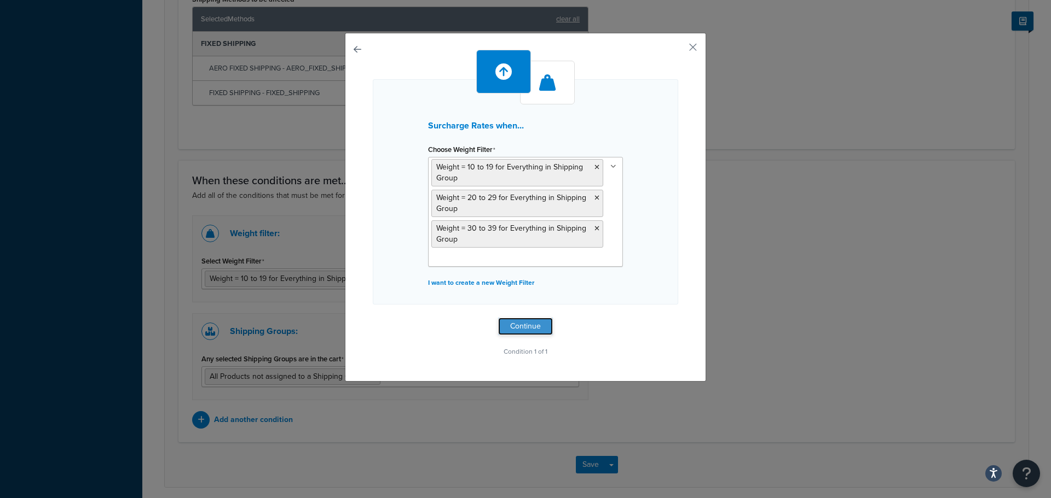
click at [523, 328] on button "Continue" at bounding box center [525, 327] width 55 height 18
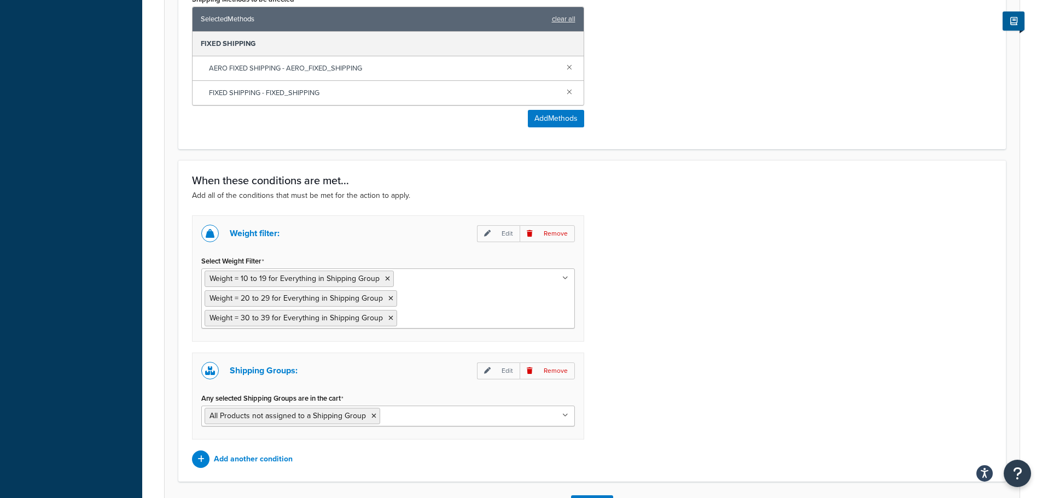
scroll to position [740, 0]
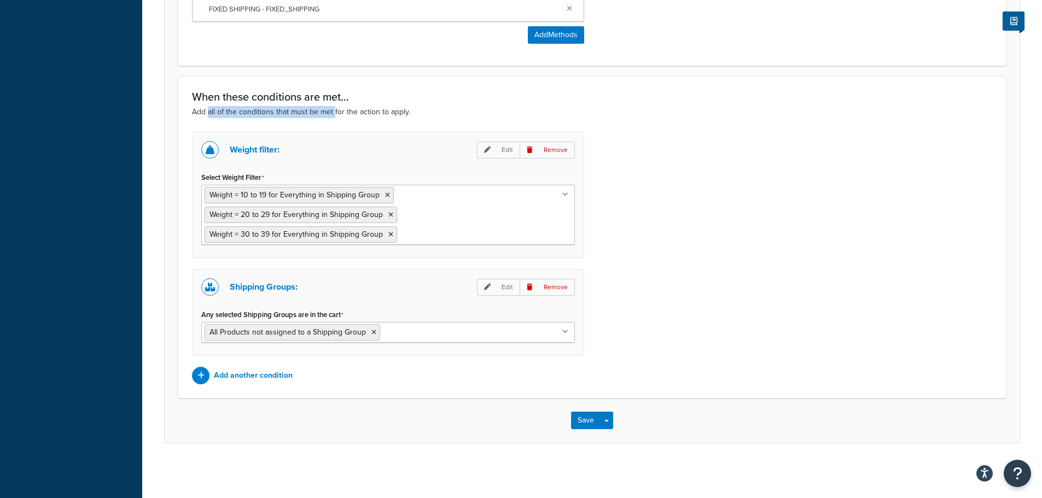
drag, startPoint x: 230, startPoint y: 111, endPoint x: 333, endPoint y: 111, distance: 102.9
click at [333, 111] on p "Add all of the conditions that must be met for the action to apply." at bounding box center [592, 112] width 801 height 12
click at [389, 215] on icon at bounding box center [391, 215] width 5 height 7
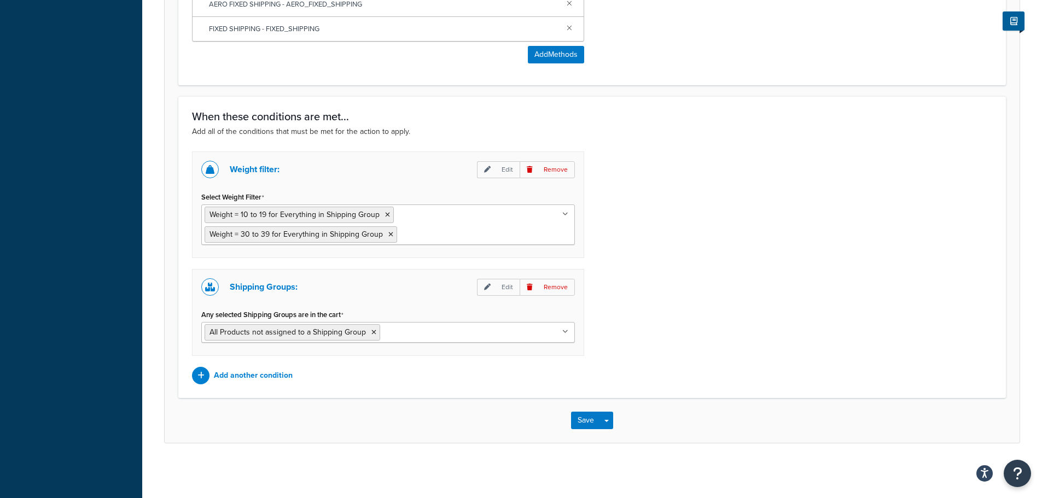
click at [662, 238] on div "Weight filter: Edit Remove Select Weight Filter Weight = 10 to 19 for Everythin…" at bounding box center [592, 268] width 817 height 233
click at [389, 235] on icon at bounding box center [391, 234] width 5 height 7
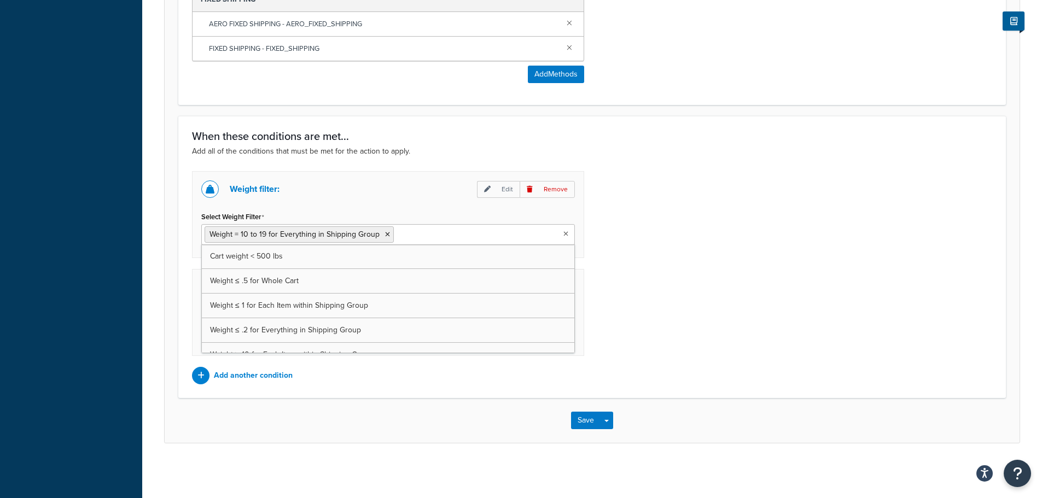
scroll to position [701, 0]
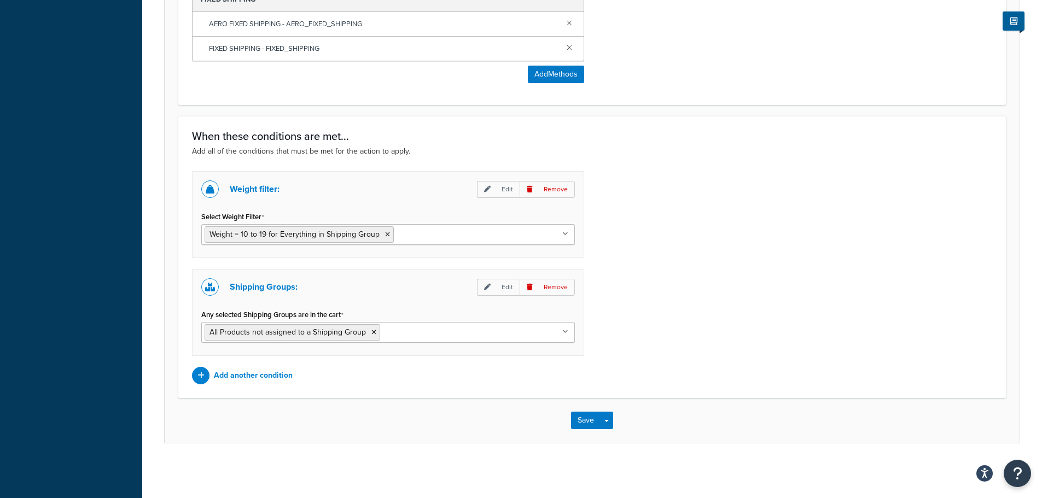
click at [650, 297] on div "Weight filter: Edit Remove Select Weight Filter Weight = 10 to 19 for Everythin…" at bounding box center [592, 277] width 817 height 213
click at [386, 237] on icon at bounding box center [387, 234] width 5 height 7
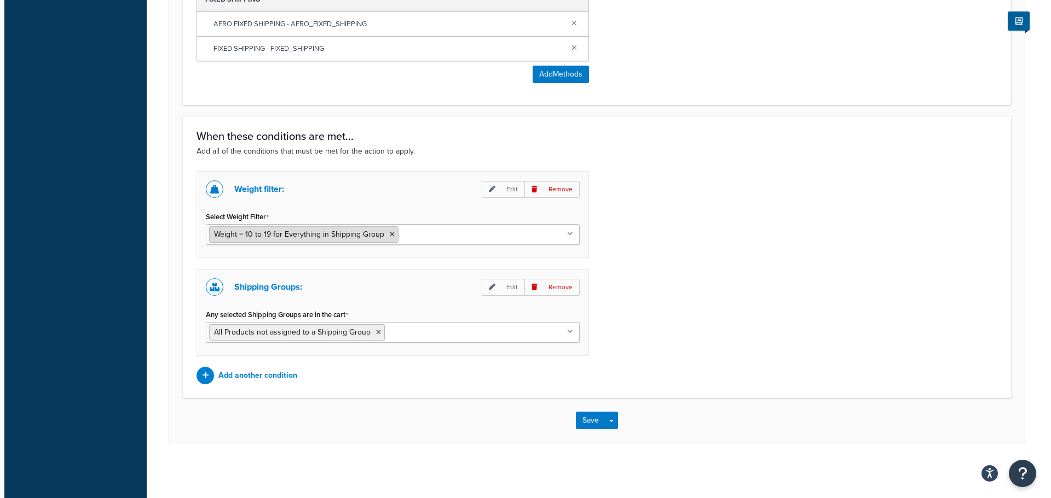
scroll to position [603, 0]
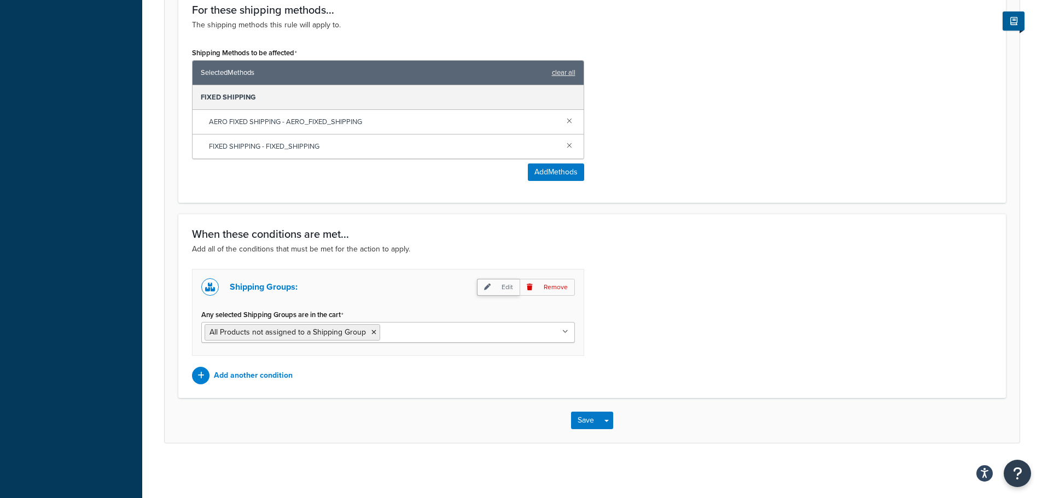
click at [495, 289] on p "Edit" at bounding box center [498, 287] width 43 height 17
select select "any"
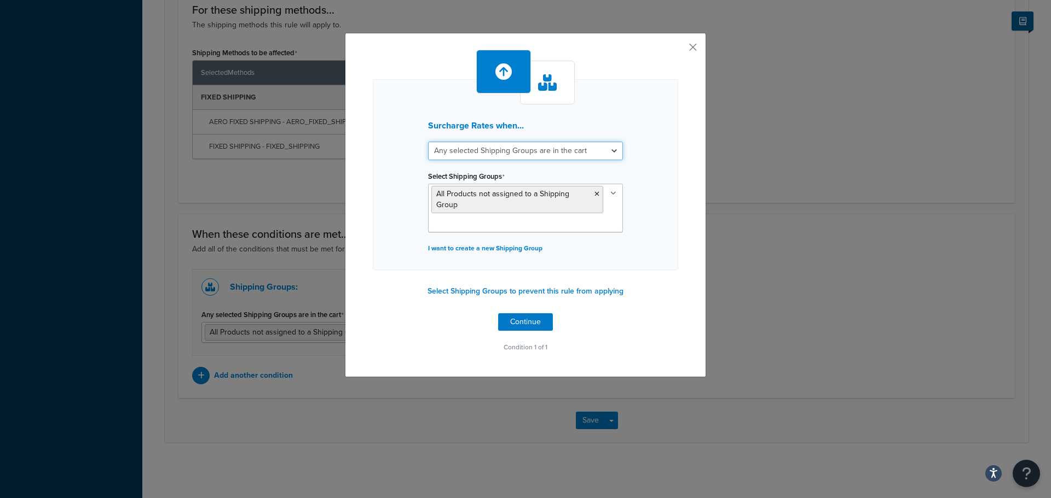
click at [607, 150] on select "All selected Shipping Groups are in the cart Any selected Shipping Groups are i…" at bounding box center [525, 151] width 195 height 19
click at [678, 50] on button "button" at bounding box center [676, 51] width 3 height 3
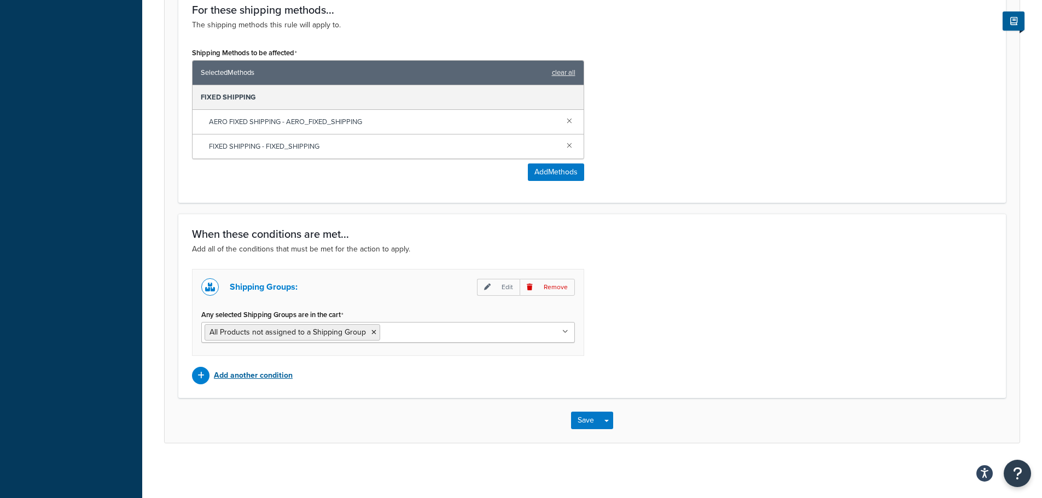
click at [242, 376] on p "Add another condition" at bounding box center [253, 375] width 79 height 15
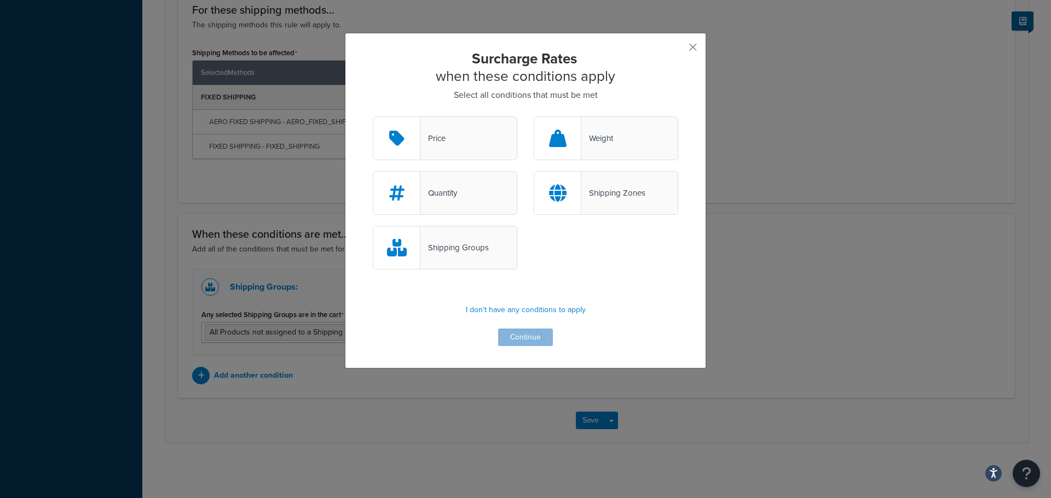
click at [603, 134] on div "Weight" at bounding box center [597, 138] width 32 height 15
click at [0, 0] on input "Weight" at bounding box center [0, 0] width 0 height 0
click at [518, 341] on button "Continue" at bounding box center [525, 338] width 55 height 18
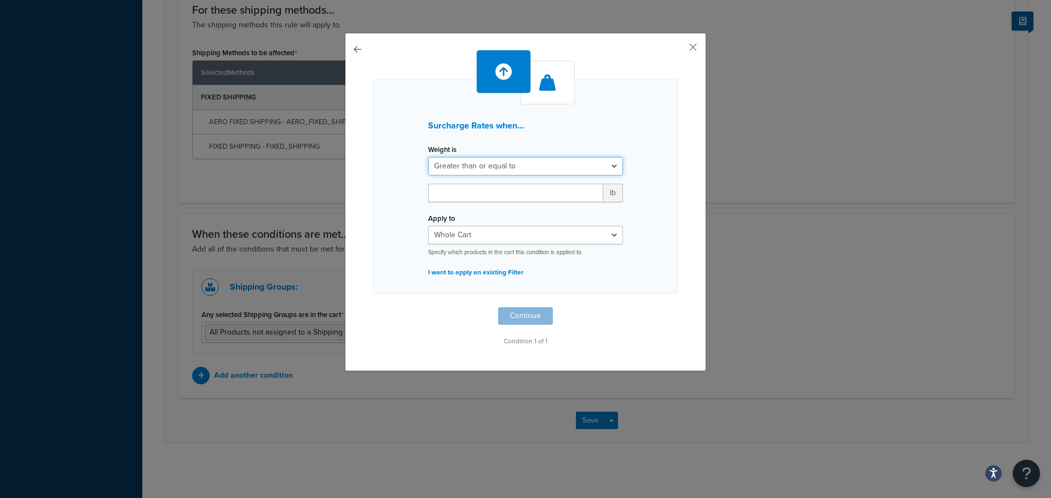
click at [484, 159] on select "Greater than or equal to Between or equal to Less than or equal to" at bounding box center [525, 166] width 195 height 19
click at [464, 271] on p "I want to apply an existing Filter" at bounding box center [525, 272] width 195 height 15
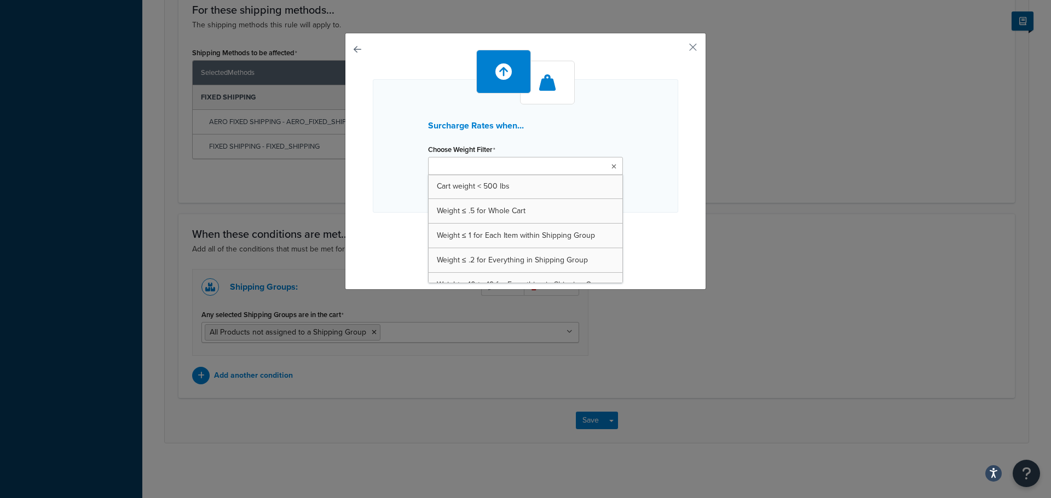
click at [520, 161] on ul at bounding box center [525, 166] width 195 height 18
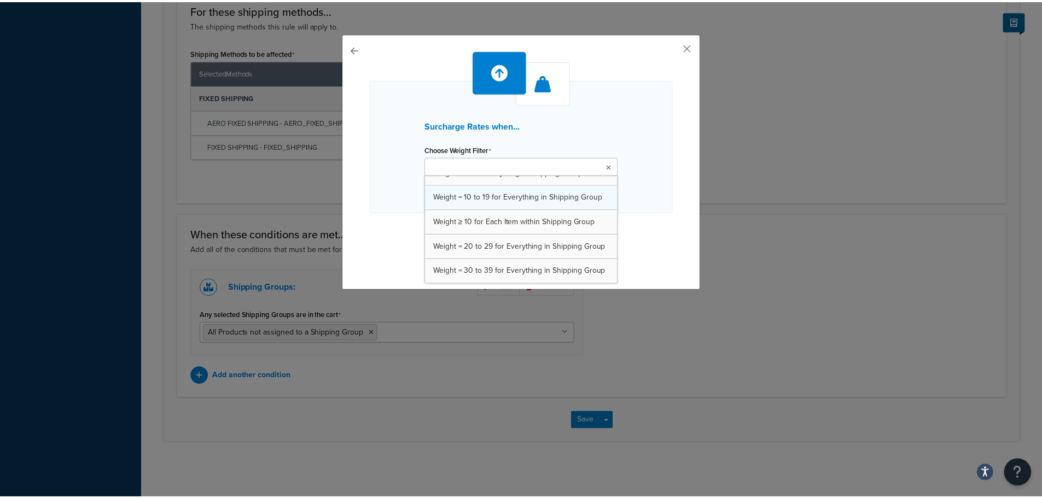
scroll to position [79, 0]
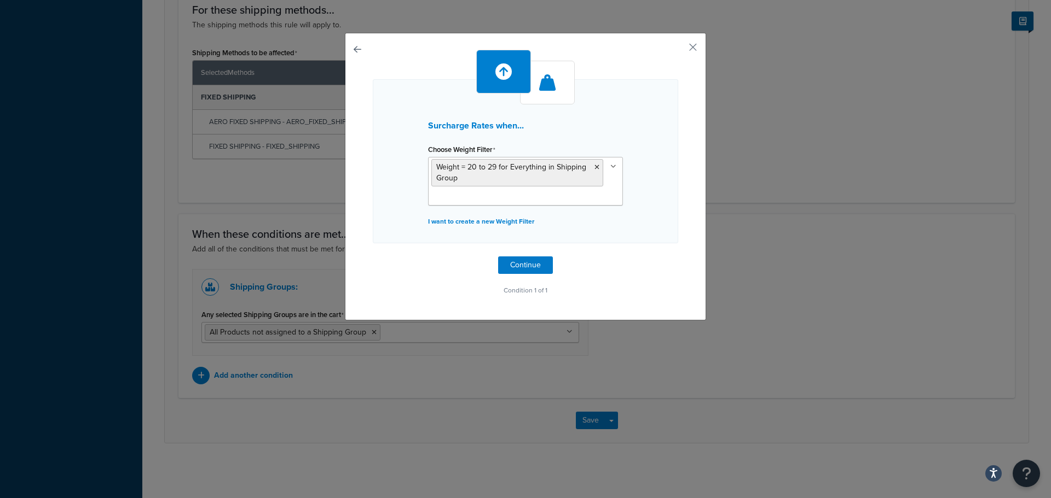
click at [642, 219] on div "Surcharge Rates when... Choose Weight Filter Weight = 20 to 29 for Everything i…" at bounding box center [525, 161] width 305 height 164
click at [511, 264] on button "Continue" at bounding box center [525, 266] width 55 height 18
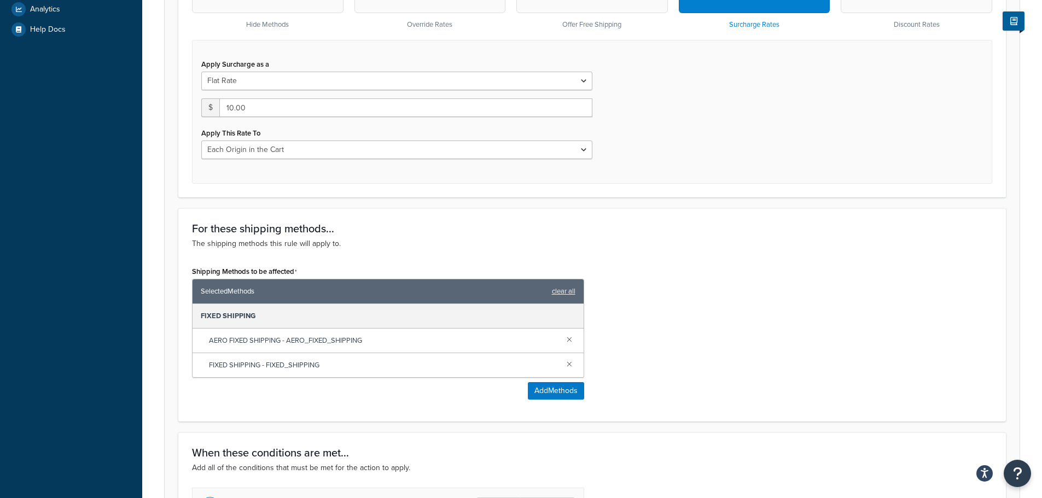
scroll to position [329, 0]
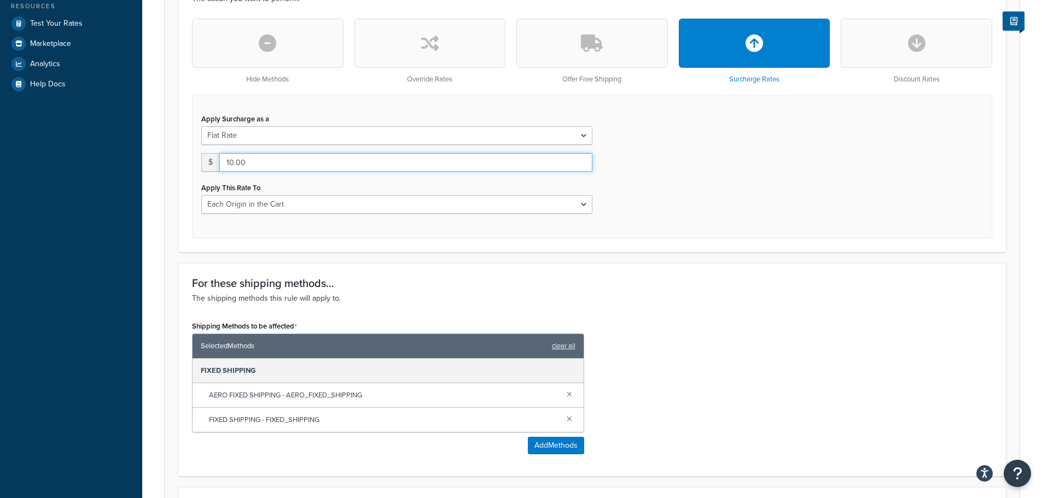
click at [228, 165] on input "10.00" at bounding box center [405, 162] width 373 height 19
type input "20.00"
click at [740, 223] on div "Apply Surcharge as a Flat Rate Percentage Flat Rate & Percentage $ 20.00 Apply …" at bounding box center [592, 167] width 801 height 144
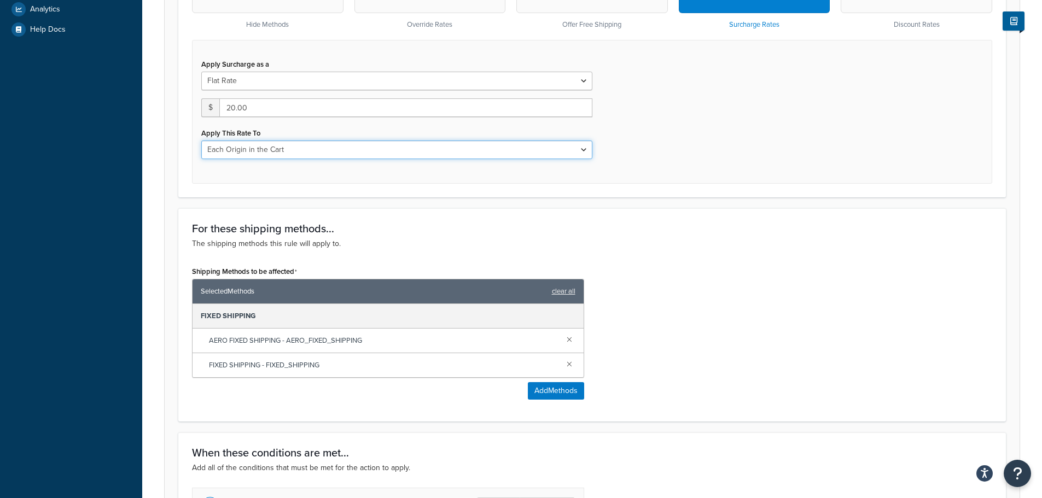
click at [233, 147] on select "Entire Cart Each Shipment in the Cart Each Origin in the Cart Each Shipping Gro…" at bounding box center [396, 150] width 391 height 19
click at [183, 152] on div "I want to... The action you want to perform. Hide Methods Override Rates Offer …" at bounding box center [592, 53] width 828 height 289
click at [228, 149] on select "Entire Cart Each Shipment in the Cart Each Origin in the Cart Each Shipping Gro…" at bounding box center [396, 150] width 391 height 19
select select "CART"
click at [201, 141] on select "Entire Cart Each Shipment in the Cart Each Origin in the Cart Each Shipping Gro…" at bounding box center [396, 150] width 391 height 19
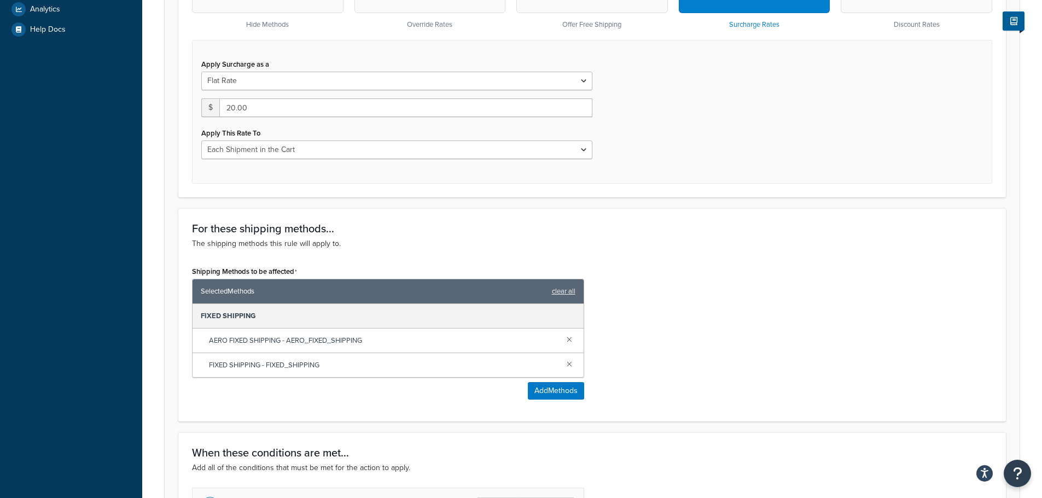
click at [780, 250] on p "The shipping methods this rule will apply to." at bounding box center [592, 244] width 801 height 12
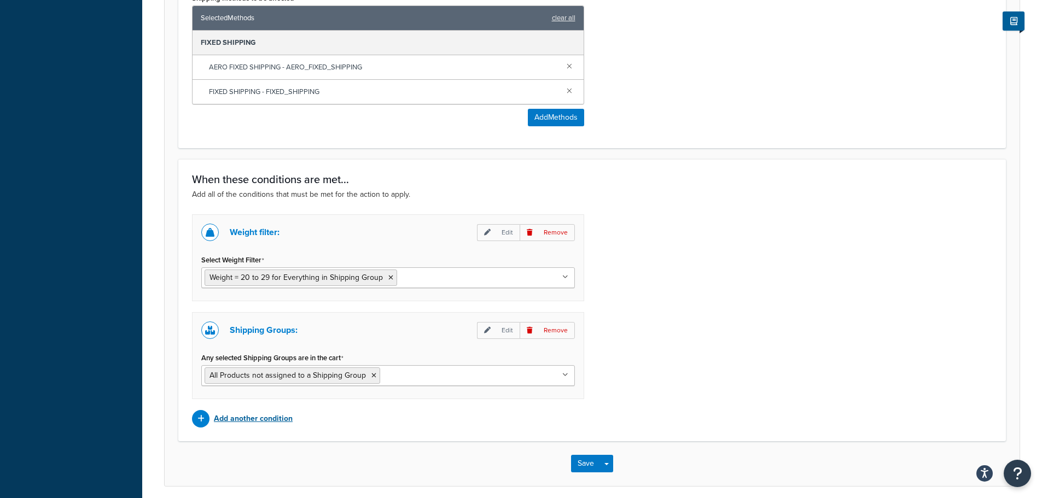
scroll to position [701, 0]
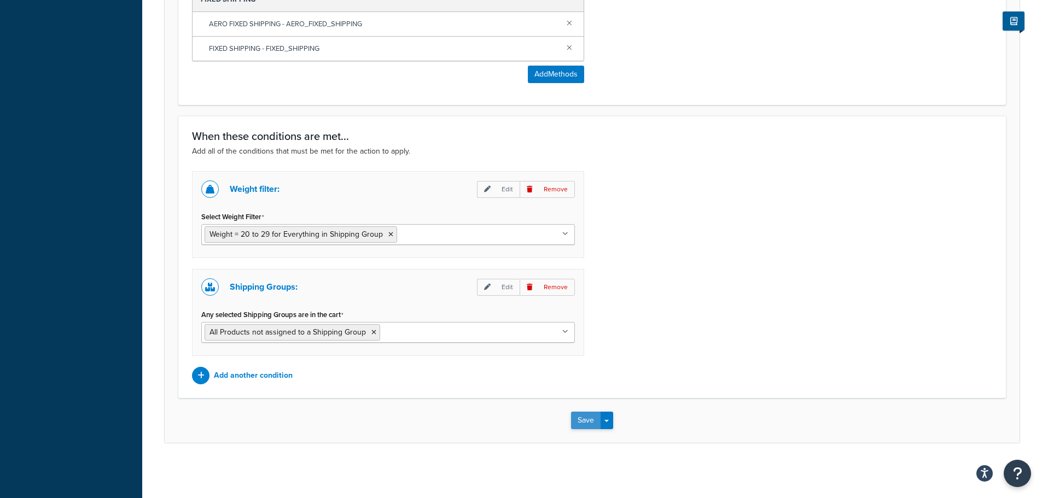
click at [587, 428] on button "Save" at bounding box center [586, 421] width 30 height 18
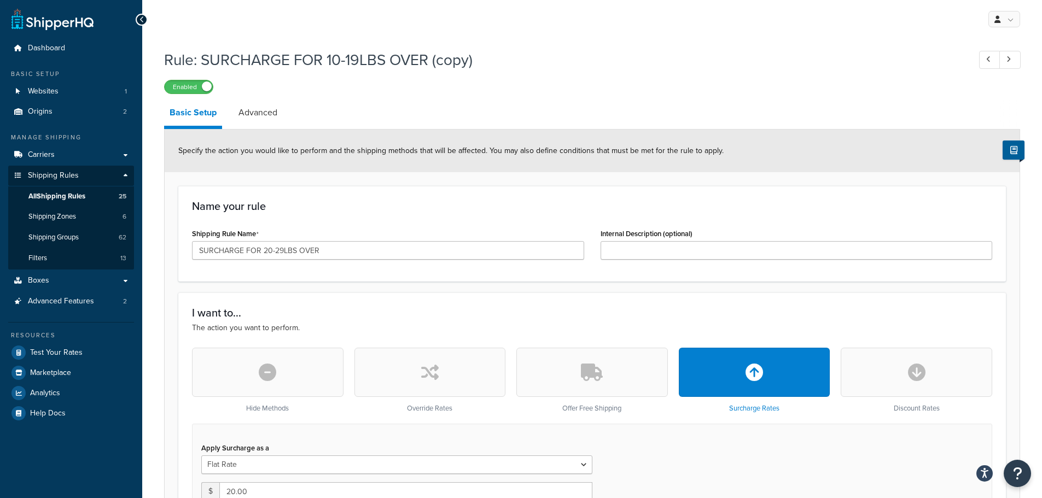
scroll to position [219, 0]
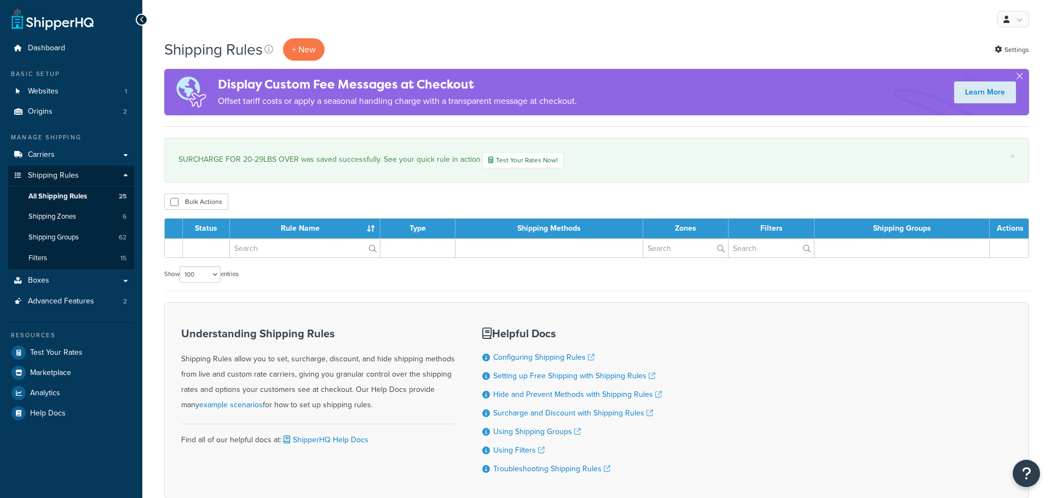
select select "100"
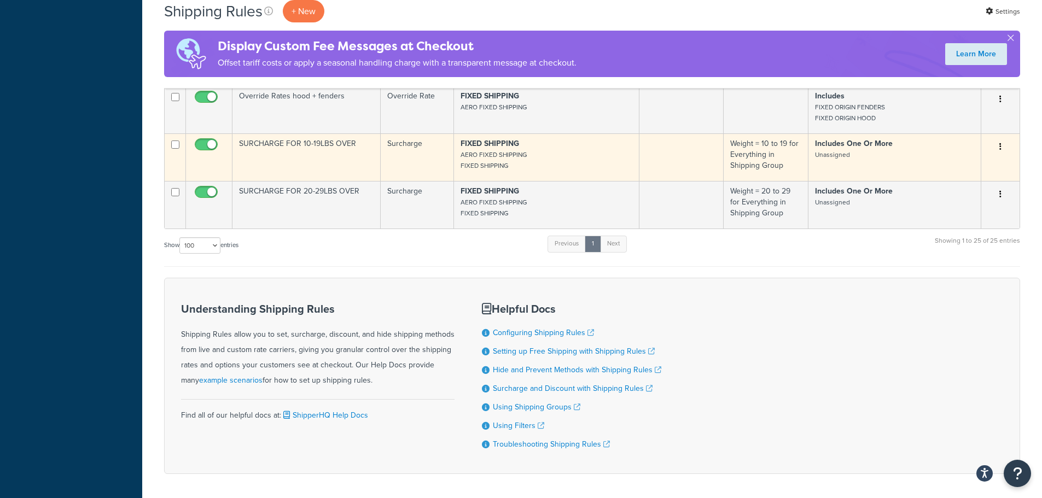
scroll to position [1214, 0]
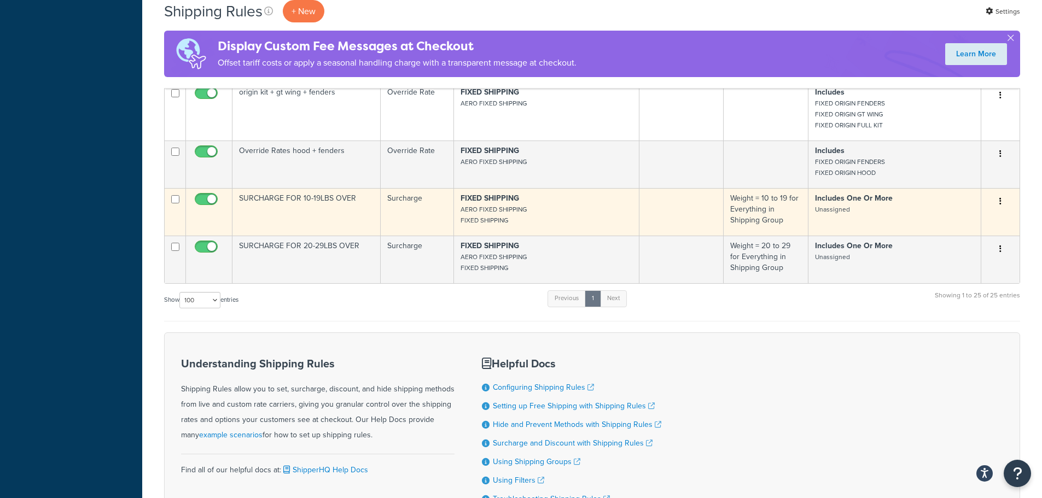
click at [335, 227] on td "SURCHARGE FOR 10-19LBS OVER" at bounding box center [307, 212] width 148 height 48
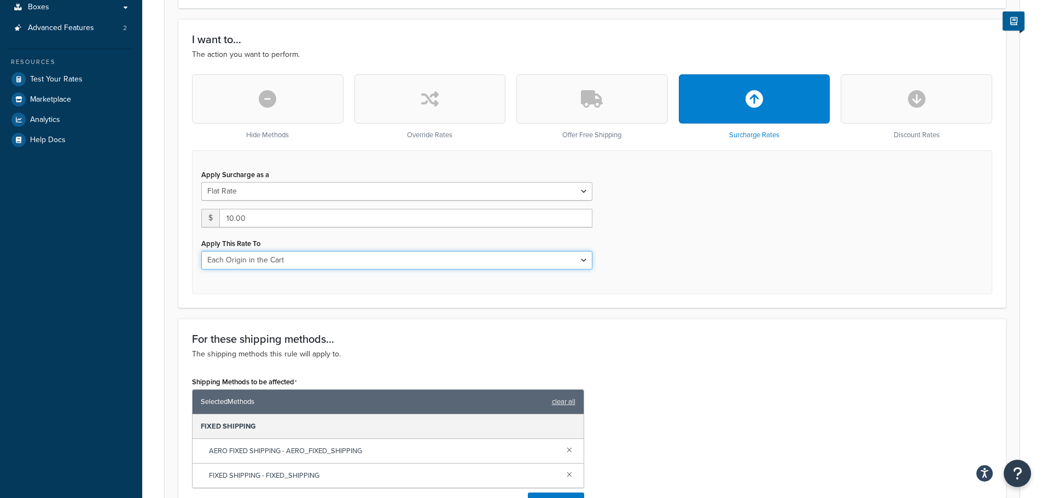
click at [223, 259] on select "Entire Cart Each Shipment in the Cart Each Origin in the Cart Each Shipping Gro…" at bounding box center [396, 260] width 391 height 19
select select "CART"
click at [201, 251] on select "Entire Cart Each Shipment in the Cart Each Origin in the Cart Each Shipping Gro…" at bounding box center [396, 260] width 391 height 19
click at [653, 267] on div "Apply Surcharge as a Flat Rate Percentage Flat Rate & Percentage $ 10.00 Apply …" at bounding box center [592, 222] width 801 height 144
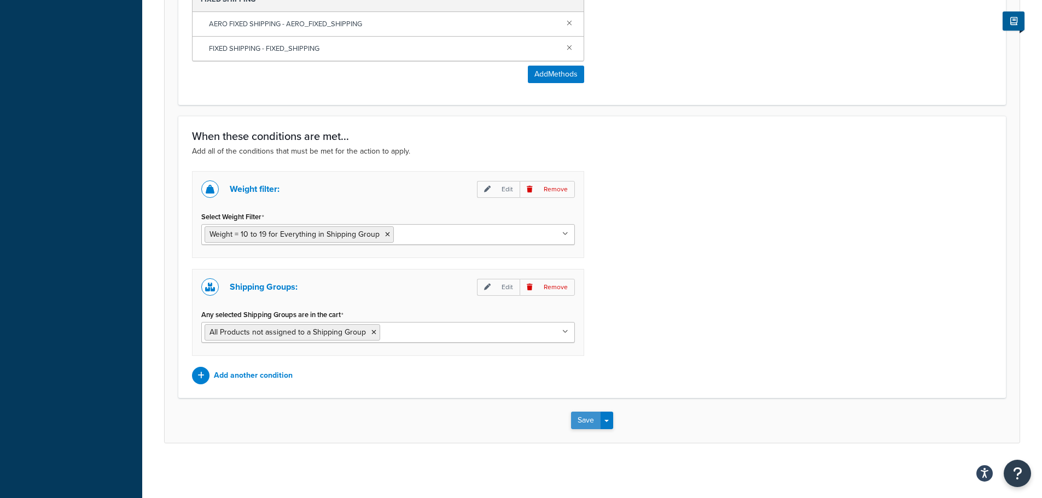
click at [580, 421] on button "Save" at bounding box center [586, 421] width 30 height 18
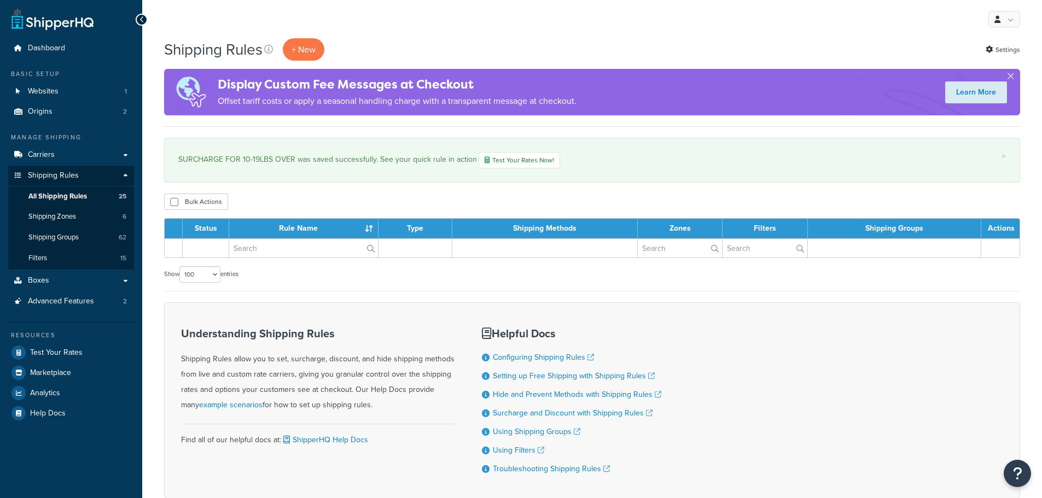
select select "100"
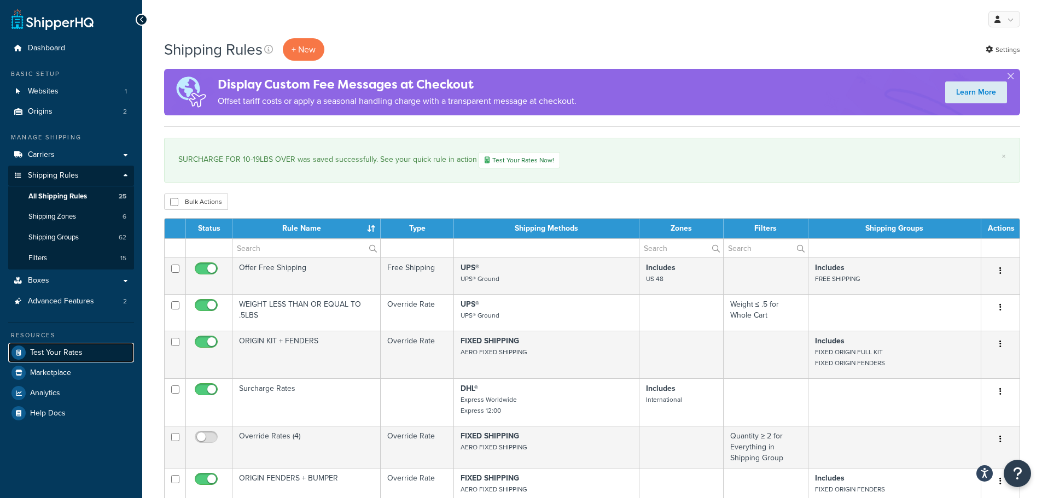
click at [72, 352] on span "Test Your Rates" at bounding box center [56, 353] width 53 height 9
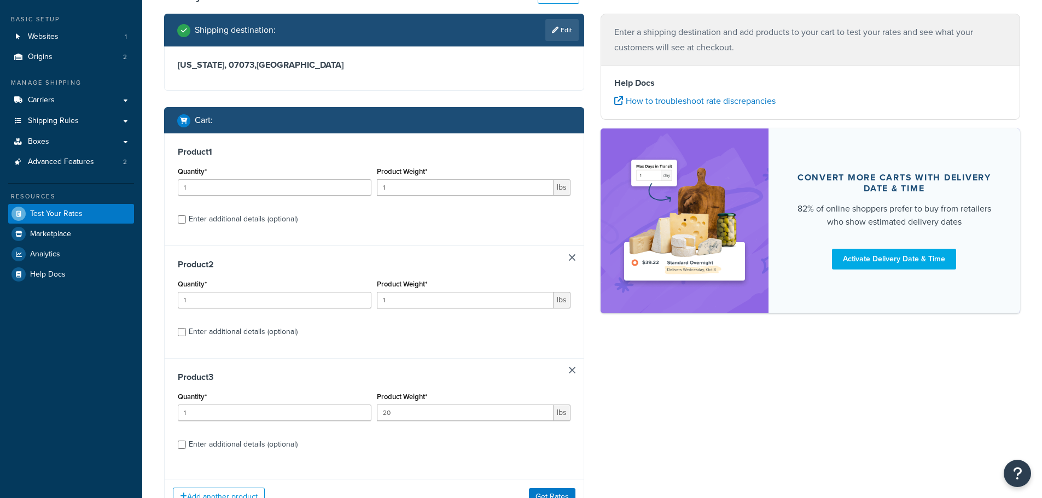
scroll to position [143, 0]
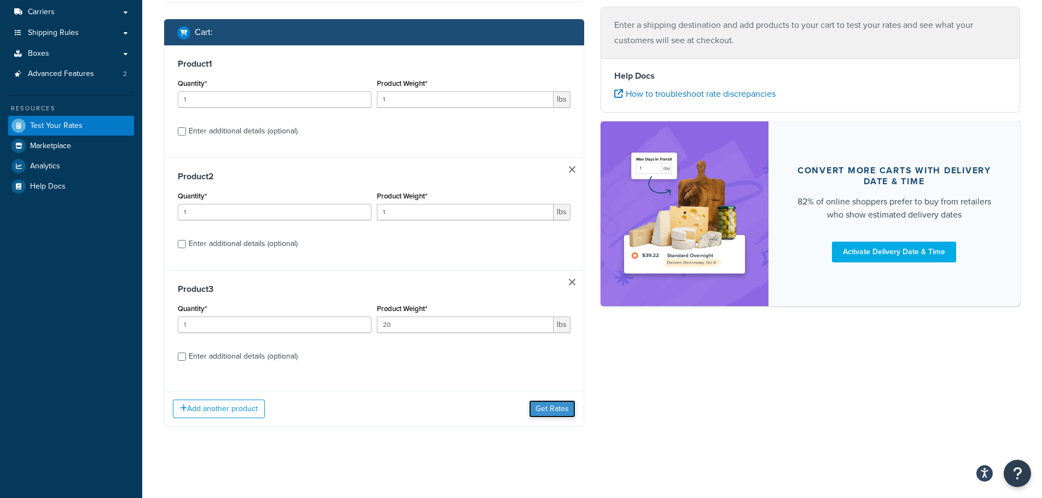
click at [547, 413] on button "Get Rates" at bounding box center [552, 410] width 47 height 18
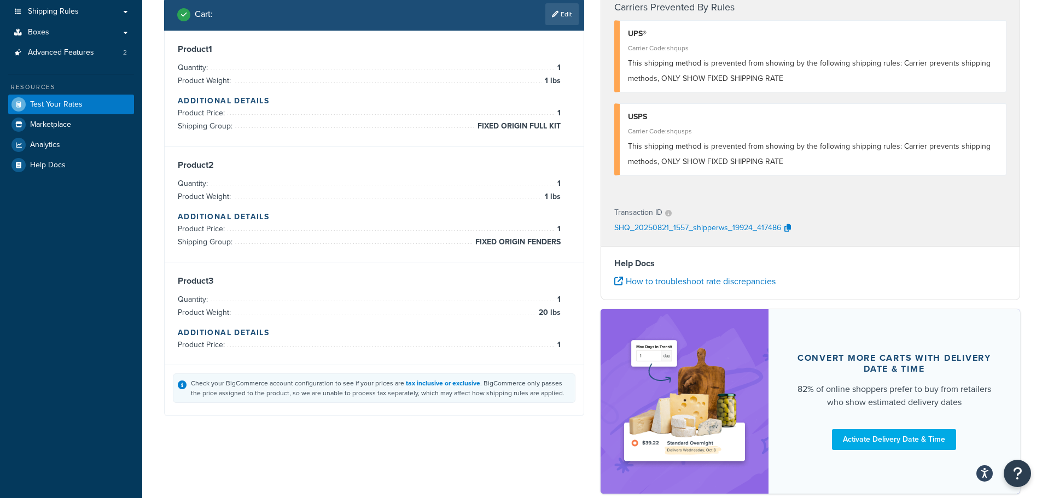
scroll to position [0, 0]
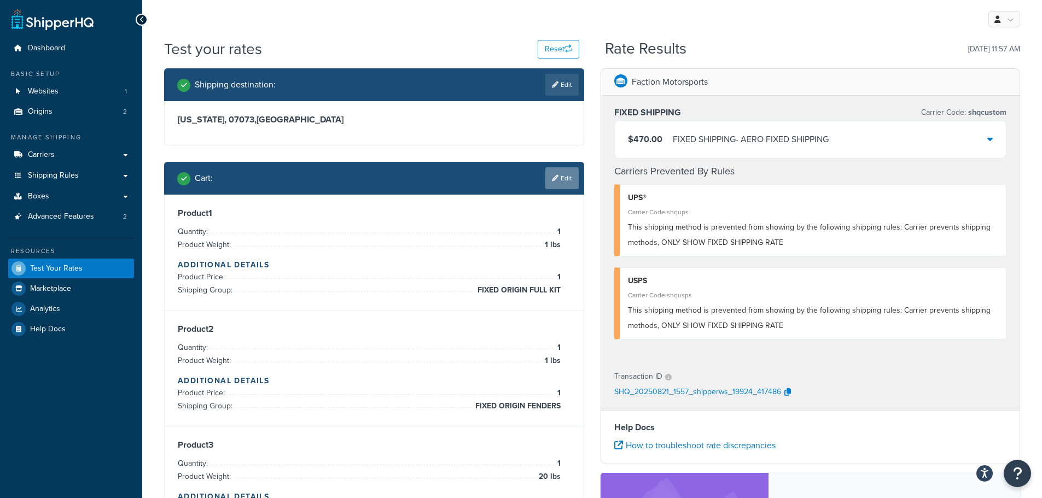
click at [565, 178] on link "Edit" at bounding box center [562, 178] width 33 height 22
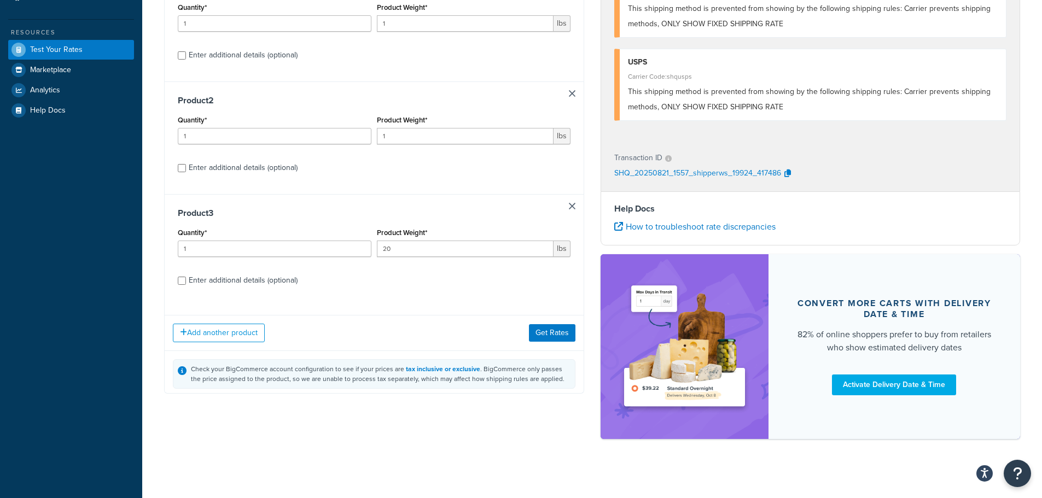
scroll to position [226, 0]
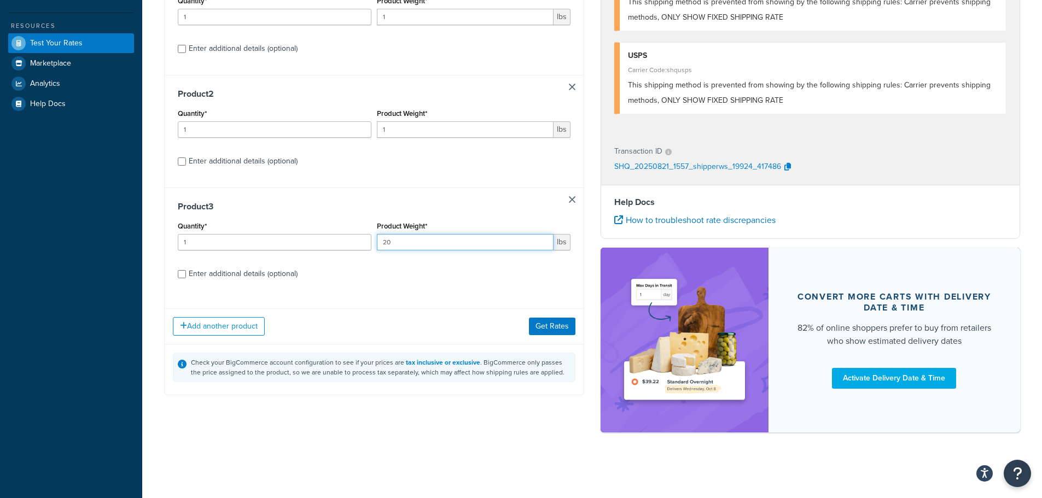
drag, startPoint x: 393, startPoint y: 240, endPoint x: 378, endPoint y: 242, distance: 15.5
click at [378, 242] on input "20" at bounding box center [465, 242] width 177 height 16
type input "10"
click at [559, 320] on button "Get Rates" at bounding box center [552, 327] width 47 height 18
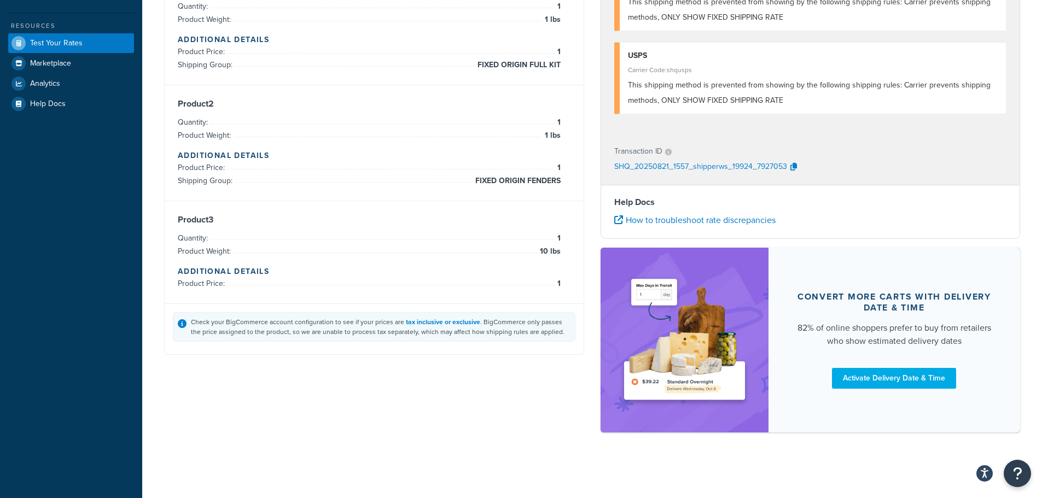
scroll to position [117, 0]
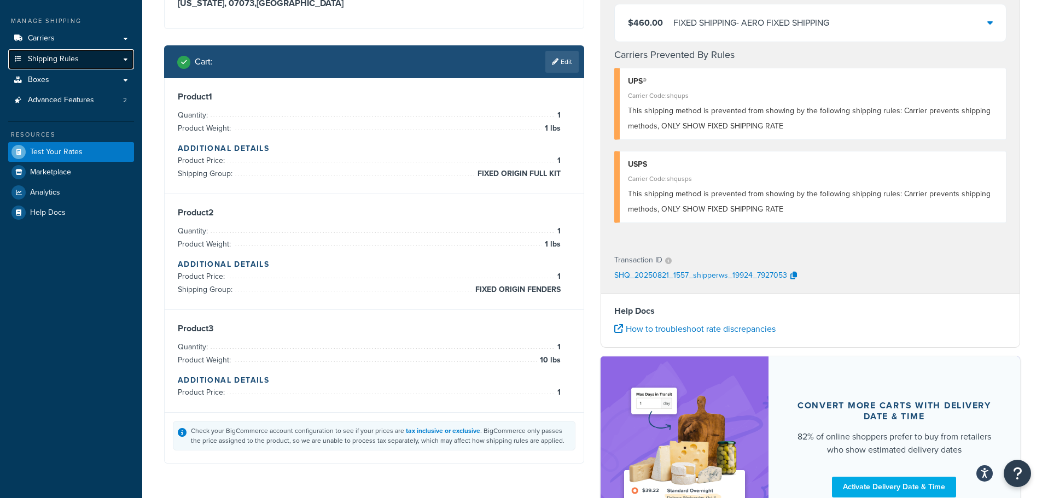
click at [53, 65] on link "Shipping Rules" at bounding box center [71, 59] width 126 height 20
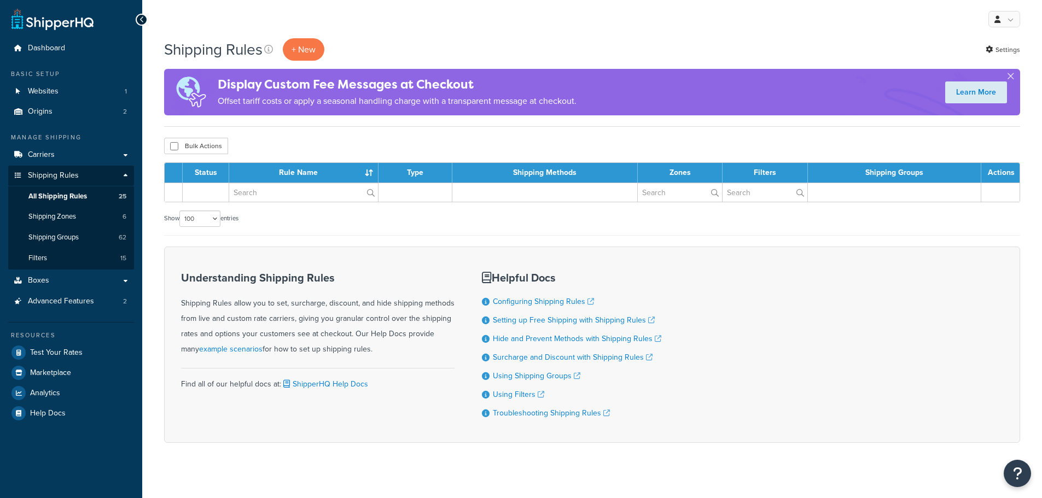
select select "100"
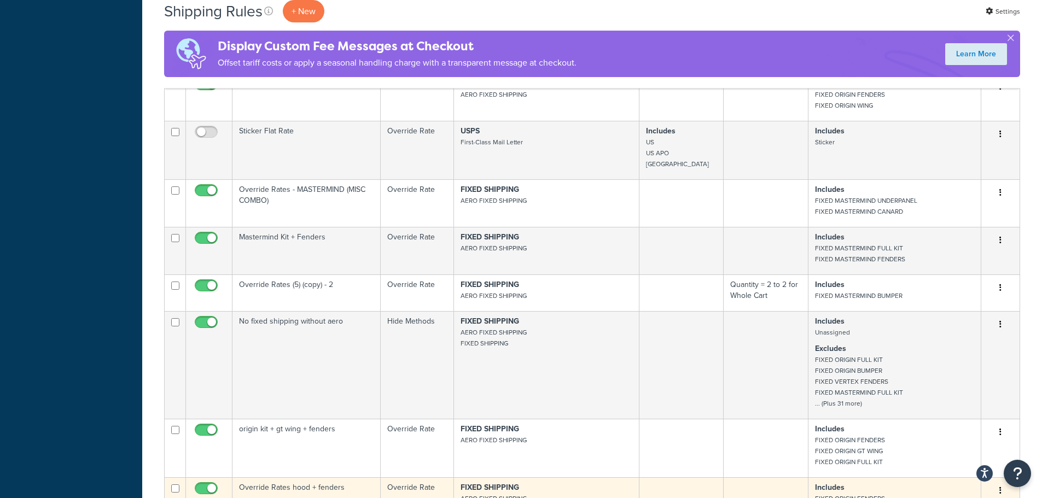
scroll to position [1094, 0]
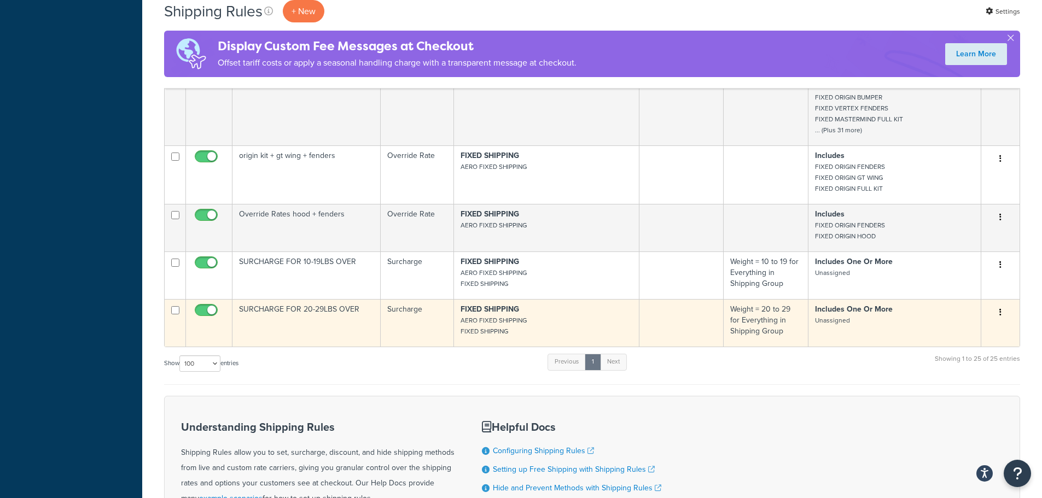
click at [1001, 322] on button "button" at bounding box center [1000, 313] width 15 height 18
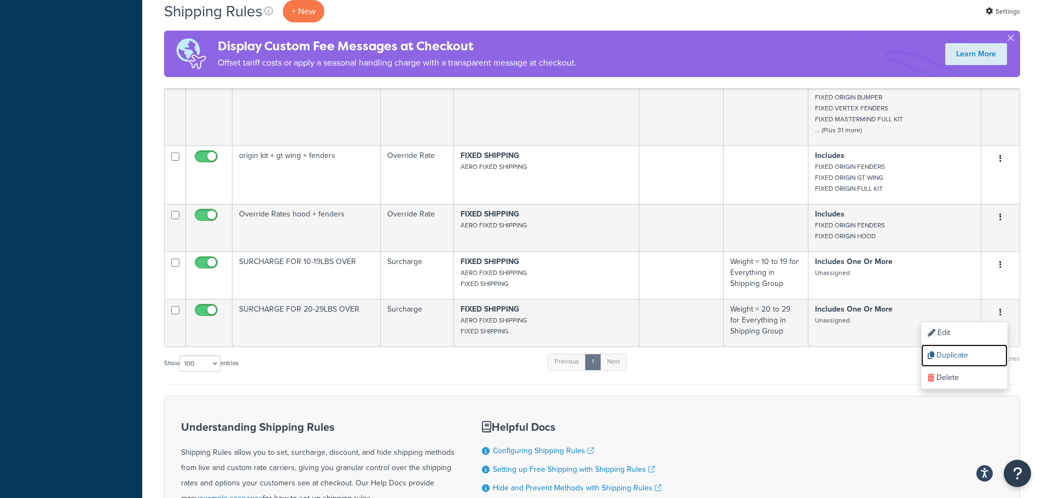
drag, startPoint x: 944, startPoint y: 367, endPoint x: 577, endPoint y: 39, distance: 492.2
click at [944, 367] on link "Duplicate" at bounding box center [964, 356] width 86 height 22
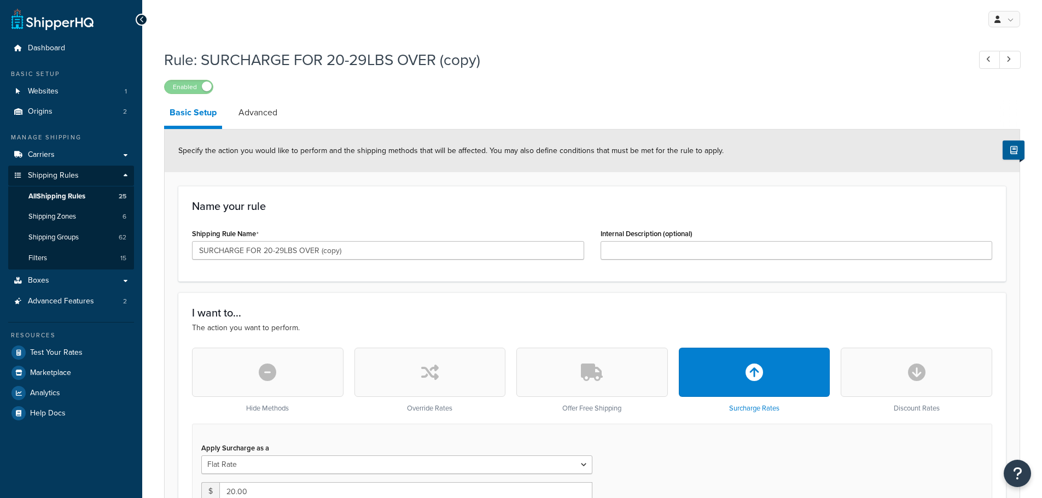
select select "CART"
drag, startPoint x: 270, startPoint y: 251, endPoint x: 262, endPoint y: 251, distance: 7.7
click at [262, 251] on input "SURCHARGE FOR 20-29LBS OVER (copy)" at bounding box center [388, 250] width 392 height 19
click at [276, 253] on input "SURCHARGE FOR 30-29LBS OVER (copy)" at bounding box center [388, 250] width 392 height 19
drag, startPoint x: 352, startPoint y: 252, endPoint x: 316, endPoint y: 253, distance: 35.6
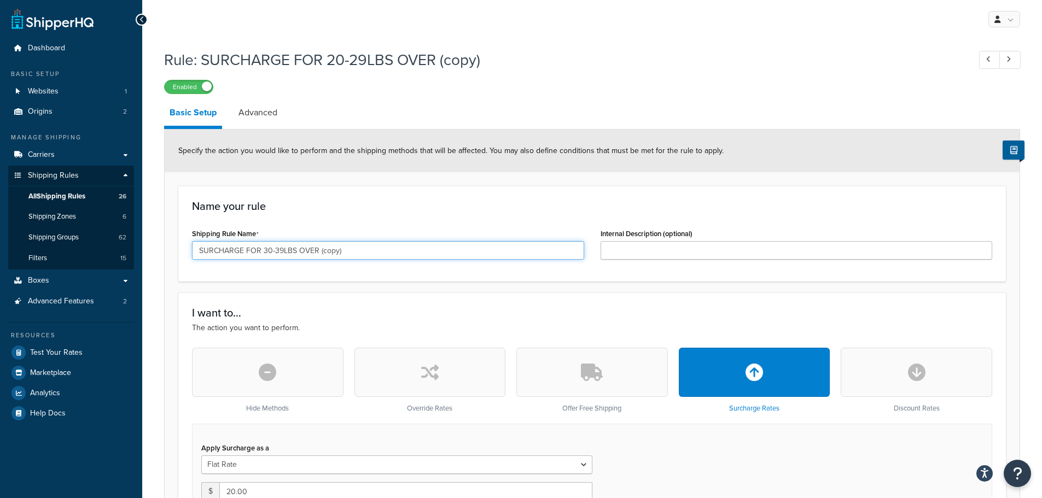
click at [316, 253] on input "SURCHARGE FOR 30-39LBS OVER (copy)" at bounding box center [388, 250] width 392 height 19
type input "SURCHARGE FOR 30-39LBS OVER"
click at [385, 218] on div "Name your rule Shipping Rule Name SURCHARGE FOR 30-39LBS OVER Internal Descript…" at bounding box center [592, 234] width 828 height 96
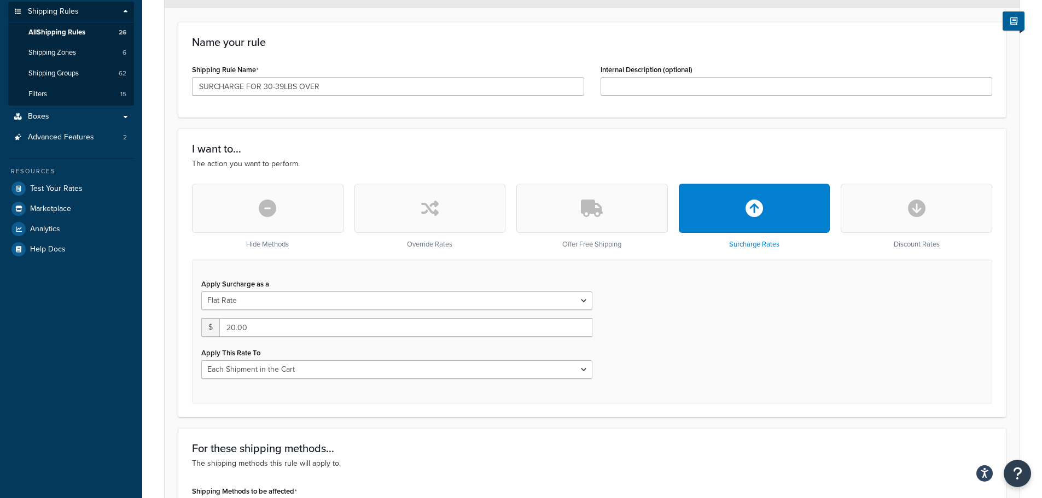
scroll to position [219, 0]
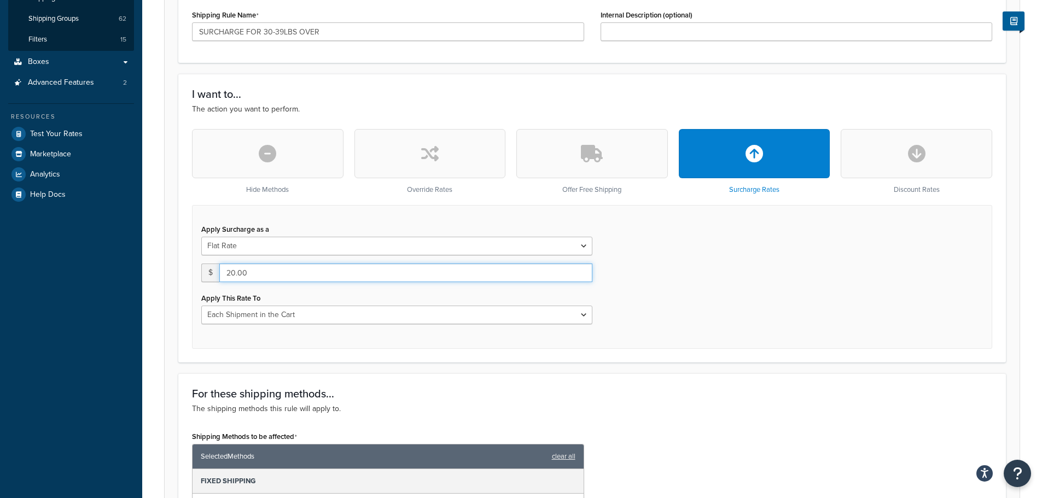
click at [228, 273] on input "20.00" at bounding box center [405, 273] width 373 height 19
type input "30.00"
click at [655, 273] on div "Apply Surcharge as a Flat Rate Percentage Flat Rate & Percentage $ 30.00 Apply …" at bounding box center [592, 277] width 801 height 144
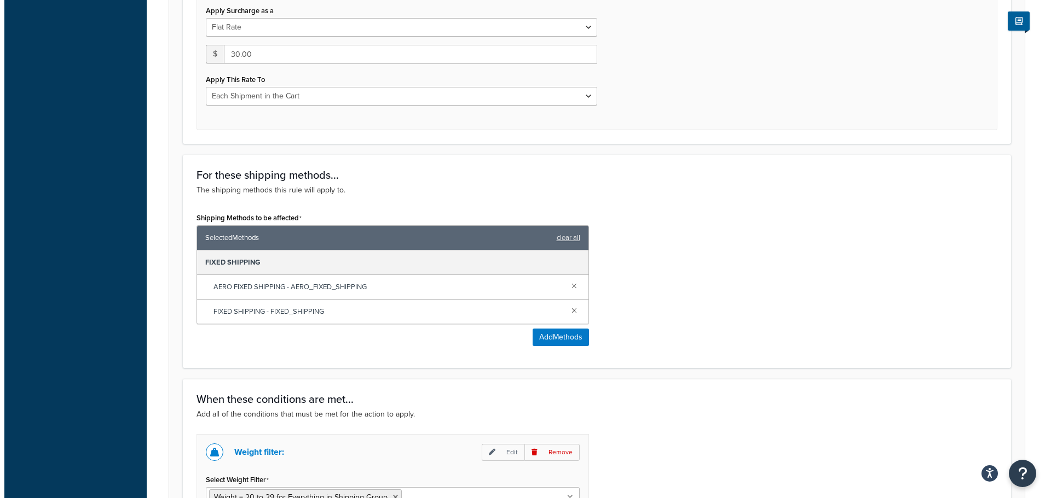
scroll to position [657, 0]
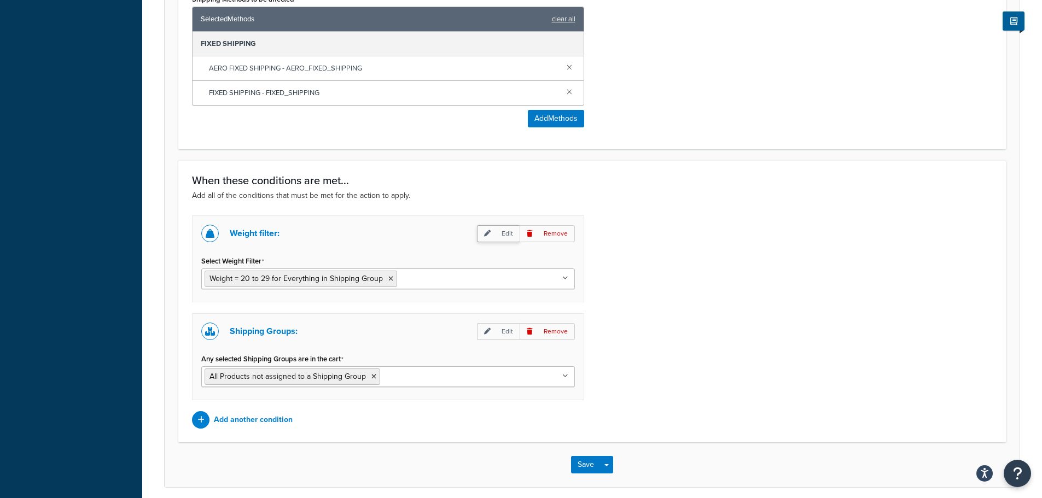
click at [505, 235] on p "Edit" at bounding box center [498, 233] width 43 height 17
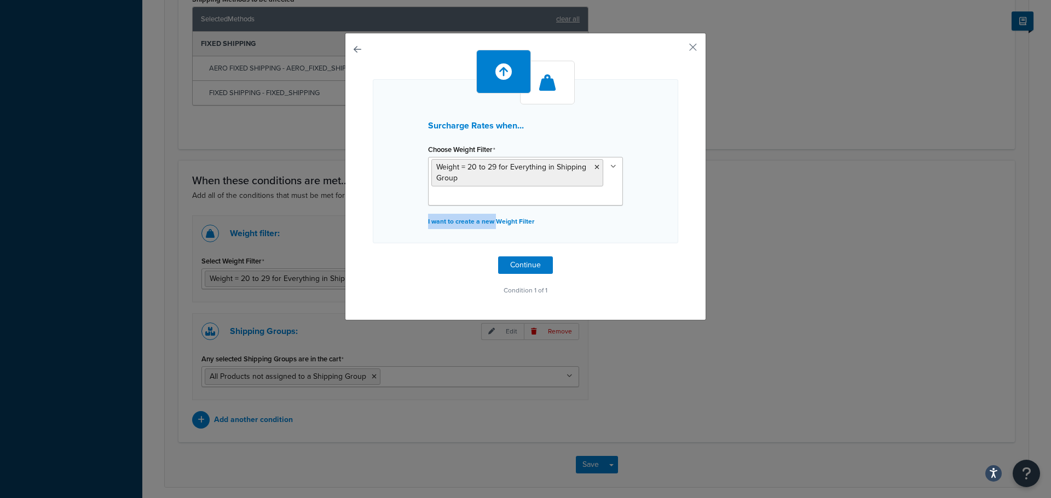
drag, startPoint x: 491, startPoint y: 222, endPoint x: 607, endPoint y: 196, distance: 118.9
click at [607, 198] on div "Surcharge Rates when... Choose Weight Filter Weight = 20 to 29 for Everything i…" at bounding box center [525, 161] width 305 height 164
click at [607, 188] on ul "Weight = 20 to 29 for Everything in Shipping Group" at bounding box center [525, 181] width 195 height 49
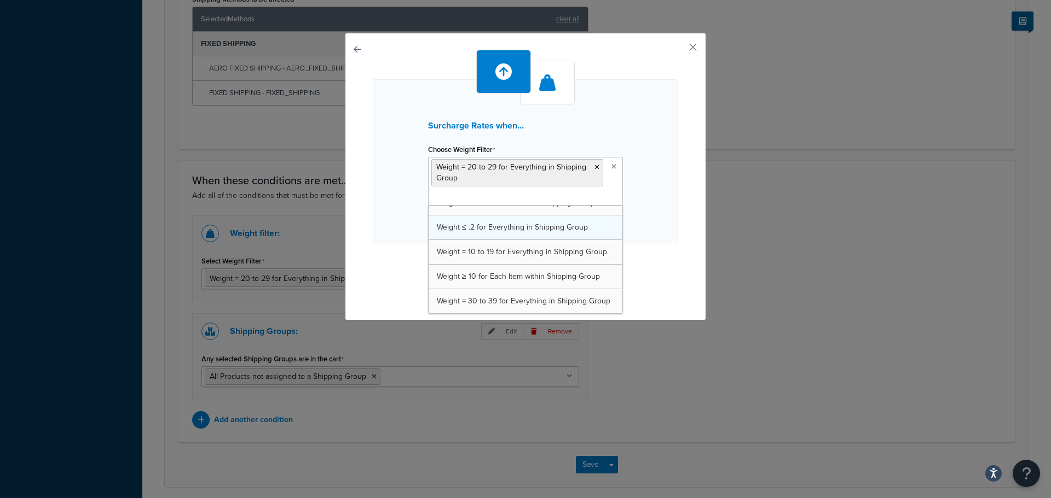
scroll to position [39, 0]
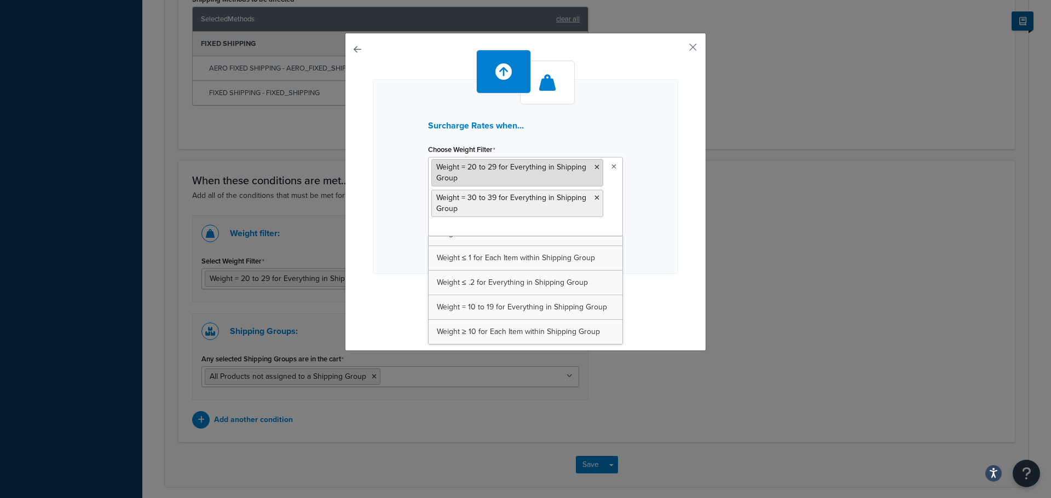
click at [594, 167] on icon at bounding box center [596, 167] width 5 height 7
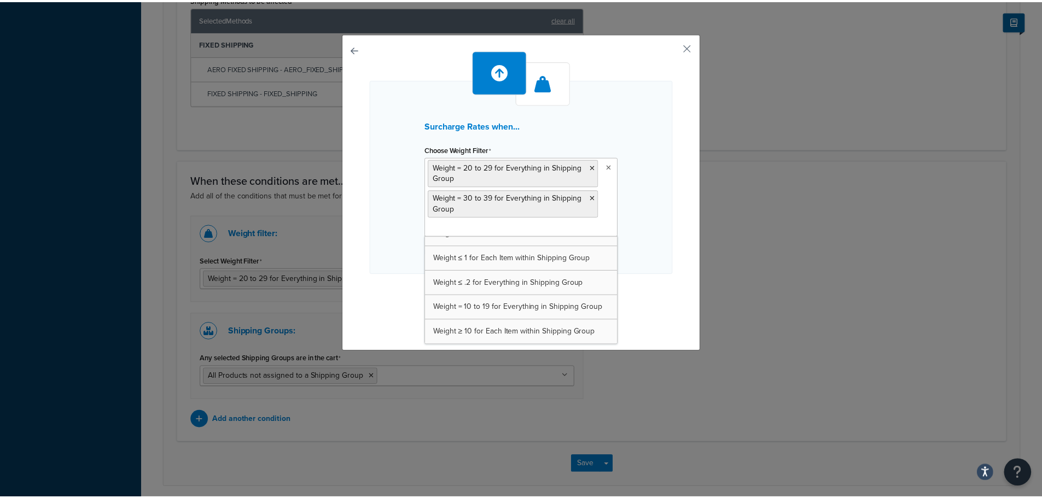
scroll to position [79, 0]
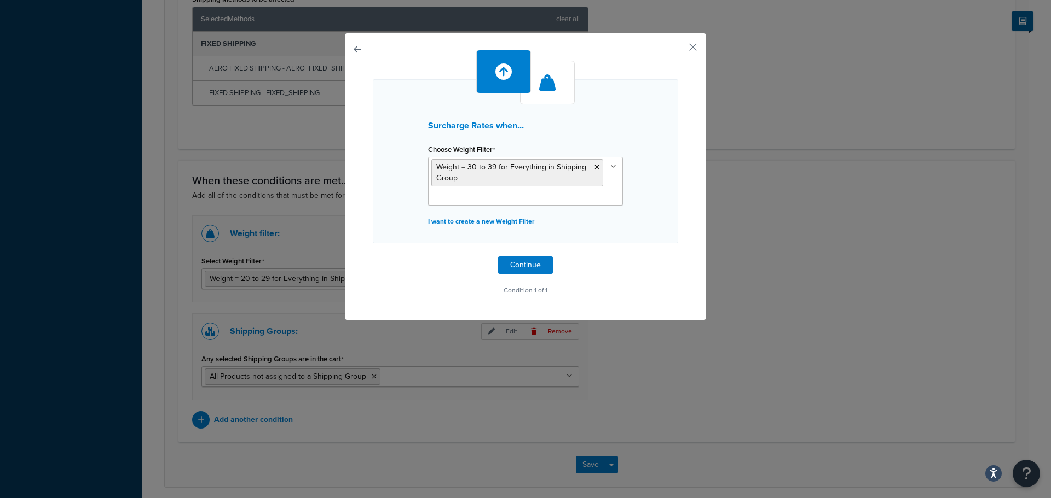
drag, startPoint x: 648, startPoint y: 146, endPoint x: 653, endPoint y: 151, distance: 6.6
click at [649, 146] on div "Surcharge Rates when... Choose Weight Filter Weight = 30 to 39 for Everything i…" at bounding box center [525, 161] width 305 height 164
click at [527, 264] on button "Continue" at bounding box center [525, 266] width 55 height 18
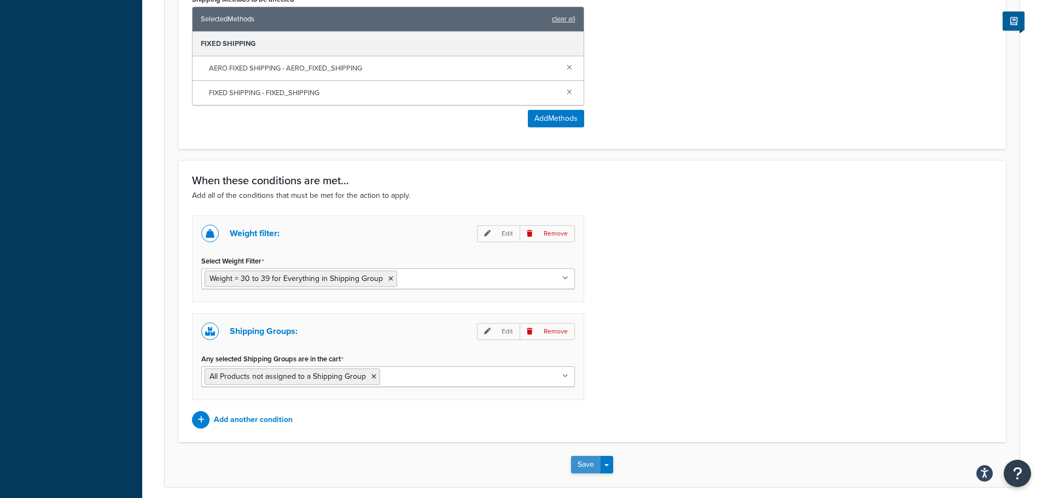
click at [579, 468] on button "Save" at bounding box center [586, 465] width 30 height 18
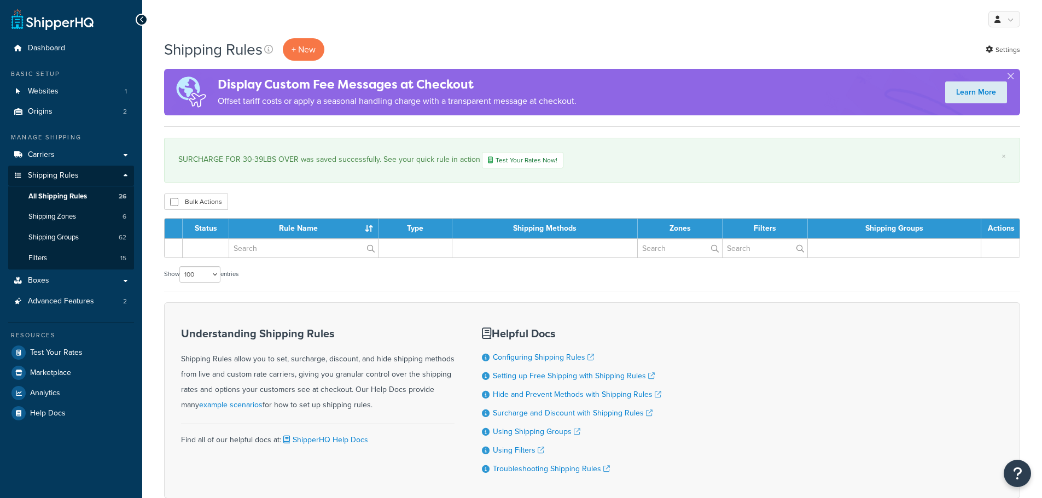
select select "100"
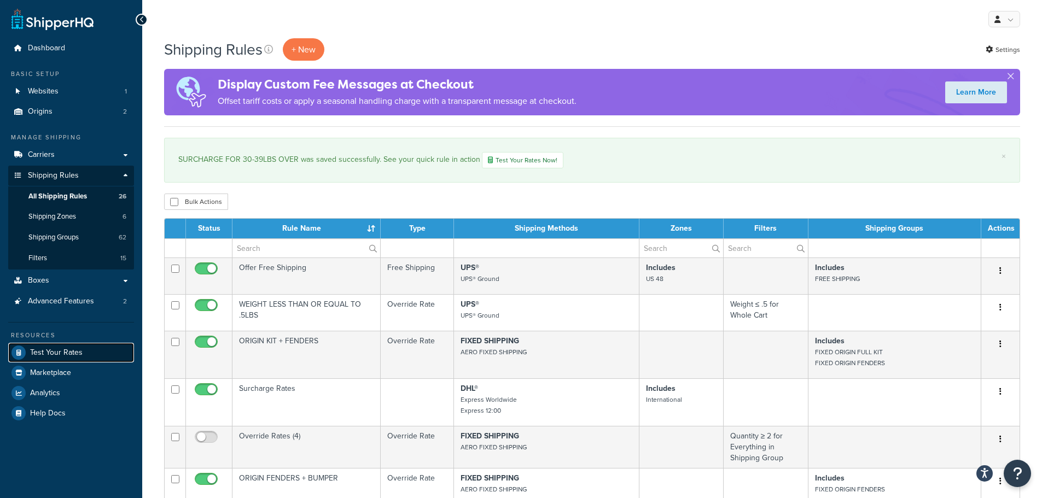
click at [51, 349] on span "Test Your Rates" at bounding box center [56, 353] width 53 height 9
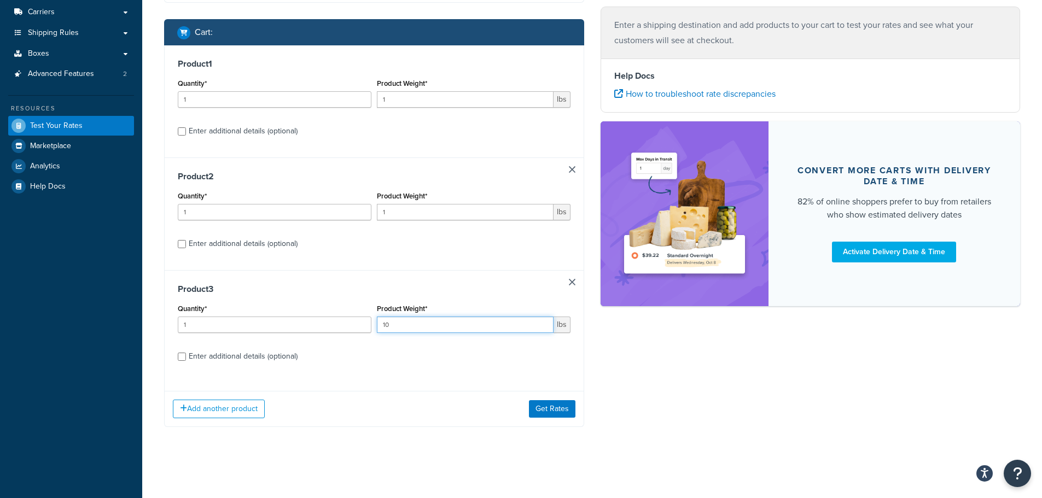
click at [461, 325] on input "10" at bounding box center [465, 325] width 177 height 16
type input "30"
click at [571, 404] on button "Get Rates" at bounding box center [552, 410] width 47 height 18
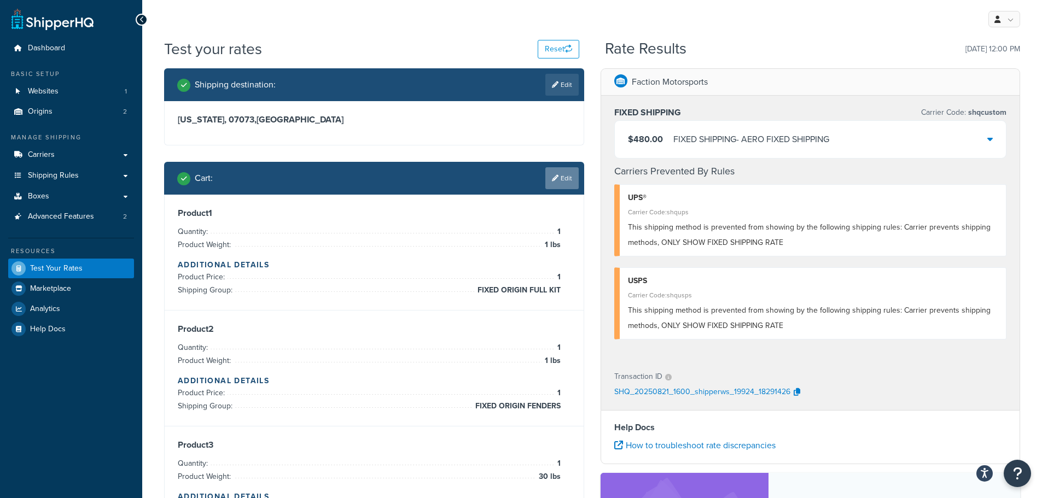
click at [550, 177] on link "Edit" at bounding box center [562, 178] width 33 height 22
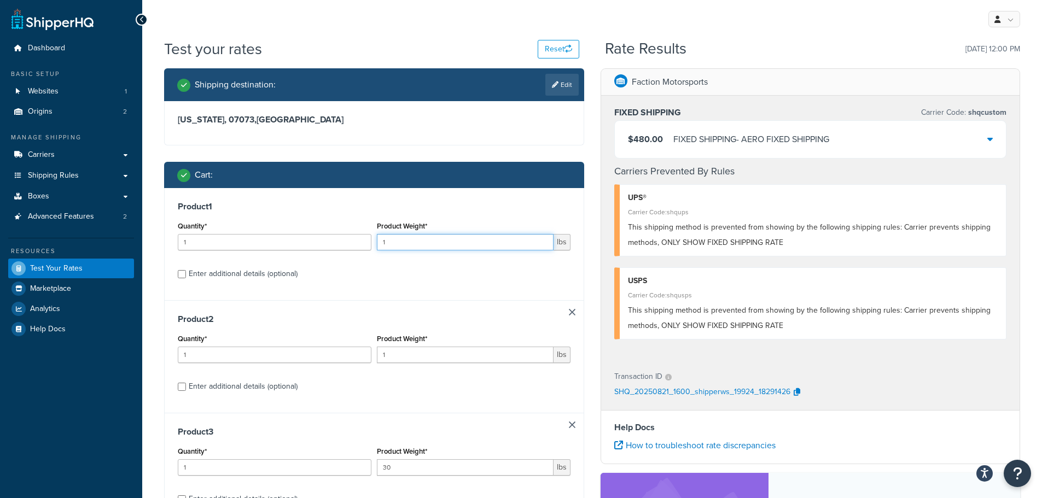
click at [411, 244] on input "1" at bounding box center [465, 242] width 177 height 16
type input "20"
click at [528, 211] on h3 "Product 1" at bounding box center [374, 206] width 393 height 11
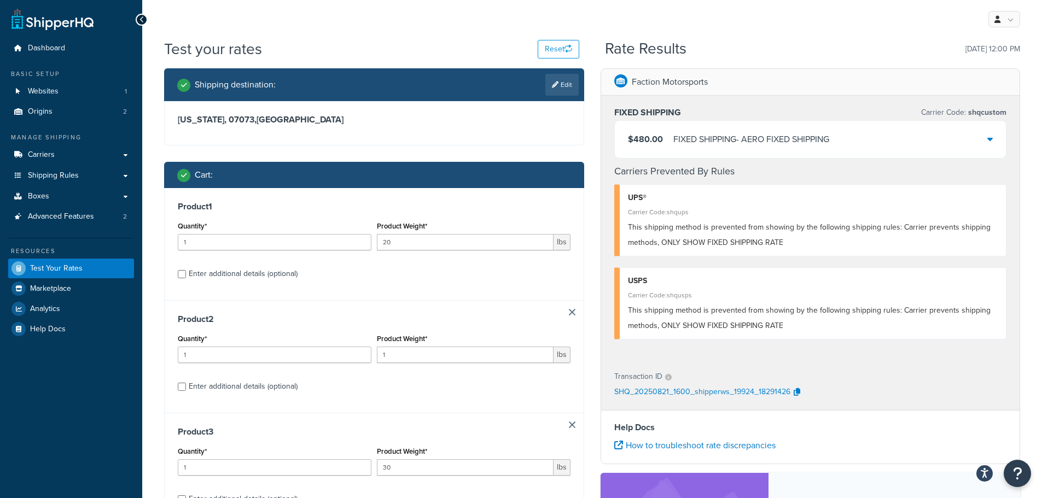
scroll to position [219, 0]
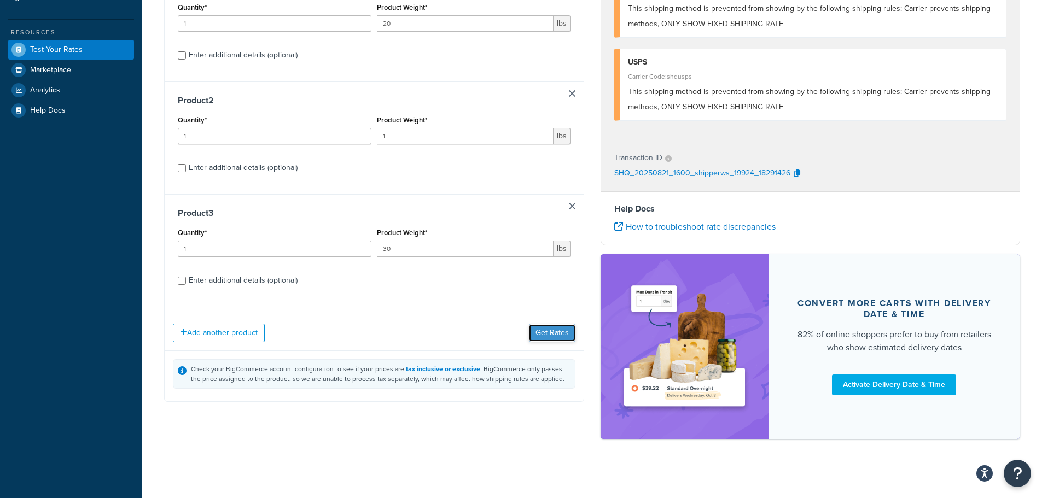
click at [555, 334] on button "Get Rates" at bounding box center [552, 333] width 47 height 18
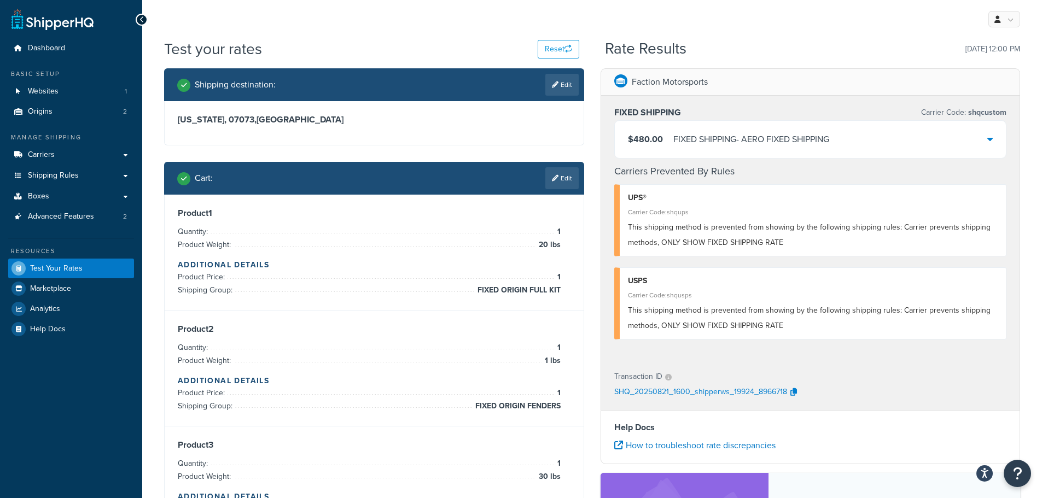
scroll to position [55, 0]
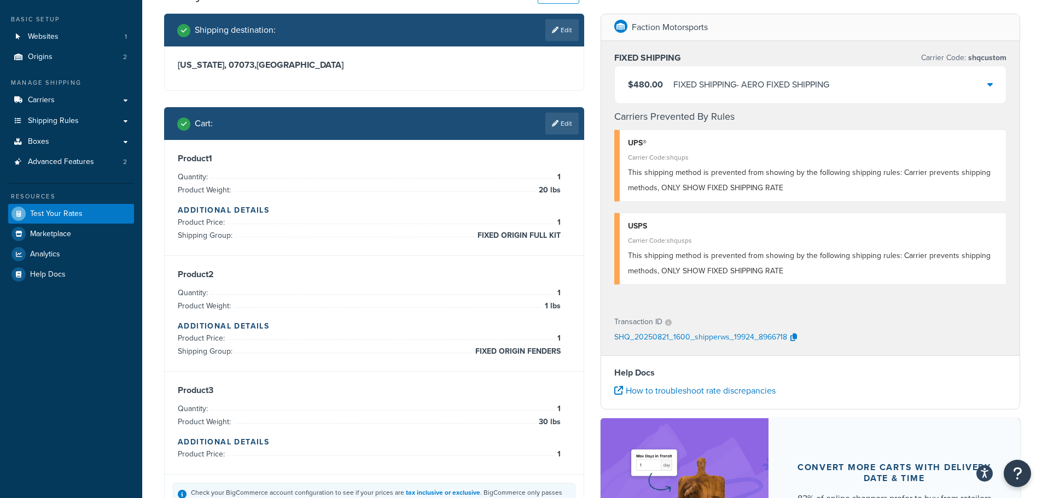
click at [783, 85] on div "FIXED SHIPPING - AERO FIXED SHIPPING" at bounding box center [752, 84] width 156 height 15
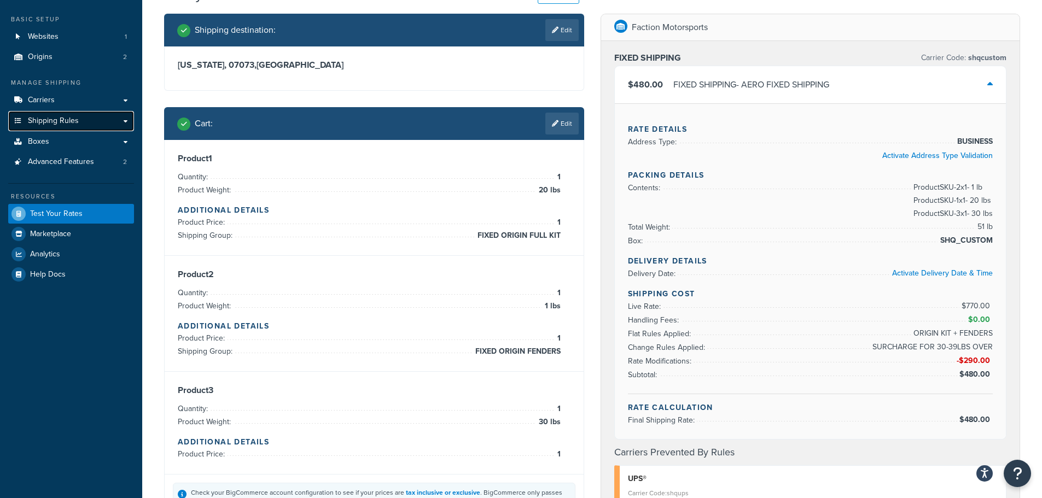
click at [69, 120] on span "Shipping Rules" at bounding box center [53, 121] width 51 height 9
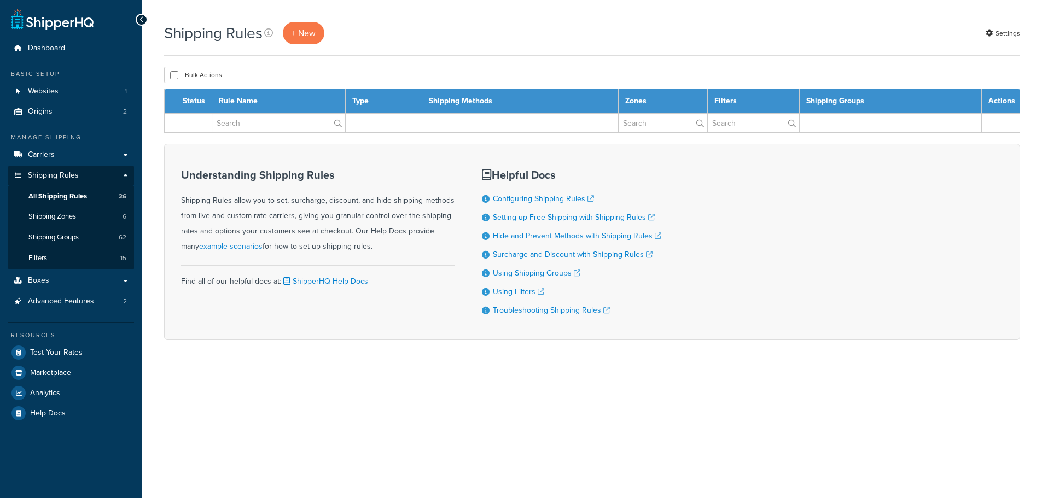
select select "100"
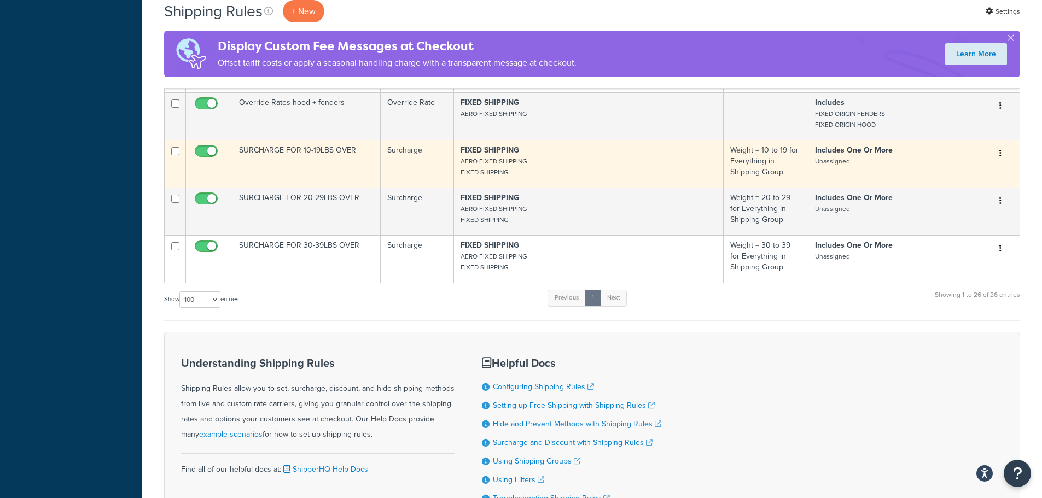
scroll to position [1151, 0]
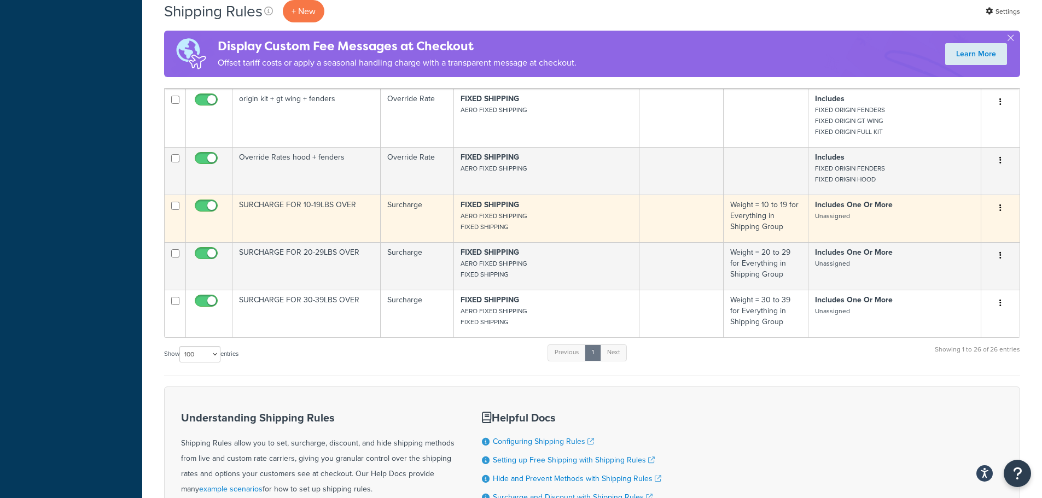
click at [314, 221] on td "SURCHARGE FOR 10-19LBS OVER" at bounding box center [307, 219] width 148 height 48
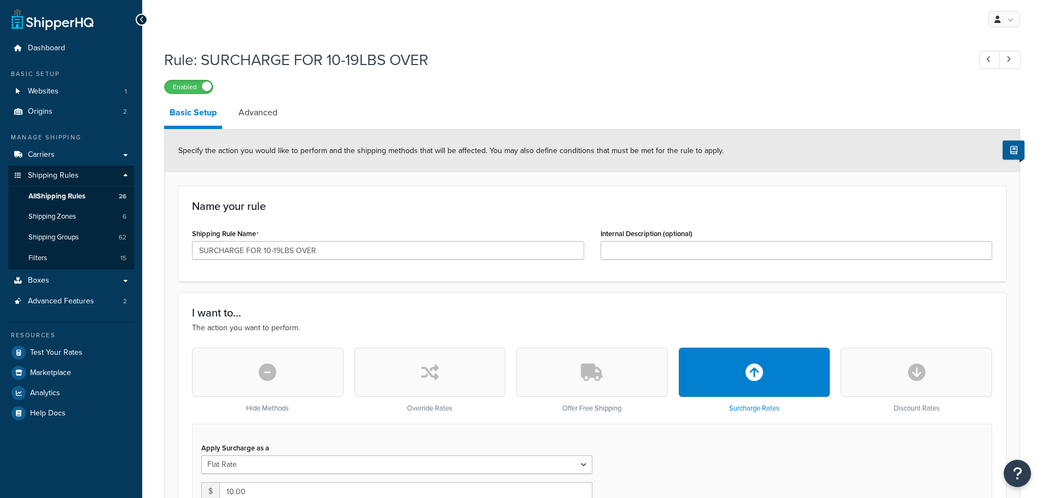
select select "CART"
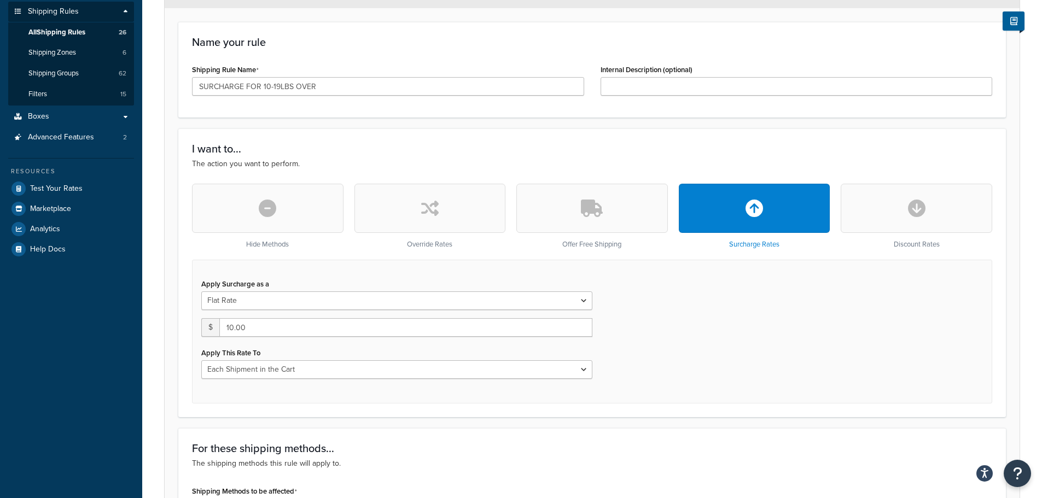
scroll to position [274, 0]
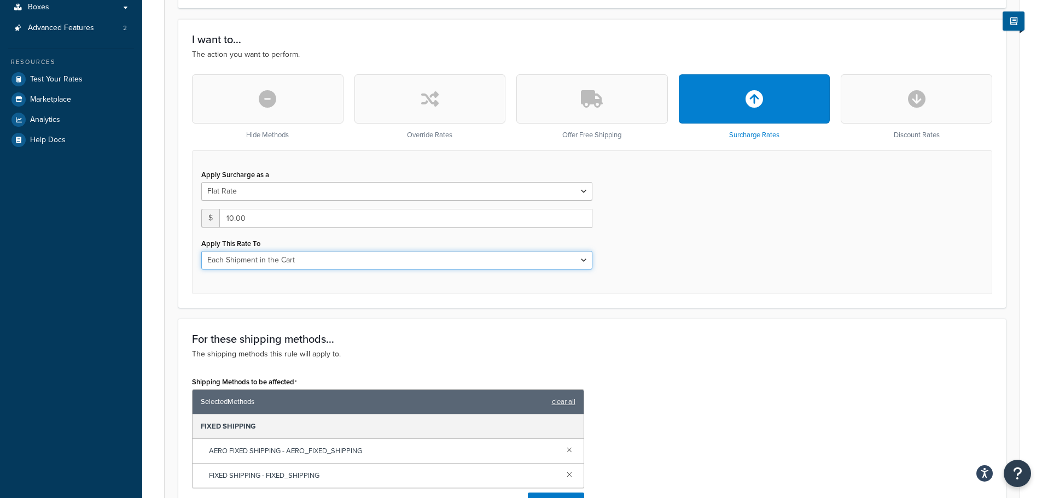
click at [233, 258] on select "Entire Cart Each Shipment in the Cart Each Origin in the Cart Each Shipping Gro…" at bounding box center [396, 260] width 391 height 19
click at [173, 273] on form "Specify the action you would like to perform and the shipping methods that will…" at bounding box center [592, 363] width 855 height 1014
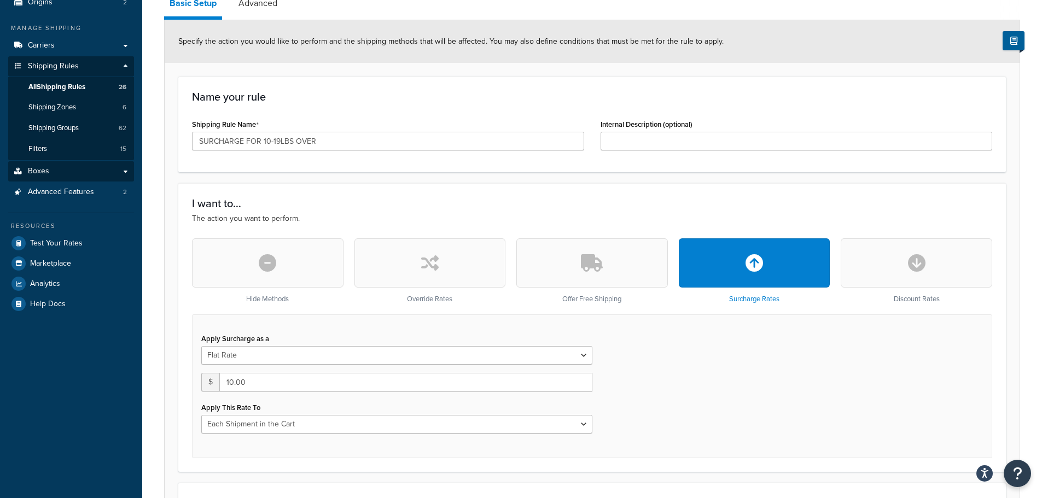
scroll to position [0, 0]
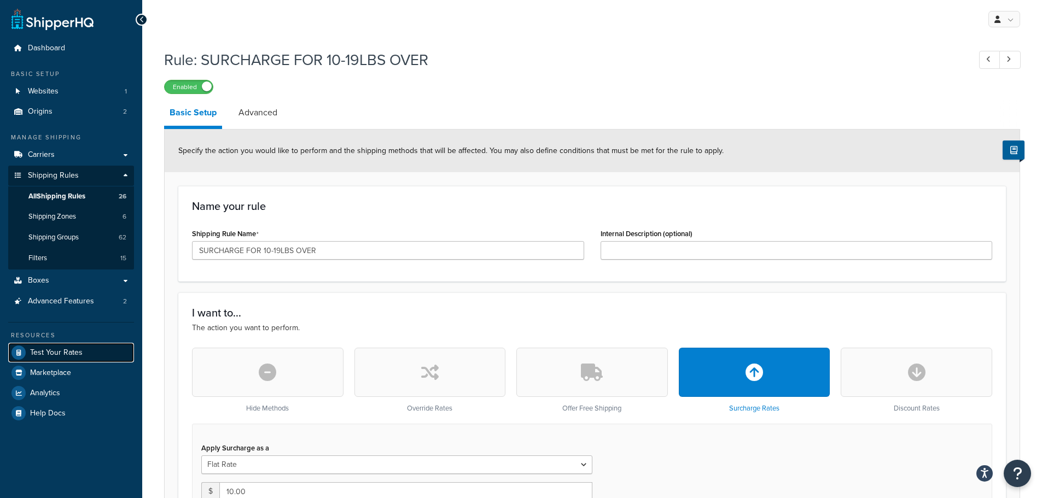
click at [60, 349] on span "Test Your Rates" at bounding box center [56, 353] width 53 height 9
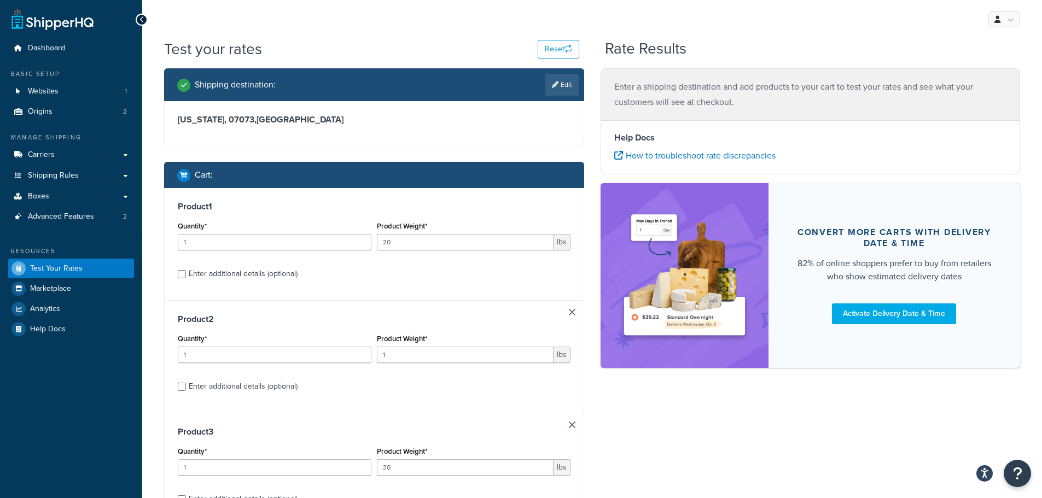
scroll to position [121, 0]
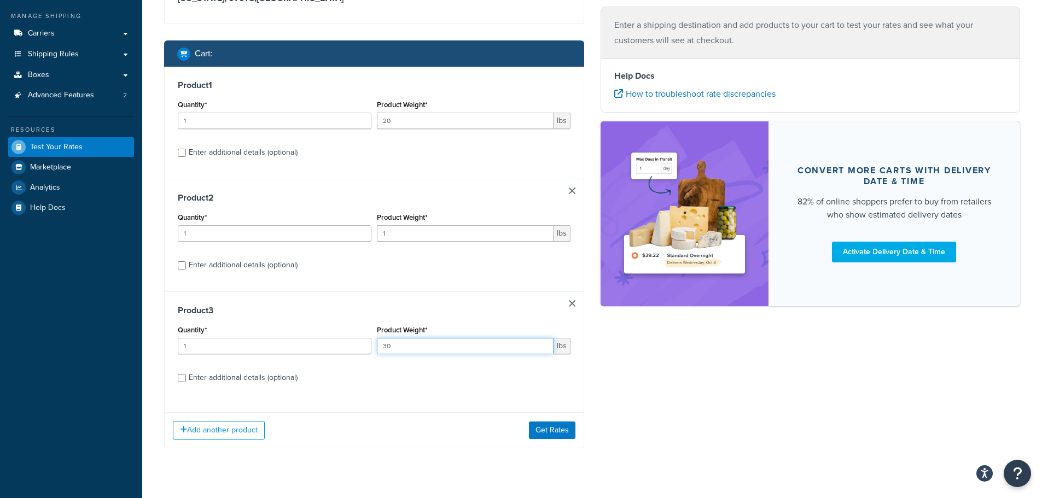
click at [435, 351] on input "30" at bounding box center [465, 346] width 177 height 16
click at [435, 352] on input "30" at bounding box center [465, 346] width 177 height 16
type input "9"
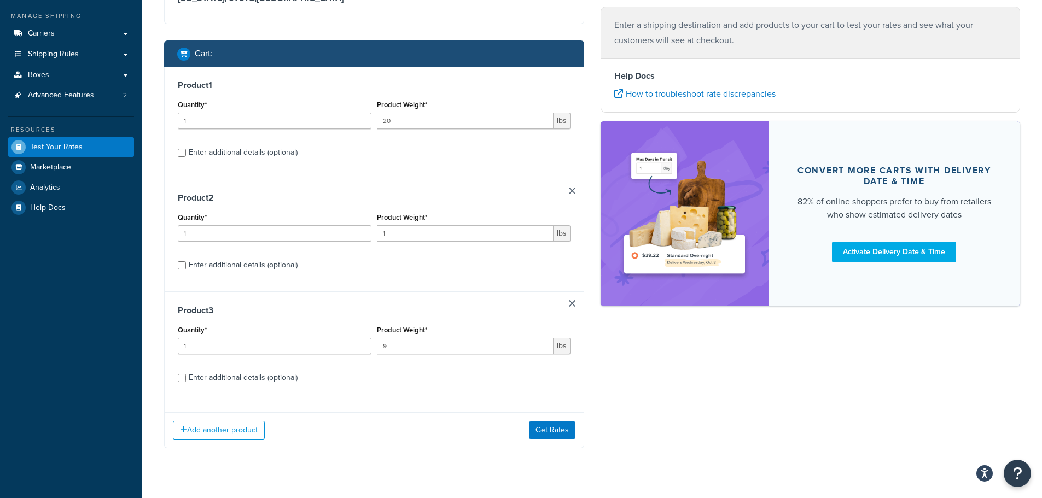
click at [424, 376] on label "Enter additional details (optional)" at bounding box center [380, 377] width 382 height 18
click at [186, 376] on input "Enter additional details (optional)" at bounding box center [182, 378] width 8 height 8
checkbox input "true"
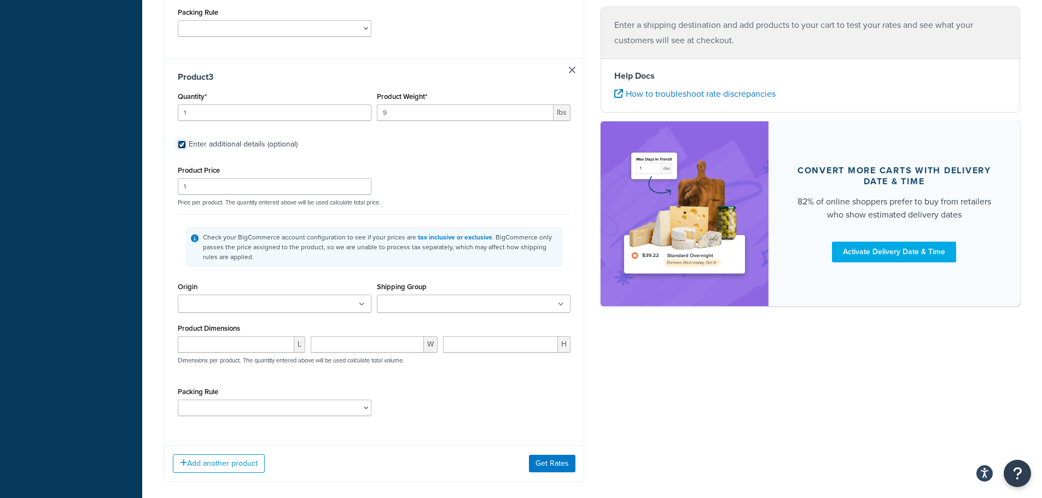
scroll to position [983, 0]
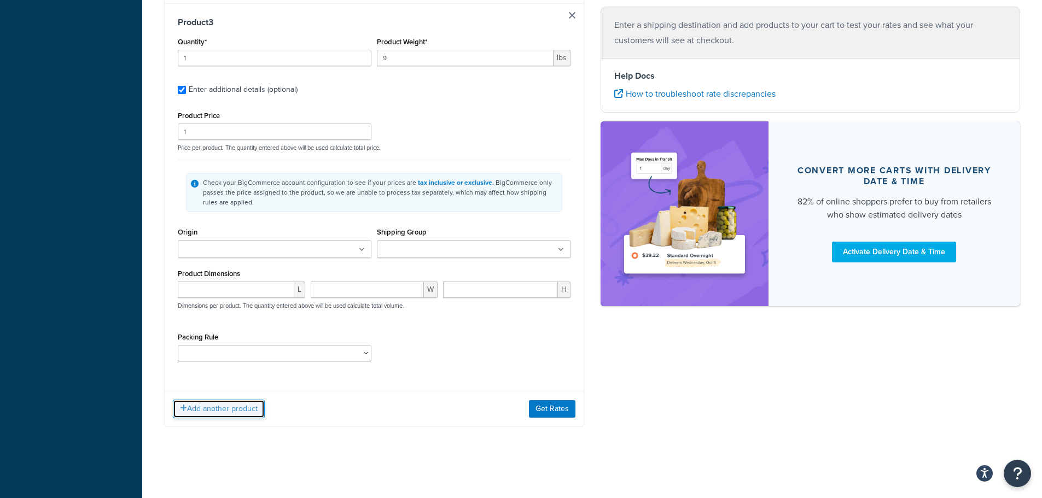
click at [217, 419] on button "Add another product" at bounding box center [219, 409] width 92 height 19
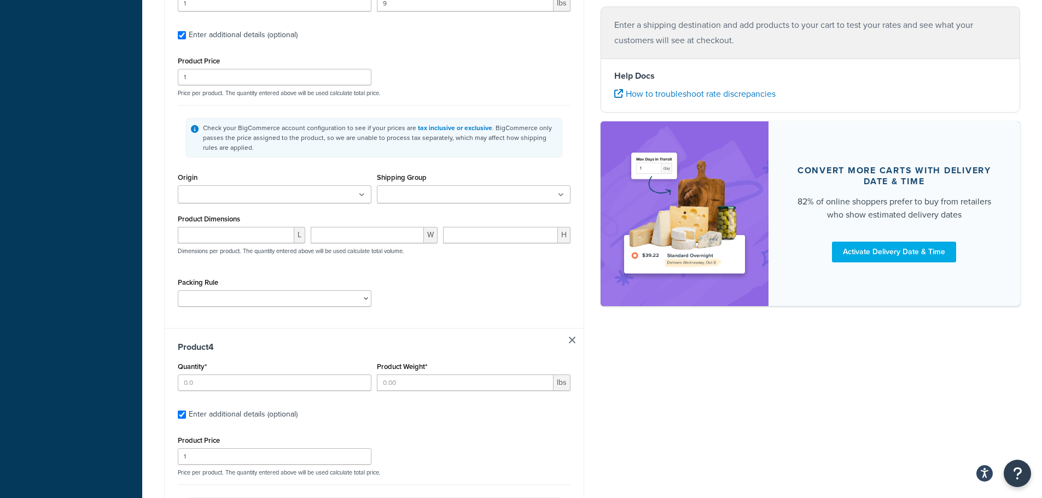
scroll to position [1093, 0]
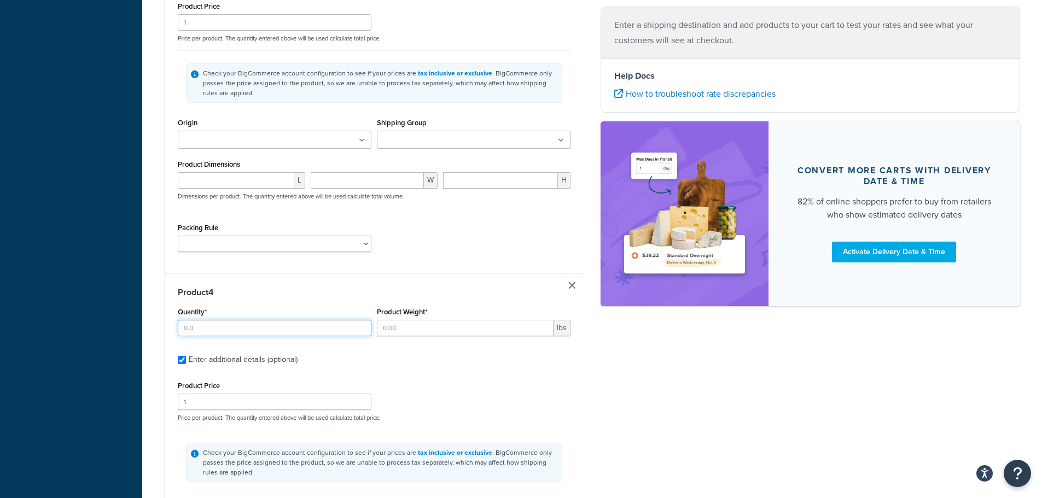
click at [274, 322] on input "Quantity*" at bounding box center [275, 328] width 194 height 16
type input "1"
click at [450, 331] on input "Product Weight*" at bounding box center [465, 328] width 177 height 16
type input "1"
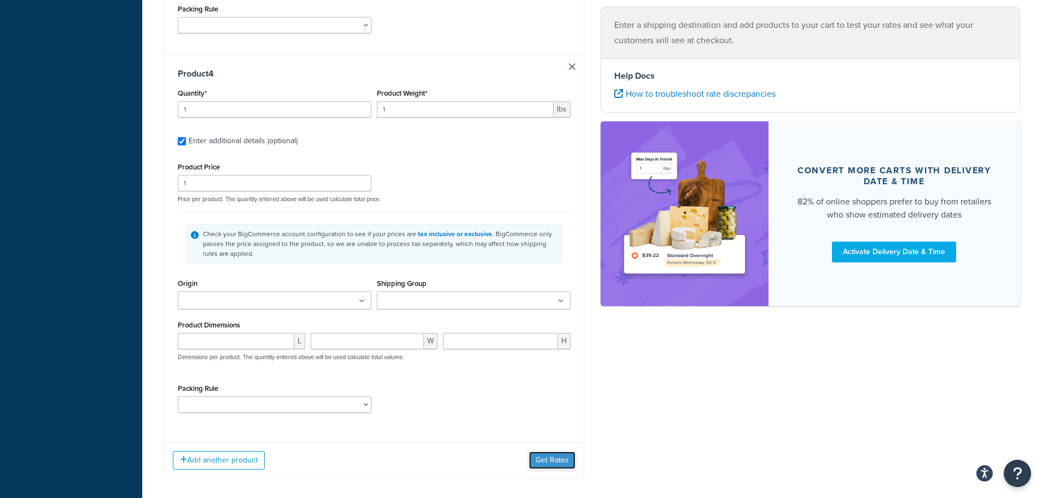
click at [552, 458] on button "Get Rates" at bounding box center [552, 461] width 47 height 18
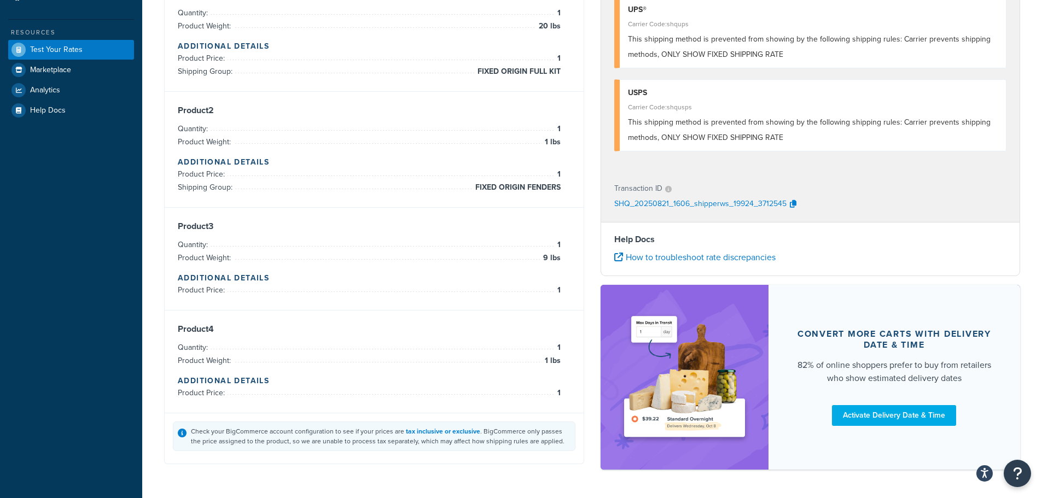
scroll to position [0, 0]
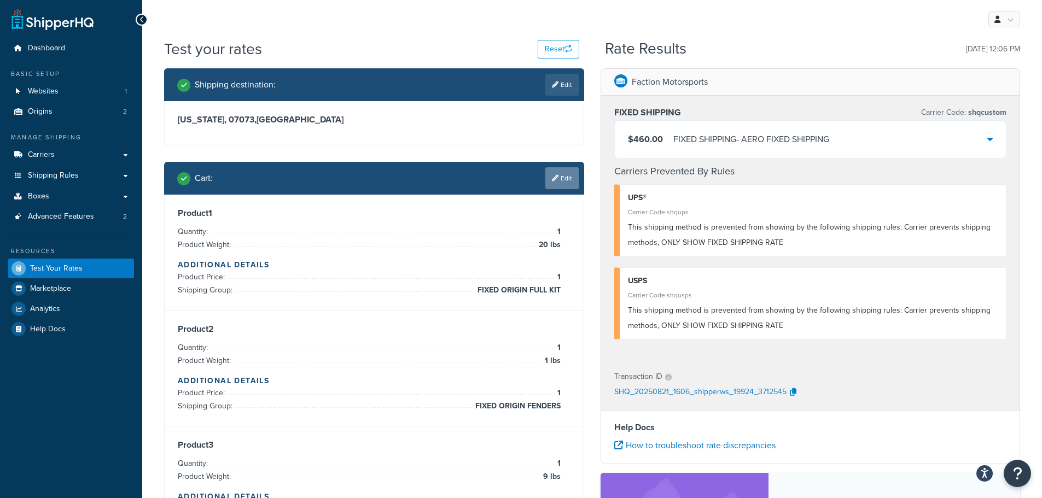
click at [565, 185] on link "Edit" at bounding box center [562, 178] width 33 height 22
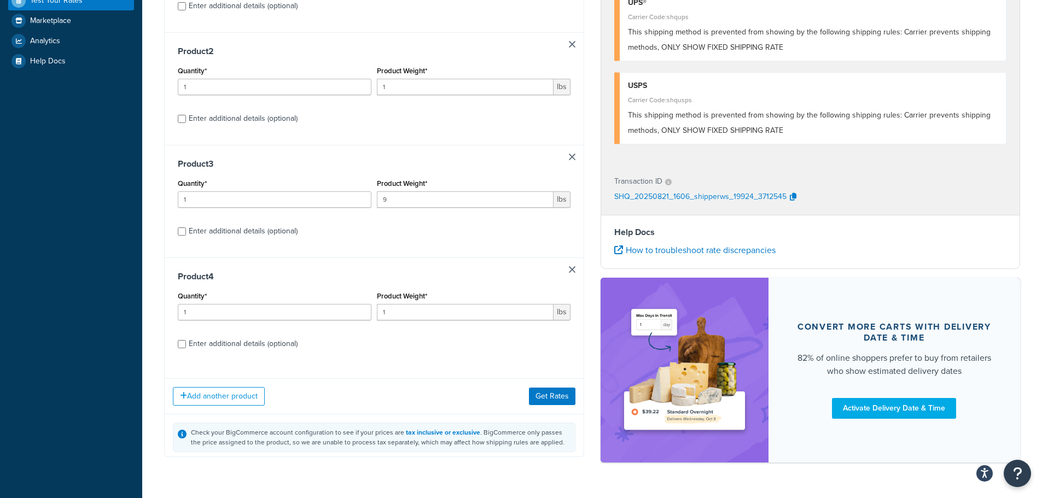
scroll to position [306, 0]
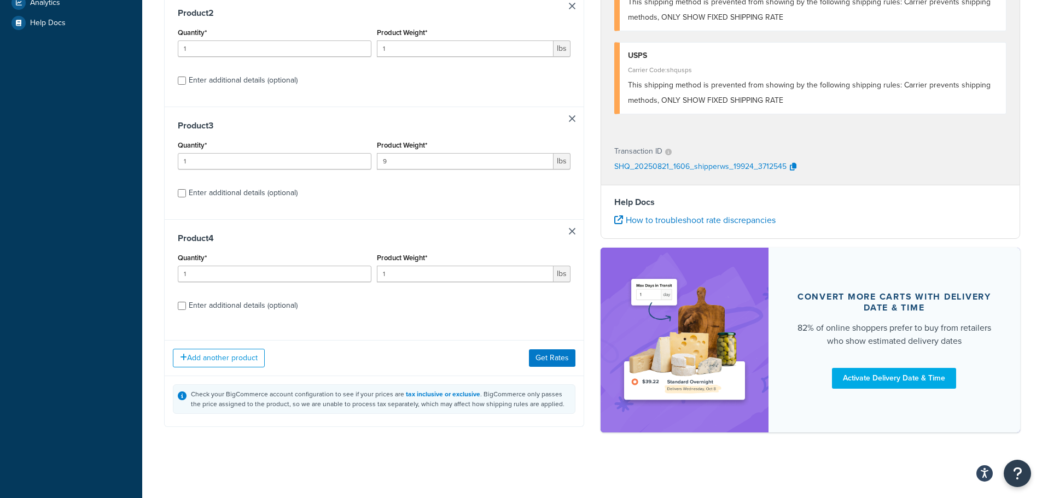
click at [570, 231] on link at bounding box center [572, 231] width 7 height 7
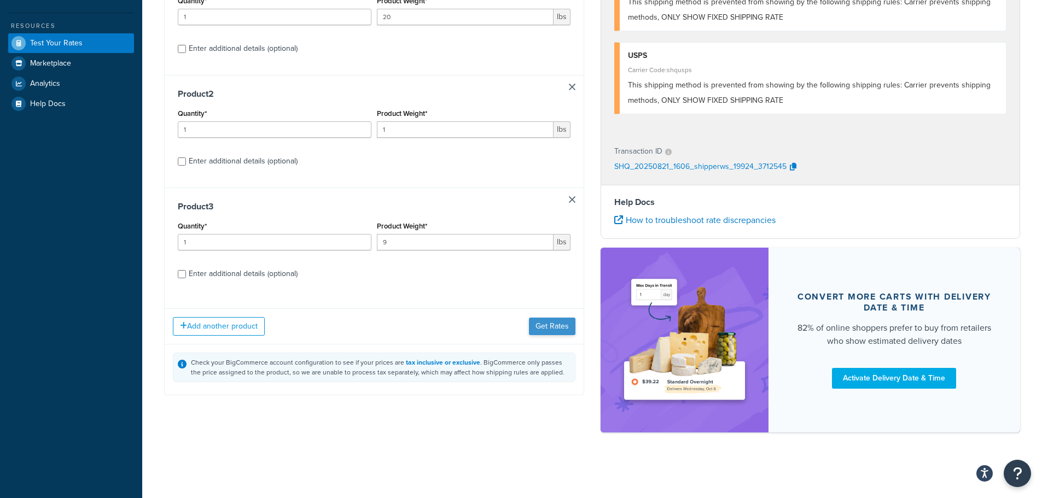
scroll to position [226, 0]
click at [538, 344] on div "Add another product Get Rates" at bounding box center [374, 327] width 419 height 36
click at [554, 323] on button "Get Rates" at bounding box center [552, 327] width 47 height 18
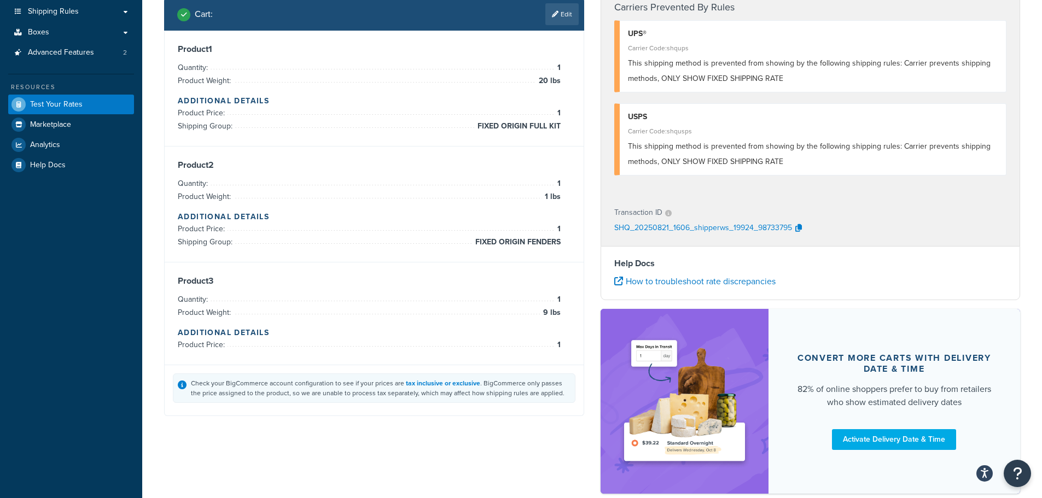
scroll to position [0, 0]
